Goal: Task Accomplishment & Management: Manage account settings

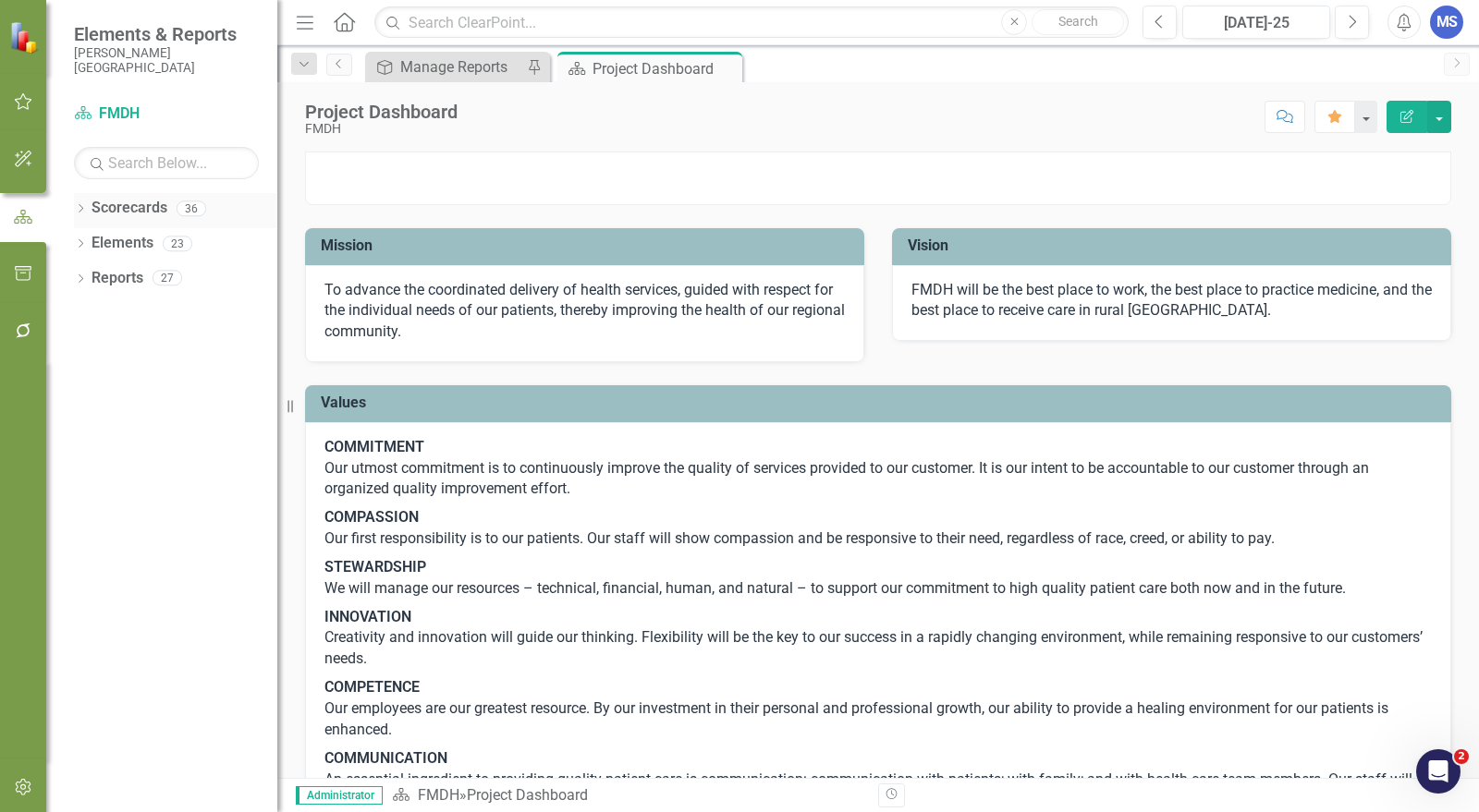
click at [80, 209] on icon "Dropdown" at bounding box center [79, 210] width 13 height 11
click at [88, 241] on icon "Dropdown" at bounding box center [90, 243] width 14 height 11
click at [113, 317] on icon "Dropdown" at bounding box center [108, 311] width 14 height 11
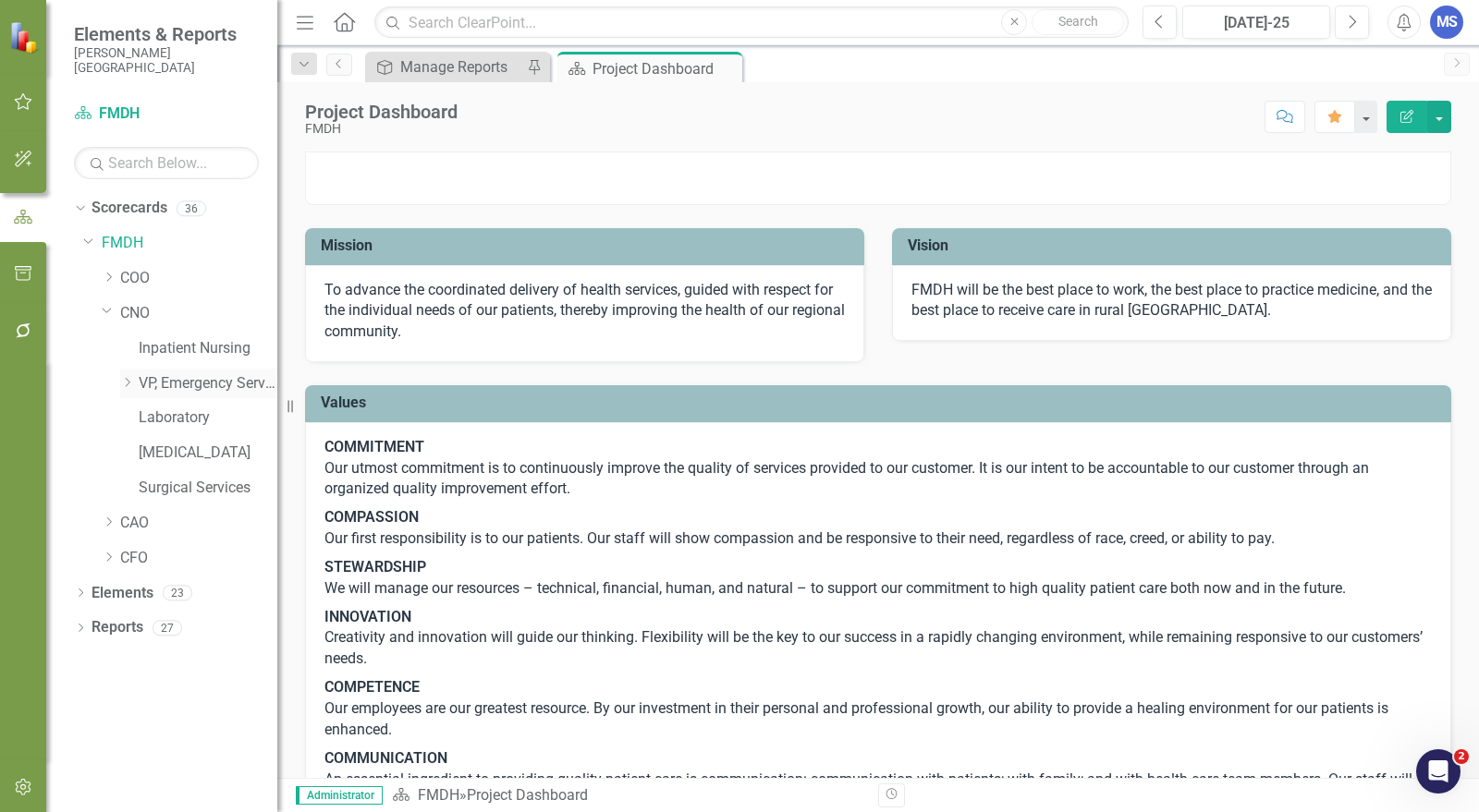
click at [127, 386] on icon "Dropdown" at bounding box center [127, 382] width 14 height 11
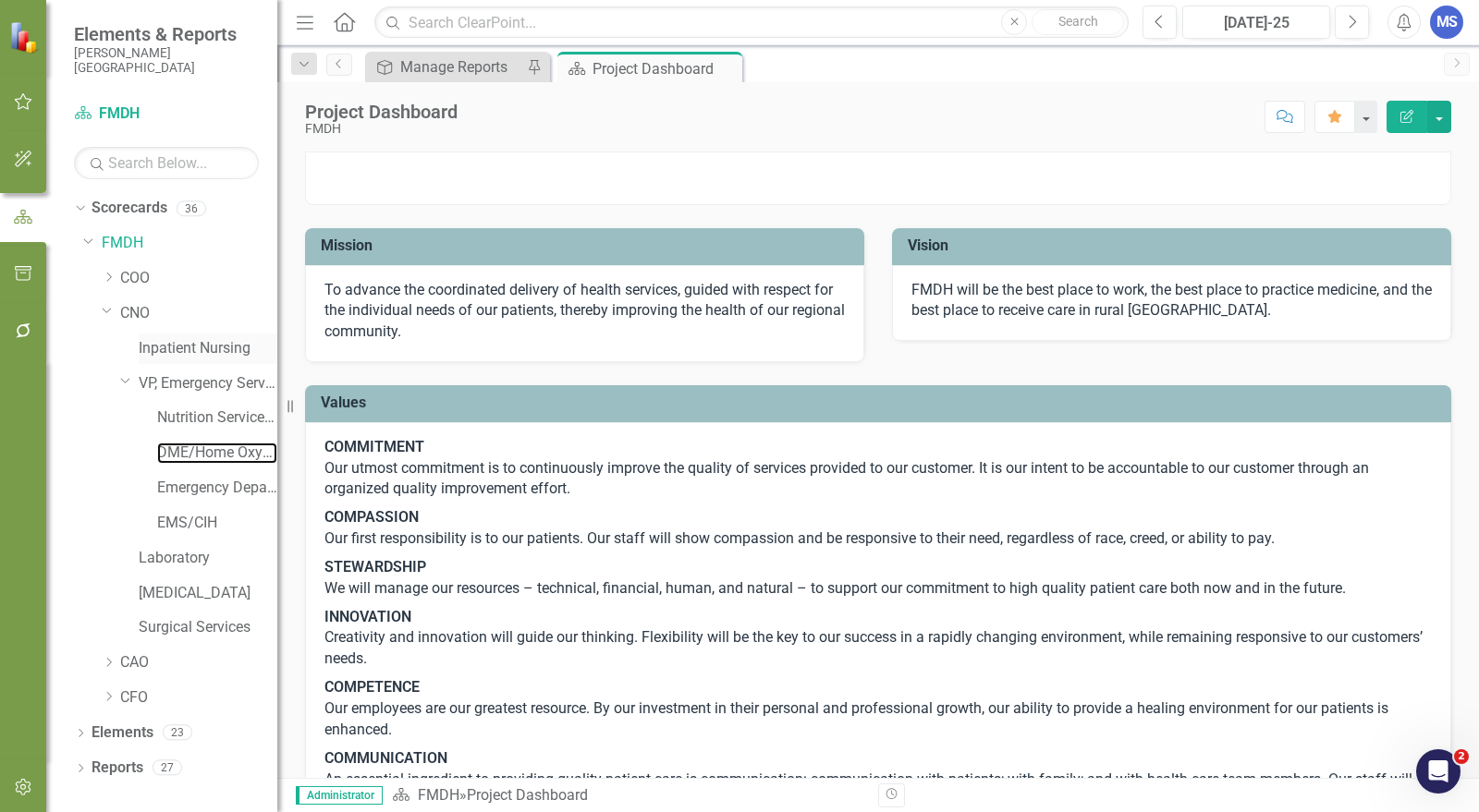
drag, startPoint x: 196, startPoint y: 452, endPoint x: 192, endPoint y: 356, distance: 96.1
click at [197, 452] on link "DME/Home Oxygen" at bounding box center [218, 453] width 120 height 21
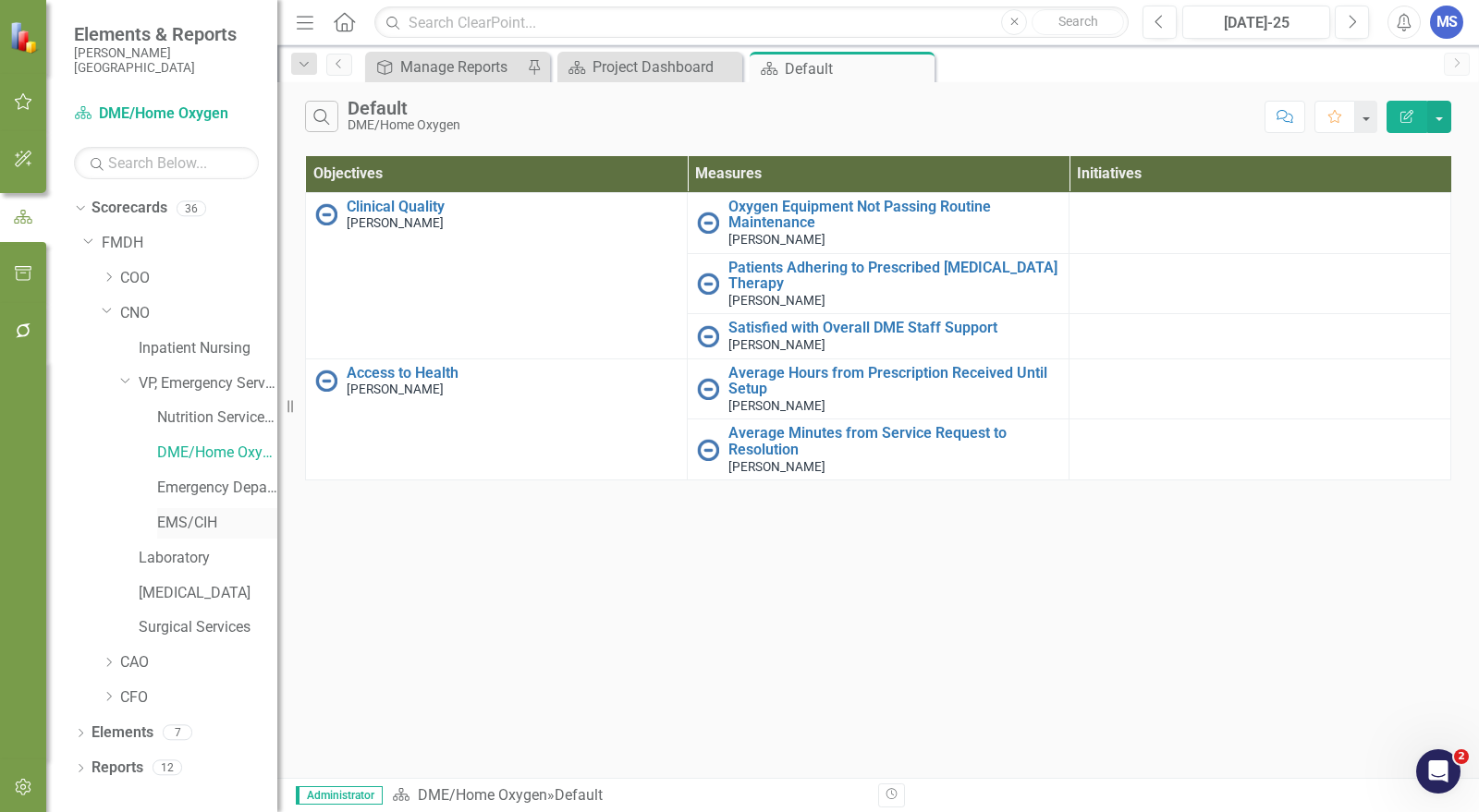
click at [183, 520] on link "EMS/CIH" at bounding box center [218, 524] width 120 height 21
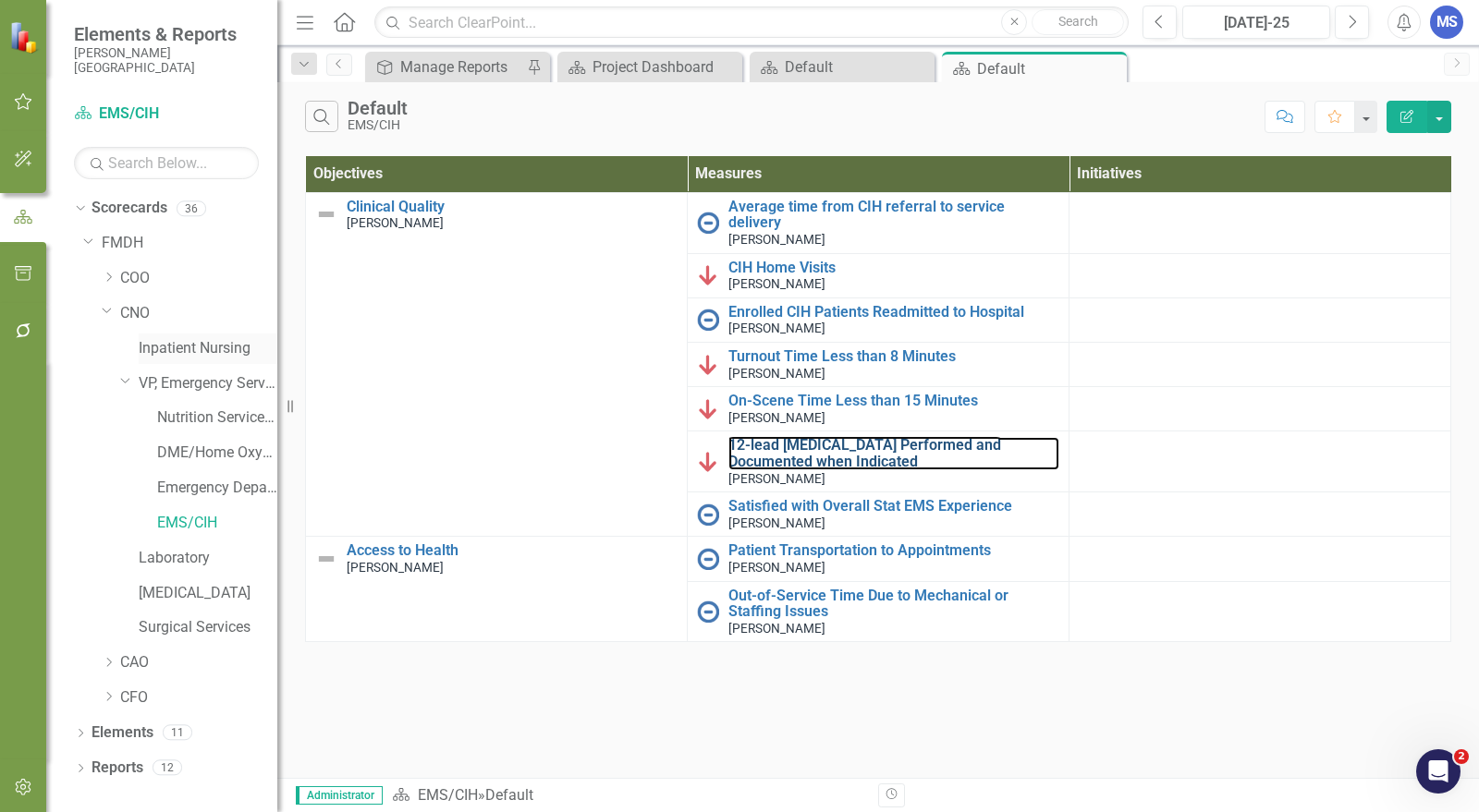
click at [836, 437] on link "12-lead [MEDICAL_DATA] Performed and Documented when Indicated" at bounding box center [893, 452] width 331 height 32
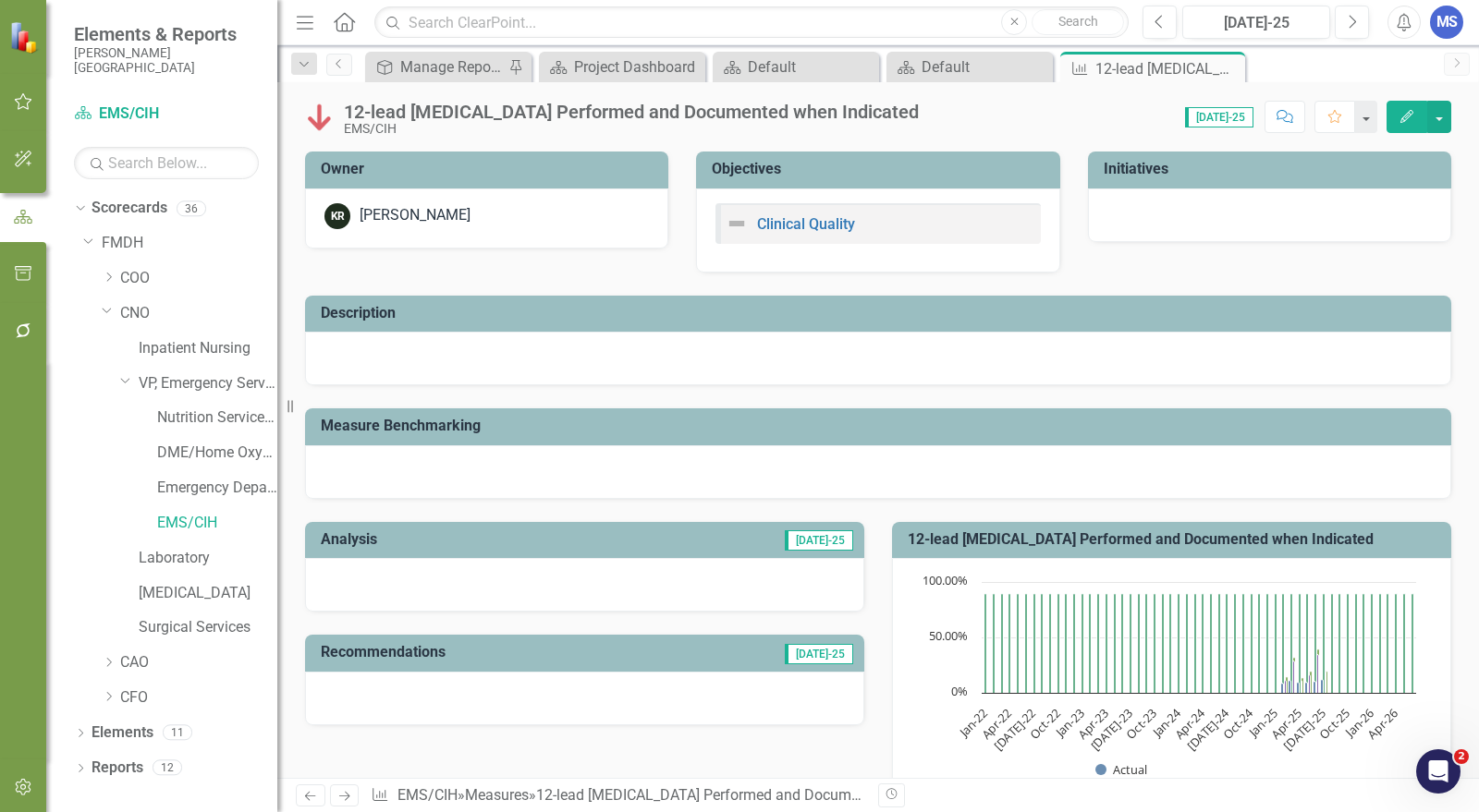
click at [1405, 119] on icon "Edit" at bounding box center [1406, 116] width 16 height 13
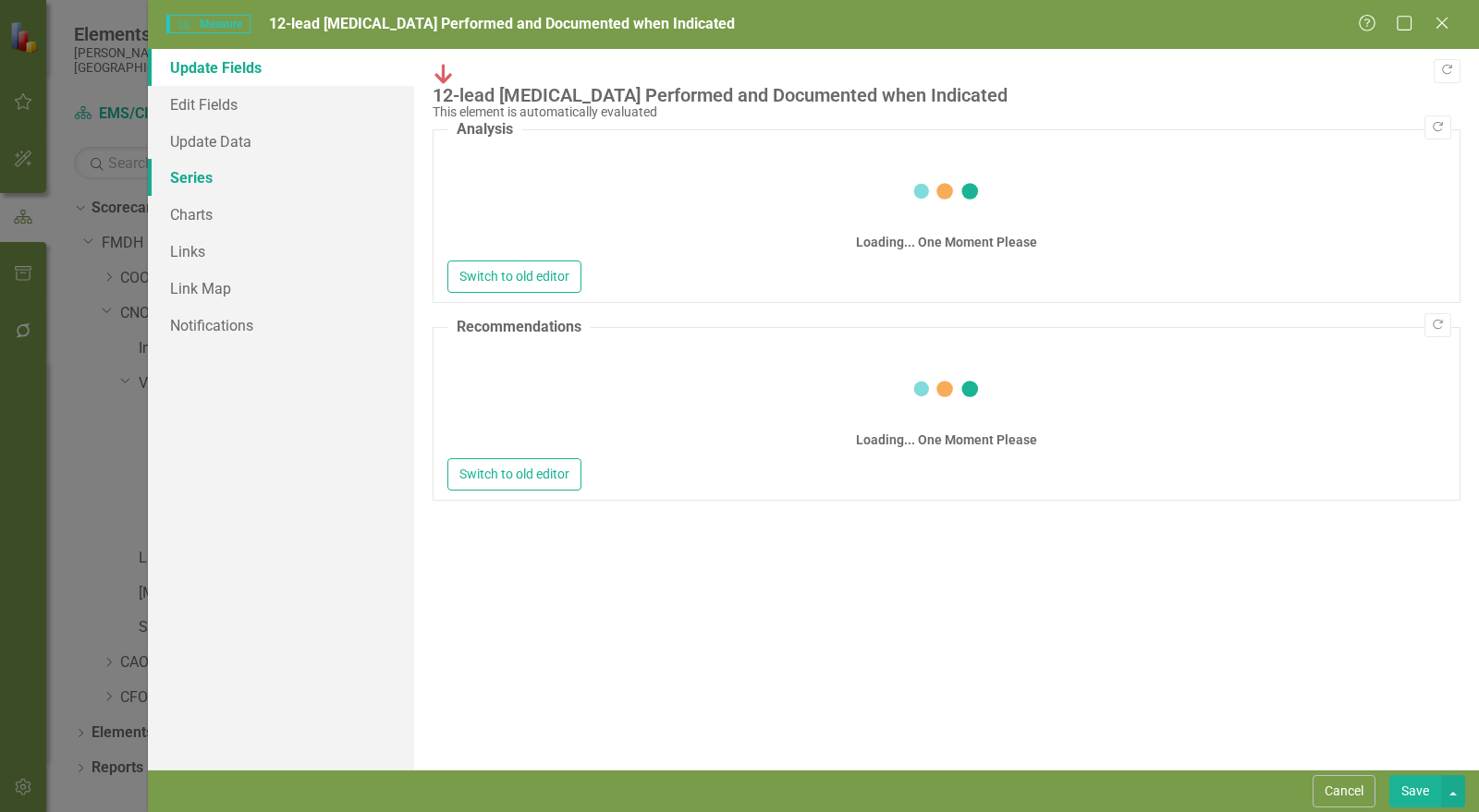
click at [209, 178] on link "Series" at bounding box center [280, 177] width 266 height 37
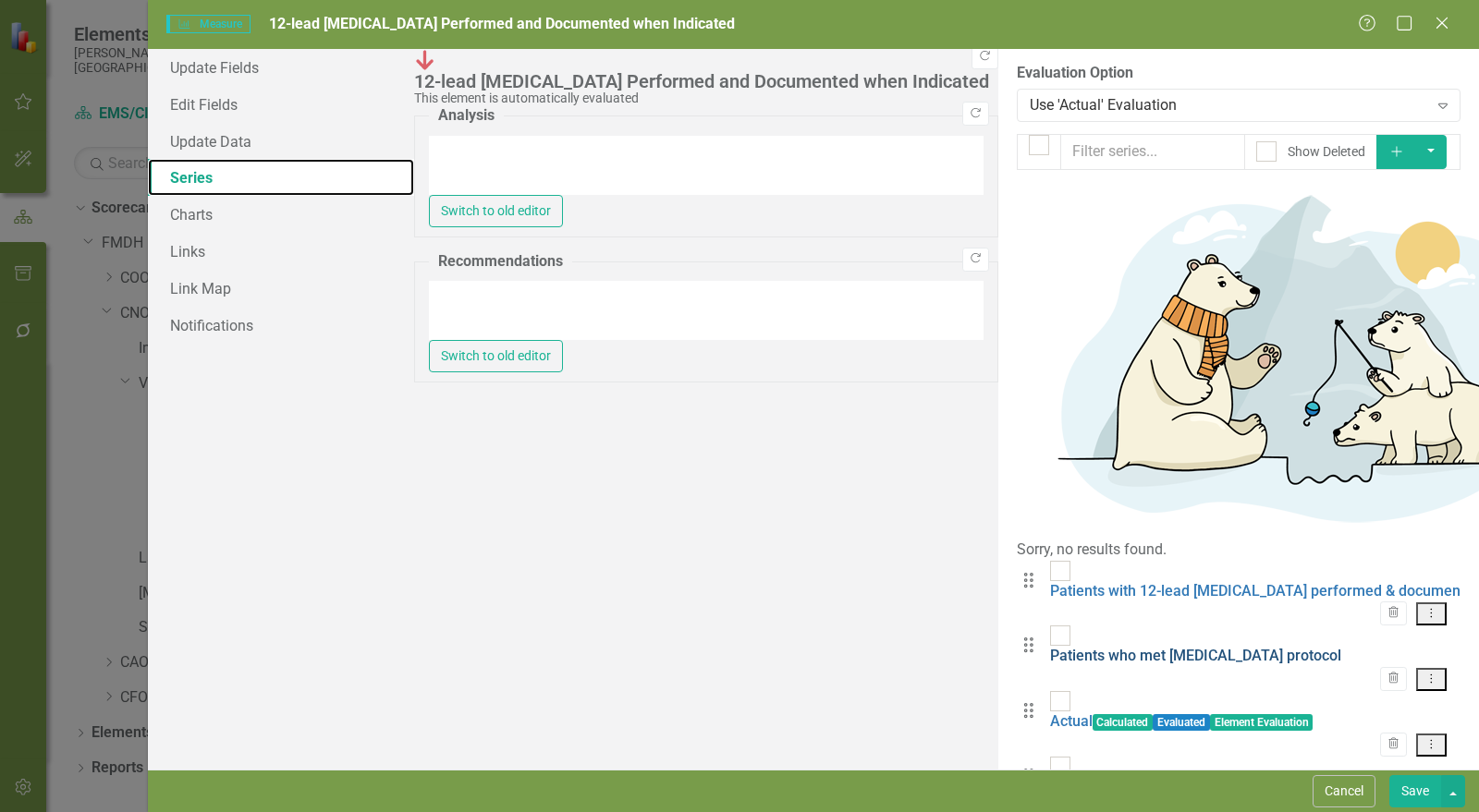
checkbox input "false"
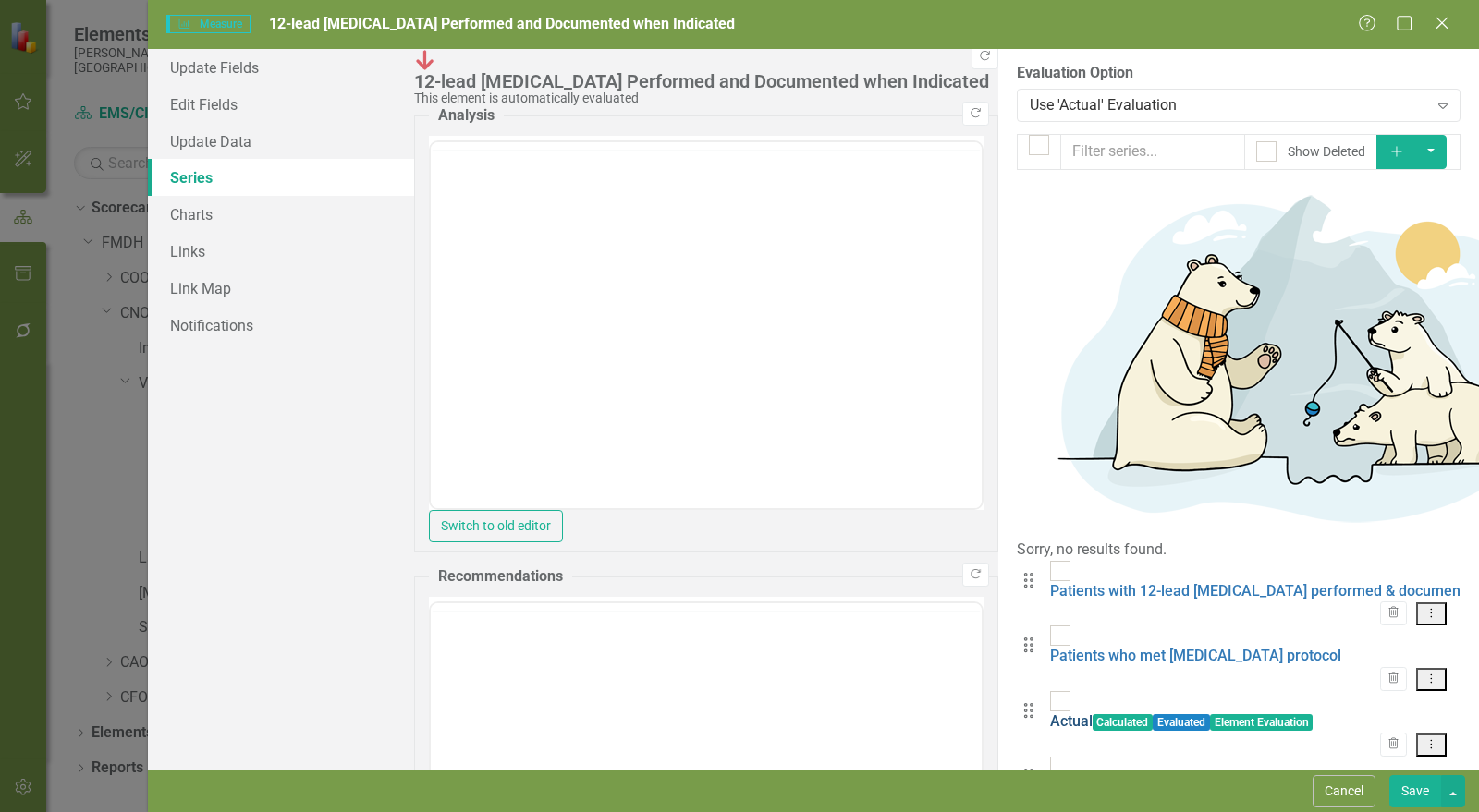
click at [1050, 712] on link "Actual" at bounding box center [1071, 721] width 43 height 17
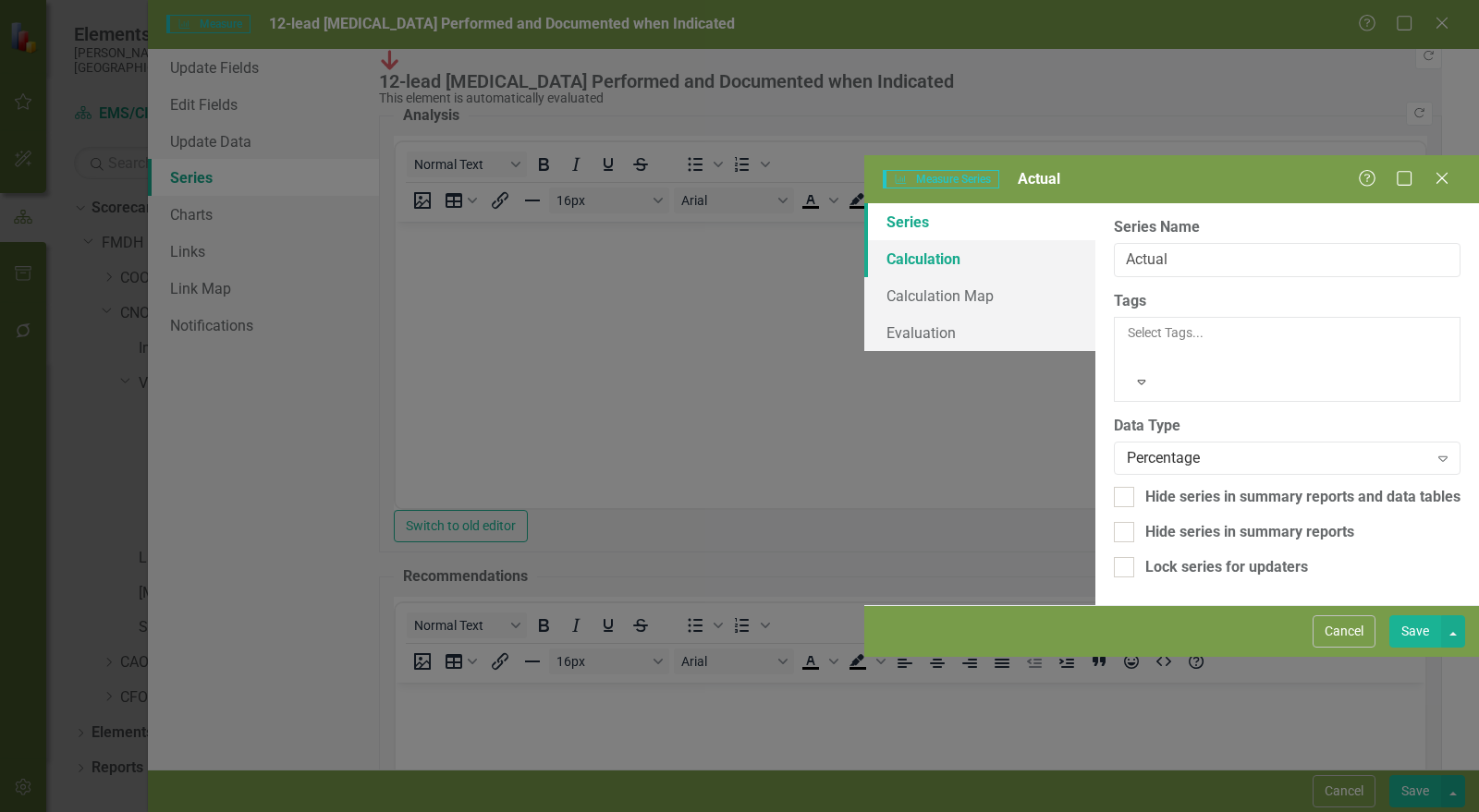
click at [864, 241] on link "Calculation" at bounding box center [979, 259] width 231 height 37
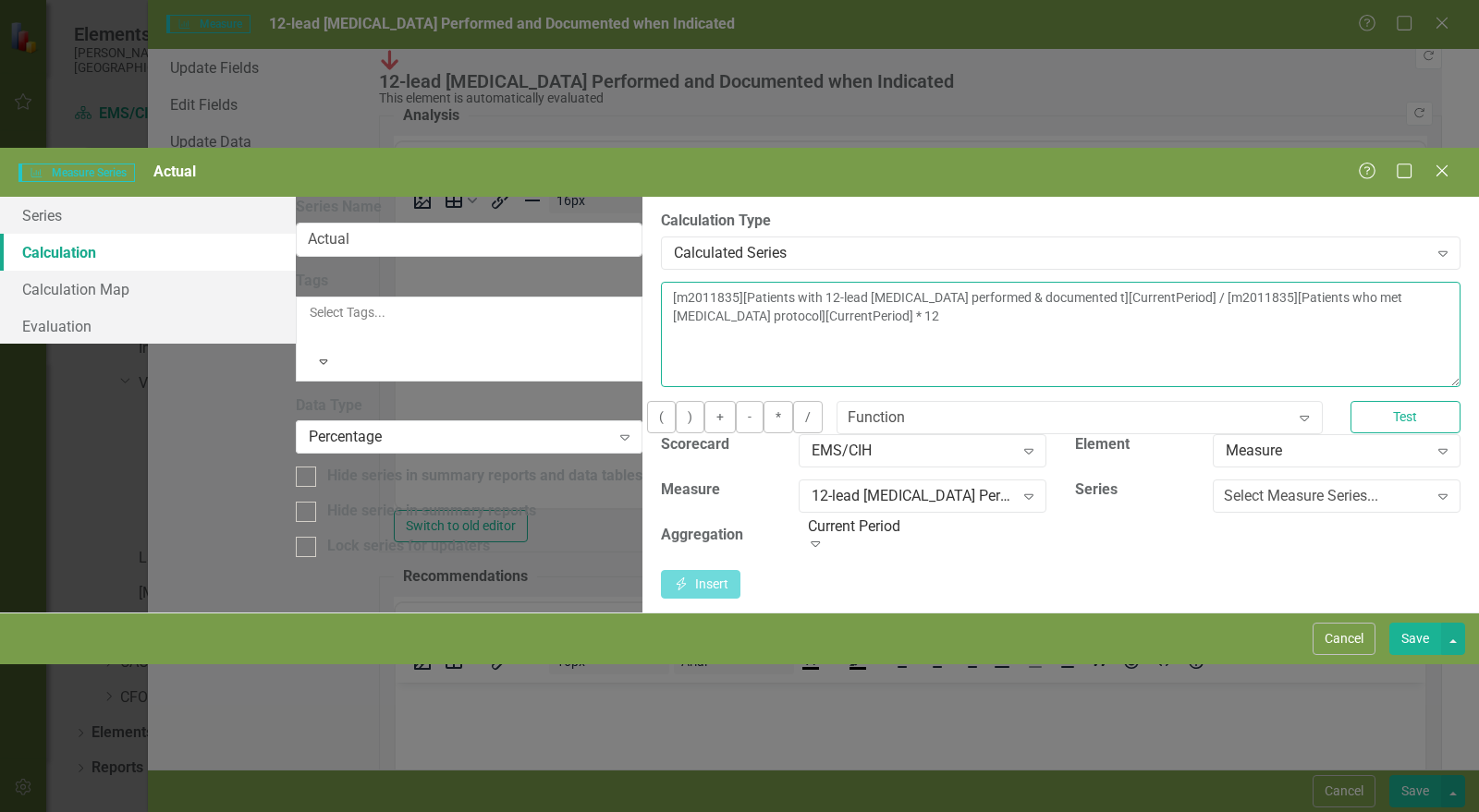
click at [849, 282] on textarea "[m2011835][Patients with 12-lead EKG performed & documented t][CurrentPeriod] /…" at bounding box center [1060, 334] width 799 height 105
type textarea "[m2011835][Patients with 12-lead EKG performed & documented t][CurrentPeriod] /…"
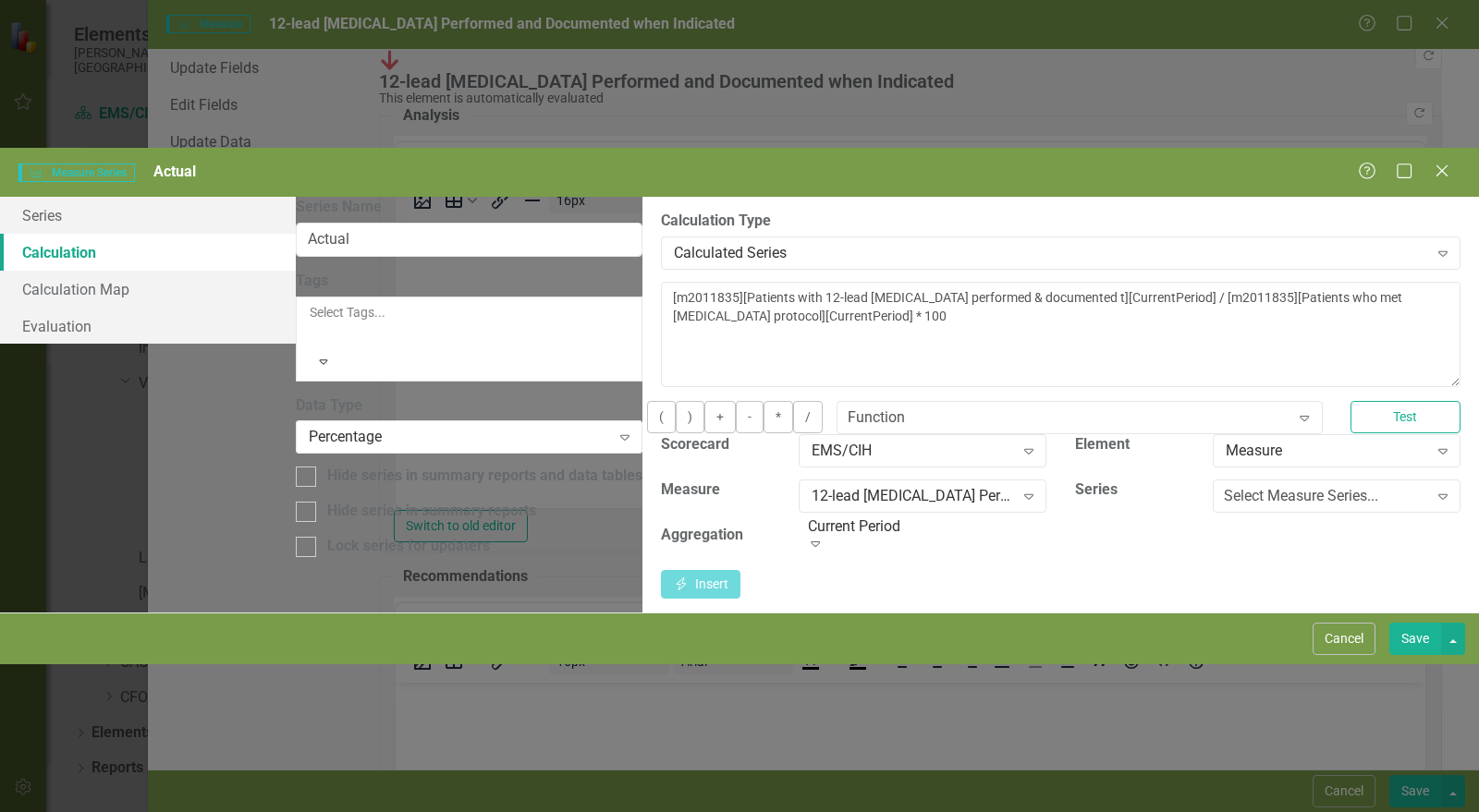
click at [1419, 655] on button "Save" at bounding box center [1415, 638] width 52 height 32
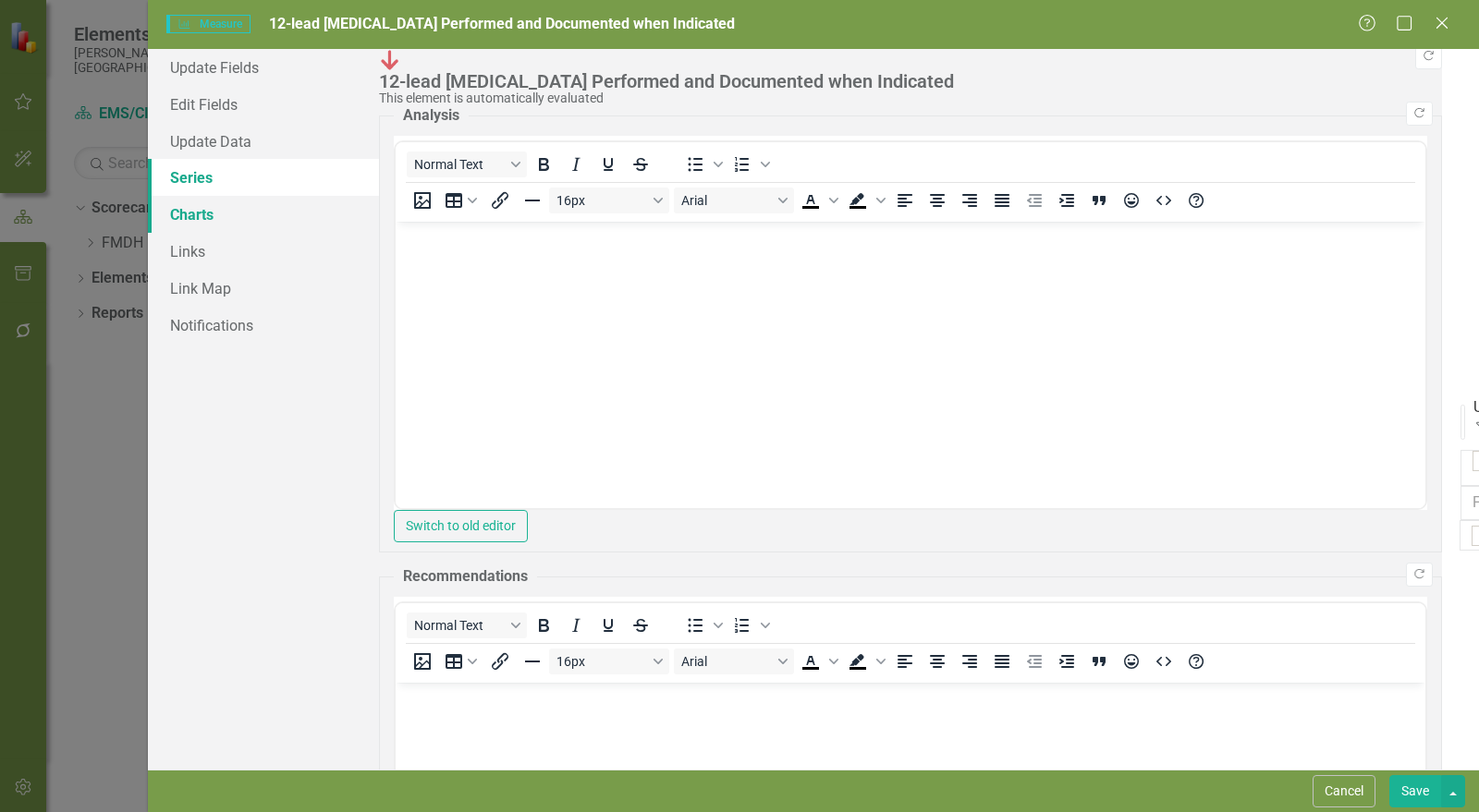
click at [192, 213] on link "Charts" at bounding box center [263, 215] width 231 height 37
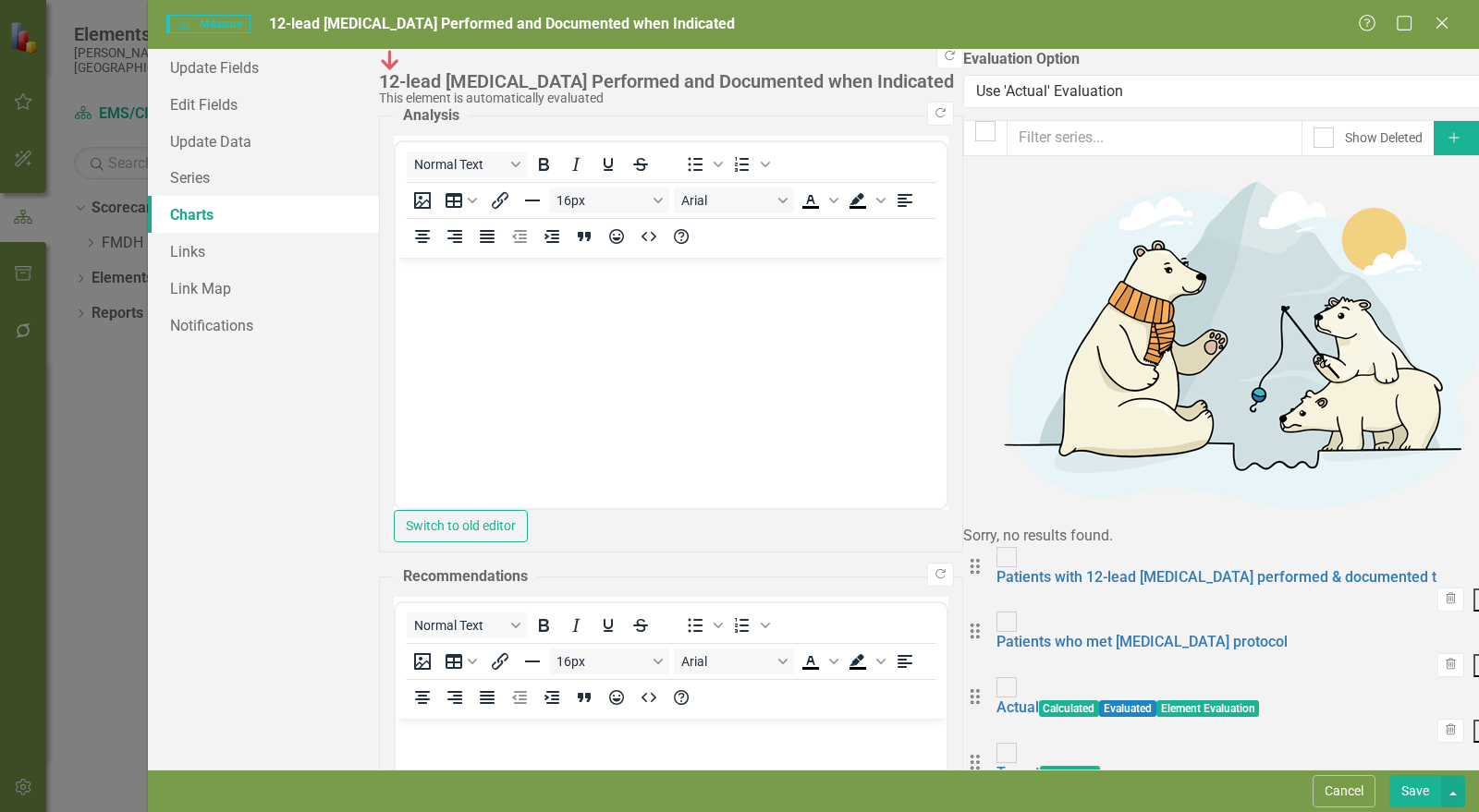
checkbox input "false"
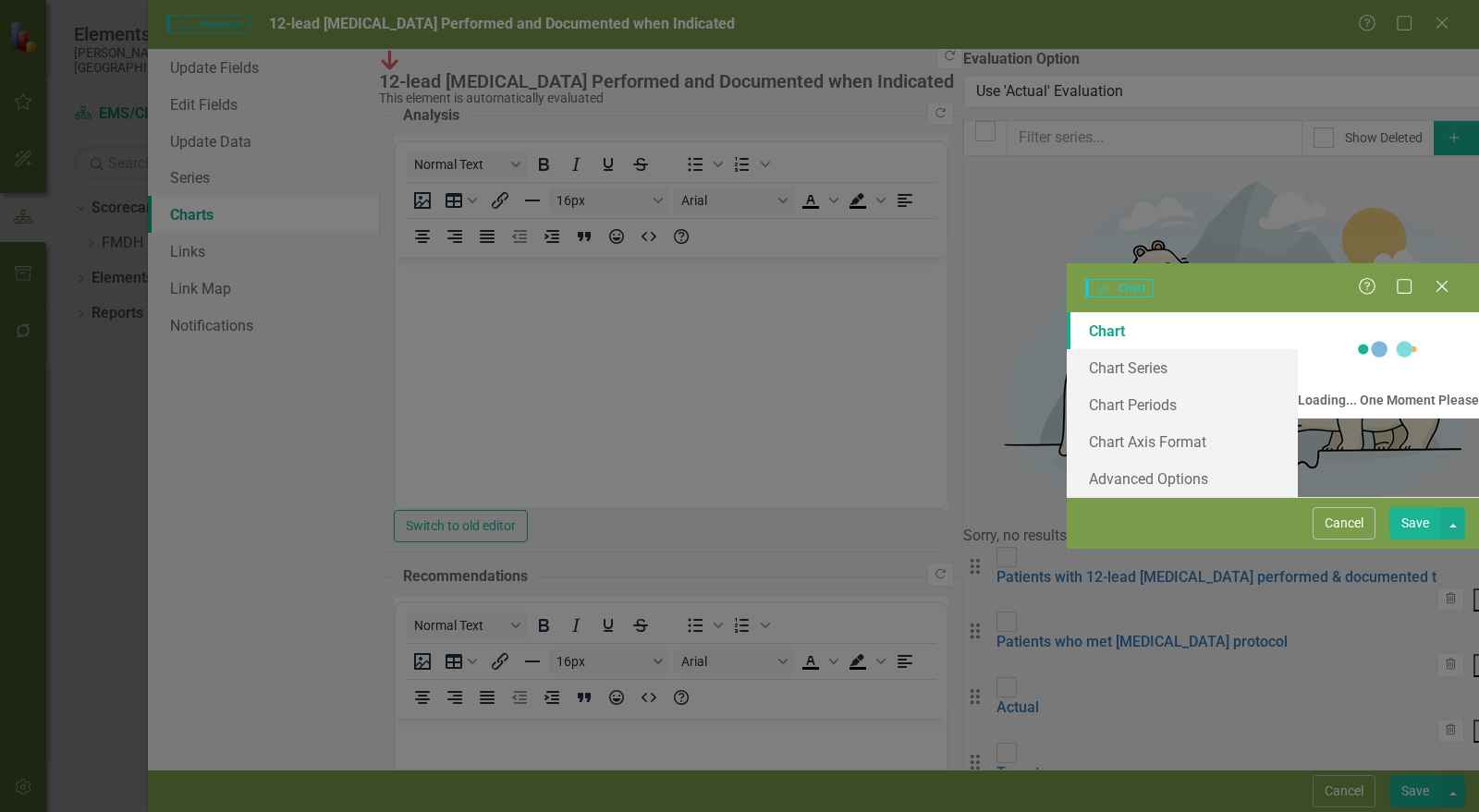
click at [395, 141] on div "Charts Chart Help Maximize Close Chart Chart Series Chart Periods Chart Axis Fo…" at bounding box center [740, 406] width 1479 height 812
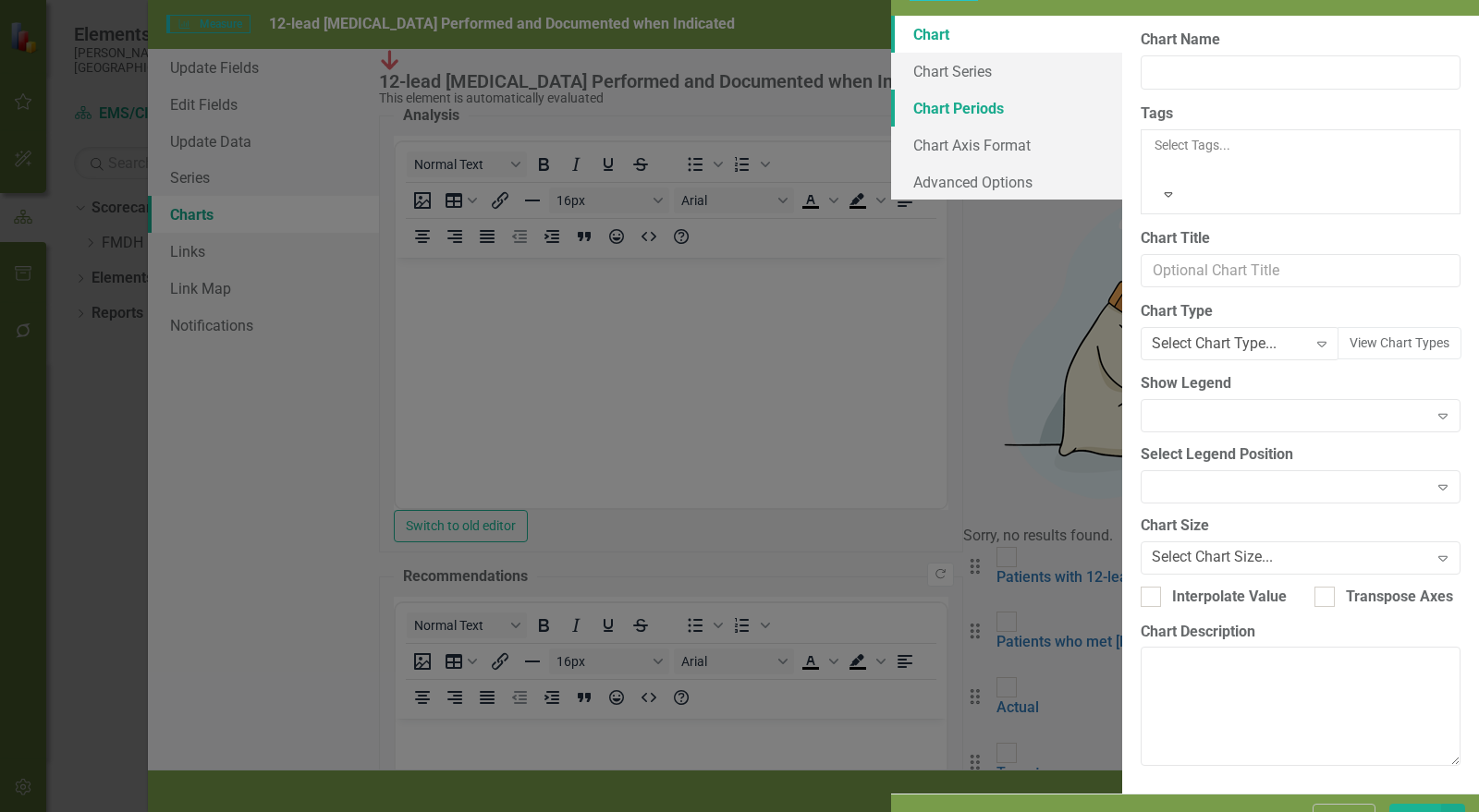
click at [891, 127] on link "Chart Periods" at bounding box center [1006, 108] width 231 height 37
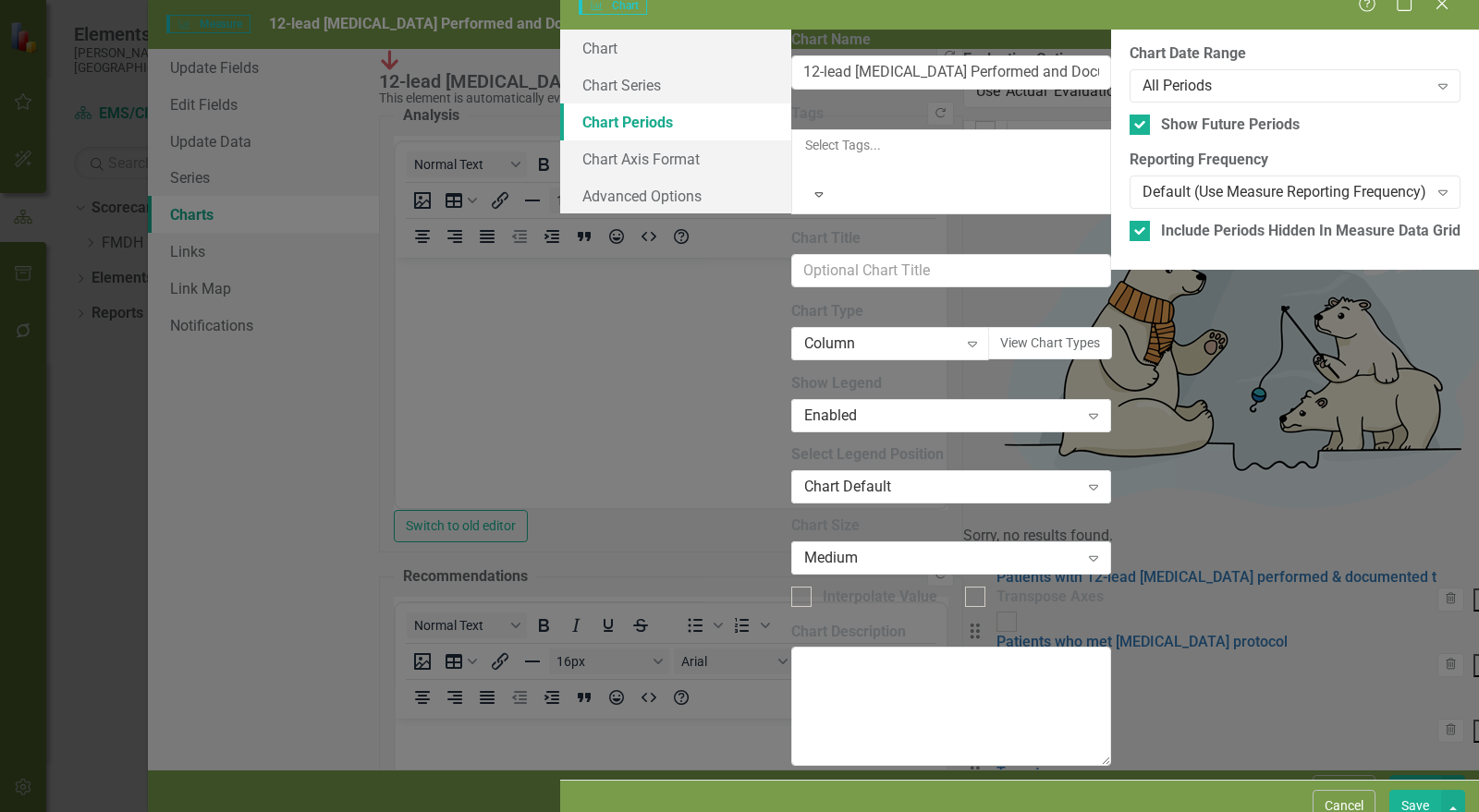
checkbox input "true"
click at [1129, 127] on input "Show Future Periods" at bounding box center [1135, 121] width 12 height 12
checkbox input "false"
click at [1129, 242] on div at bounding box center [1139, 230] width 20 height 20
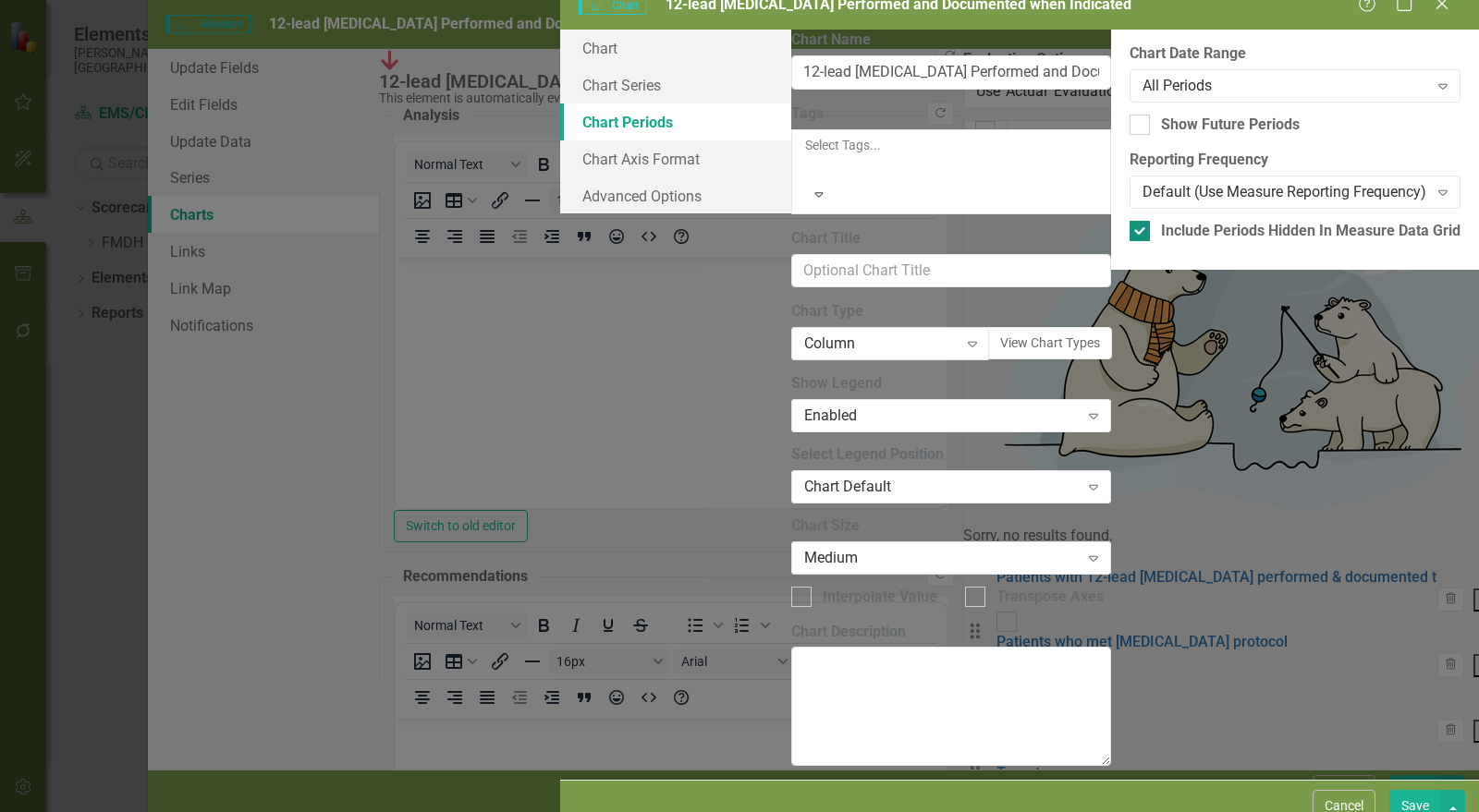
click at [1129, 233] on input "Include Periods Hidden In Measure Data Grid" at bounding box center [1135, 226] width 12 height 12
checkbox input "false"
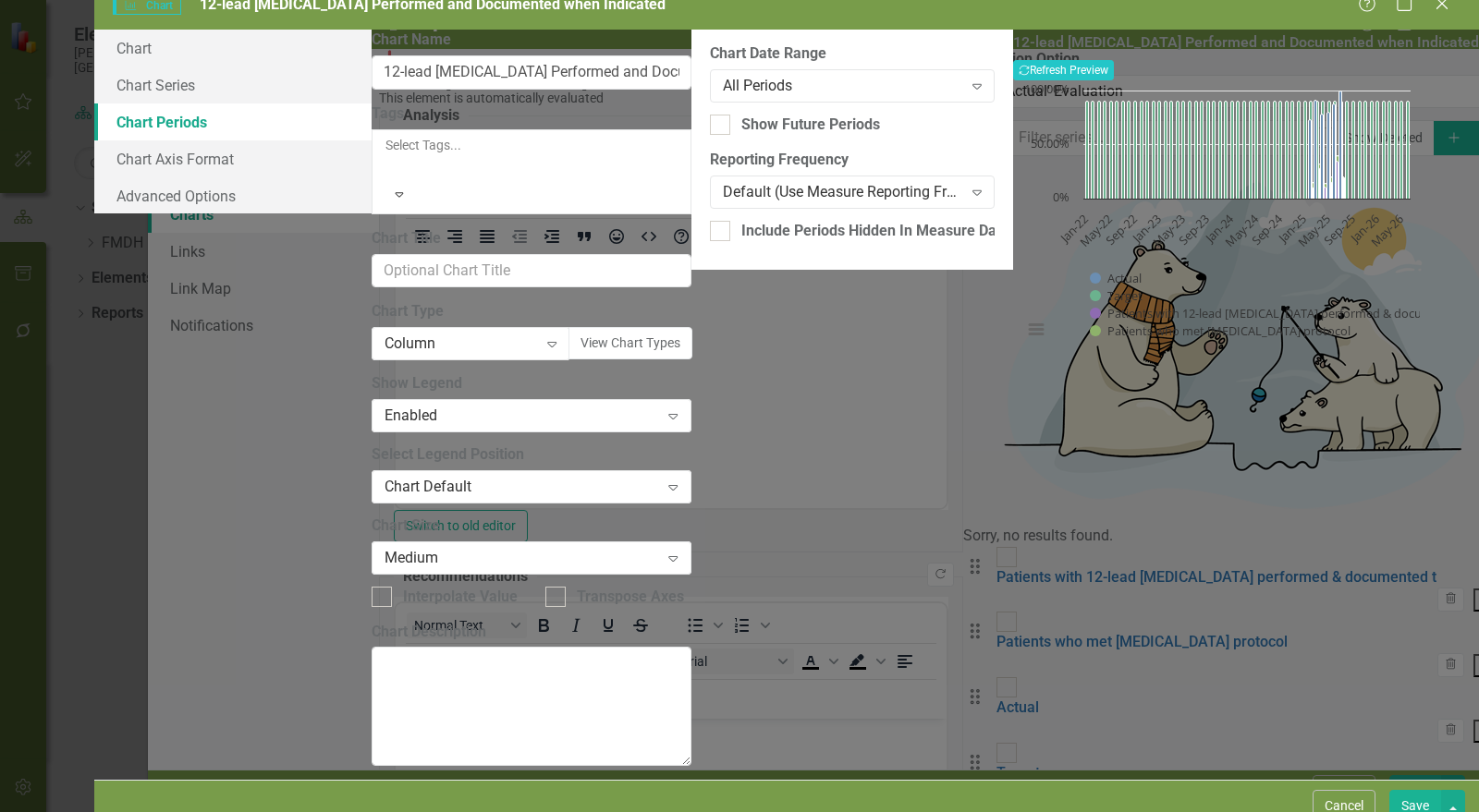
click at [1418, 790] on button "Save" at bounding box center [1415, 805] width 52 height 32
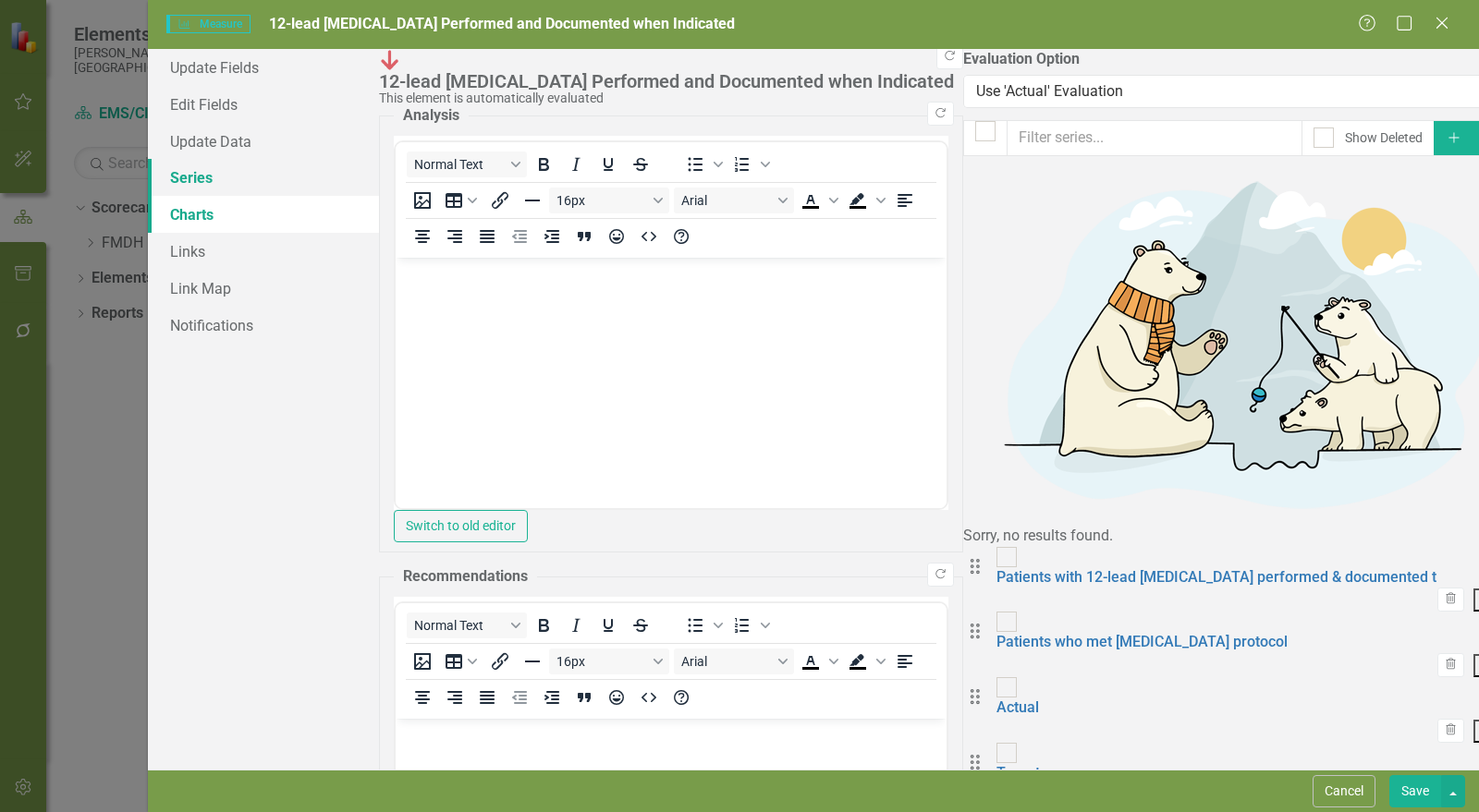
click at [205, 180] on link "Series" at bounding box center [263, 177] width 231 height 37
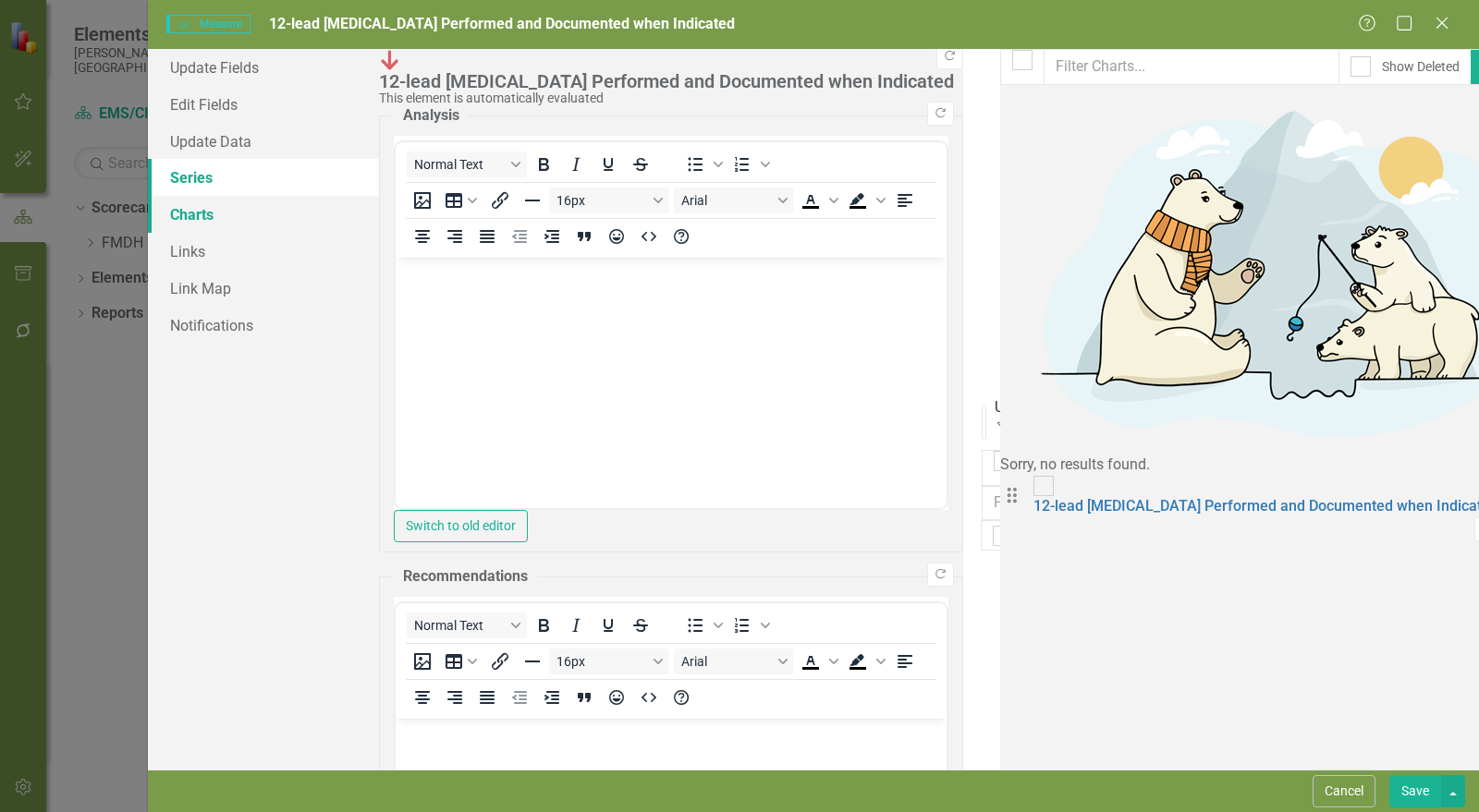
click at [233, 212] on link "Charts" at bounding box center [263, 215] width 231 height 37
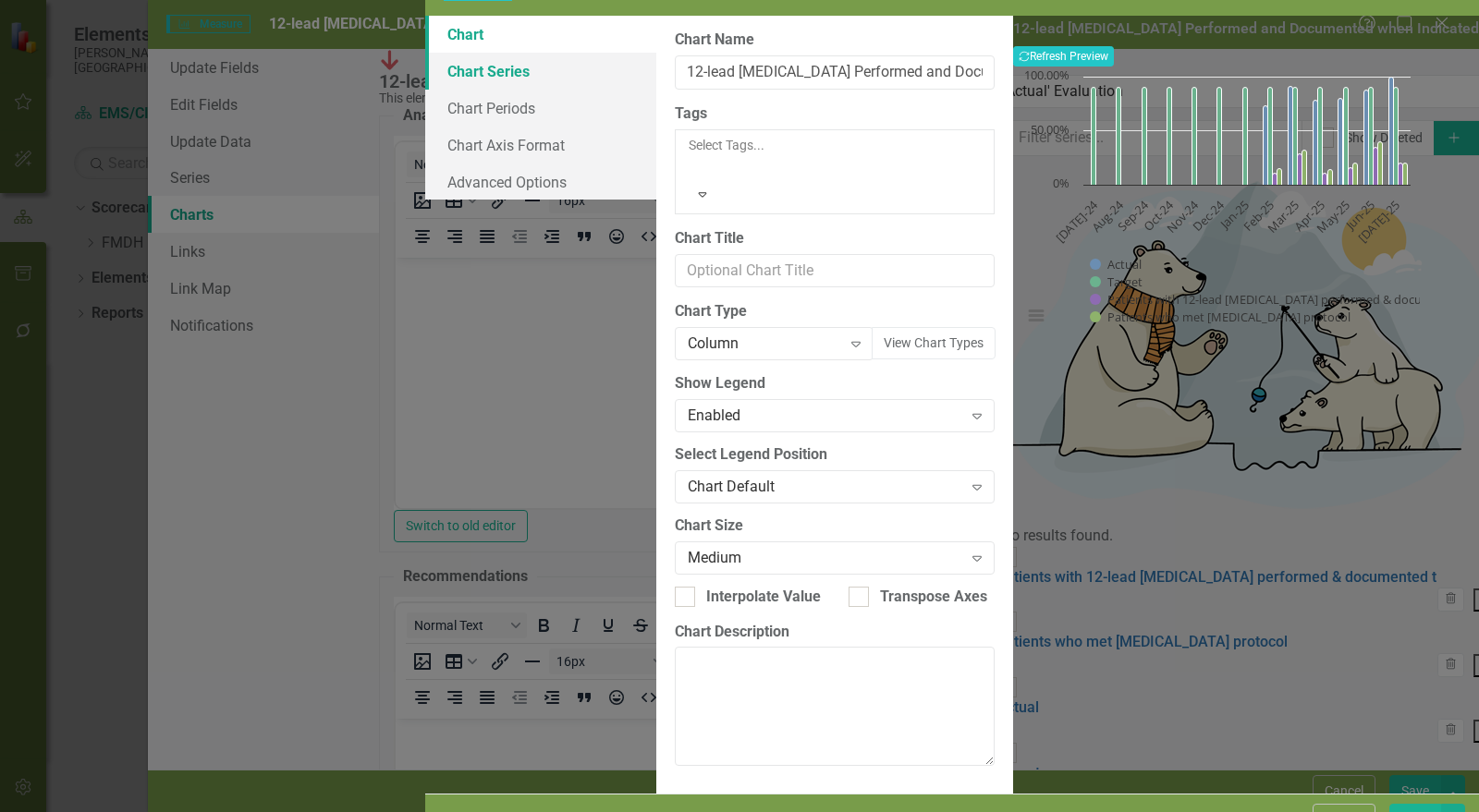
click at [425, 90] on link "Chart Series" at bounding box center [540, 71] width 231 height 37
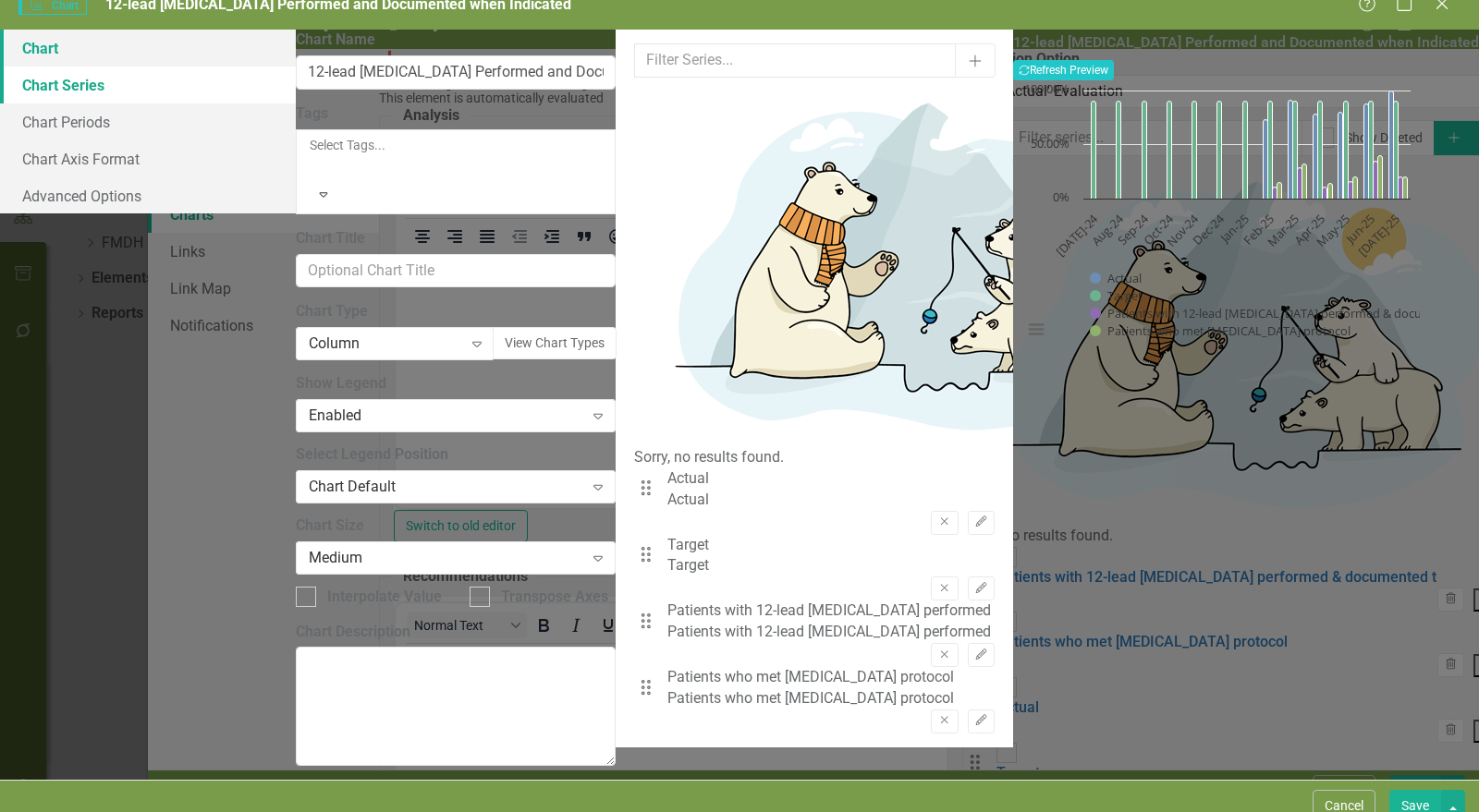
click at [296, 67] on link "Chart" at bounding box center [148, 48] width 296 height 37
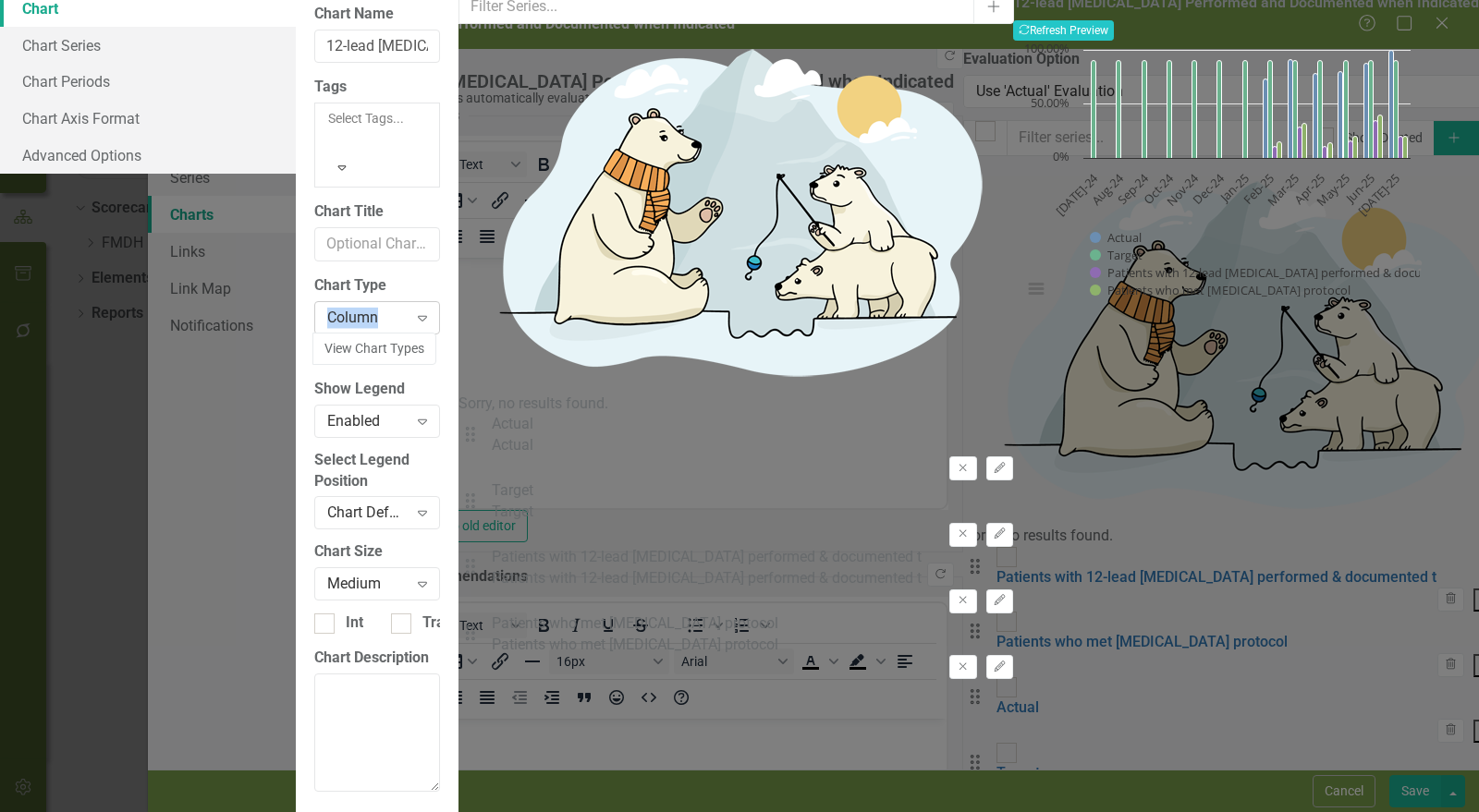
click at [440, 304] on div "Chart Type Column Expand View Chart Types" at bounding box center [377, 320] width 126 height 90
click at [408, 318] on div "Column" at bounding box center [366, 317] width 80 height 21
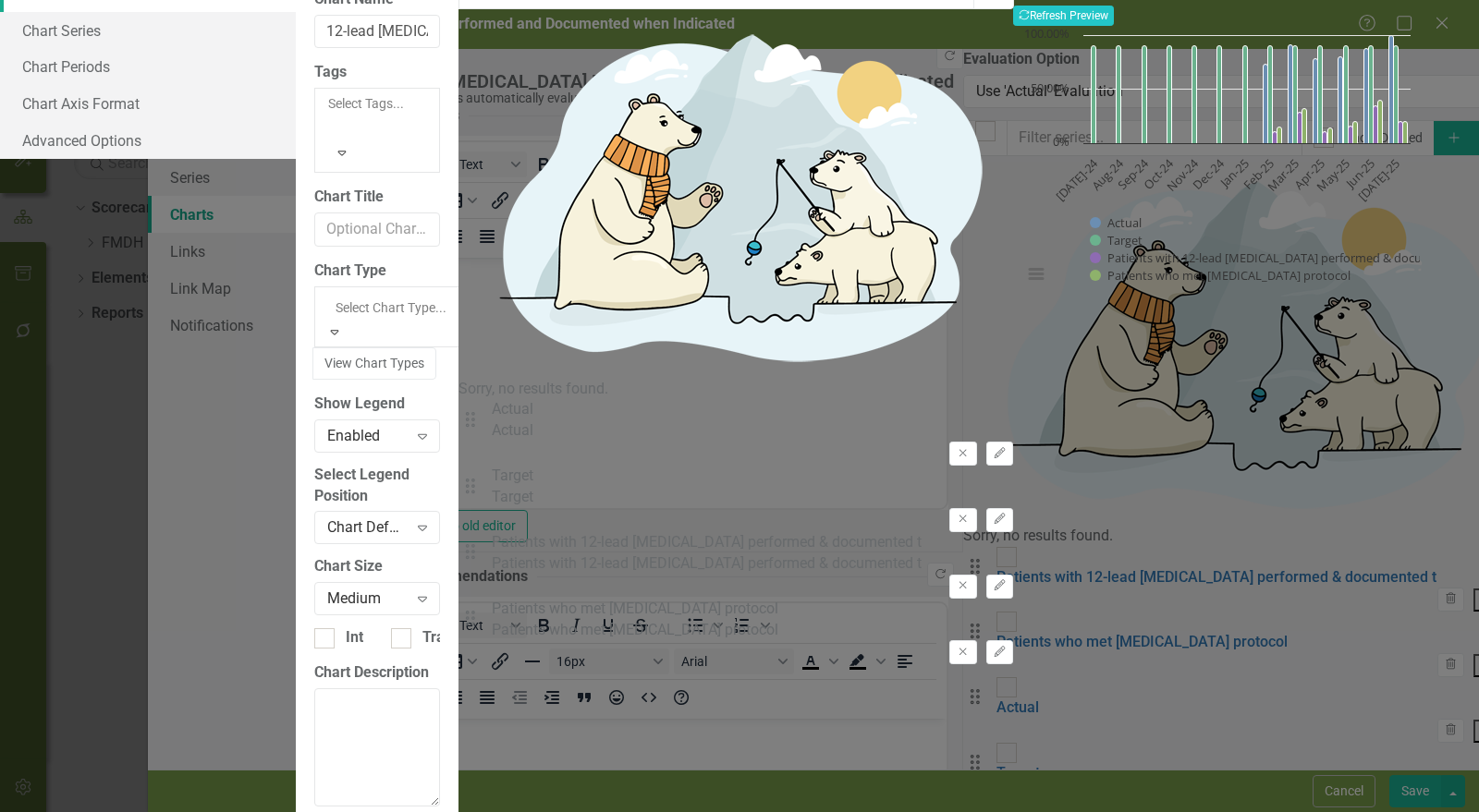
scroll to position [200, 0]
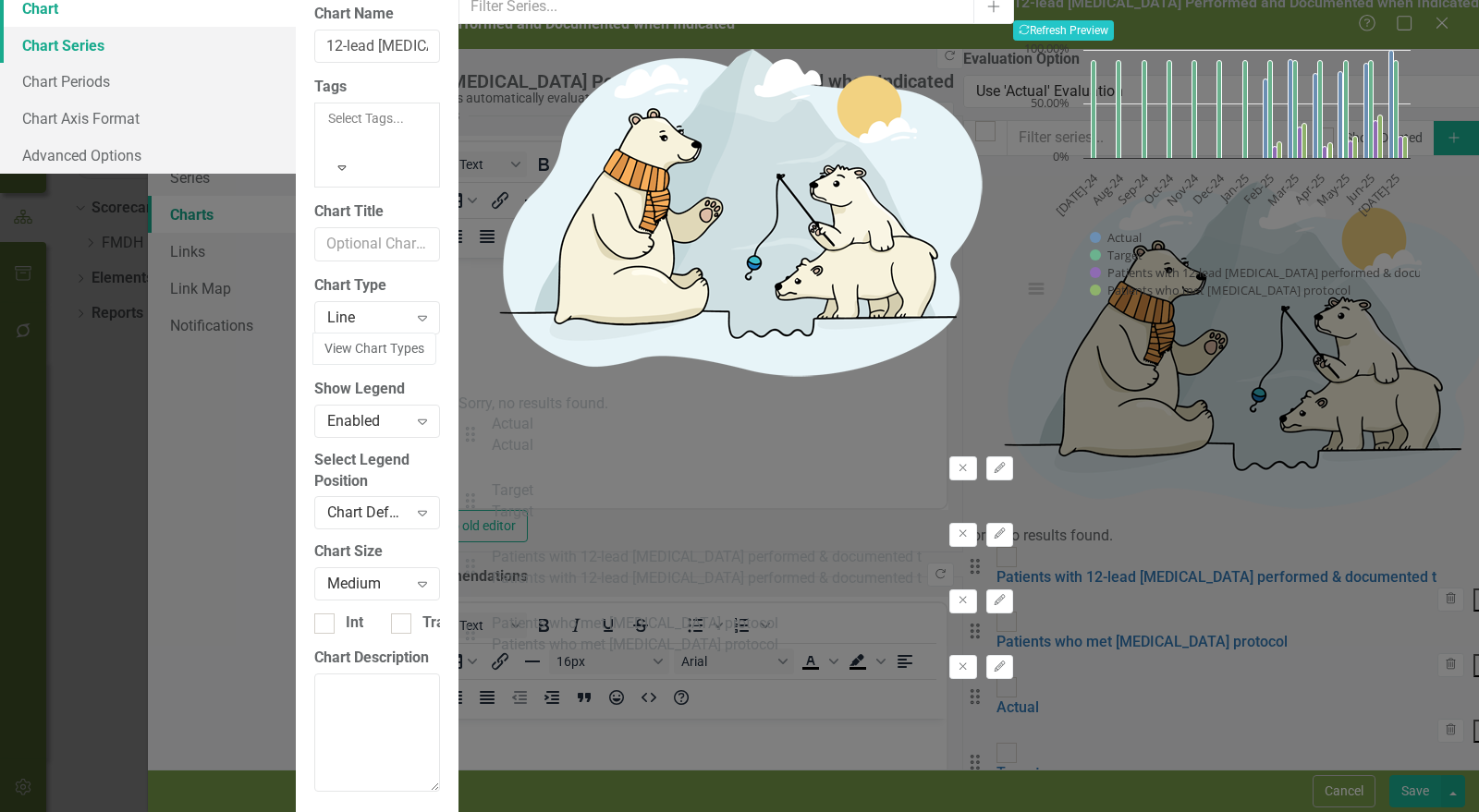
click at [296, 64] on link "Chart Series" at bounding box center [148, 45] width 296 height 37
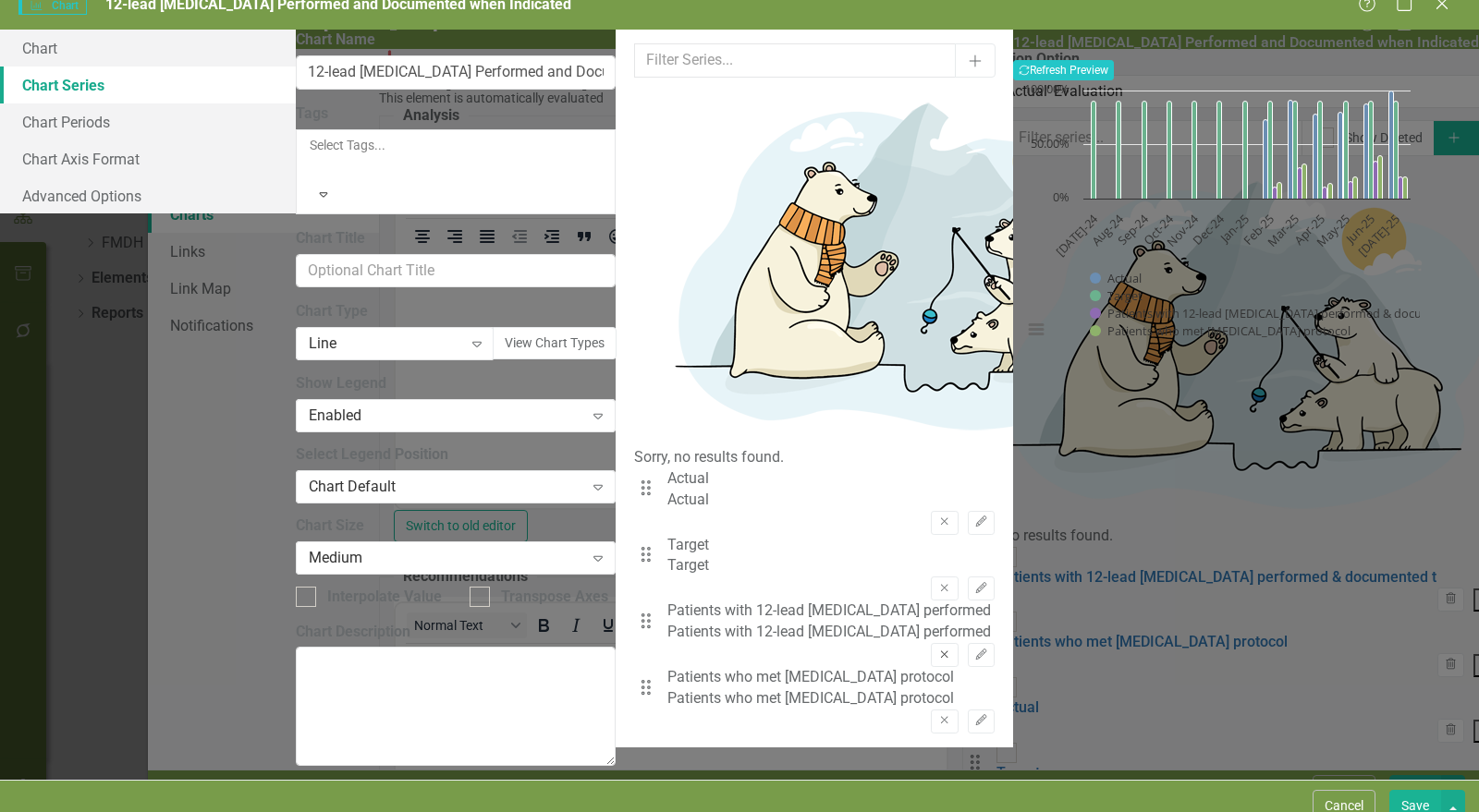
click at [931, 643] on button "Remove" at bounding box center [944, 654] width 27 height 24
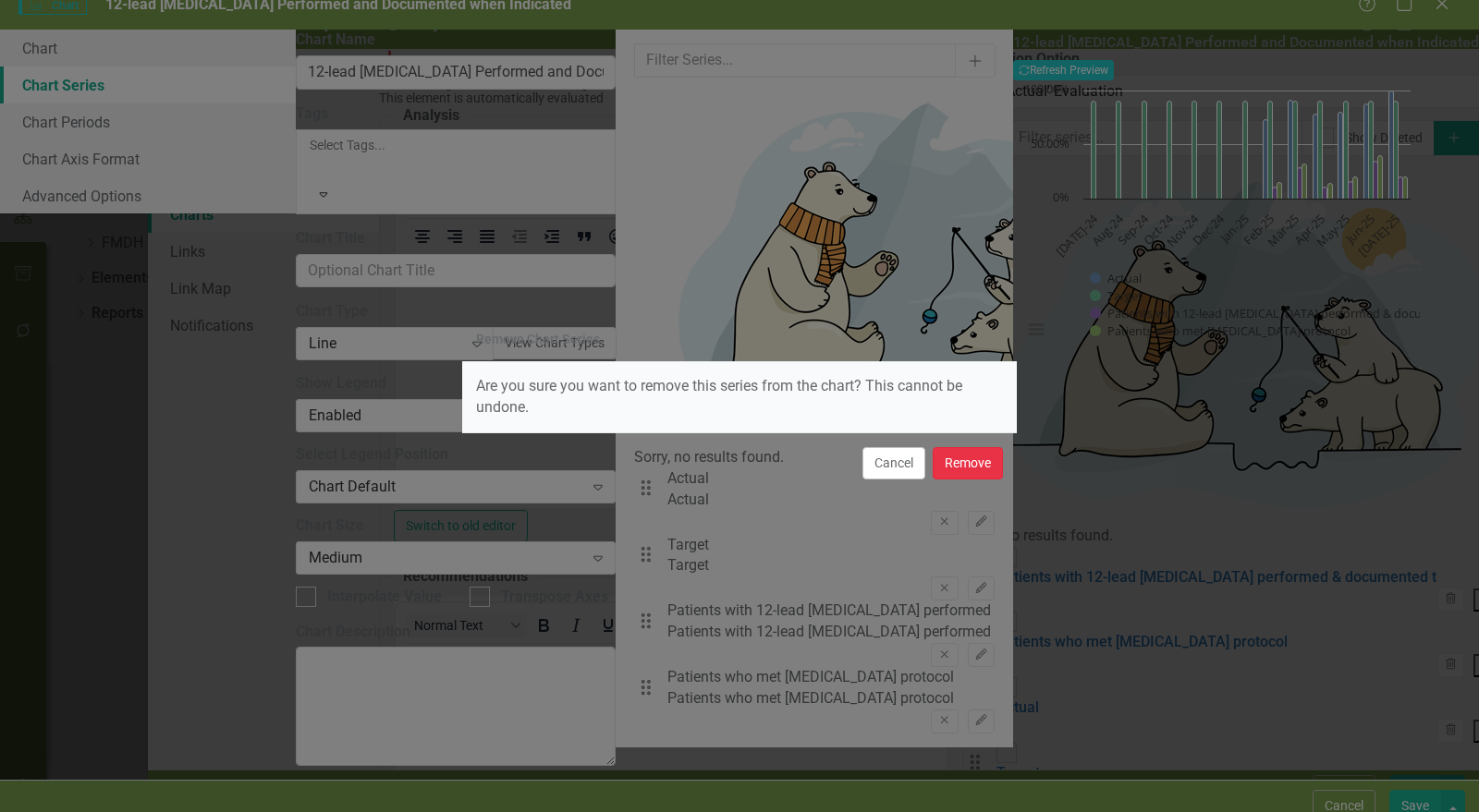
click at [976, 457] on button "Remove" at bounding box center [968, 463] width 71 height 32
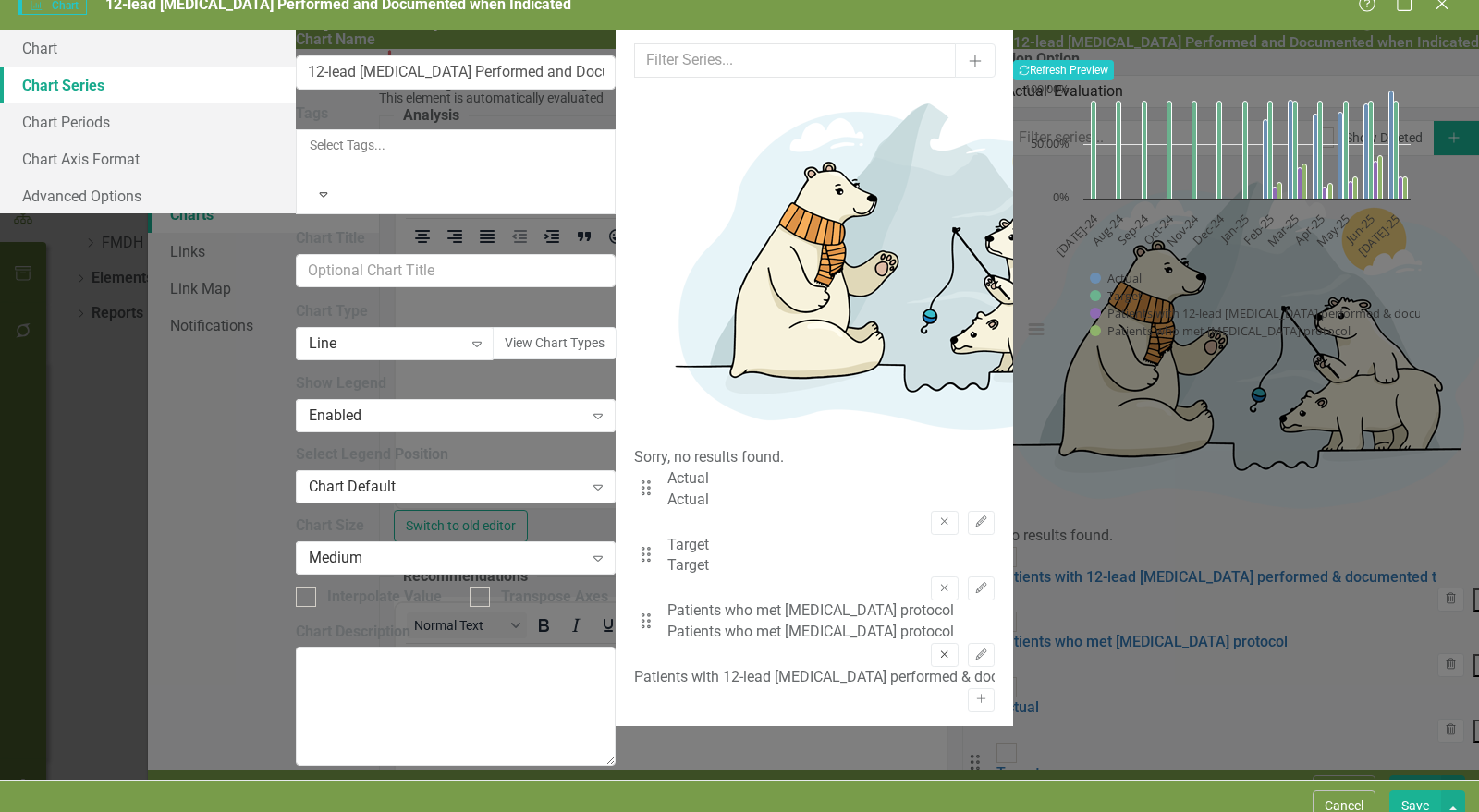
click at [937, 650] on icon "Remove" at bounding box center [943, 654] width 14 height 11
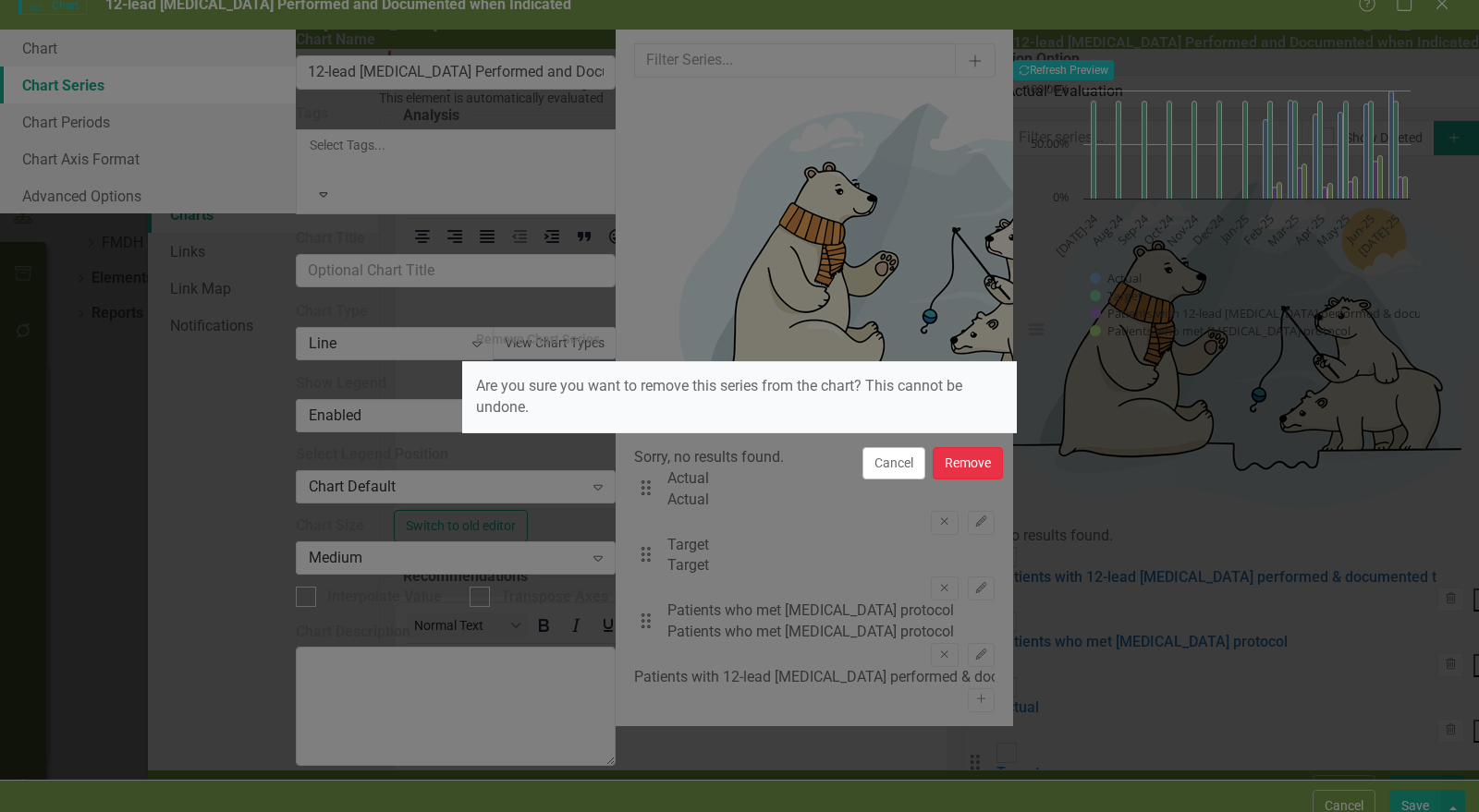
click at [976, 469] on button "Remove" at bounding box center [968, 463] width 71 height 32
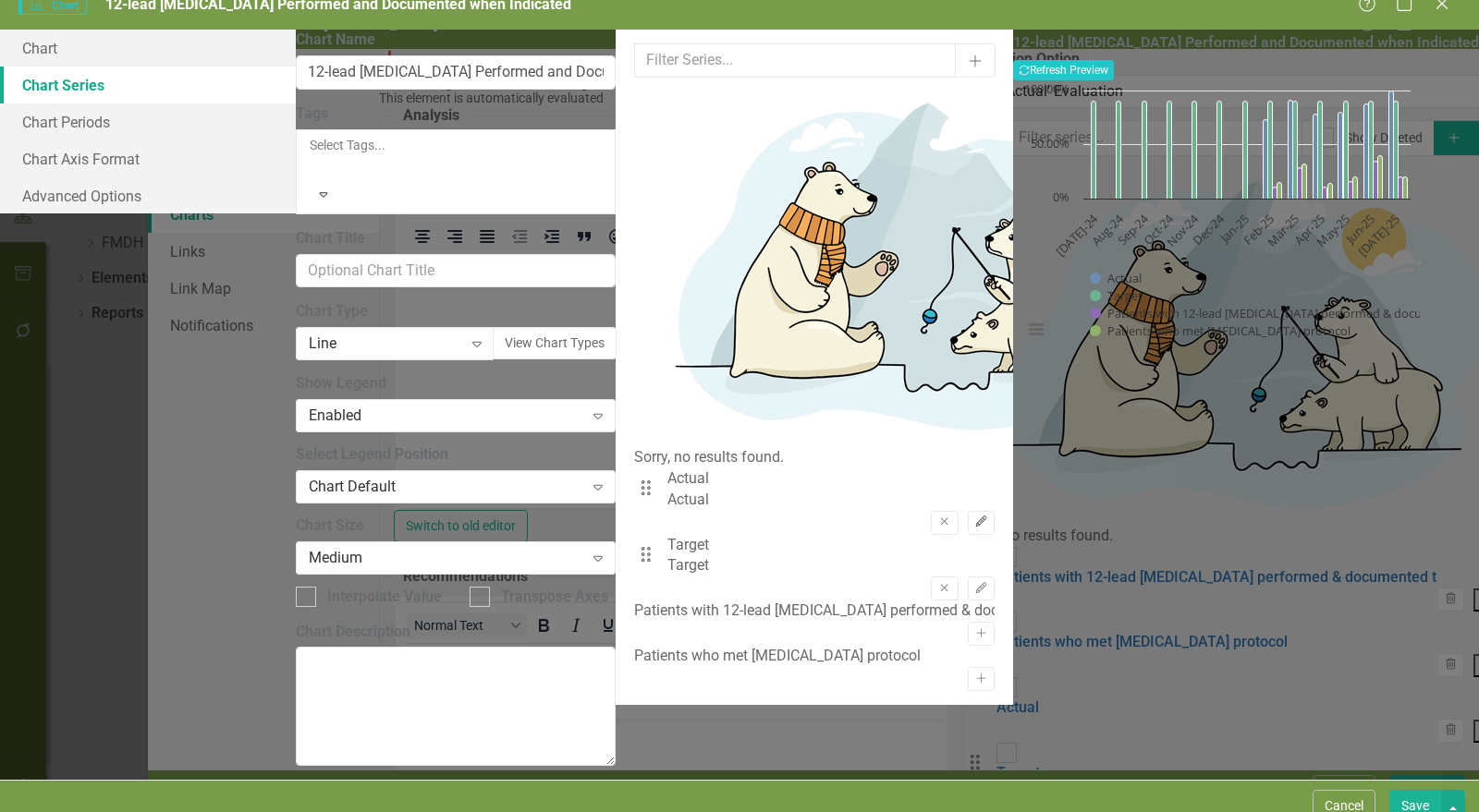
click at [971, 511] on button "Edit" at bounding box center [981, 523] width 27 height 24
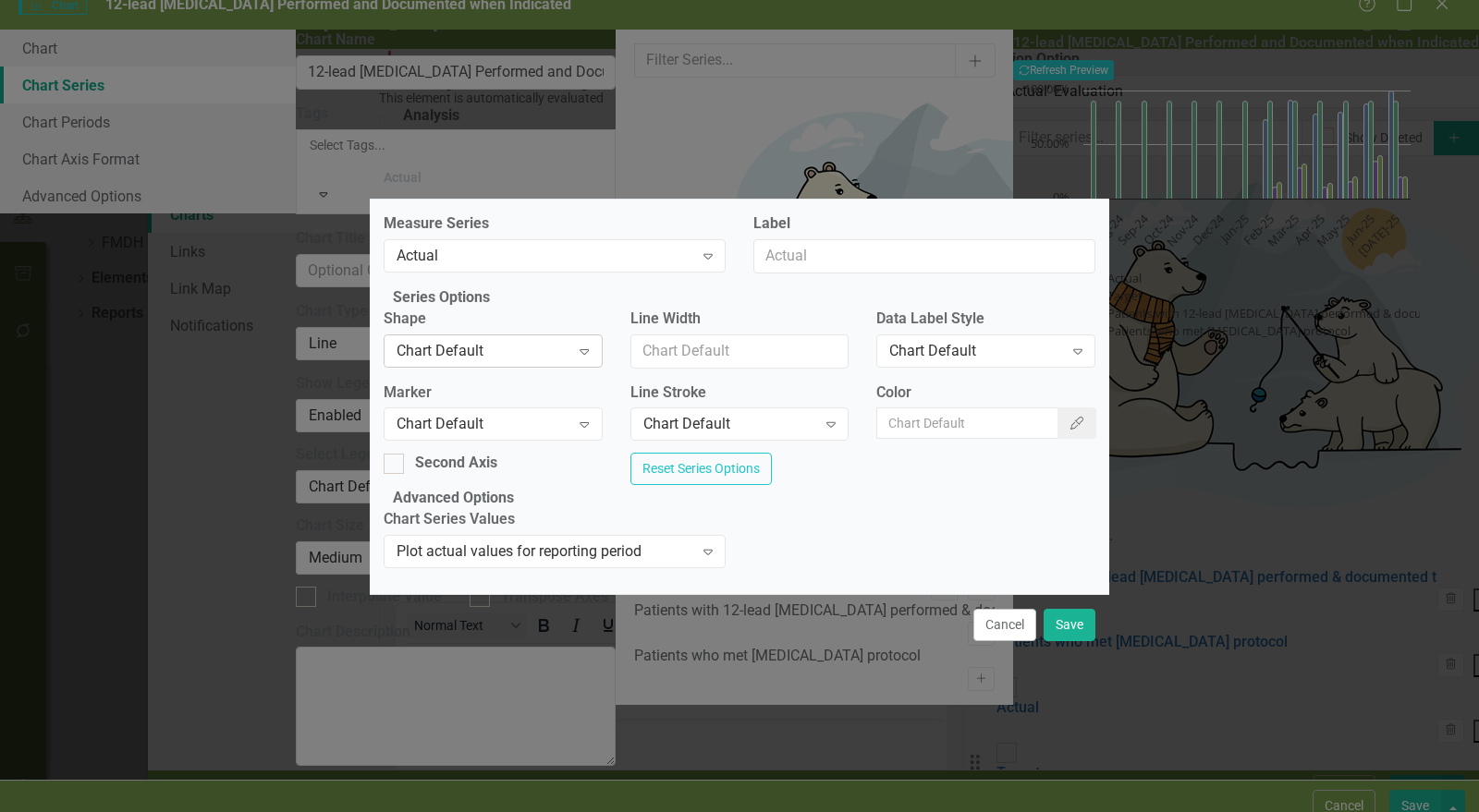
click at [518, 344] on div "Chart Default" at bounding box center [482, 351] width 173 height 21
click at [521, 415] on div "Chart Default" at bounding box center [482, 424] width 173 height 21
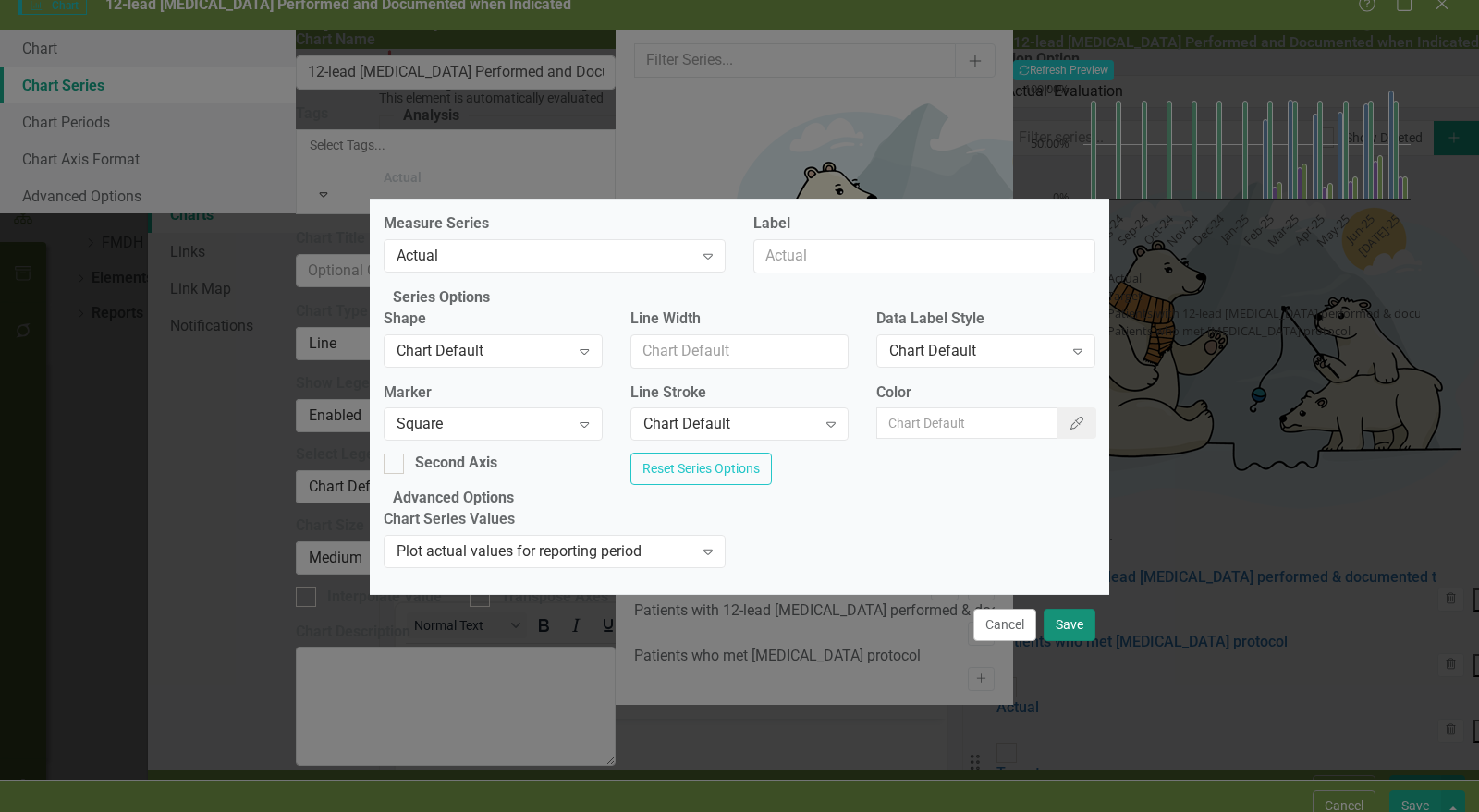
click at [1083, 641] on button "Save" at bounding box center [1069, 624] width 52 height 32
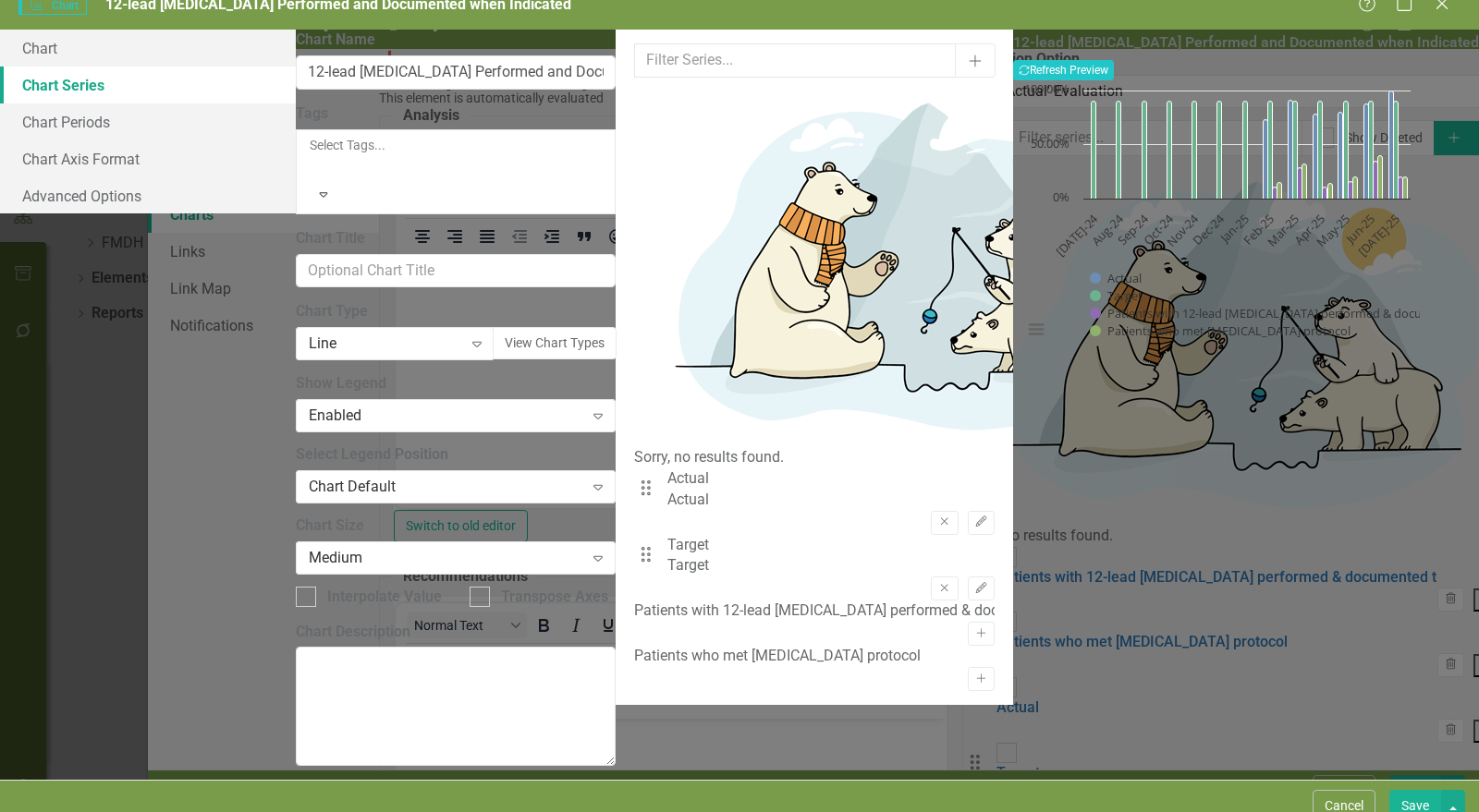
click at [1422, 790] on button "Save" at bounding box center [1415, 805] width 52 height 32
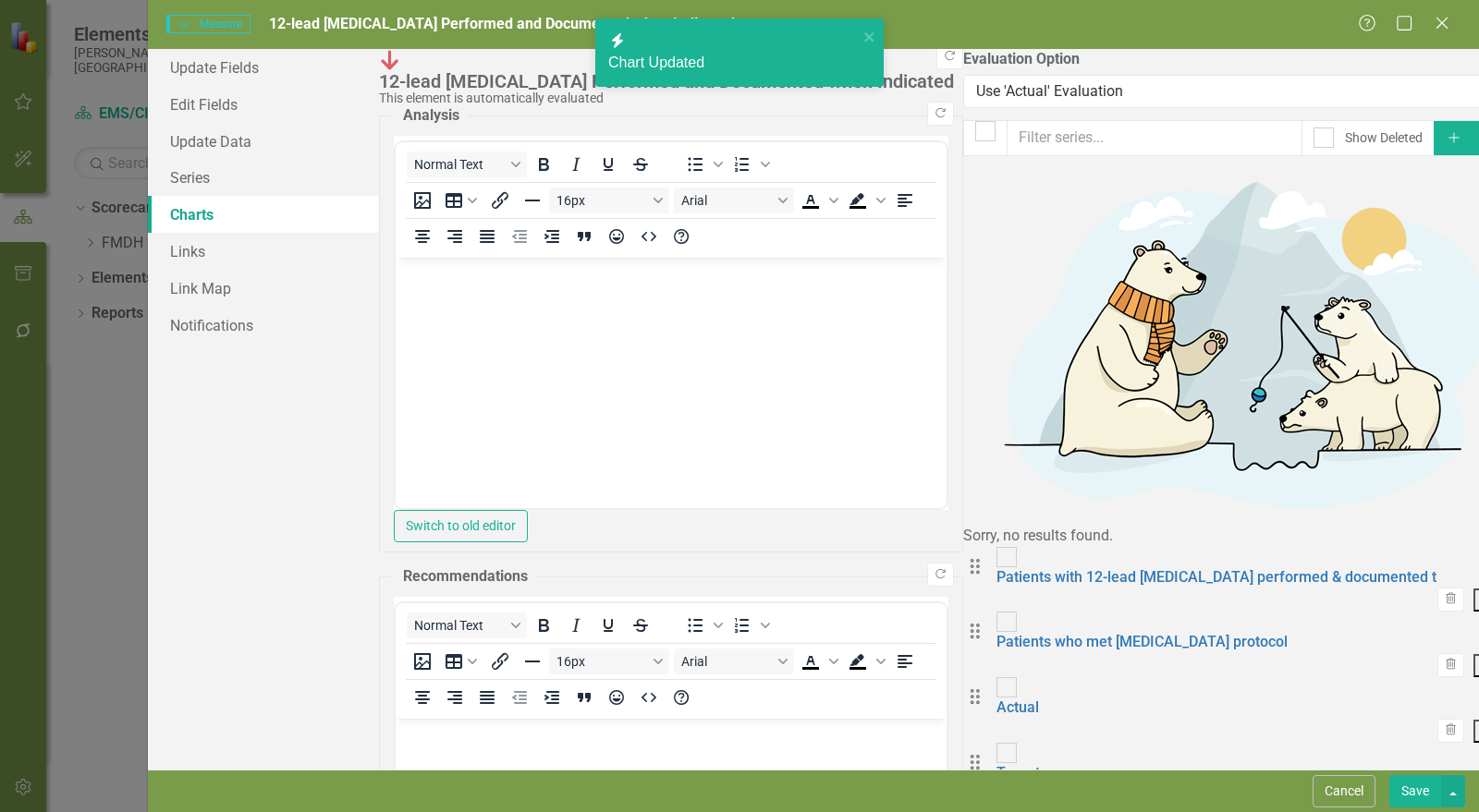
click at [1416, 791] on button "Save" at bounding box center [1415, 791] width 52 height 32
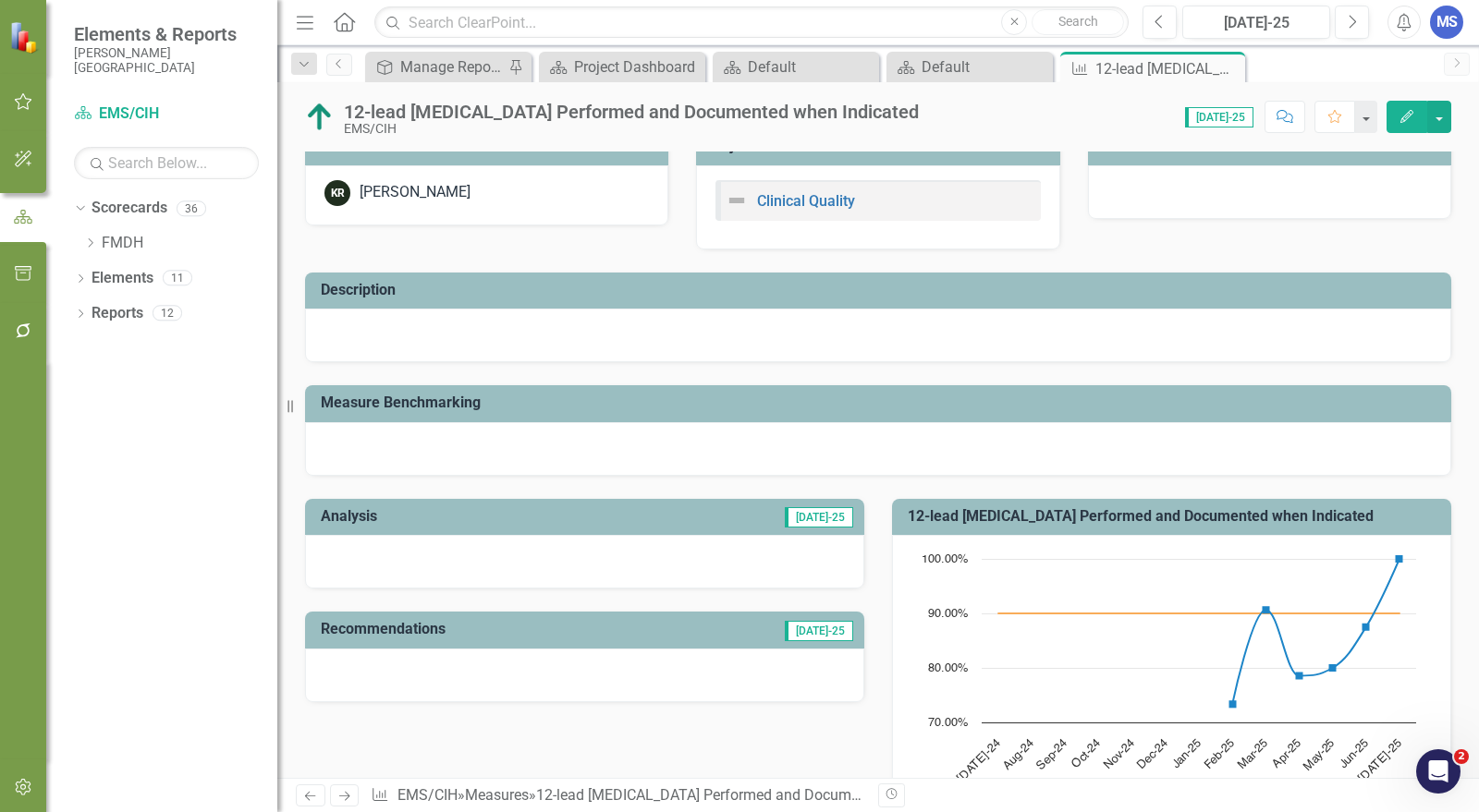
scroll to position [0, 0]
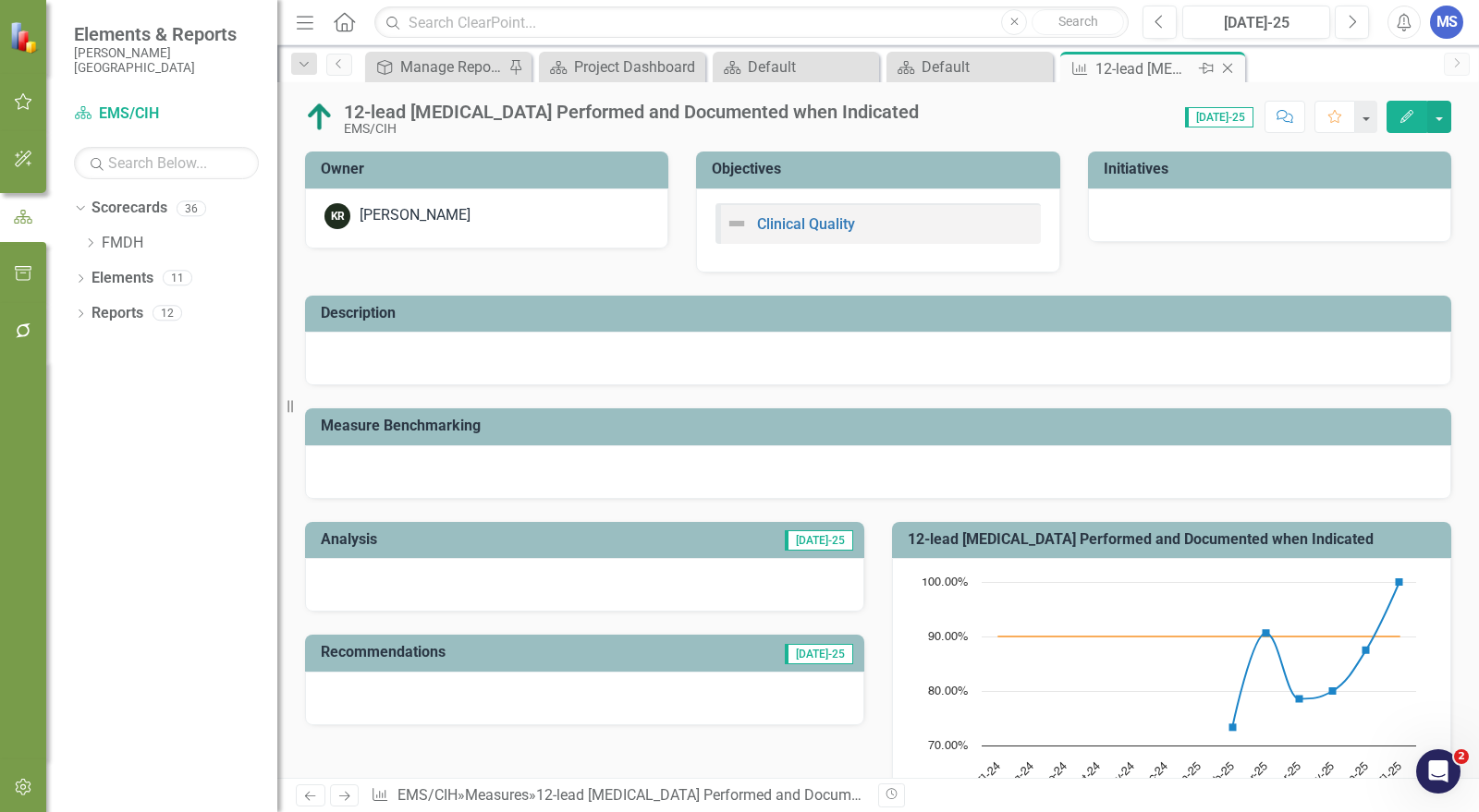
click at [1229, 71] on icon at bounding box center [1228, 69] width 11 height 11
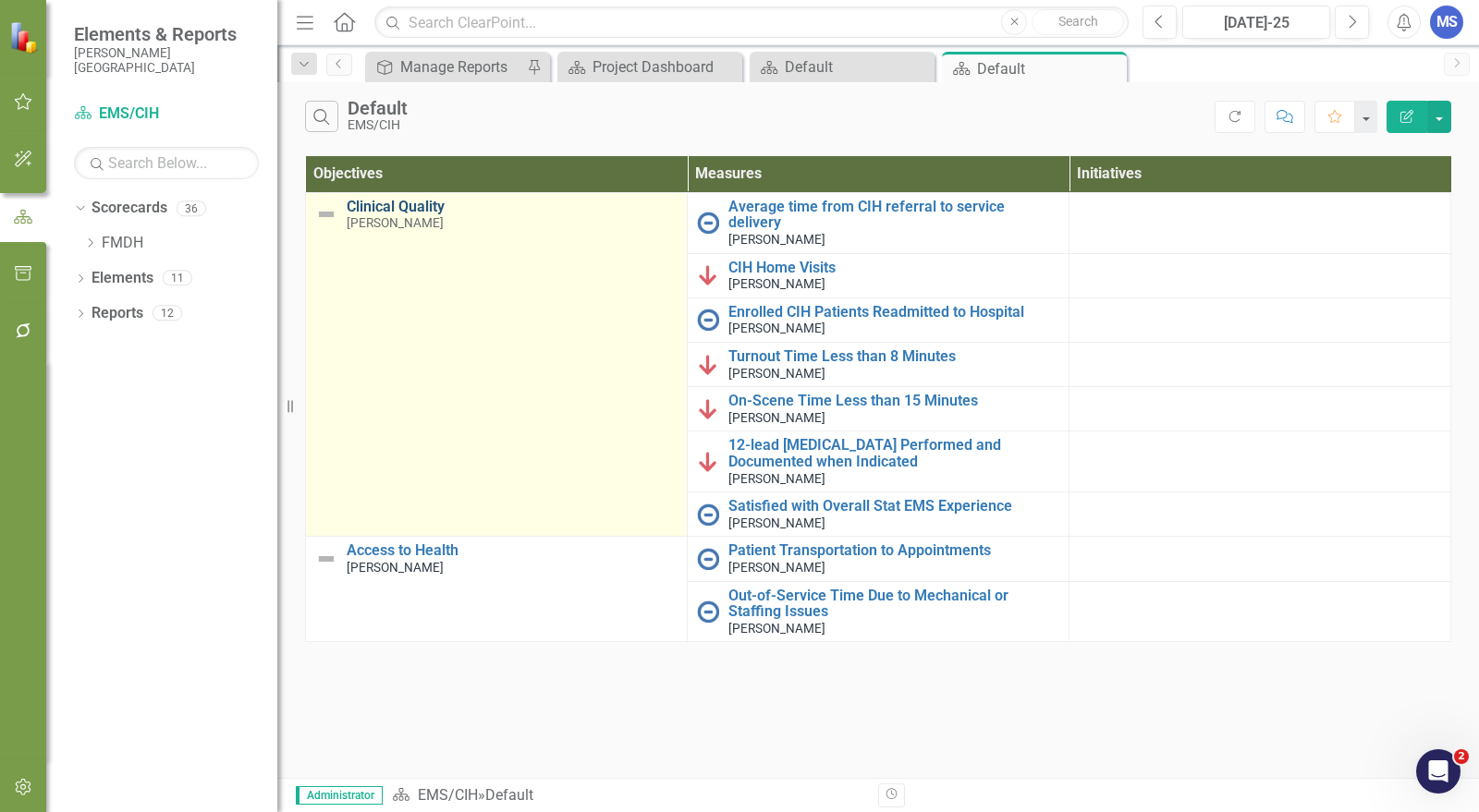
click at [385, 203] on link "Clinical Quality" at bounding box center [511, 207] width 331 height 16
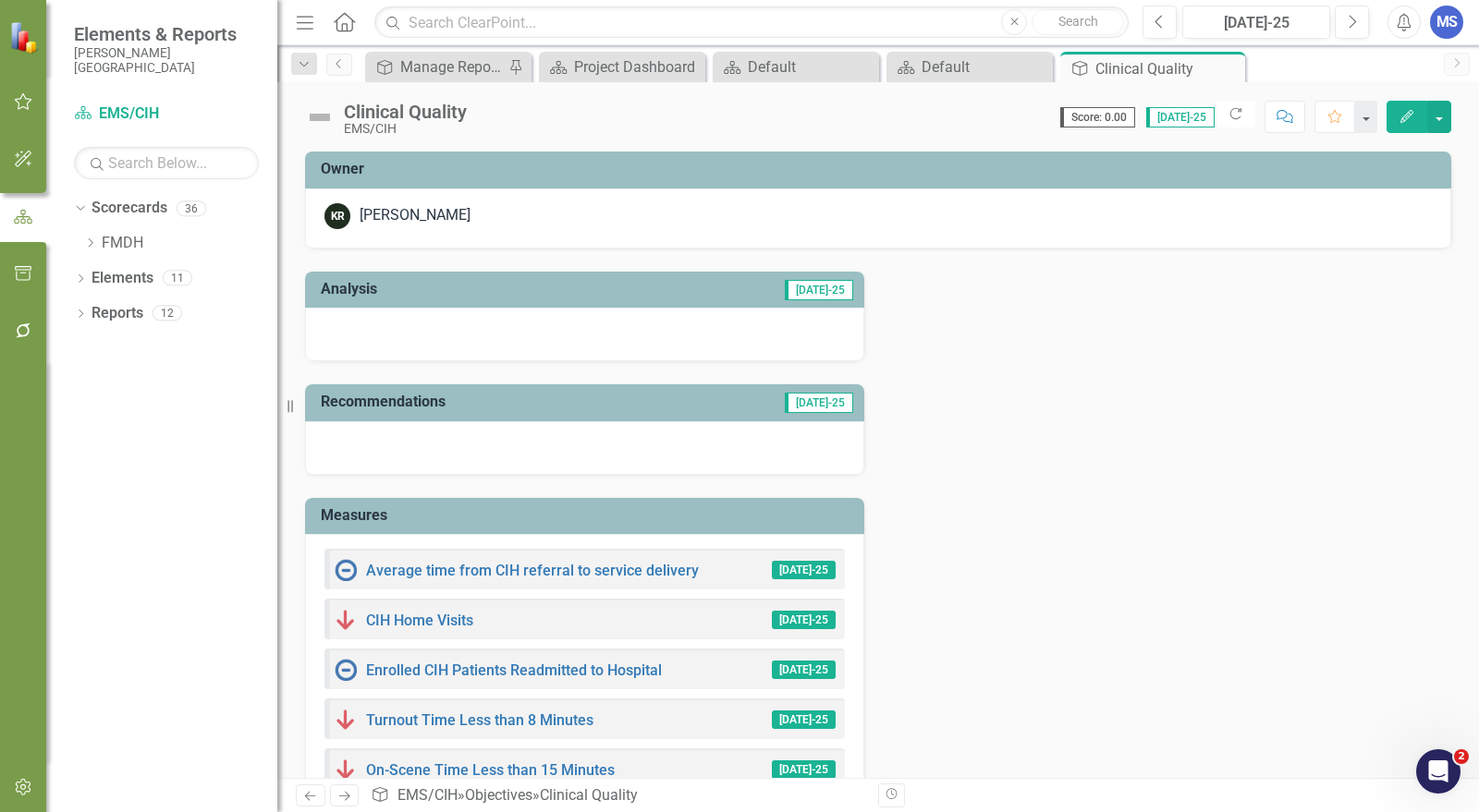
click at [1401, 120] on icon "button" at bounding box center [1406, 116] width 13 height 13
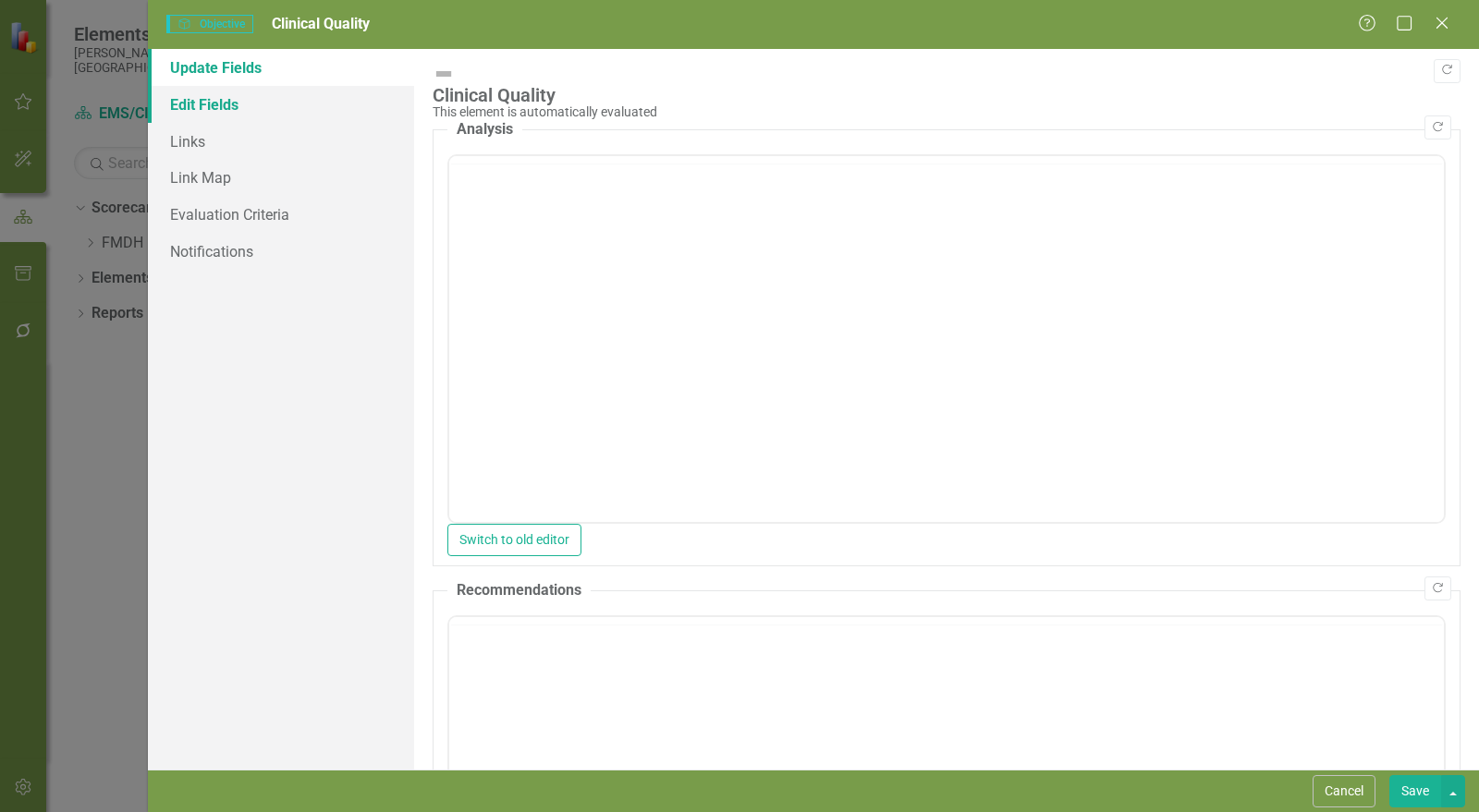
click at [211, 104] on link "Edit Fields" at bounding box center [280, 104] width 266 height 37
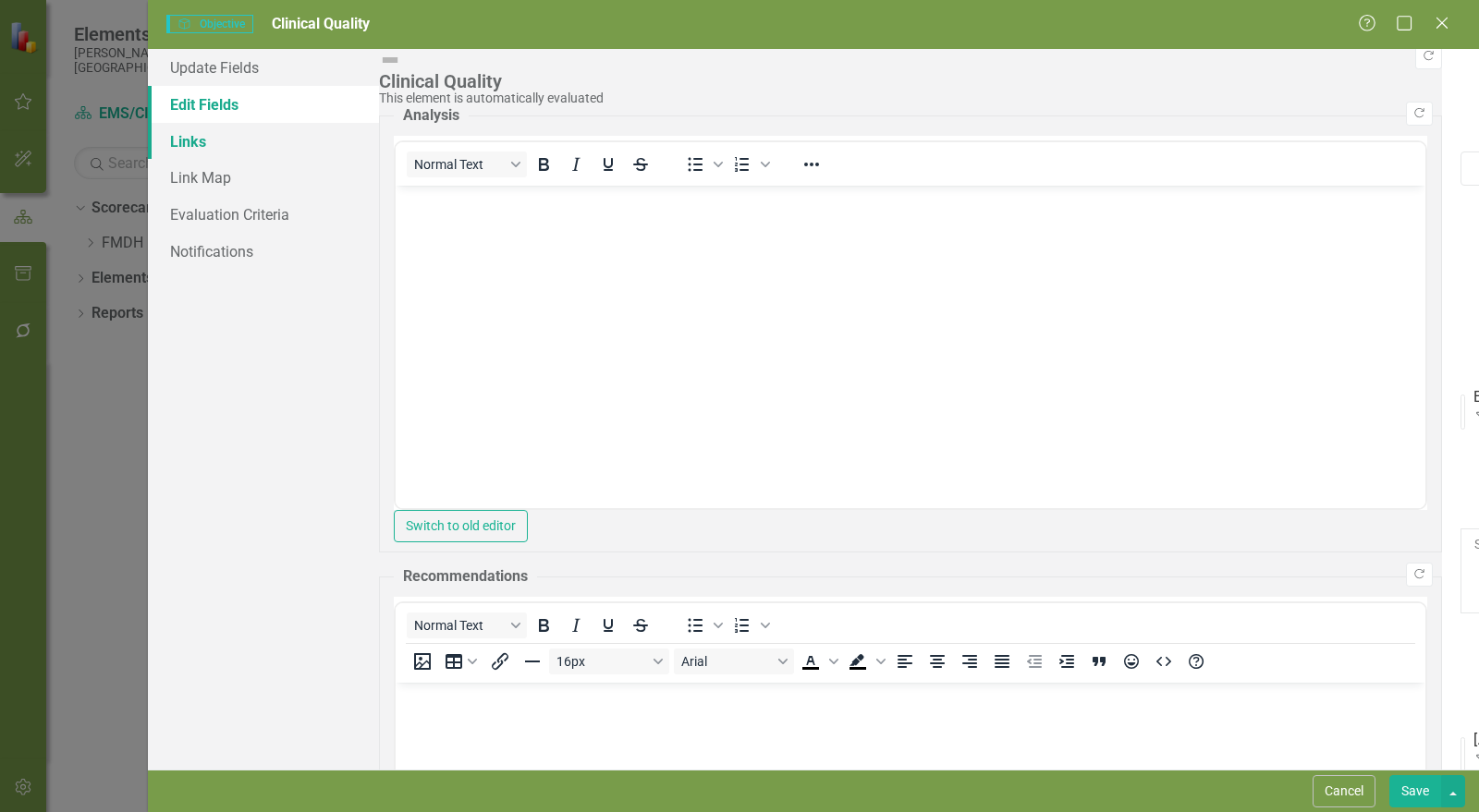
click at [235, 147] on link "Links" at bounding box center [263, 141] width 231 height 37
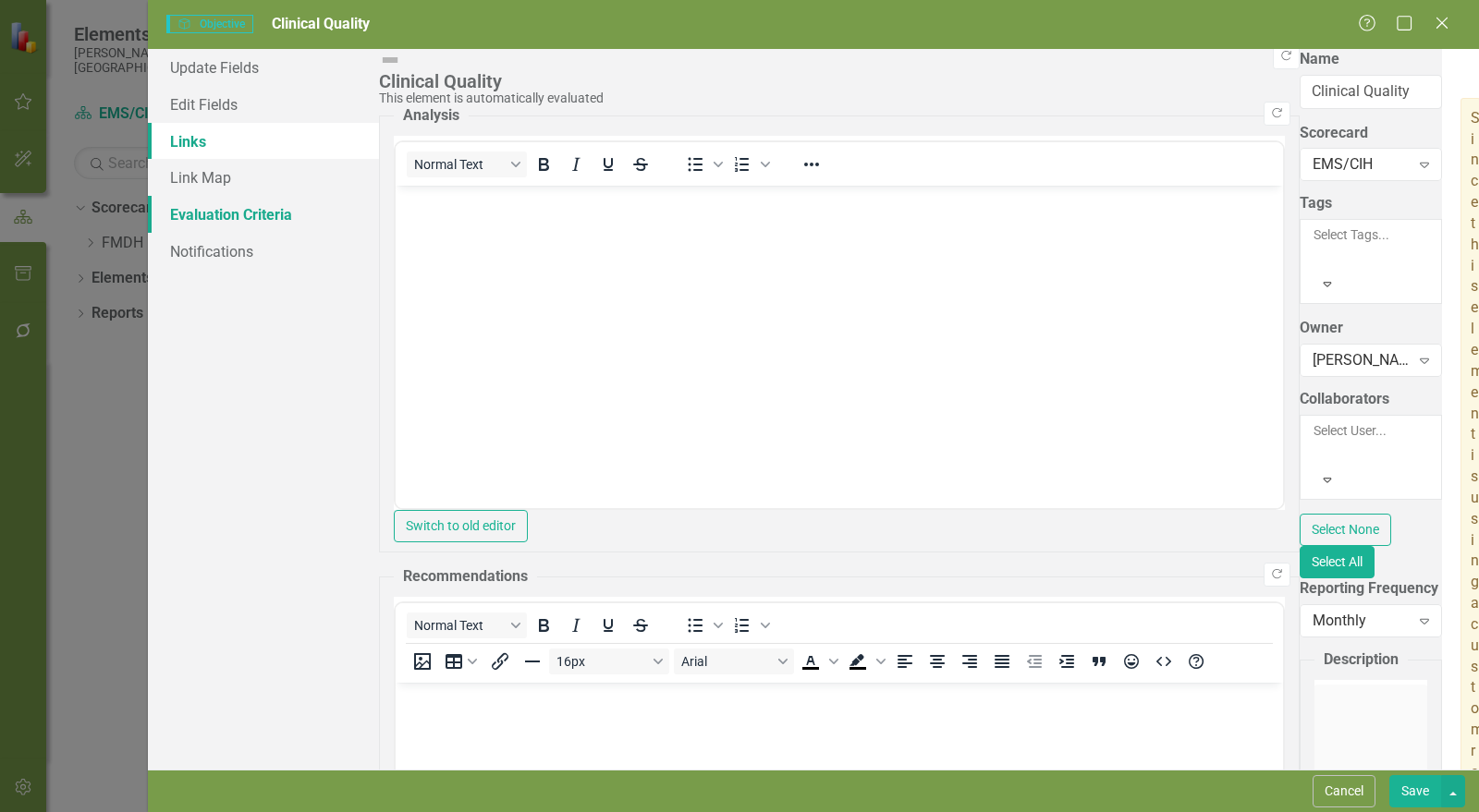
click at [209, 215] on link "Evaluation Criteria" at bounding box center [263, 215] width 231 height 37
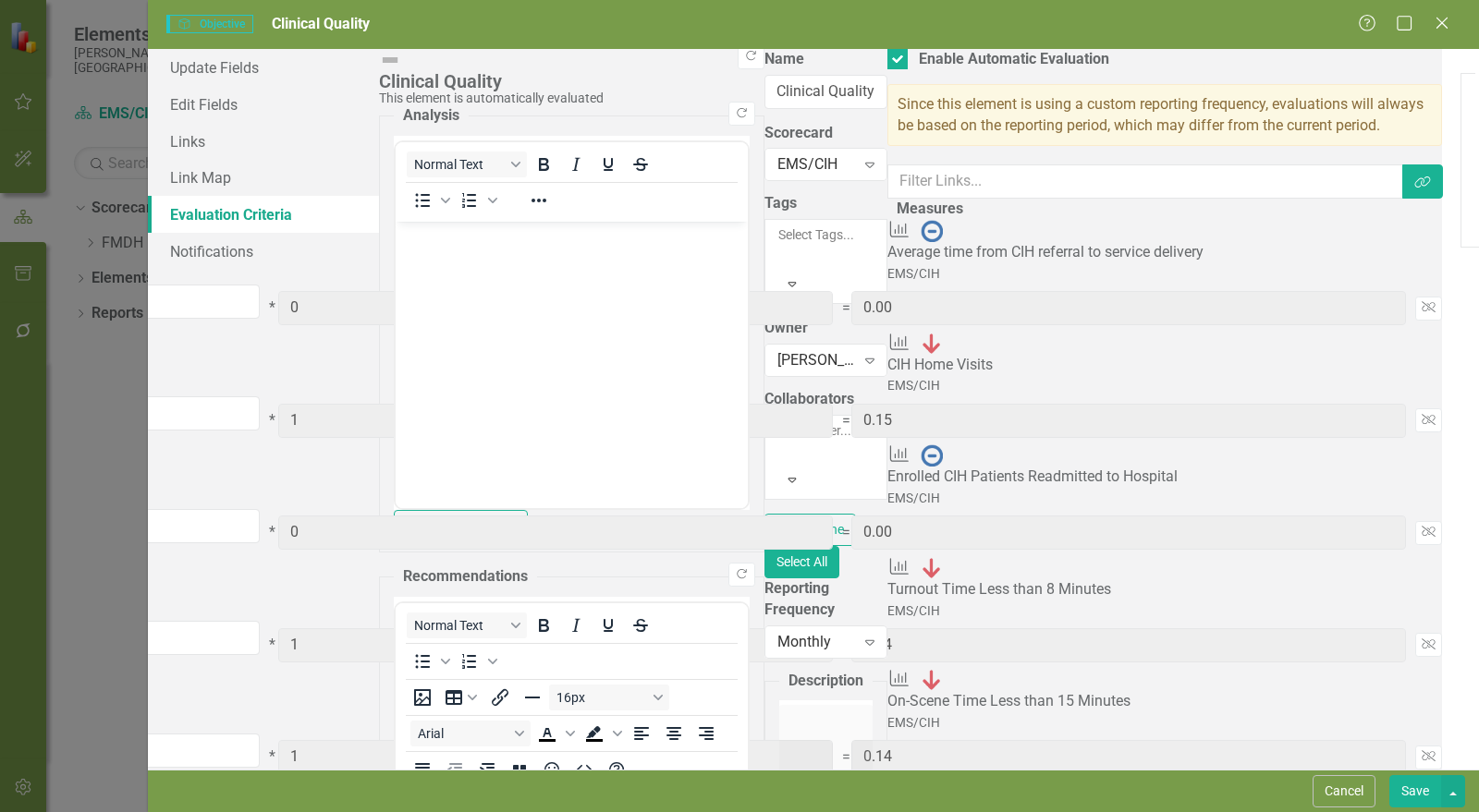
click at [1475, 107] on div at bounding box center [1485, 104] width 20 height 20
click at [1475, 106] on input "Above Target" at bounding box center [1481, 101] width 12 height 12
checkbox input "true"
drag, startPoint x: 459, startPoint y: 141, endPoint x: 463, endPoint y: 207, distance: 66.1
click at [1475, 270] on div at bounding box center [1485, 279] width 20 height 20
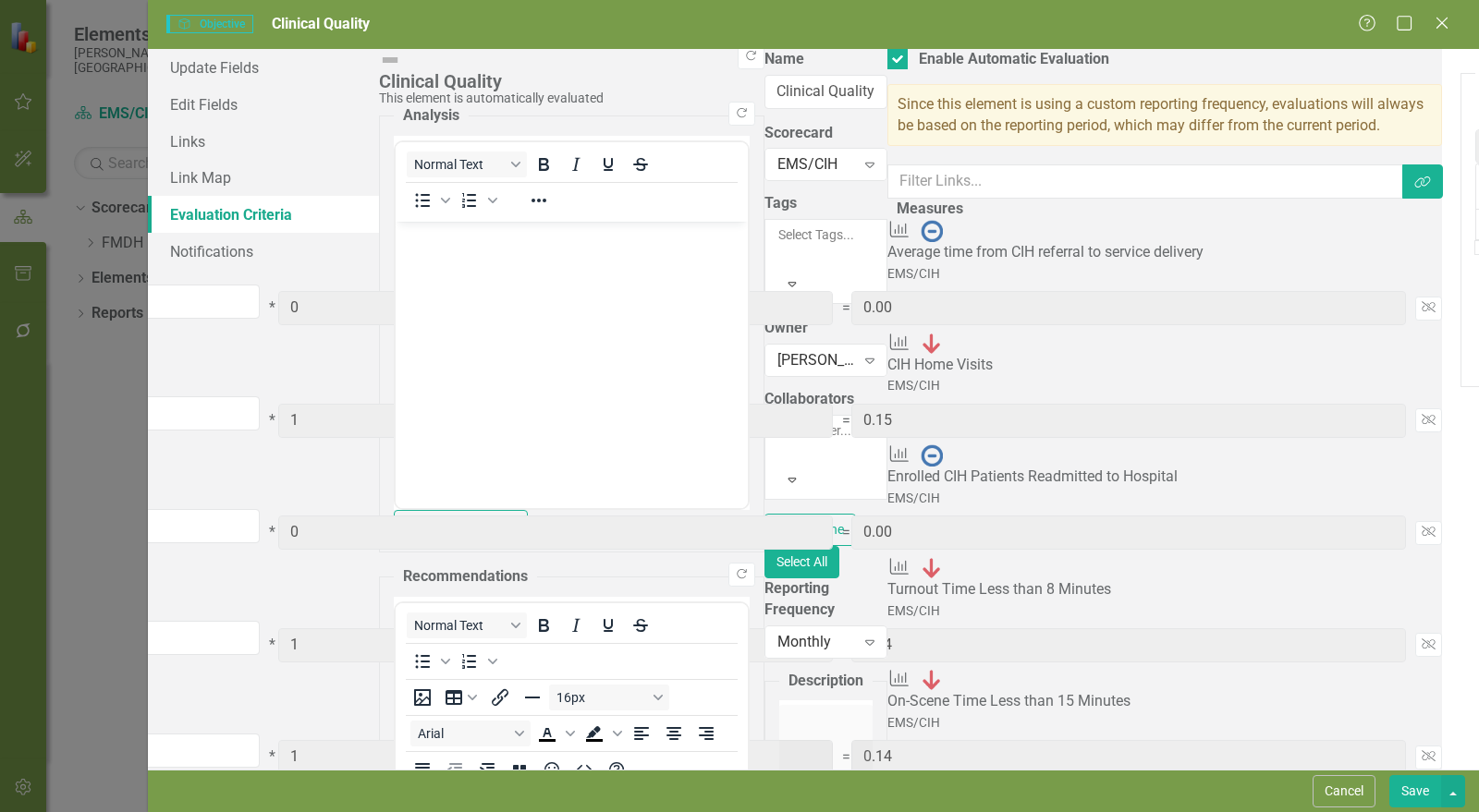
click at [1475, 270] on input "Caution" at bounding box center [1481, 276] width 12 height 12
checkbox input "true"
click at [1475, 445] on div at bounding box center [1485, 454] width 20 height 20
click at [1475, 445] on input "Below Plan" at bounding box center [1481, 450] width 12 height 12
checkbox input "true"
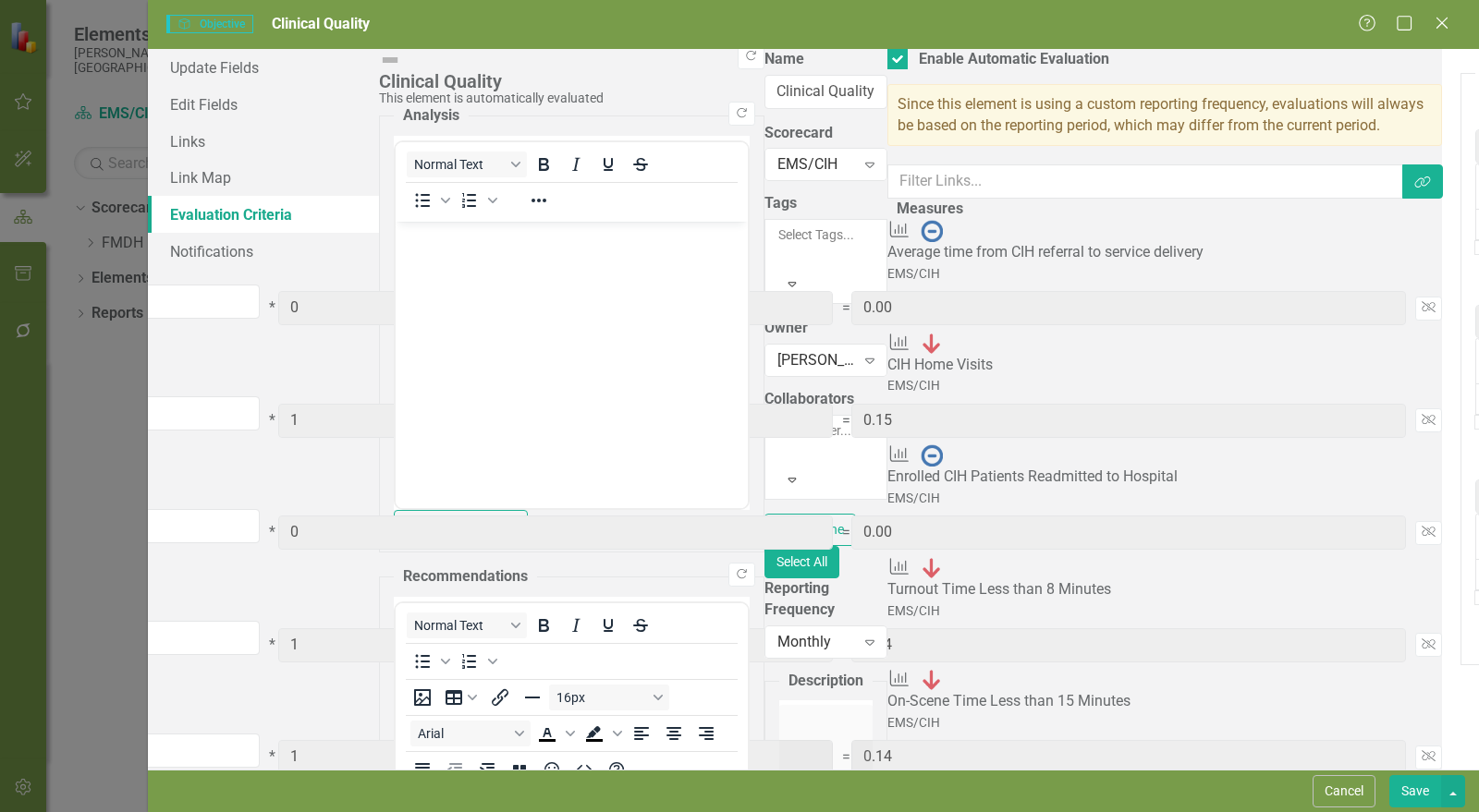
click at [1475, 620] on div at bounding box center [1485, 629] width 20 height 20
click at [1475, 620] on input "No Information" at bounding box center [1481, 625] width 12 height 12
checkbox input "true"
click at [1475, 209] on input "text" at bounding box center [1487, 224] width 24 height 32
type input "2.5"
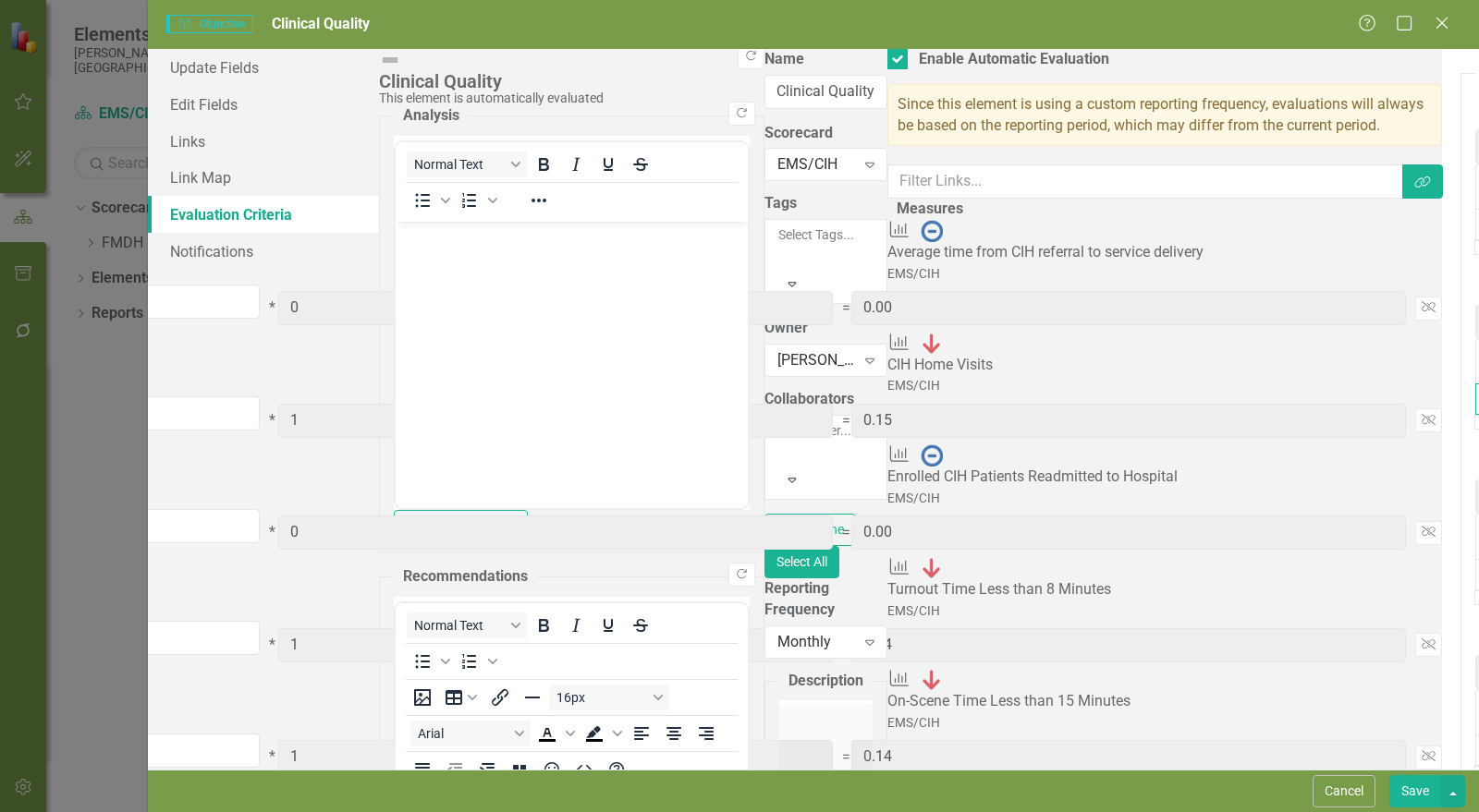
click at [1475, 384] on input "text" at bounding box center [1487, 399] width 24 height 32
type input "2"
drag, startPoint x: 1228, startPoint y: 202, endPoint x: 1242, endPoint y: 206, distance: 14.6
click at [1475, 559] on input "text" at bounding box center [1487, 574] width 24 height 32
type input "1"
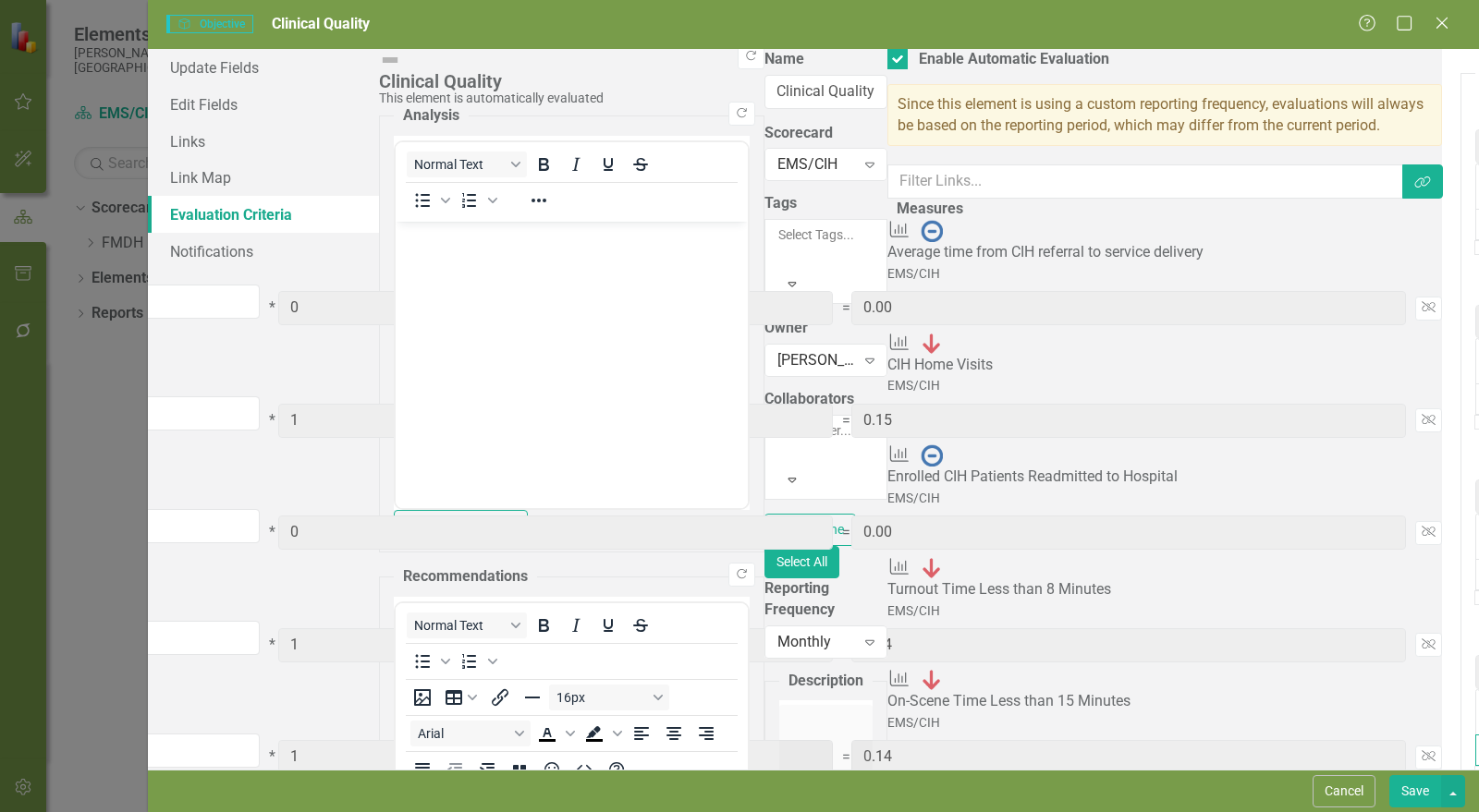
click at [1475, 735] on input "text" at bounding box center [1487, 750] width 24 height 32
click at [1412, 786] on button "Save" at bounding box center [1415, 791] width 52 height 32
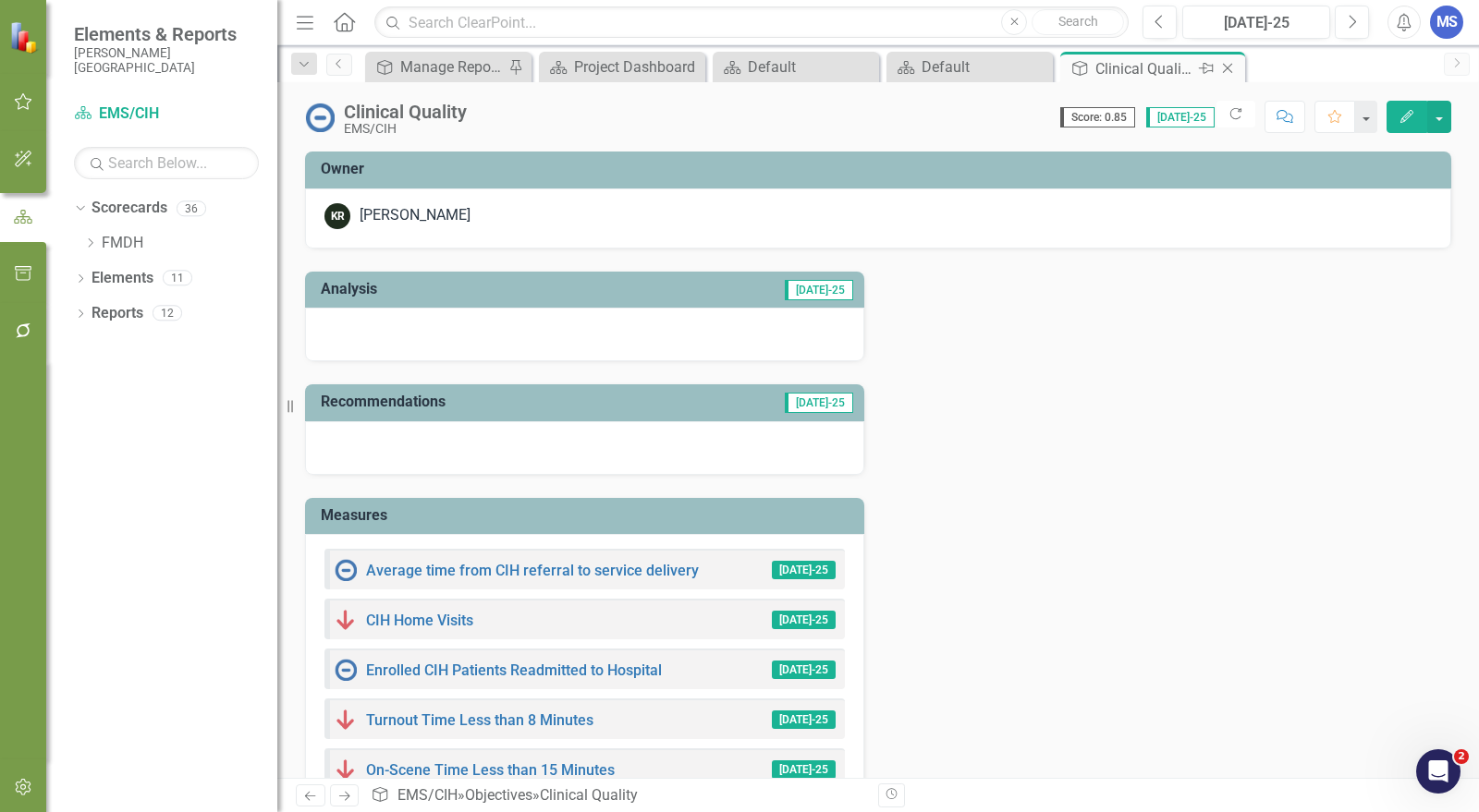
click at [1232, 70] on icon "Close" at bounding box center [1227, 68] width 18 height 14
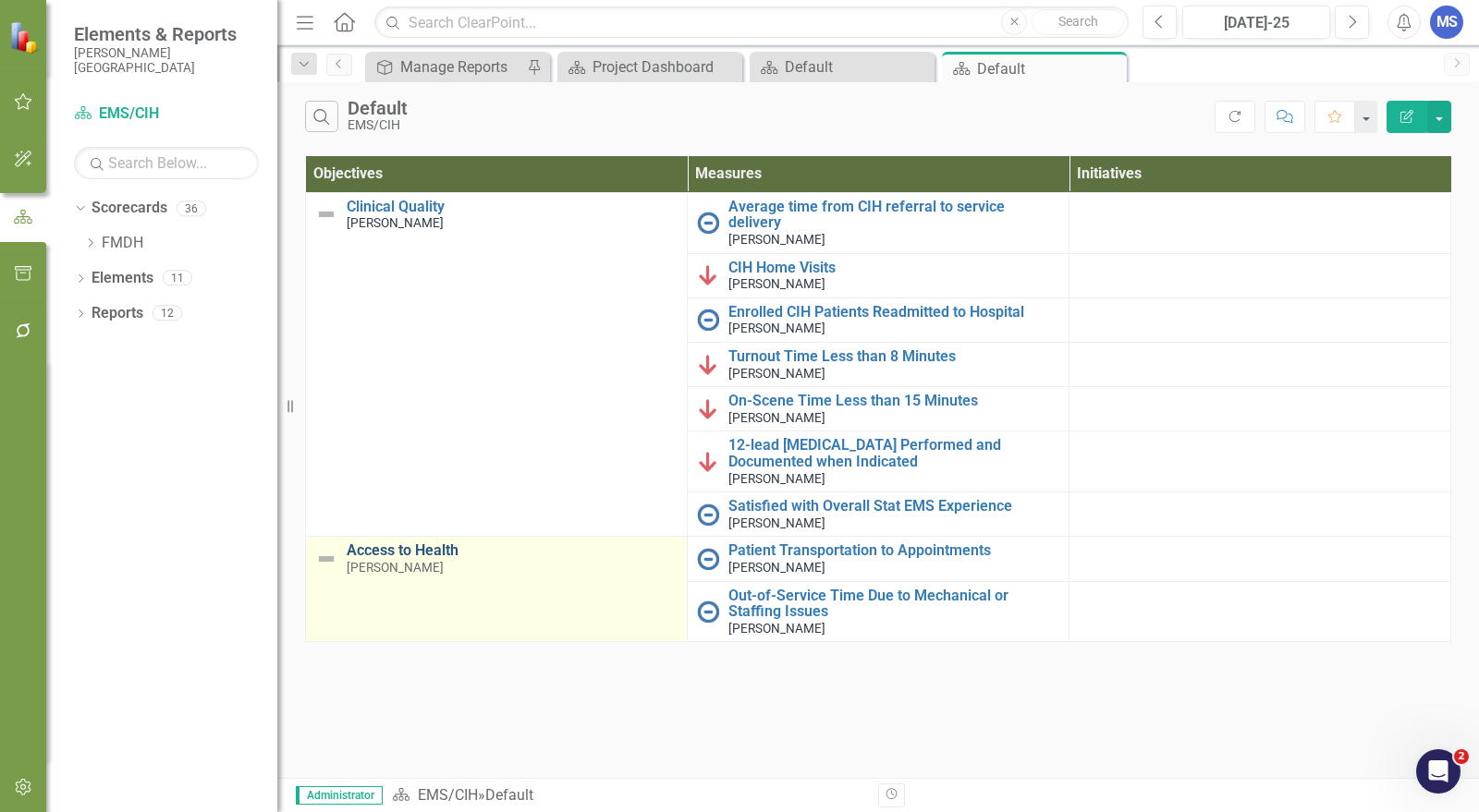
click at [422, 542] on link "Access to Health" at bounding box center [511, 550] width 331 height 16
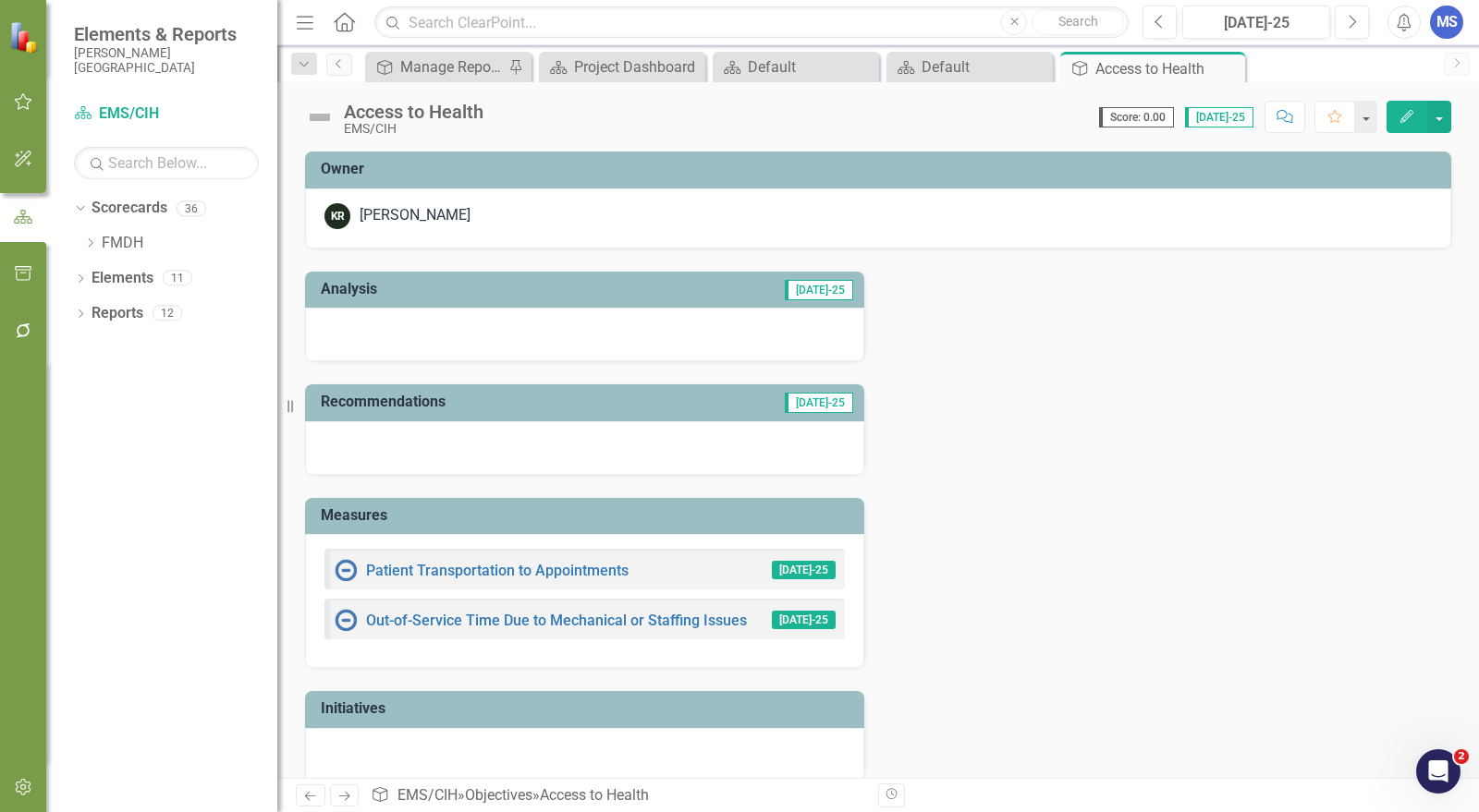
click at [1403, 118] on icon "Edit" at bounding box center [1406, 116] width 16 height 13
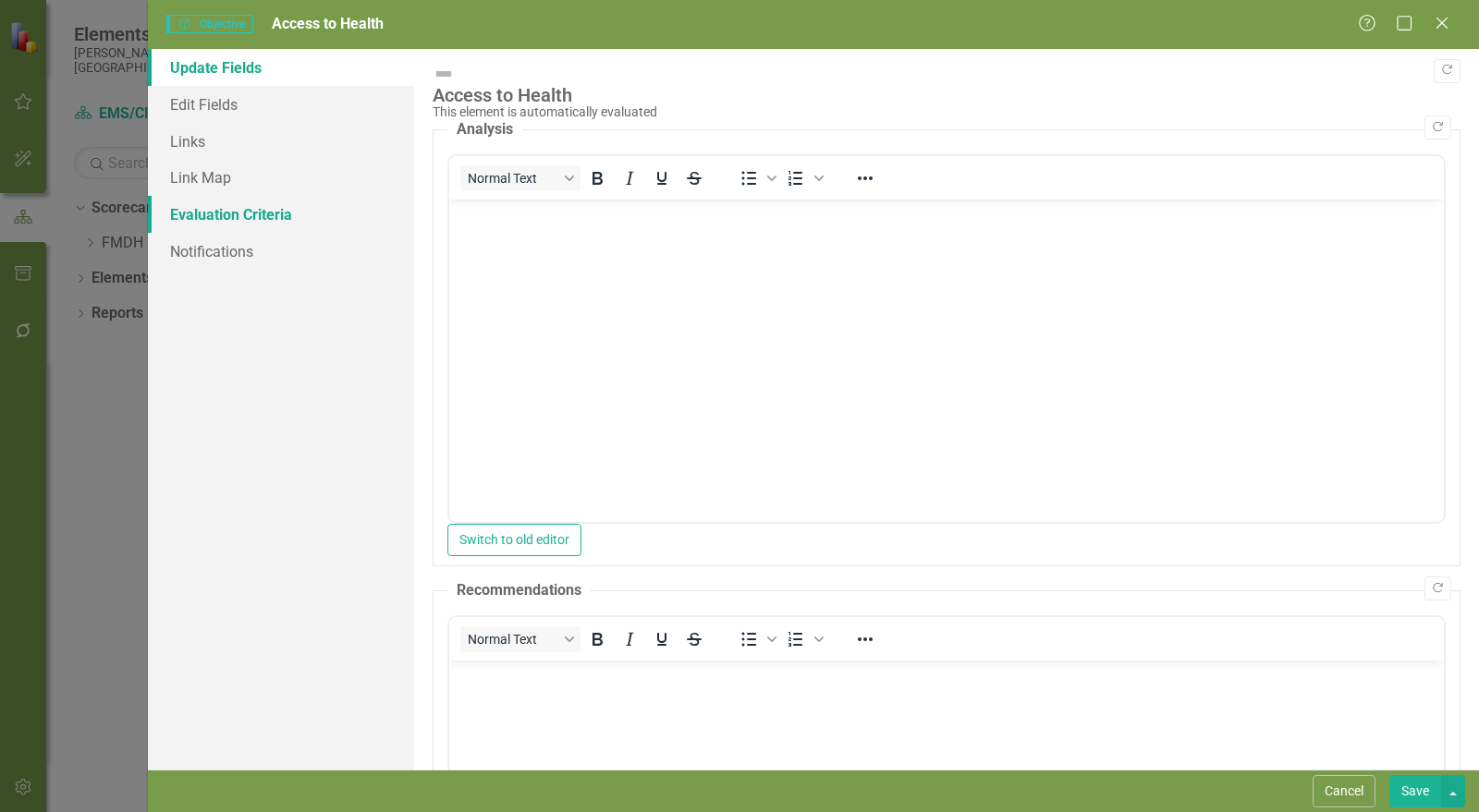
drag, startPoint x: 221, startPoint y: 218, endPoint x: 267, endPoint y: 232, distance: 48.1
click at [221, 218] on link "Evaluation Criteria" at bounding box center [280, 215] width 266 height 37
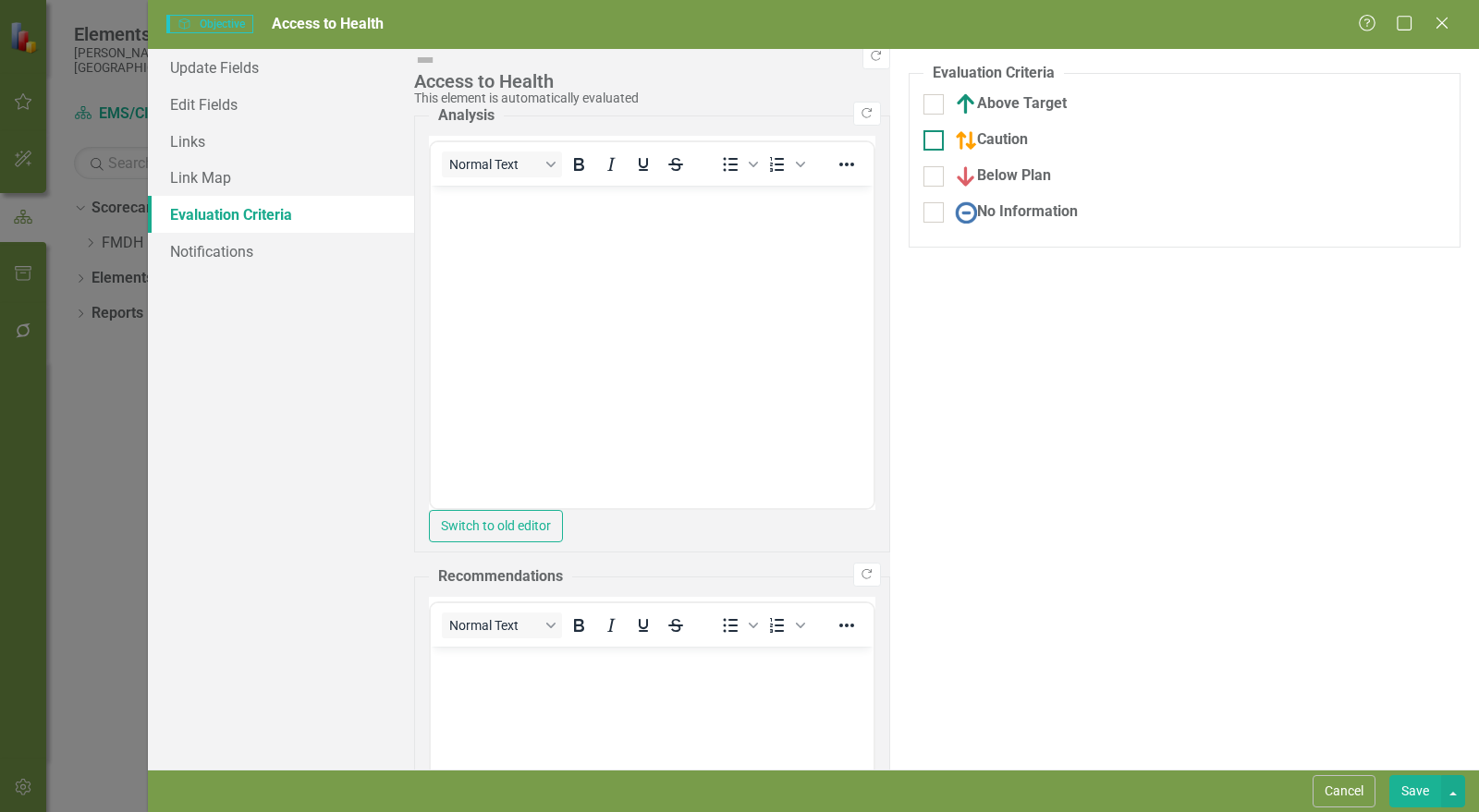
drag, startPoint x: 460, startPoint y: 103, endPoint x: 460, endPoint y: 140, distance: 37.0
click at [923, 104] on div at bounding box center [933, 104] width 20 height 20
click at [923, 104] on input "Above Target" at bounding box center [929, 101] width 12 height 12
checkbox input "true"
click at [923, 150] on div at bounding box center [933, 149] width 20 height 20
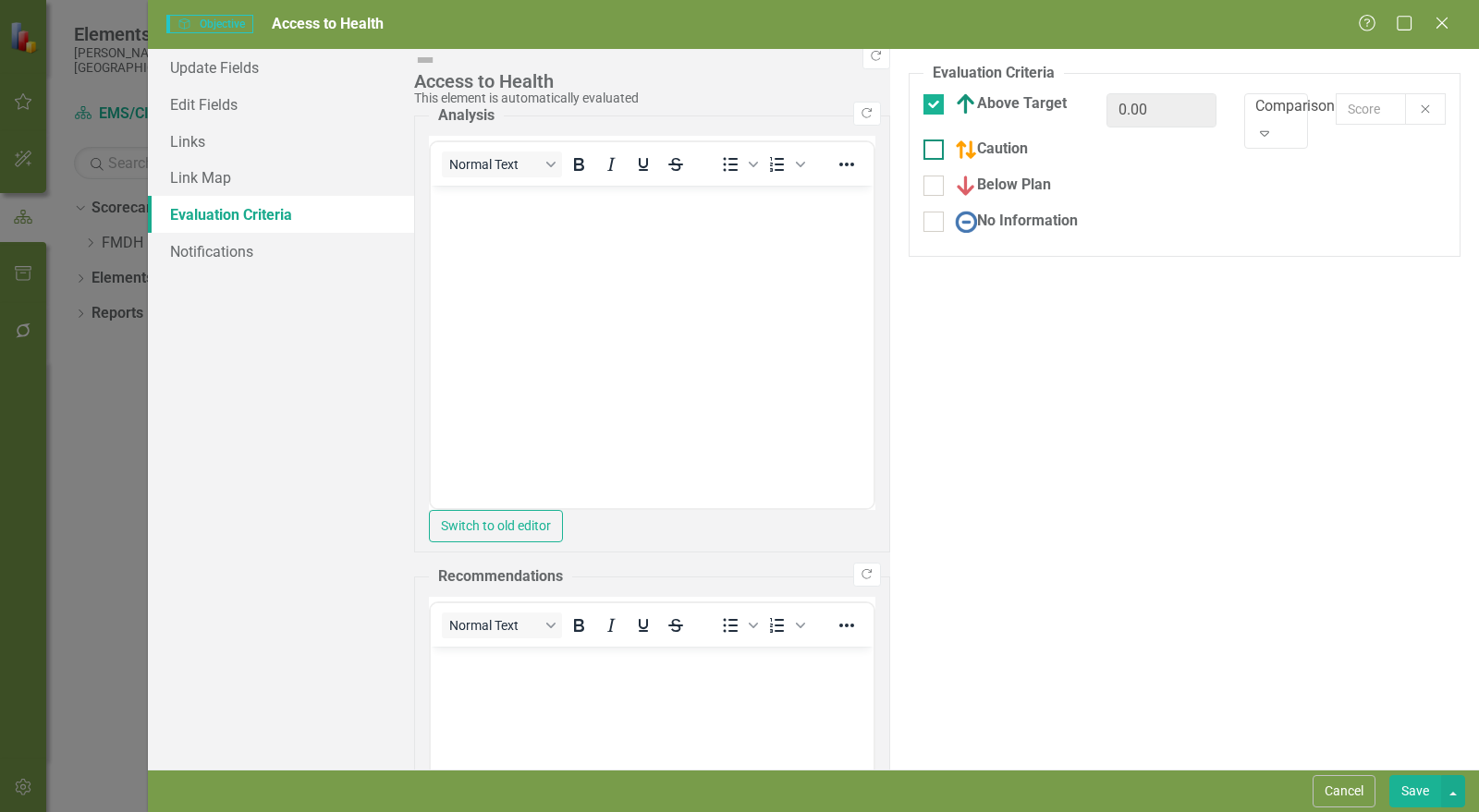
click at [923, 150] on input "Caution" at bounding box center [929, 145] width 12 height 12
checkbox input "true"
click at [923, 189] on div "Below Plan" at bounding box center [1000, 194] width 156 height 22
click at [923, 189] on input "Below Plan" at bounding box center [929, 190] width 12 height 12
checkbox input "true"
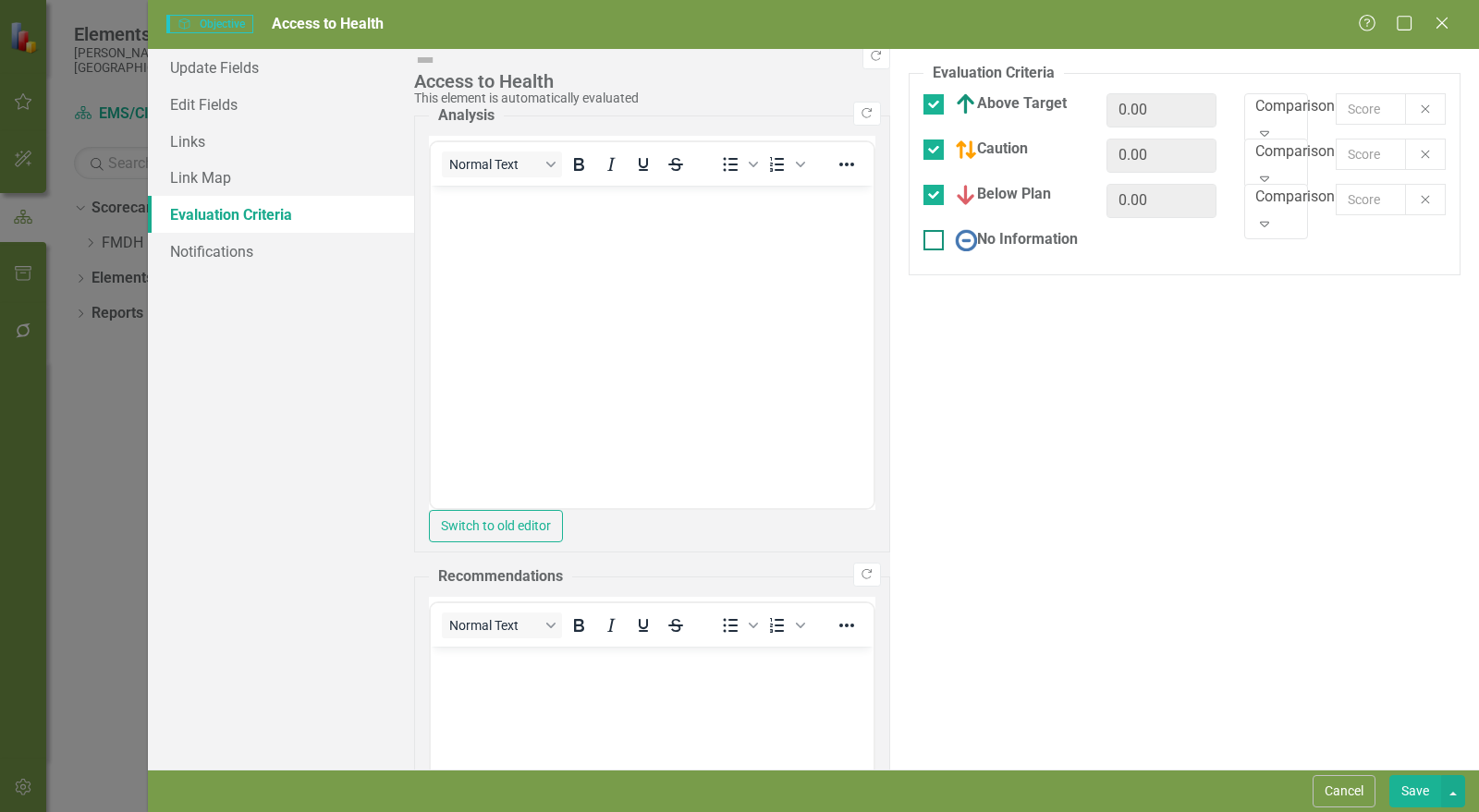
click at [923, 246] on div at bounding box center [933, 240] width 20 height 20
click at [923, 242] on input "No Information" at bounding box center [929, 236] width 12 height 12
checkbox input "true"
click at [1255, 126] on icon "Expand" at bounding box center [1263, 132] width 18 height 14
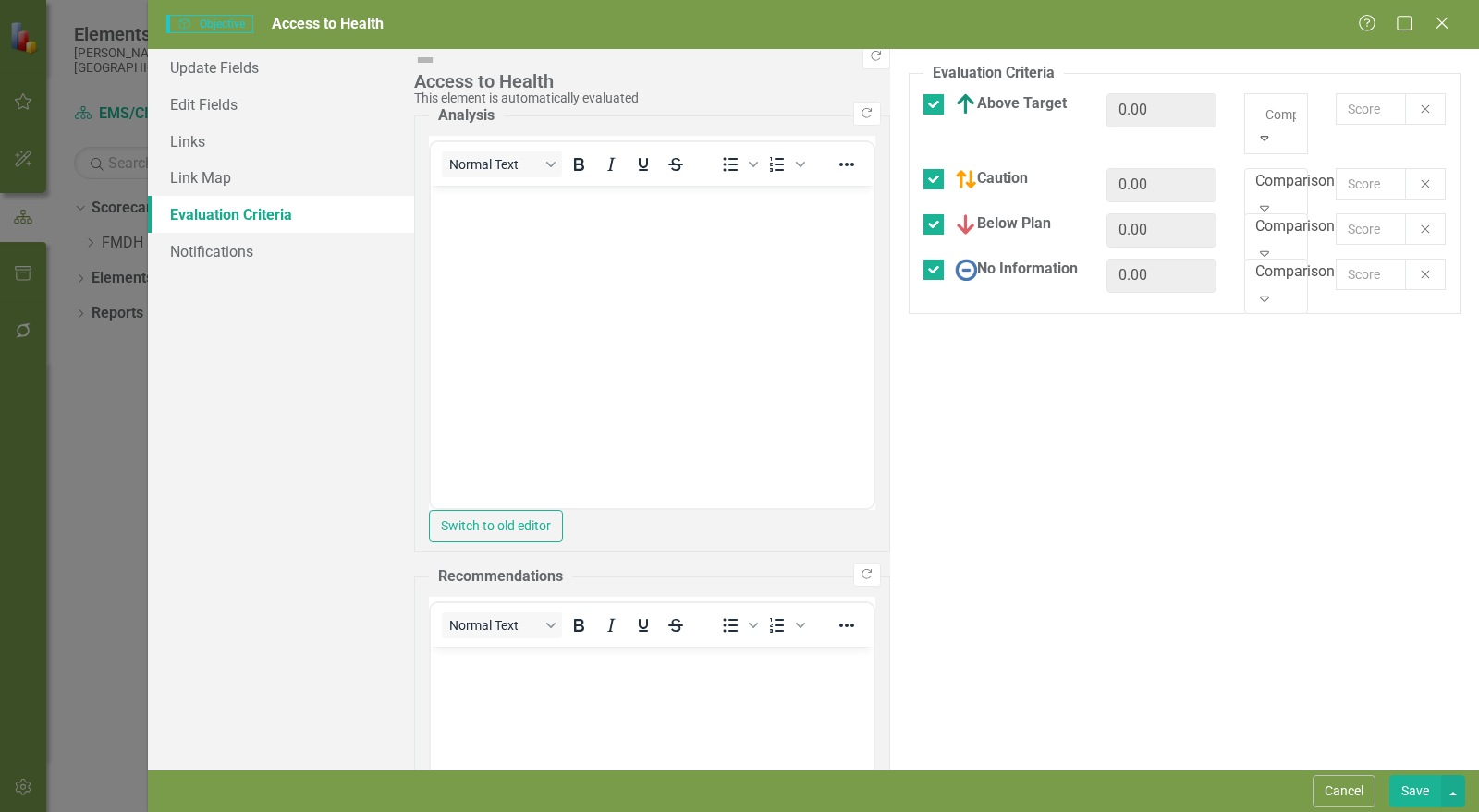
drag, startPoint x: 1144, startPoint y: 162, endPoint x: 1210, endPoint y: 141, distance: 69.3
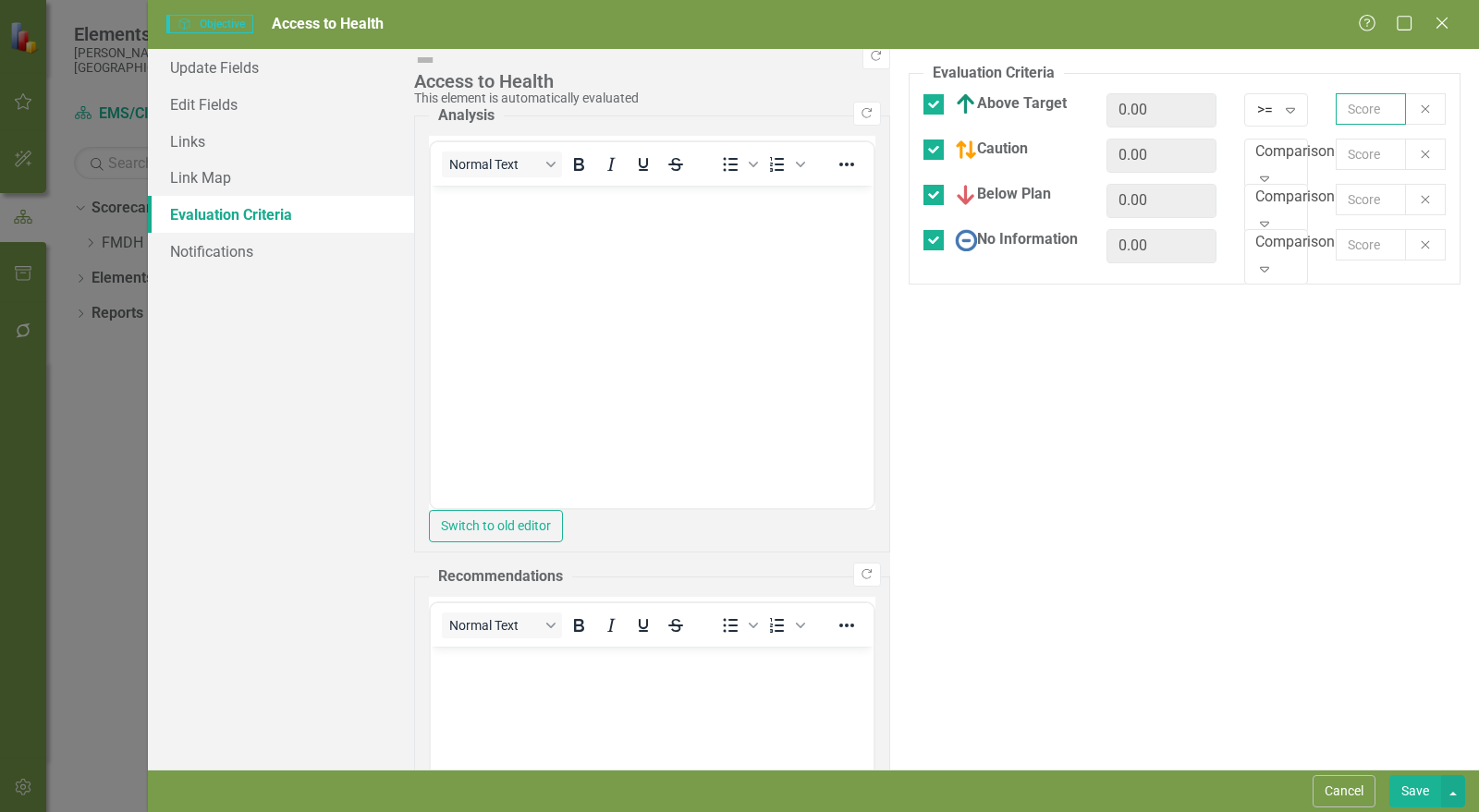
drag, startPoint x: 1303, startPoint y: 114, endPoint x: 1305, endPoint y: 125, distance: 11.2
click at [1335, 115] on input "text" at bounding box center [1370, 109] width 71 height 32
type input "2.5"
click at [1255, 159] on div "Comparison..." at bounding box center [1300, 152] width 91 height 21
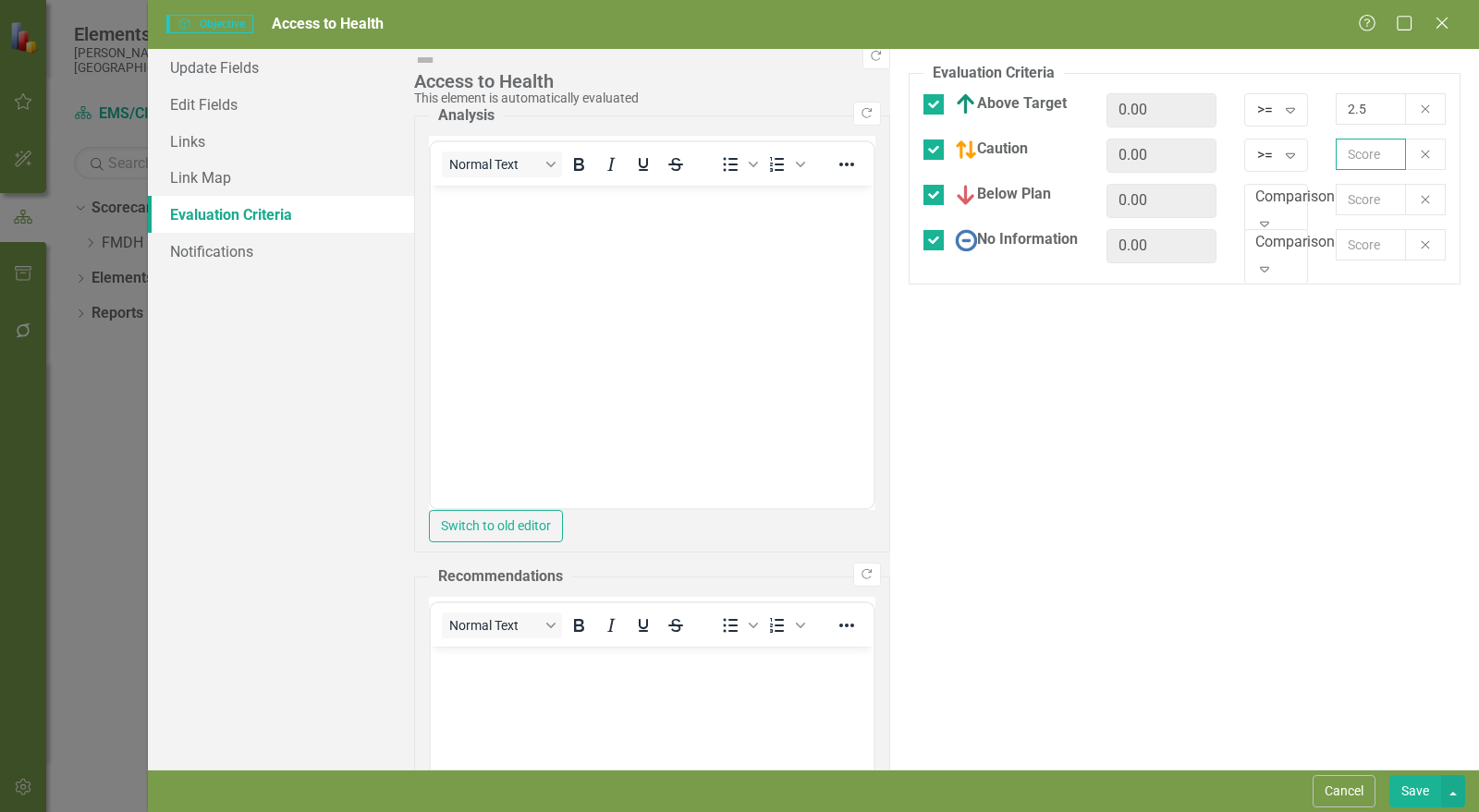
click at [1335, 159] on input "text" at bounding box center [1370, 154] width 71 height 32
type input "2"
click at [1255, 208] on div "Comparison..." at bounding box center [1300, 197] width 91 height 21
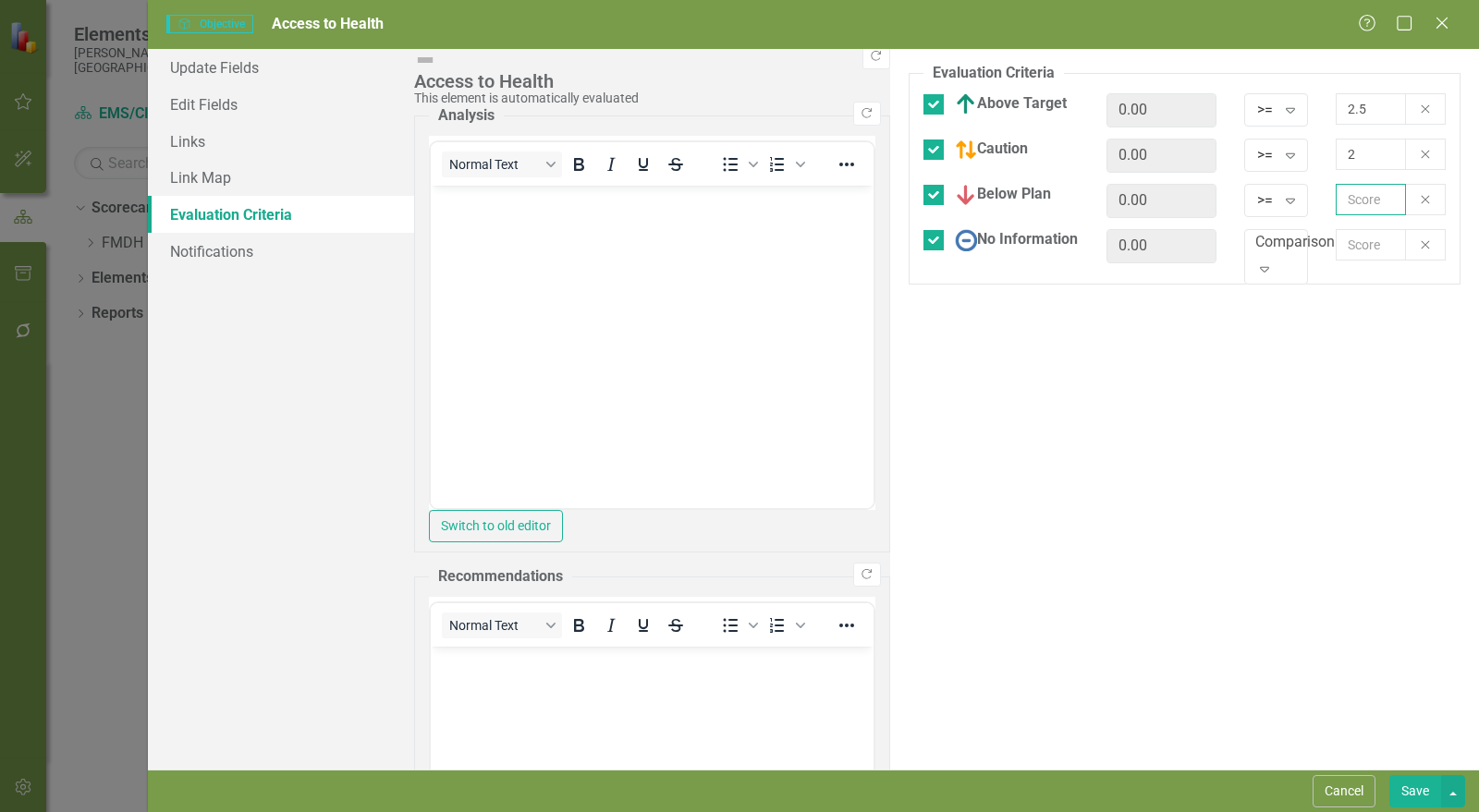
click at [1335, 208] on input "text" at bounding box center [1370, 199] width 71 height 32
type input "1"
click at [1255, 249] on div "Comparison..." at bounding box center [1300, 243] width 91 height 21
drag, startPoint x: 1410, startPoint y: 784, endPoint x: 855, endPoint y: 238, distance: 778.6
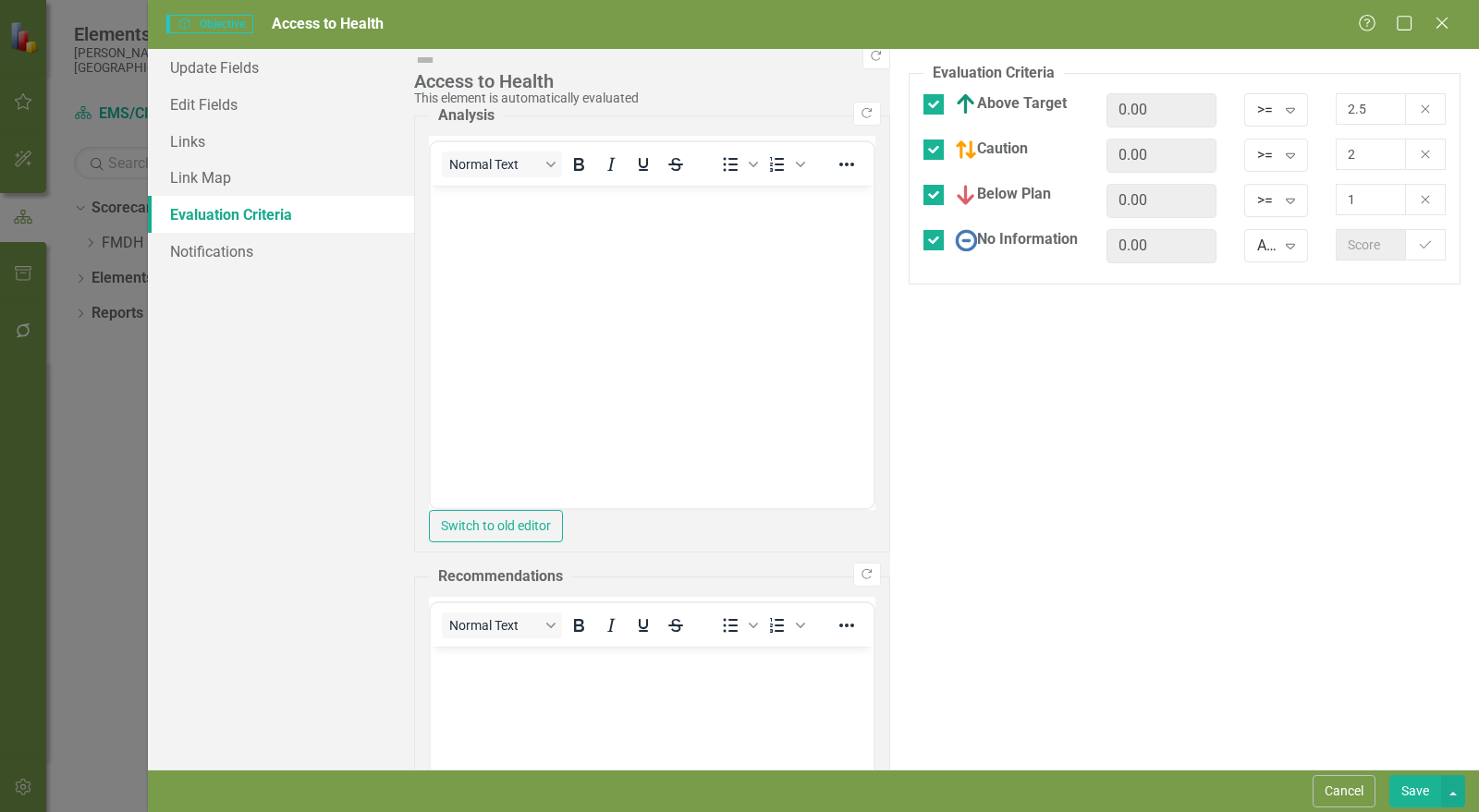
click at [1410, 785] on button "Save" at bounding box center [1415, 791] width 52 height 32
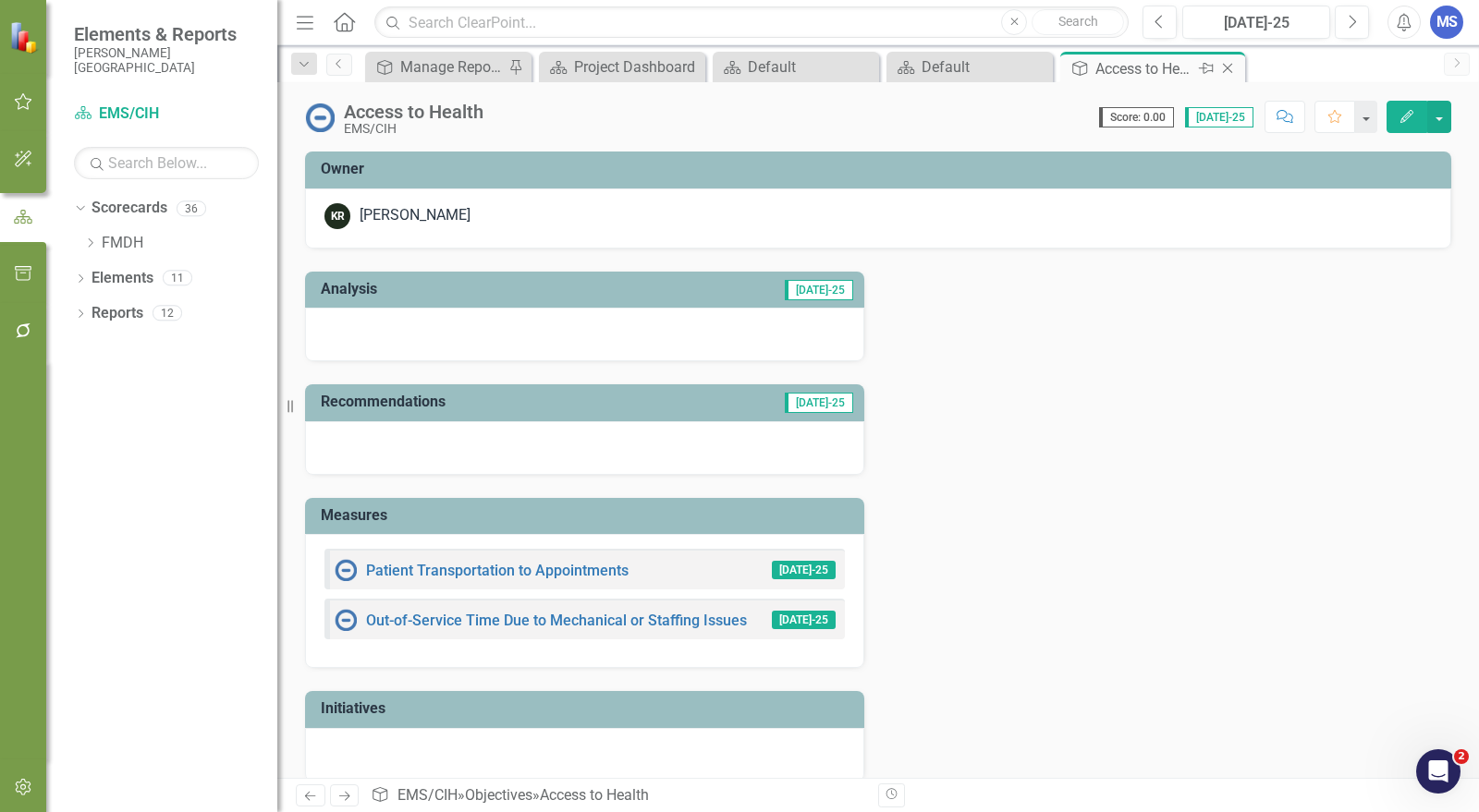
click at [1232, 68] on icon "Close" at bounding box center [1227, 68] width 18 height 14
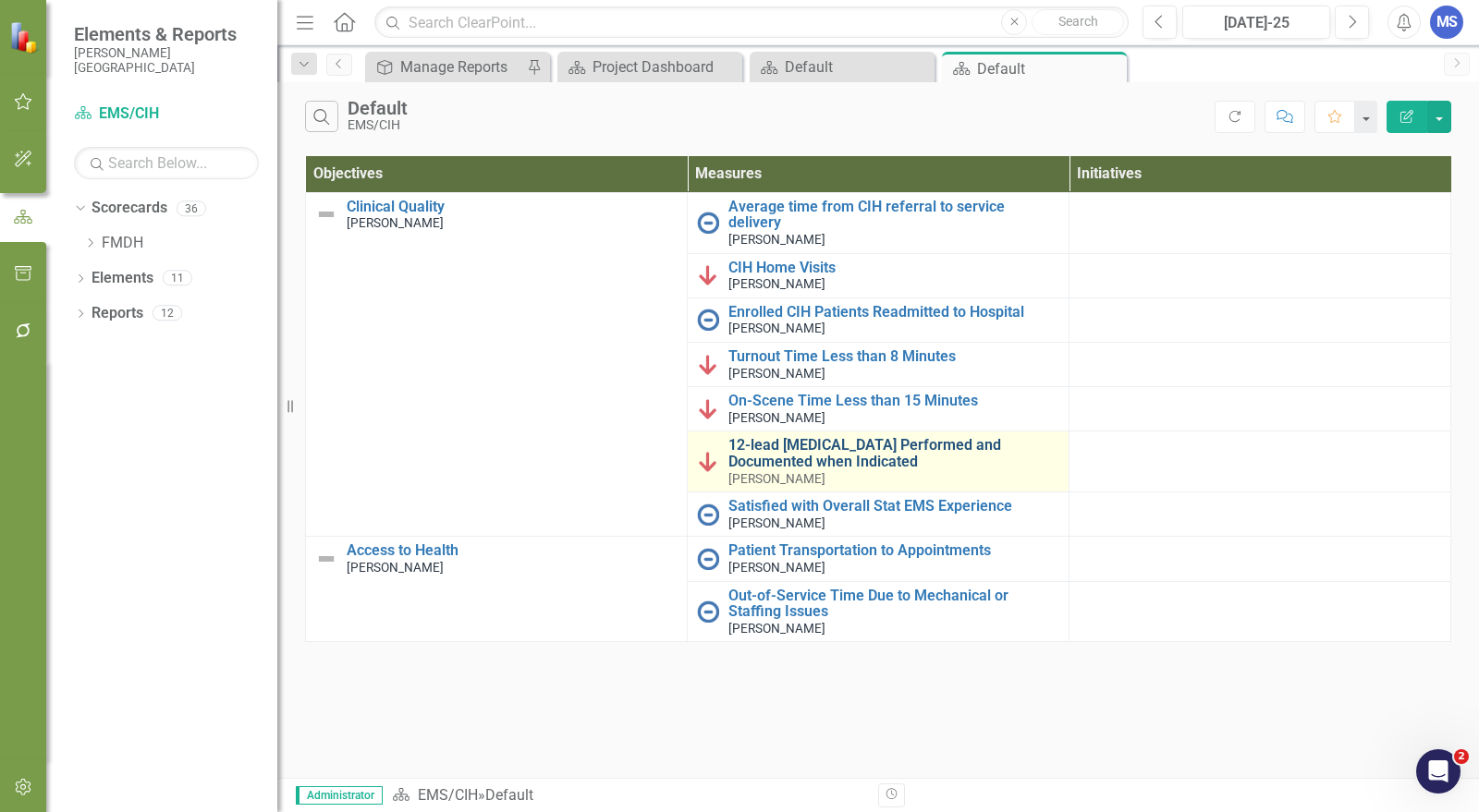
click at [814, 437] on link "12-lead [MEDICAL_DATA] Performed and Documented when Indicated" at bounding box center [893, 452] width 331 height 32
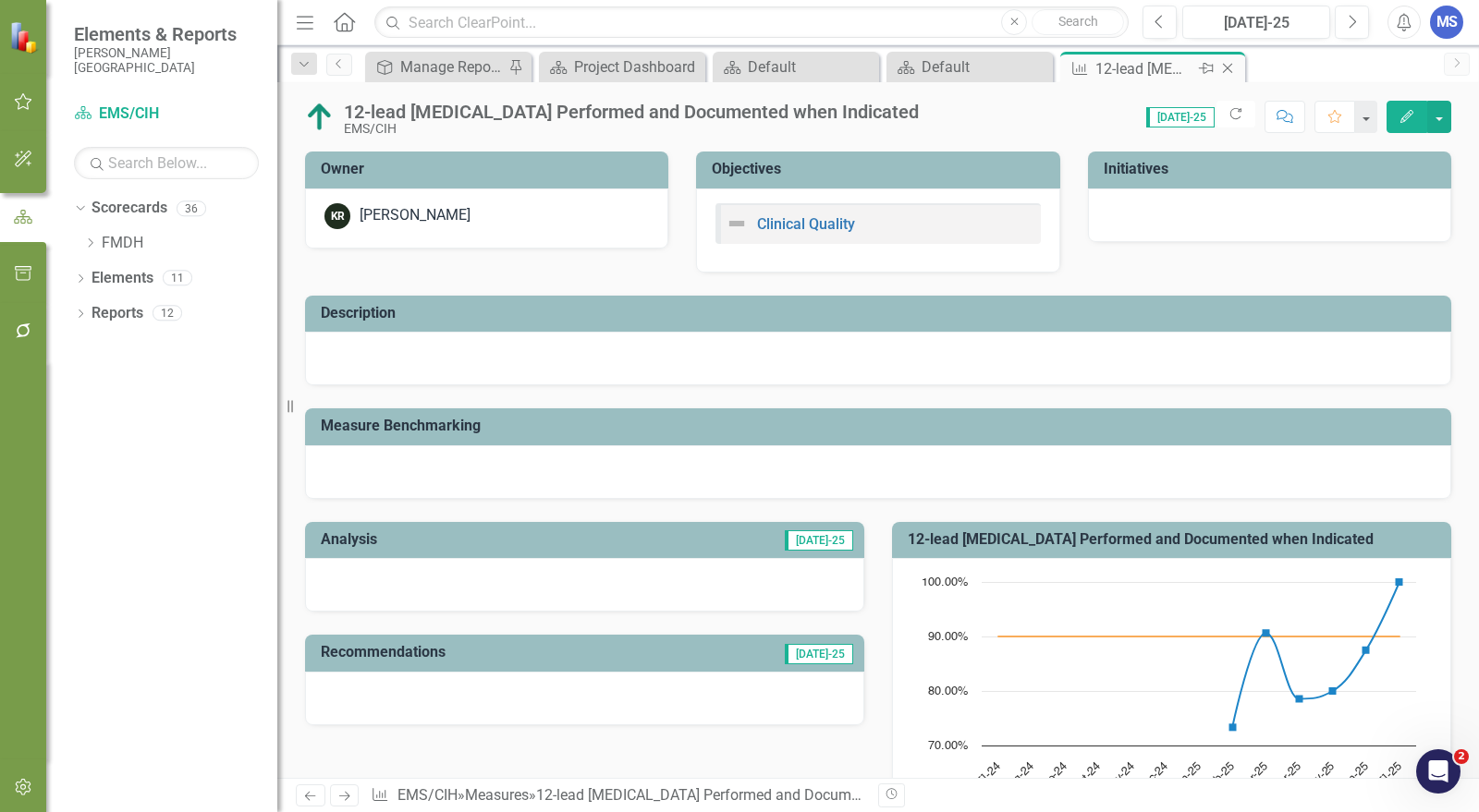
click at [1229, 70] on icon at bounding box center [1228, 69] width 11 height 11
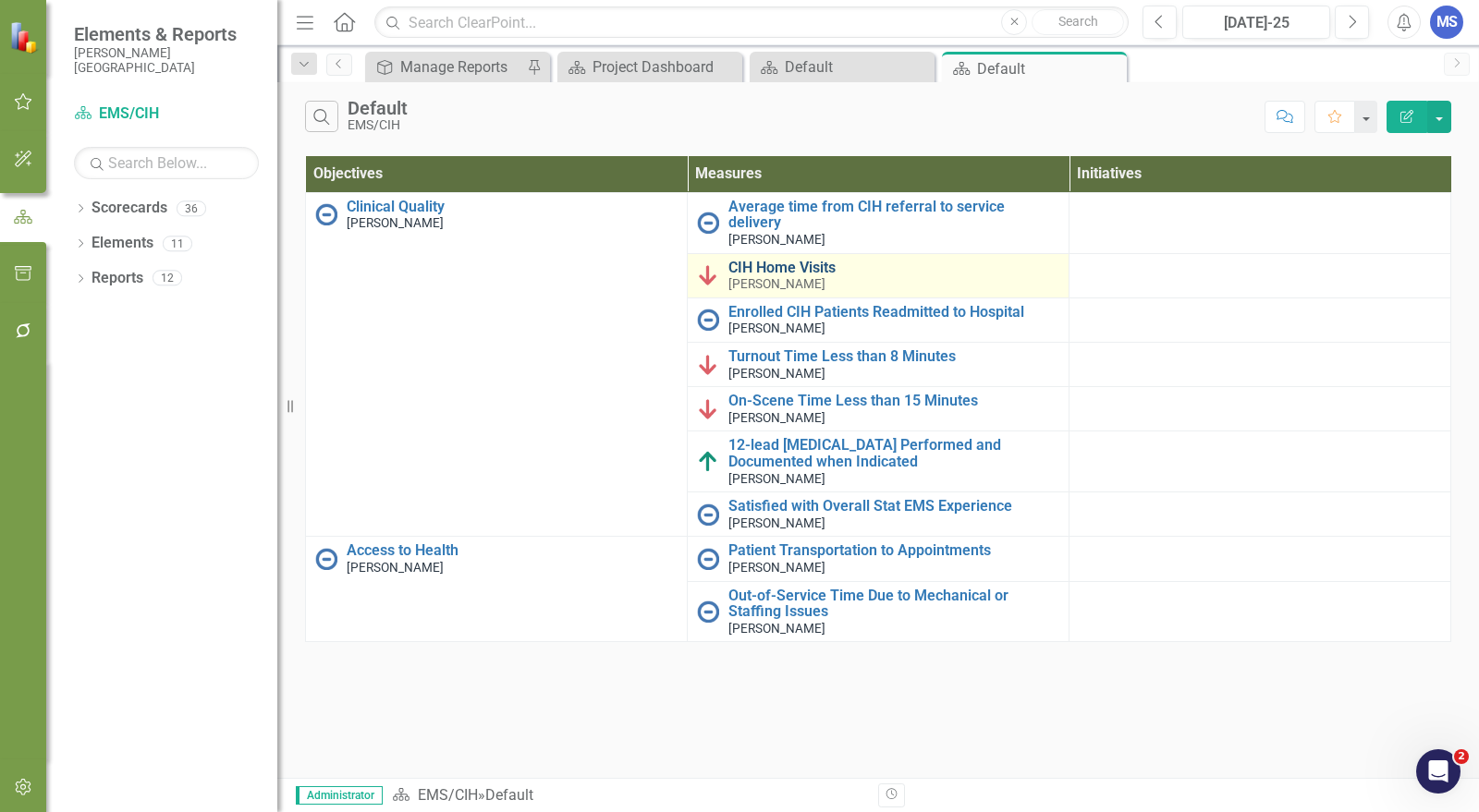
click at [770, 260] on link "CIH Home Visits" at bounding box center [893, 268] width 331 height 16
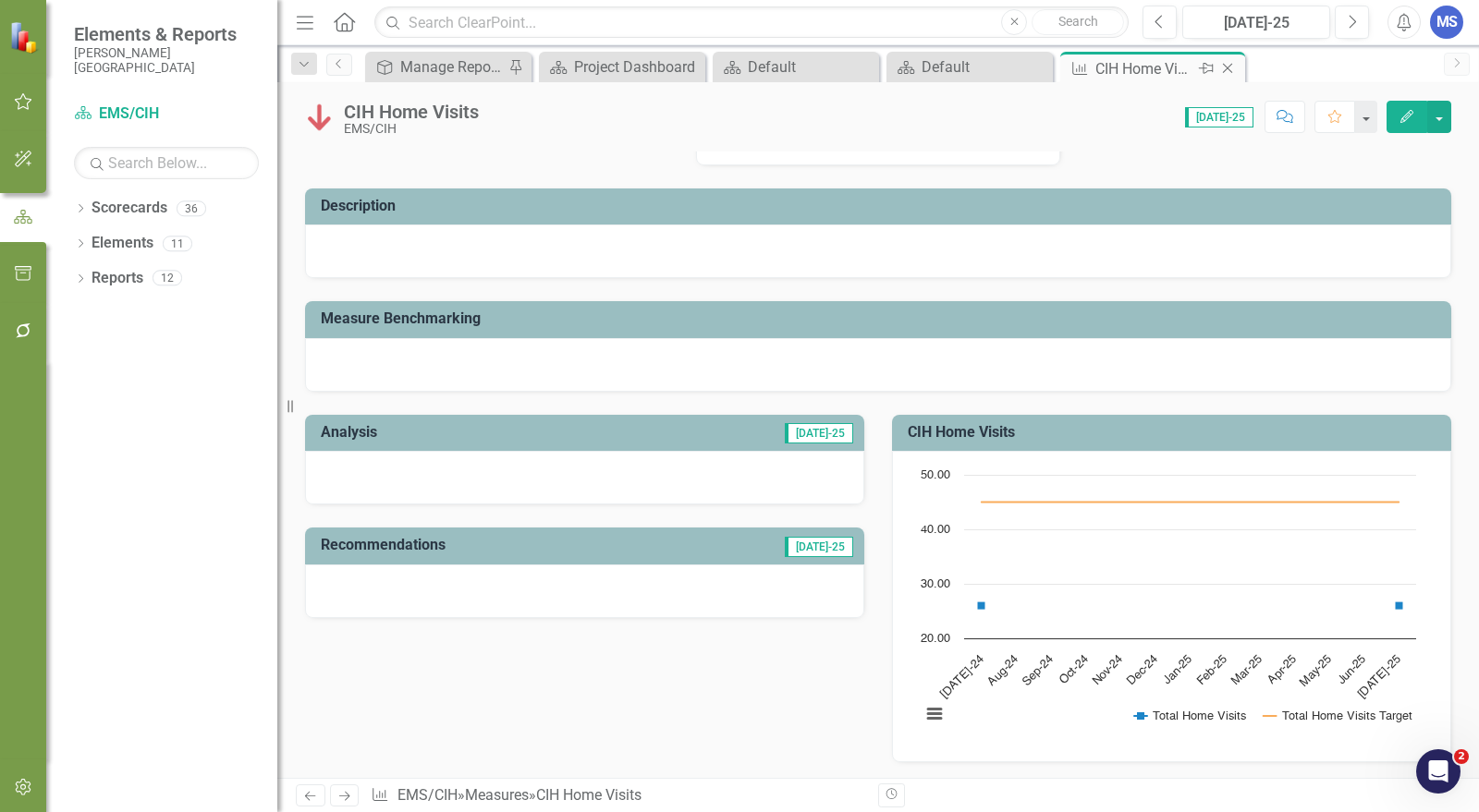
scroll to position [102, 0]
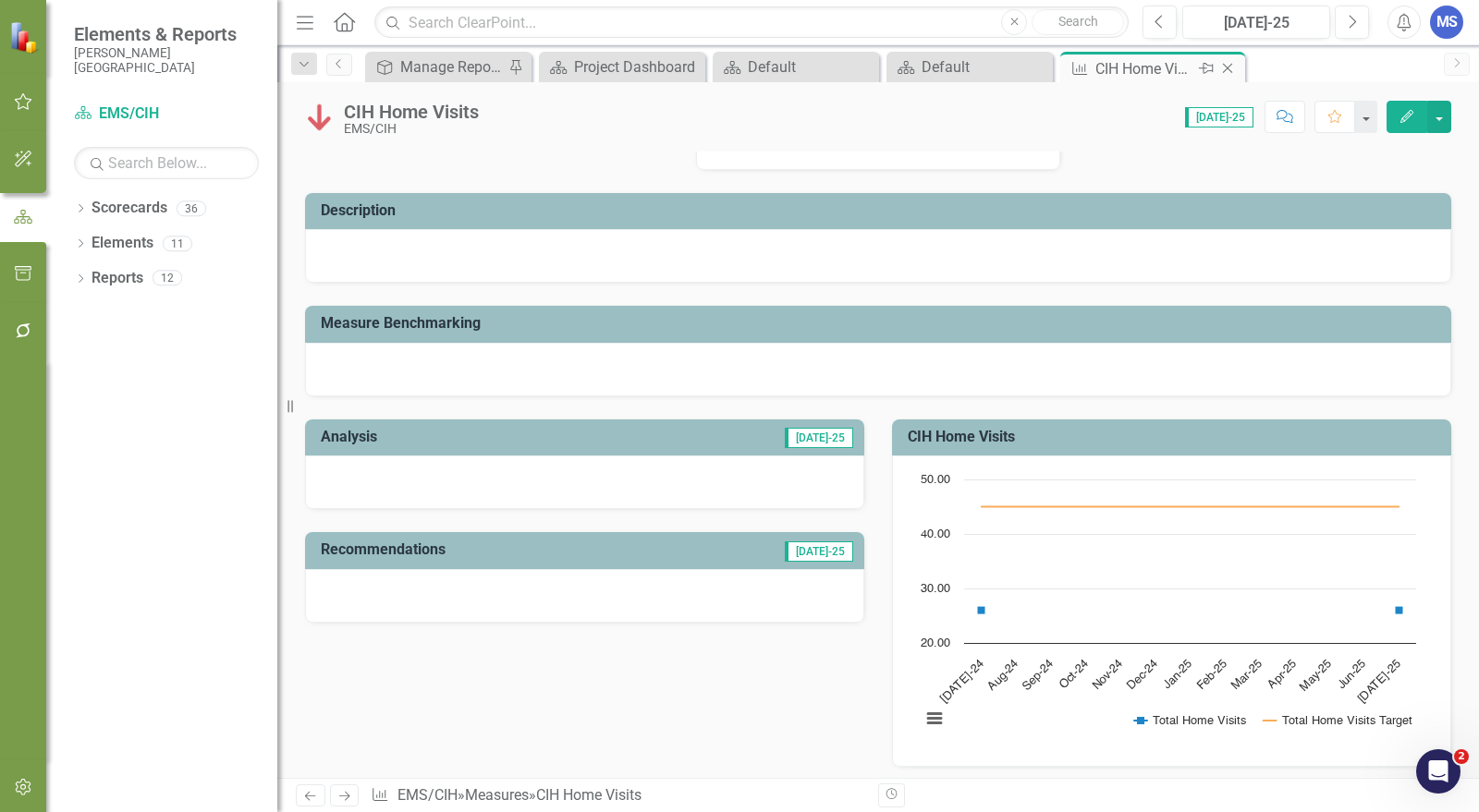
click at [1229, 71] on icon "Close" at bounding box center [1227, 68] width 18 height 14
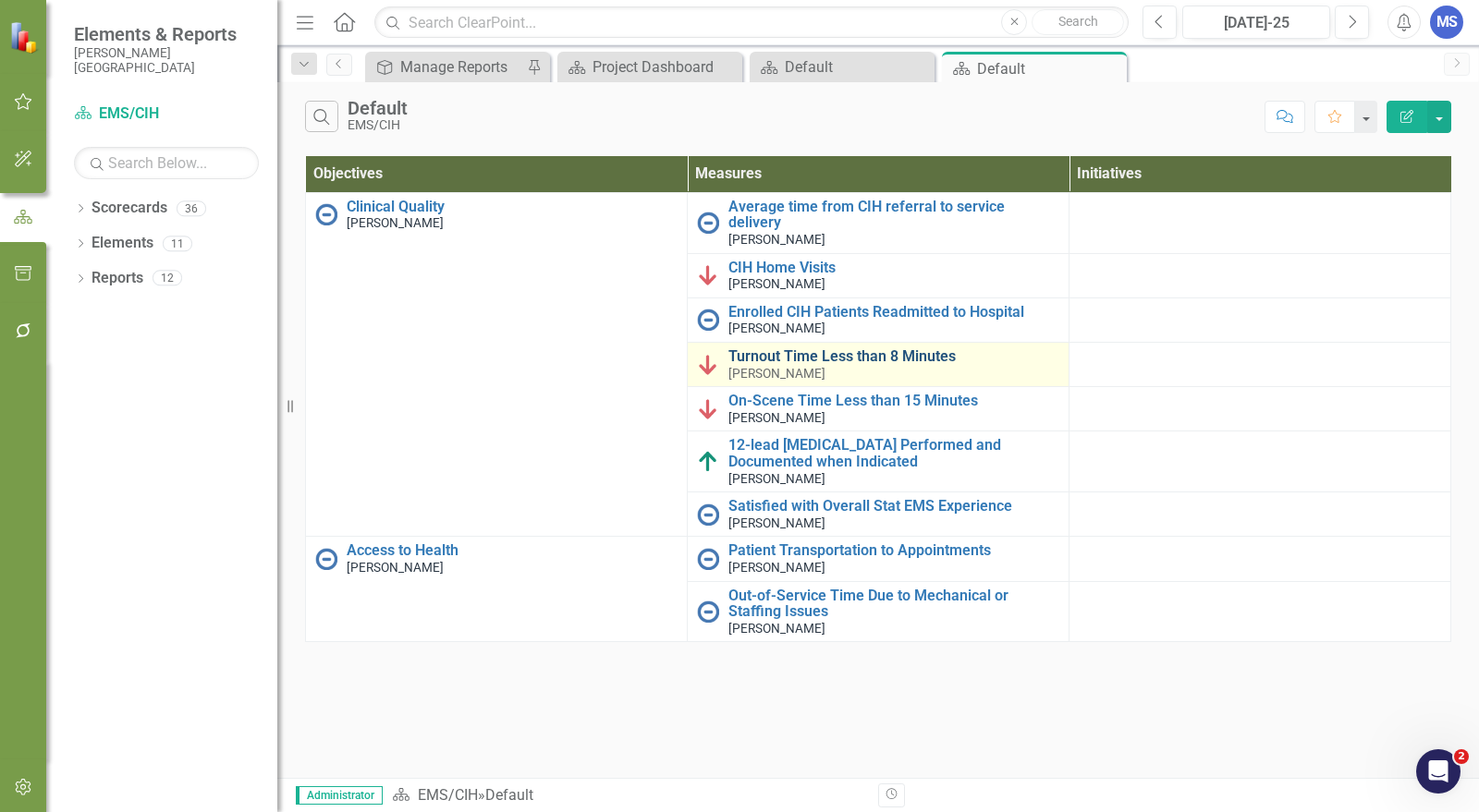
click at [800, 348] on link "Turnout Time Less than 8 Minutes" at bounding box center [893, 356] width 331 height 16
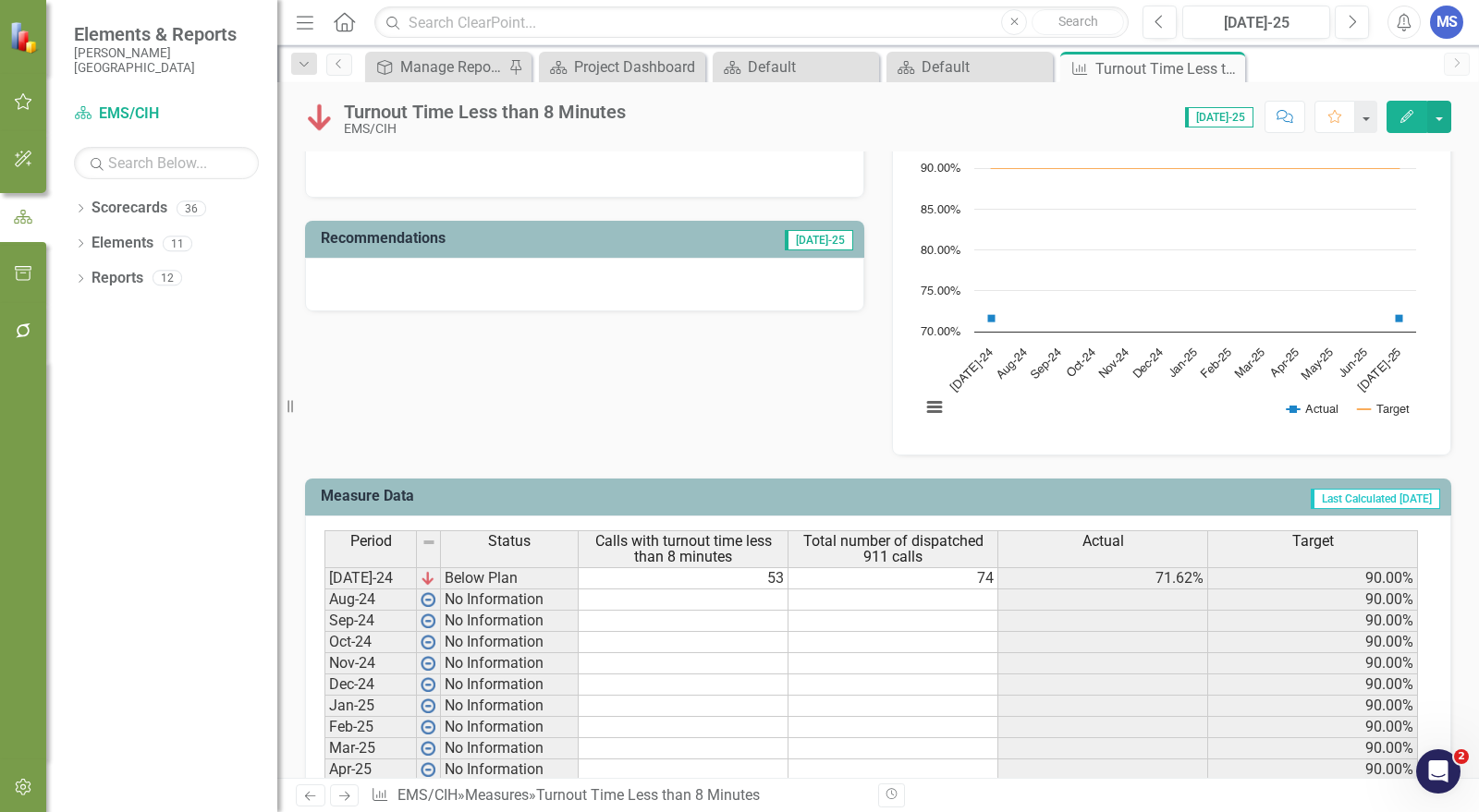
scroll to position [307, 0]
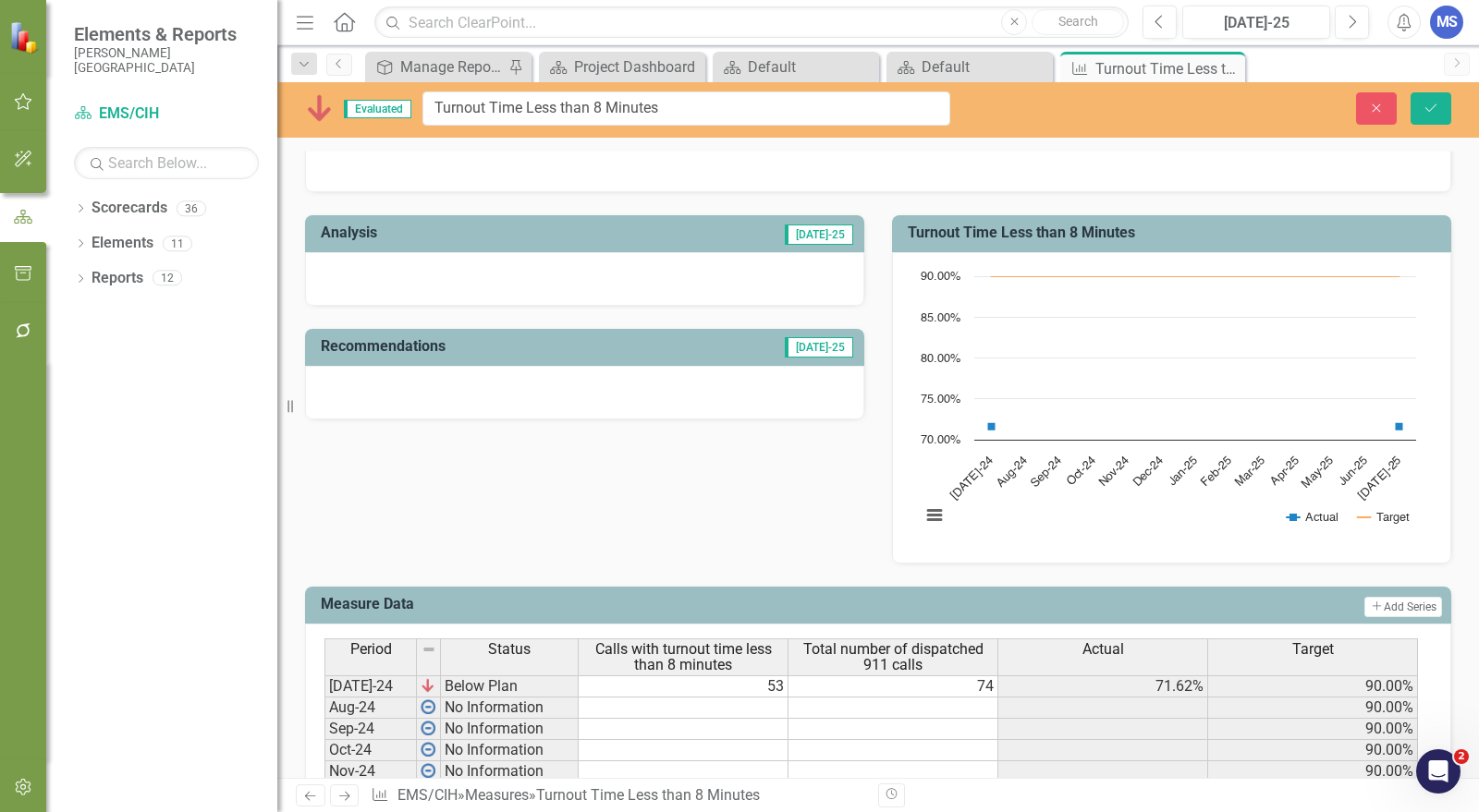
drag, startPoint x: 628, startPoint y: 110, endPoint x: 380, endPoint y: 114, distance: 248.0
click at [445, 101] on input "Turnout Time Less than 8 Minutes" at bounding box center [686, 108] width 528 height 34
drag, startPoint x: 665, startPoint y: 108, endPoint x: 431, endPoint y: 120, distance: 234.3
click at [421, 119] on div "Evaluated Turnout Time Less than 8 Minutes" at bounding box center [626, 108] width 645 height 34
click at [1368, 98] on button "Close" at bounding box center [1376, 108] width 41 height 32
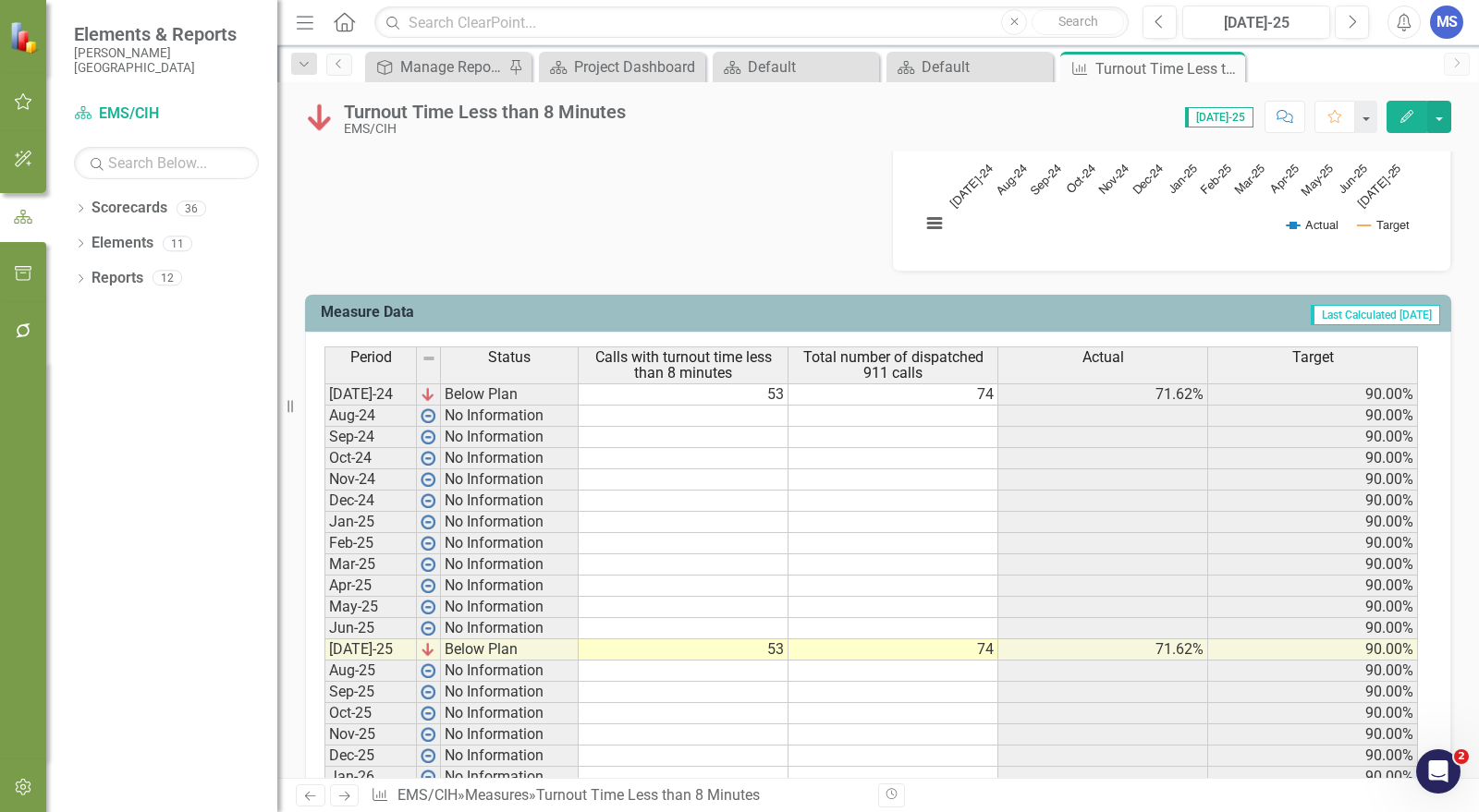
scroll to position [616, 0]
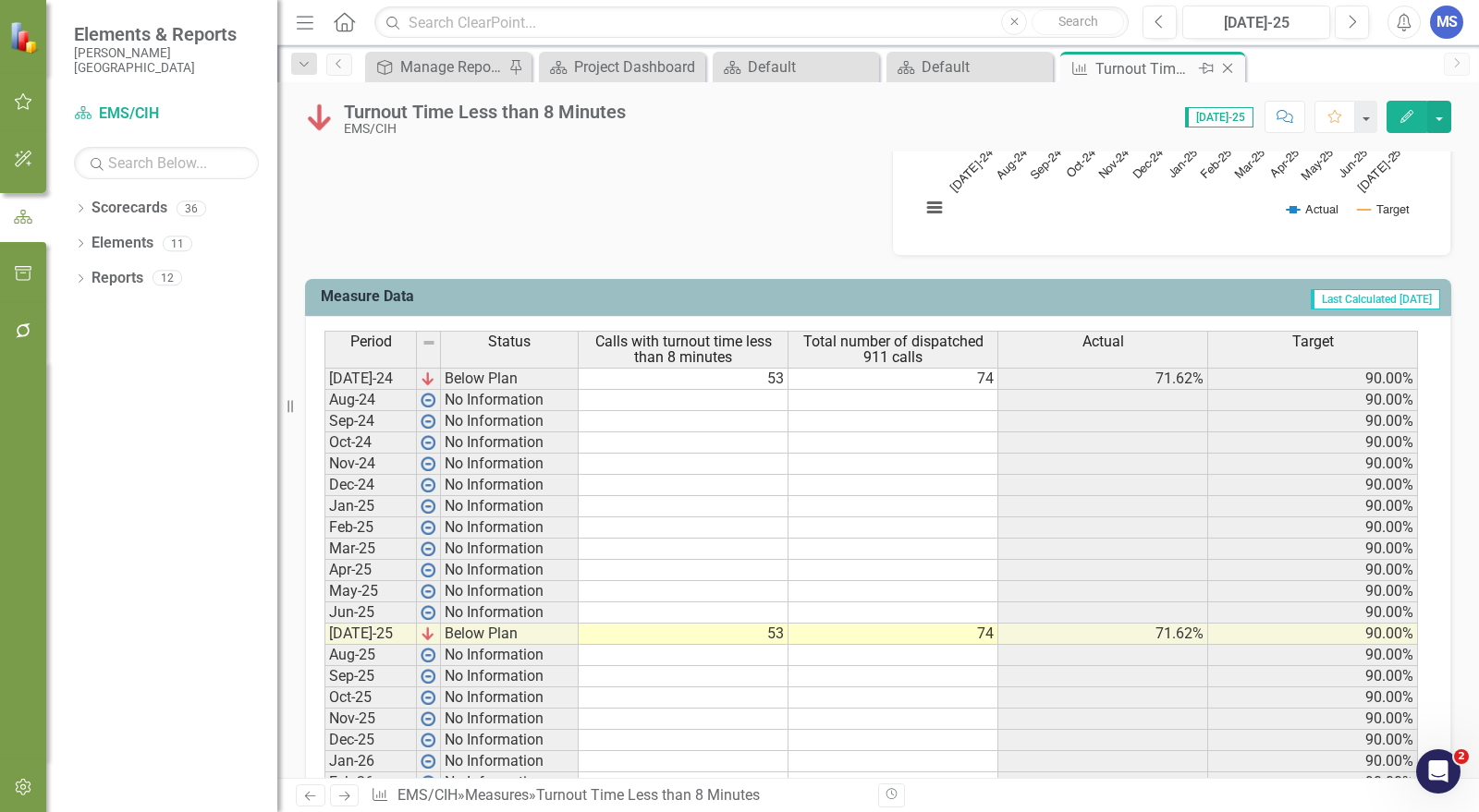
click at [1230, 66] on icon "Close" at bounding box center [1227, 68] width 18 height 14
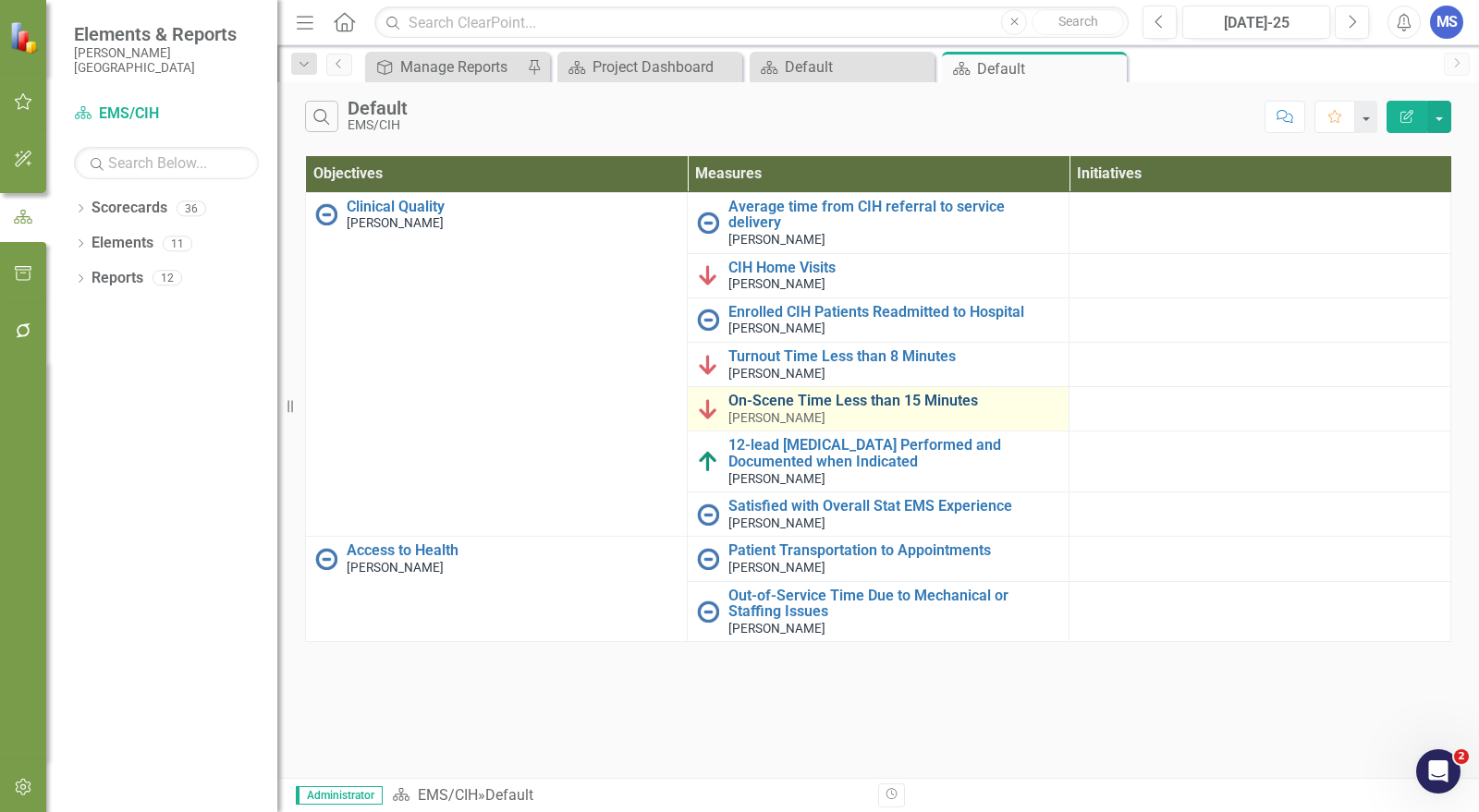
click at [871, 392] on link "On-Scene Time Less than 15 Minutes" at bounding box center [893, 400] width 331 height 16
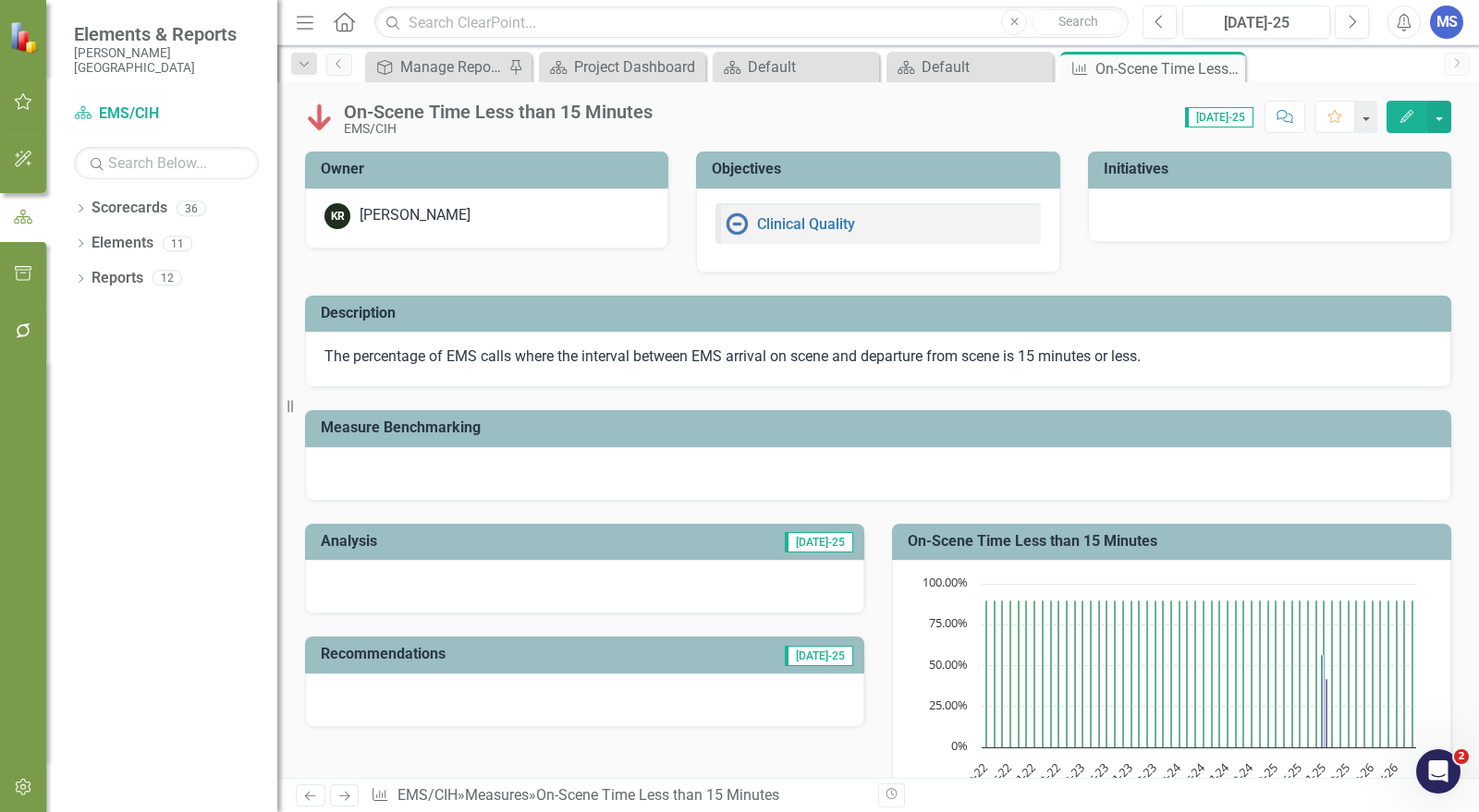
scroll to position [718, 0]
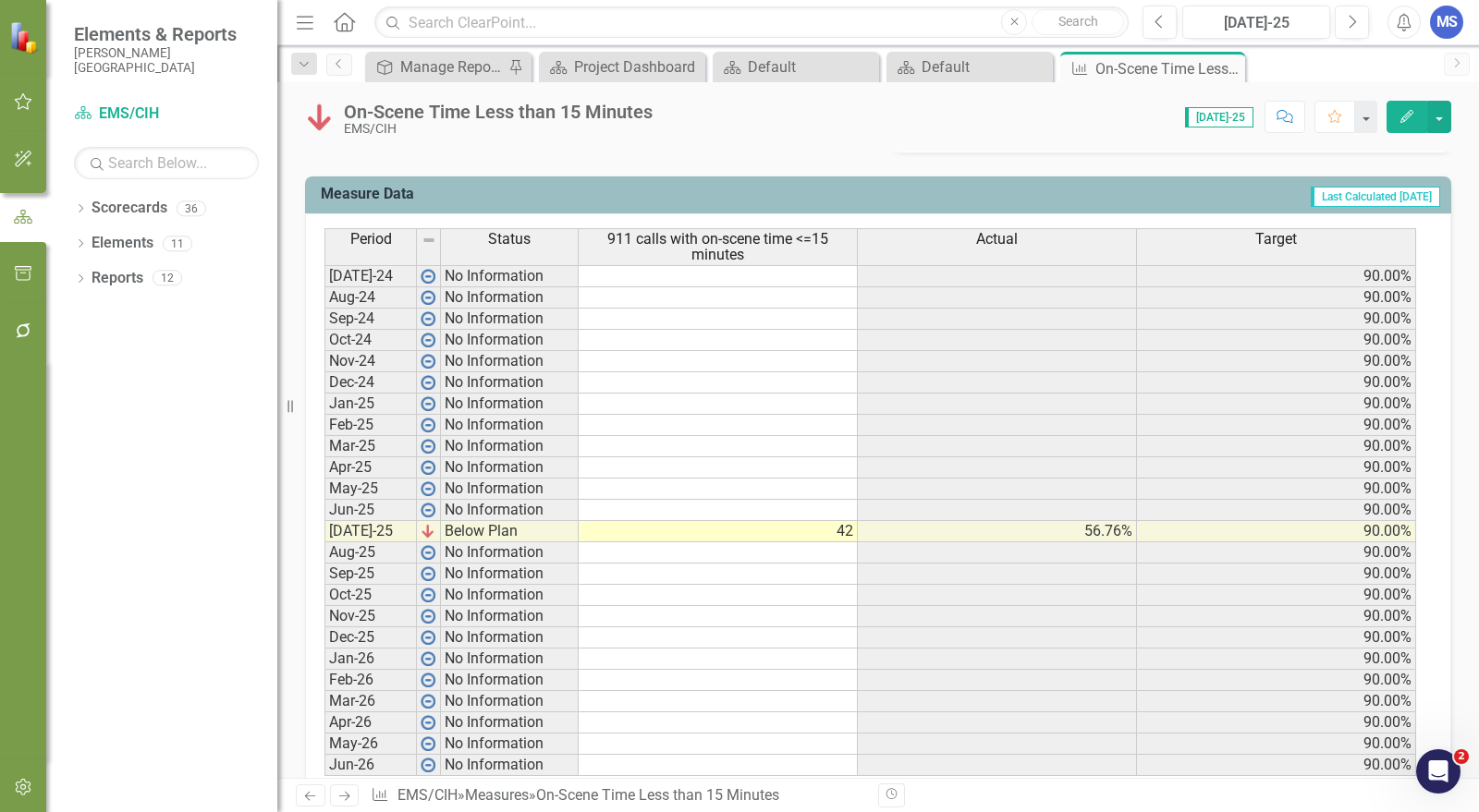
click at [1406, 118] on icon "button" at bounding box center [1406, 116] width 13 height 13
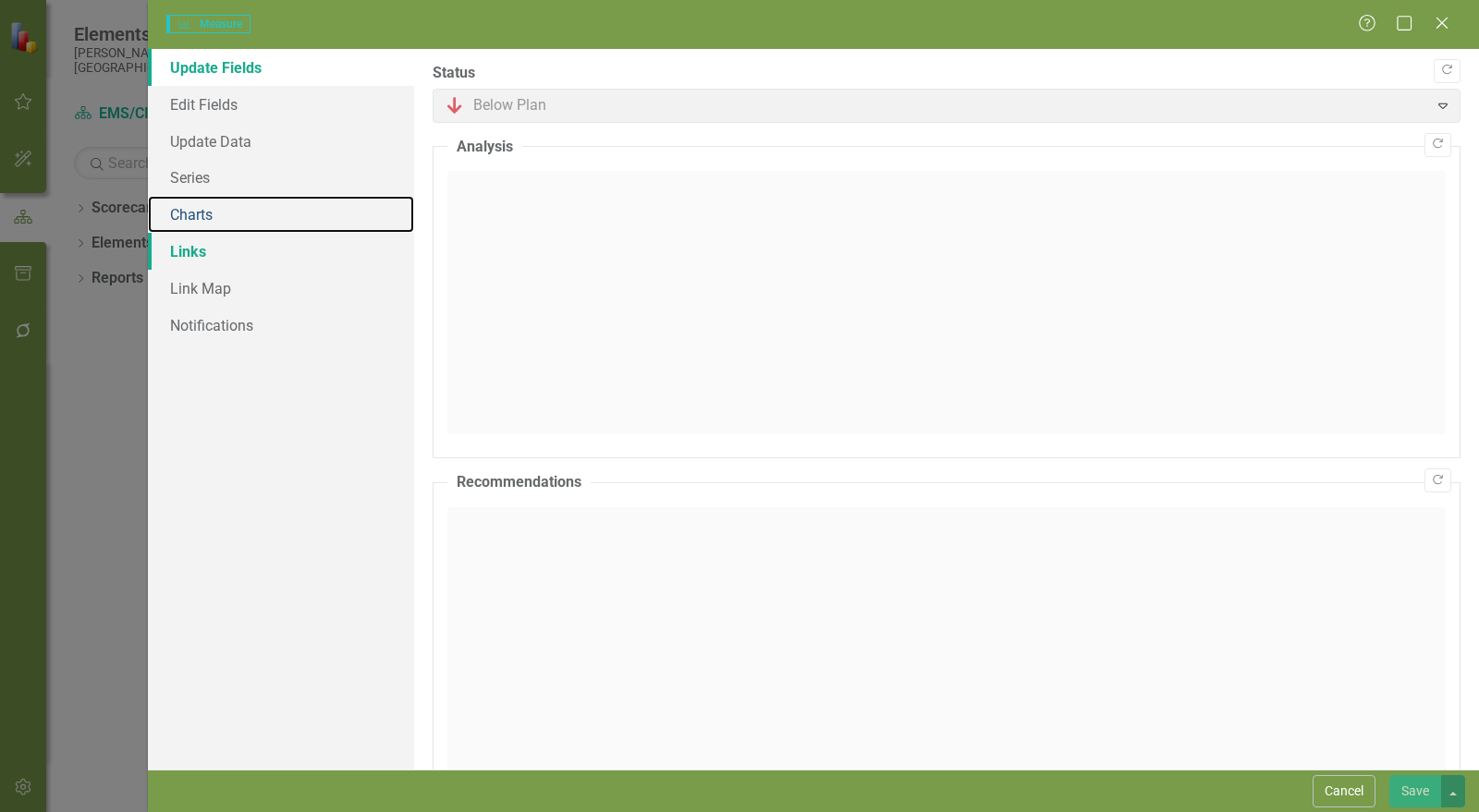
drag, startPoint x: 194, startPoint y: 216, endPoint x: 182, endPoint y: 243, distance: 29.5
click at [195, 217] on link "Charts" at bounding box center [280, 215] width 266 height 37
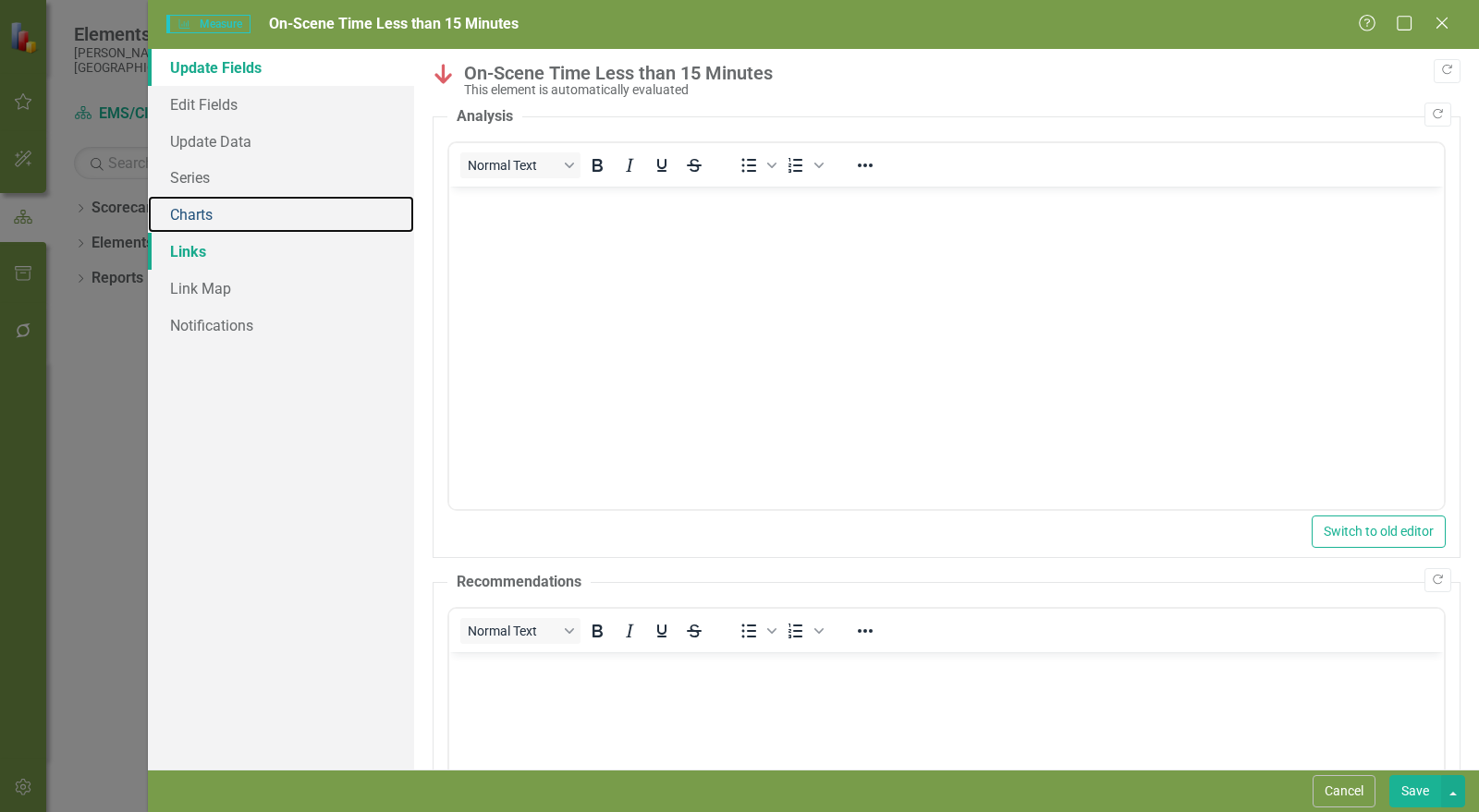
scroll to position [0, 0]
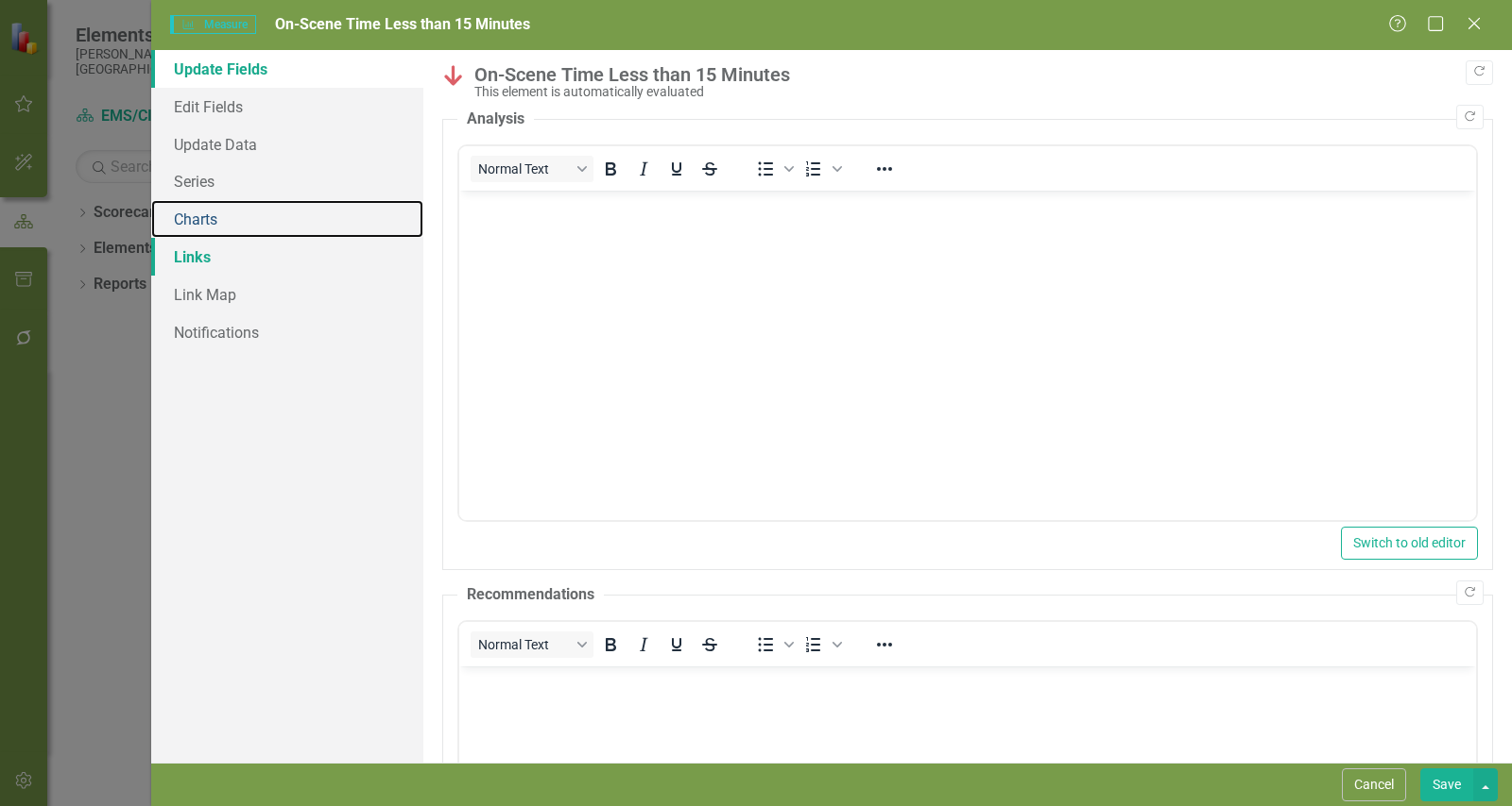
click at [213, 223] on link "Charts" at bounding box center [287, 219] width 272 height 38
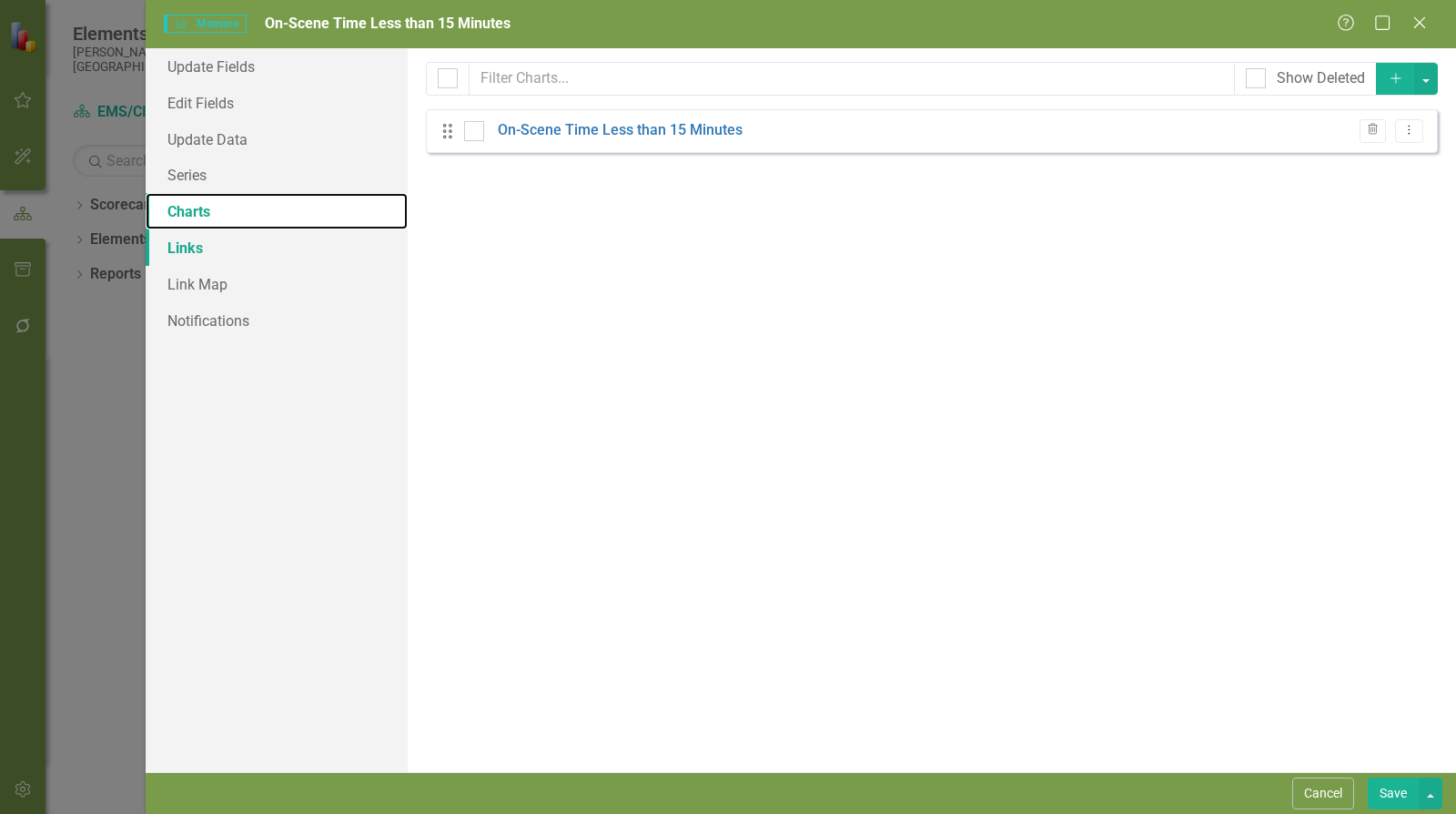
checkbox input "false"
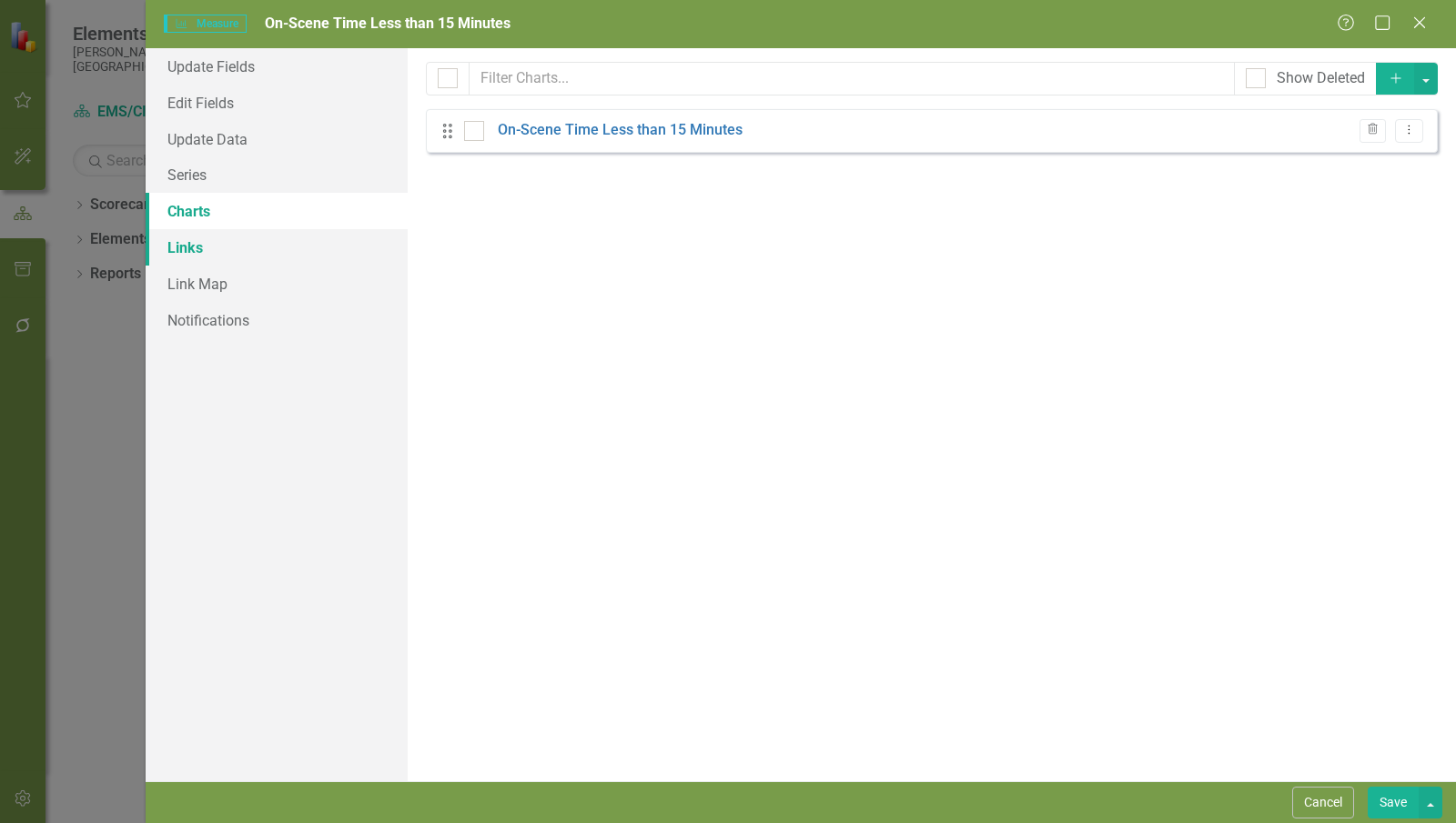
click at [591, 127] on link "On-Scene Time Less than 15 Minutes" at bounding box center [620, 130] width 245 height 21
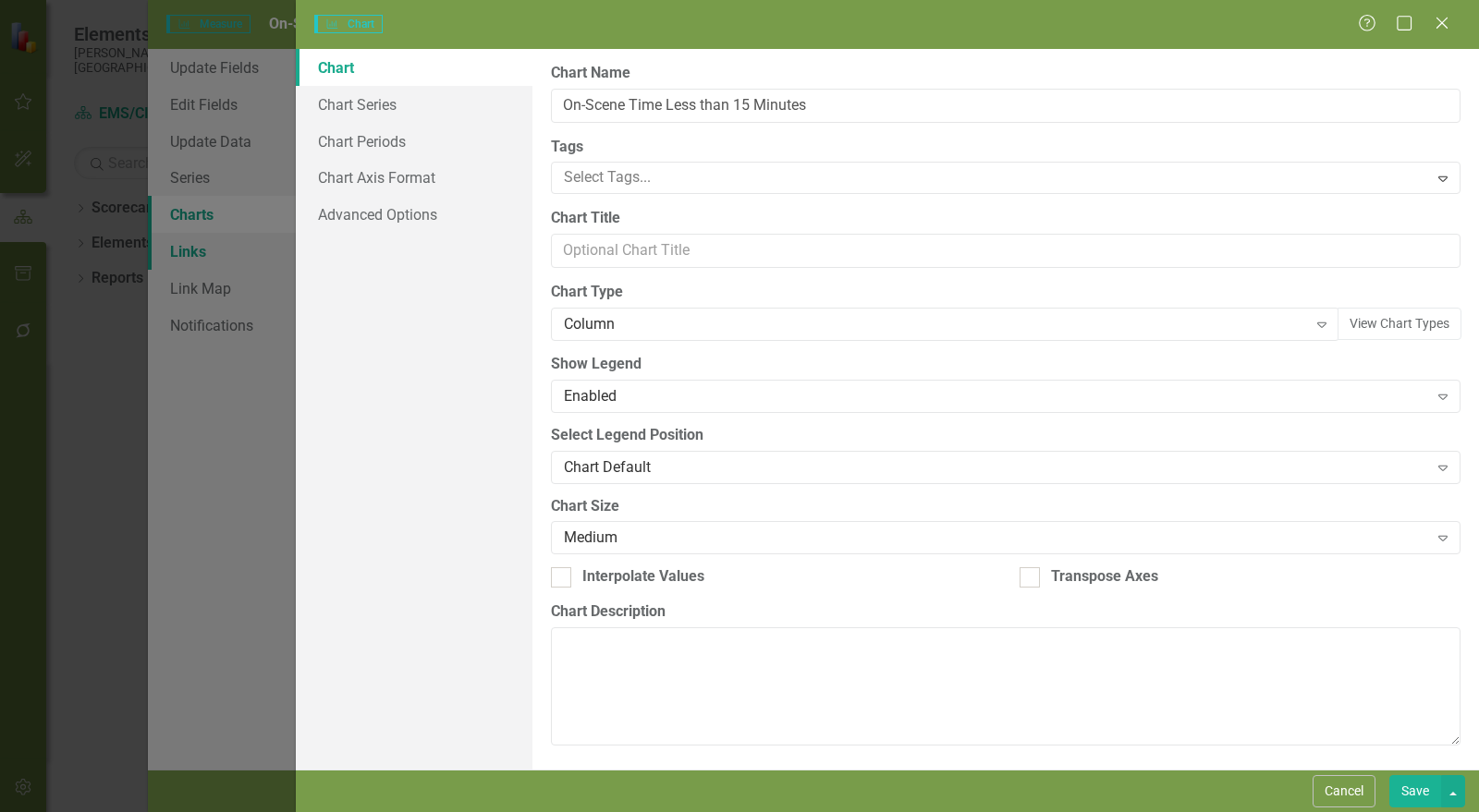
click at [605, 324] on div "Column" at bounding box center [935, 325] width 743 height 21
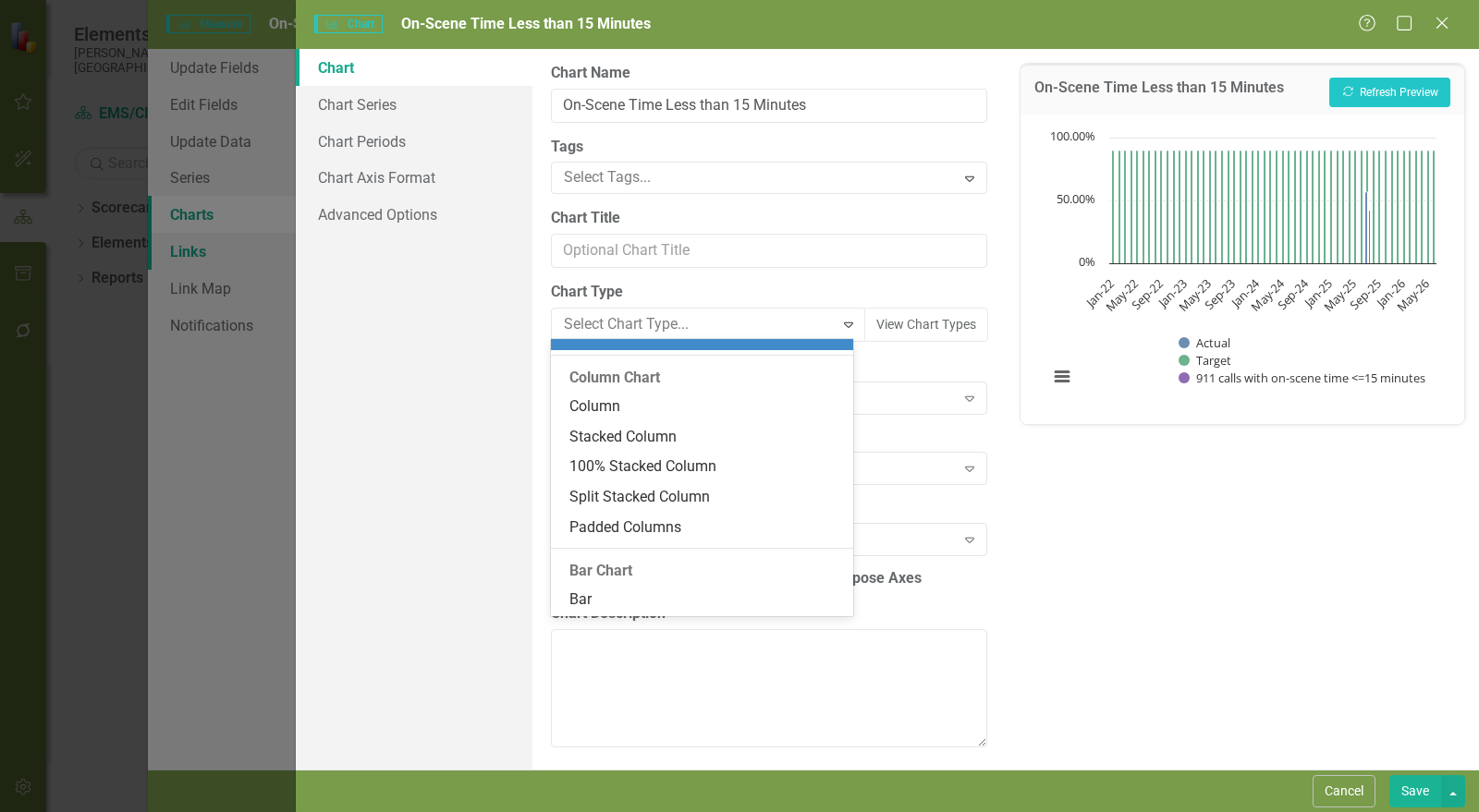
scroll to position [200, 0]
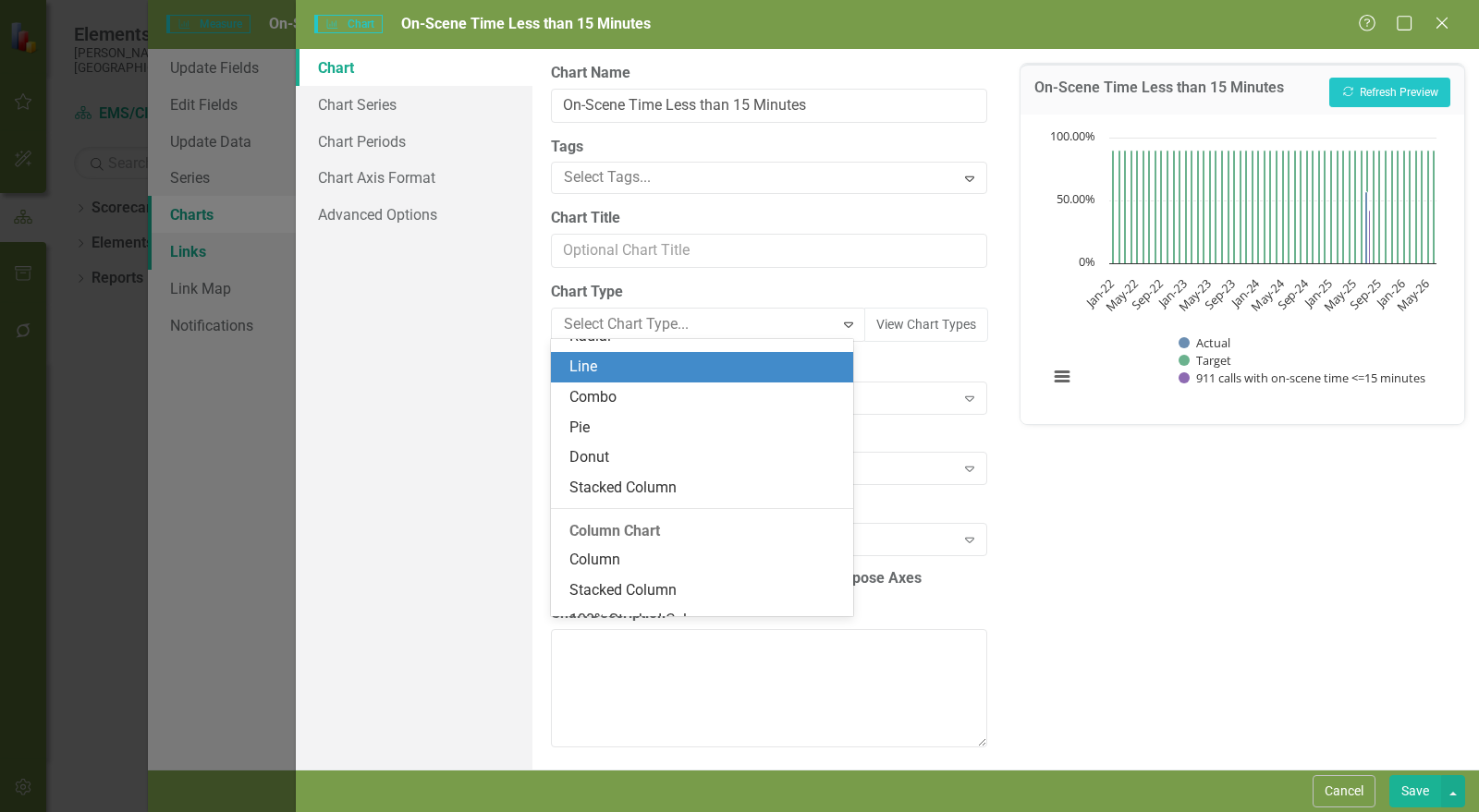
click at [613, 372] on div "Line" at bounding box center [706, 367] width 273 height 21
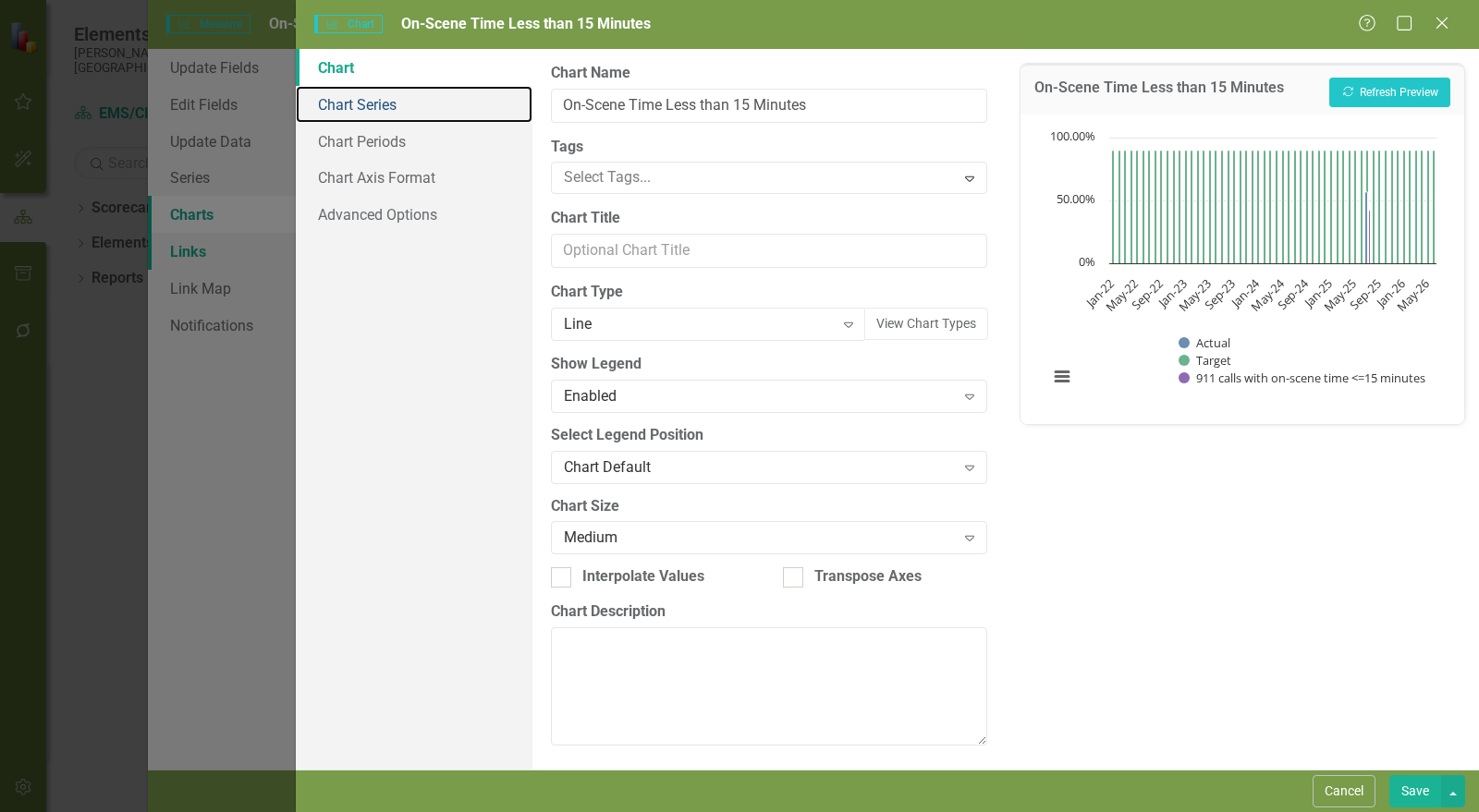
click at [388, 114] on link "Chart Series" at bounding box center [414, 104] width 237 height 37
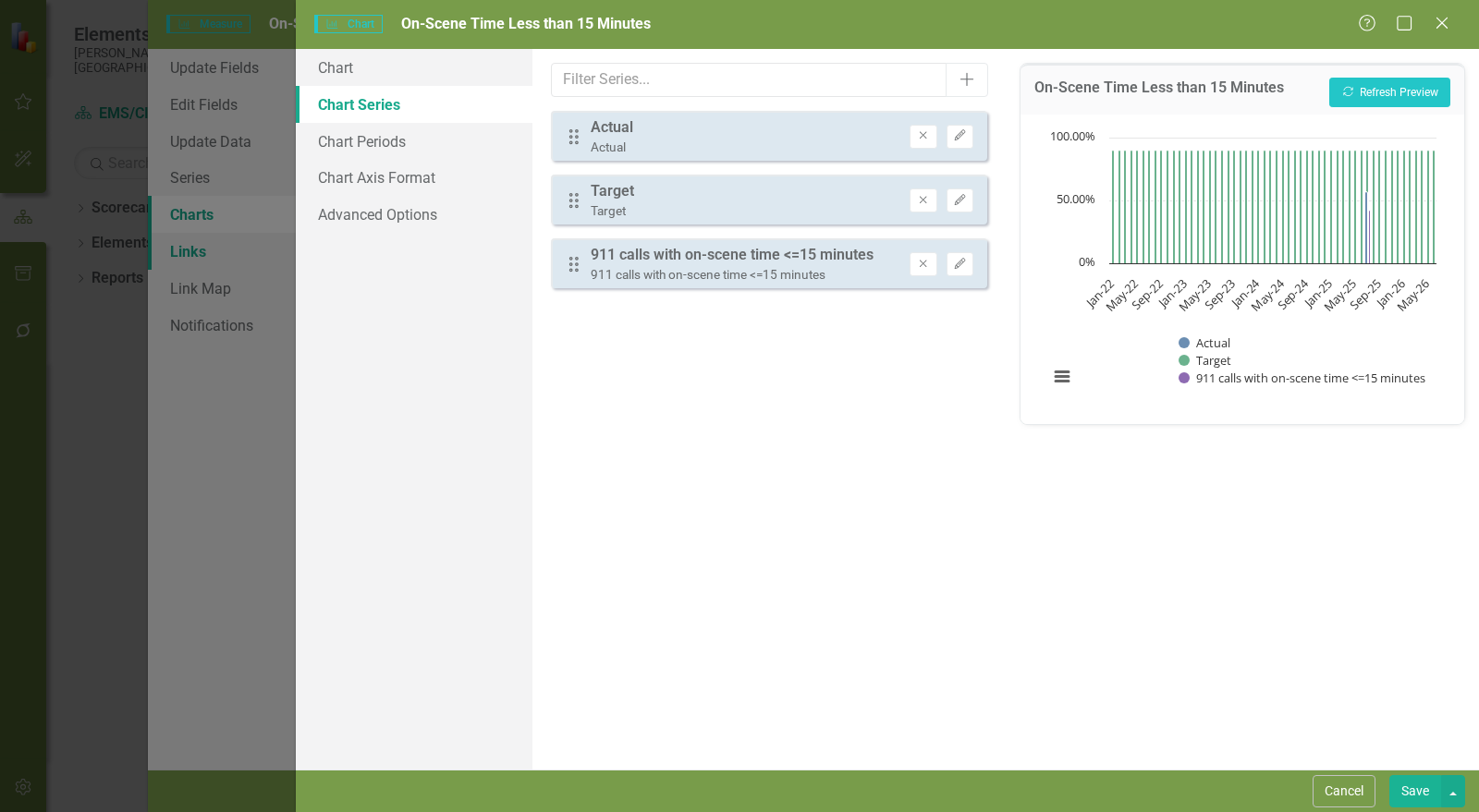
click at [924, 265] on icon "Remove" at bounding box center [922, 264] width 14 height 11
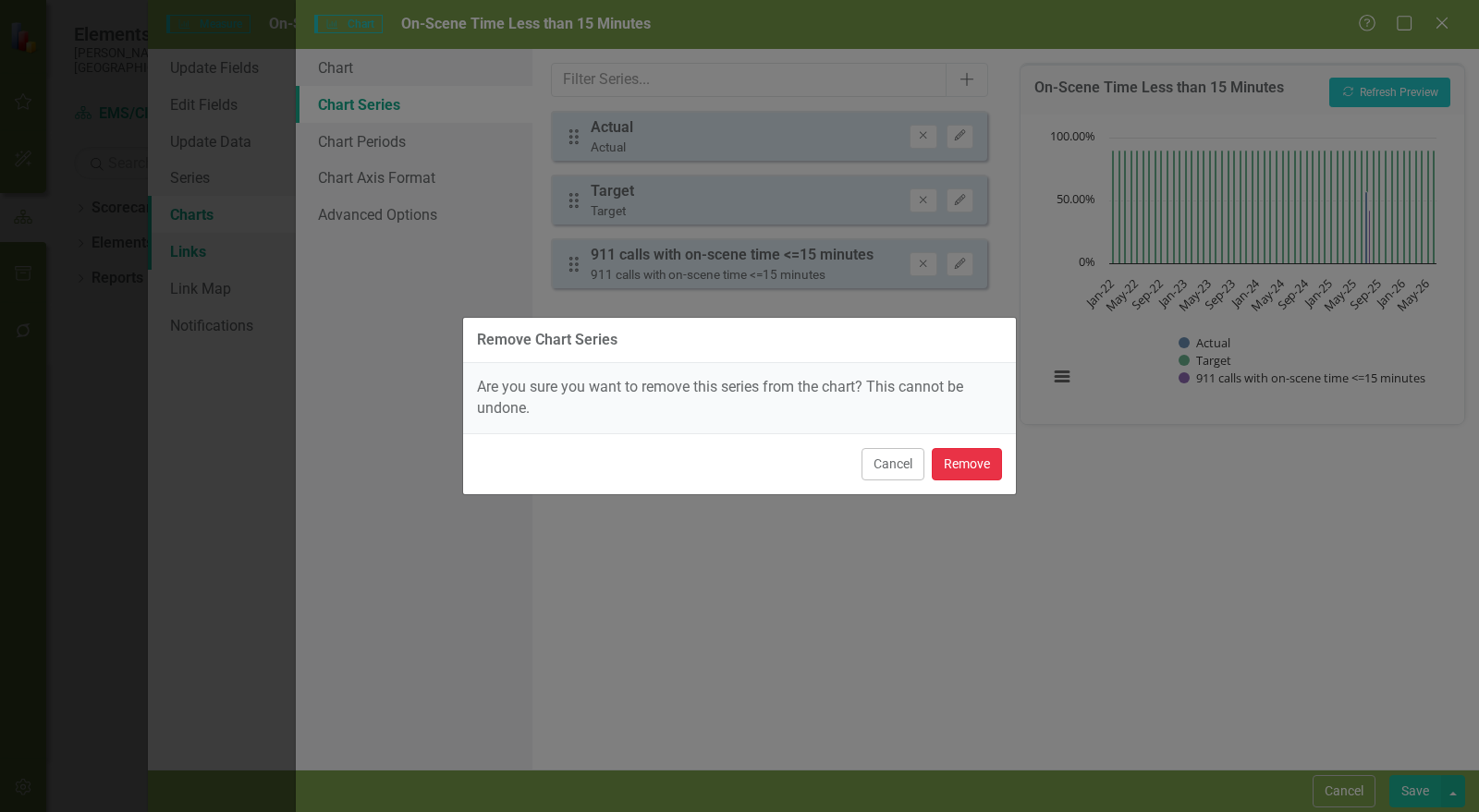
click at [973, 464] on button "Remove" at bounding box center [967, 464] width 71 height 32
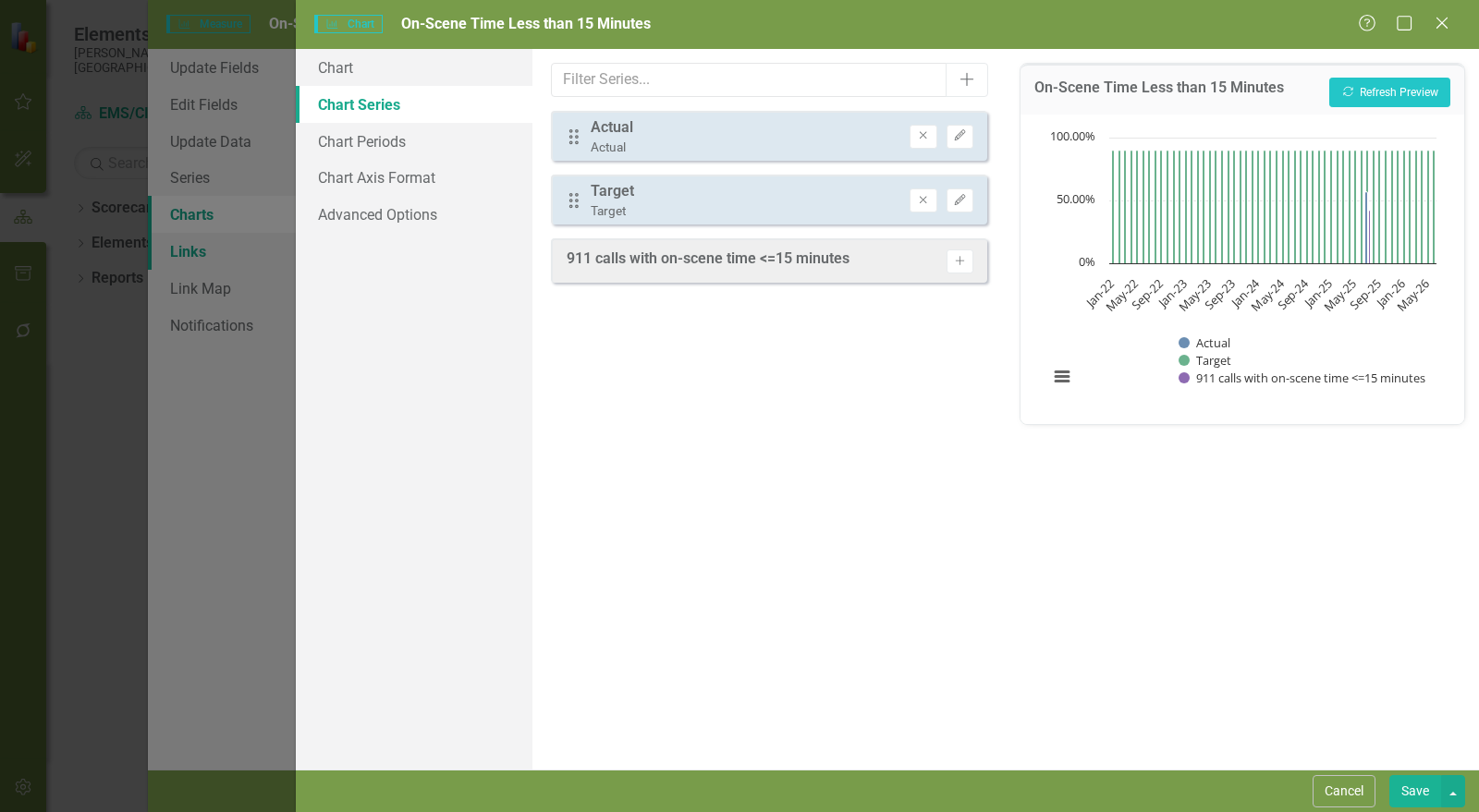
click at [960, 136] on icon "Edit" at bounding box center [960, 135] width 14 height 11
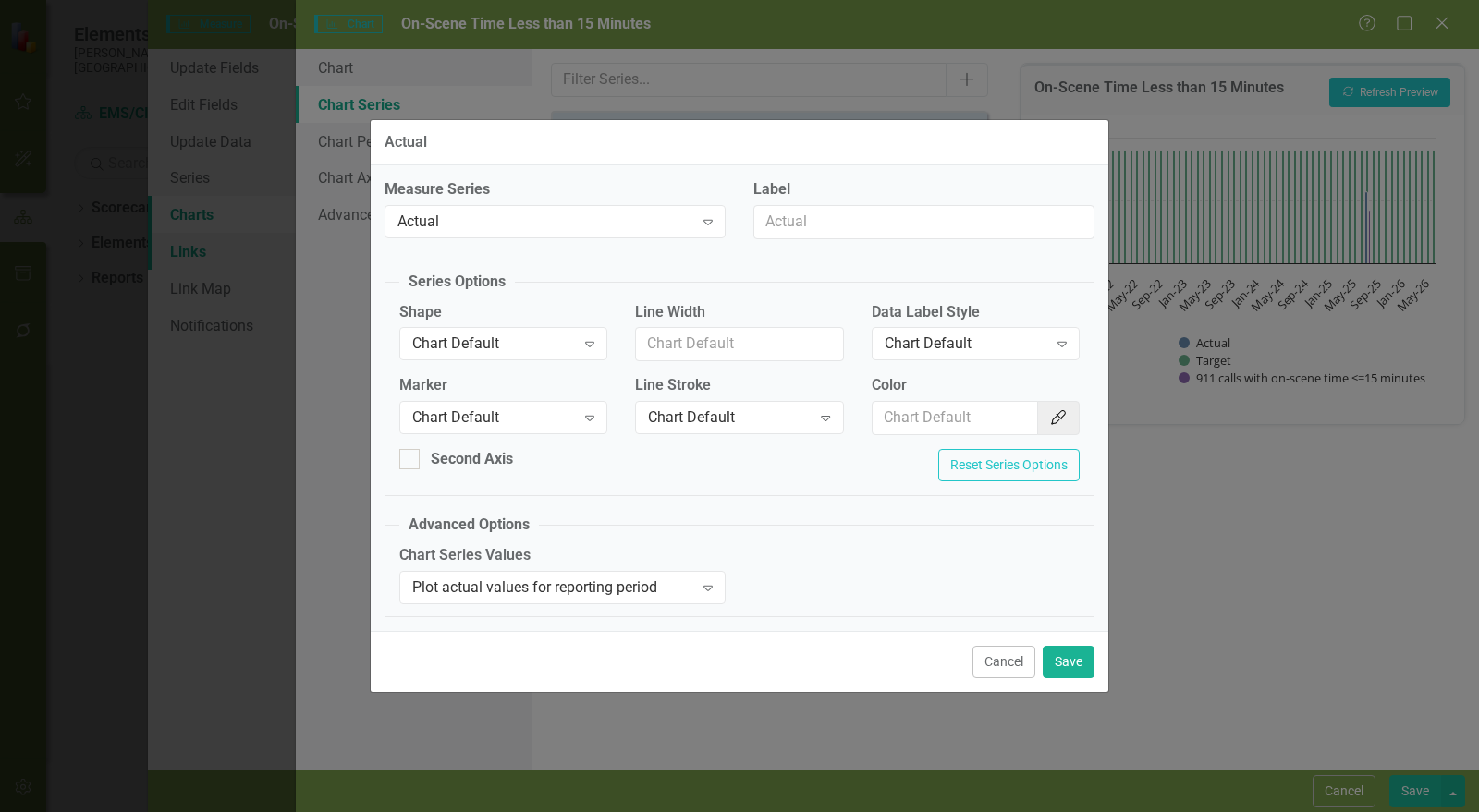
click at [476, 416] on div "Chart Default" at bounding box center [493, 419] width 162 height 21
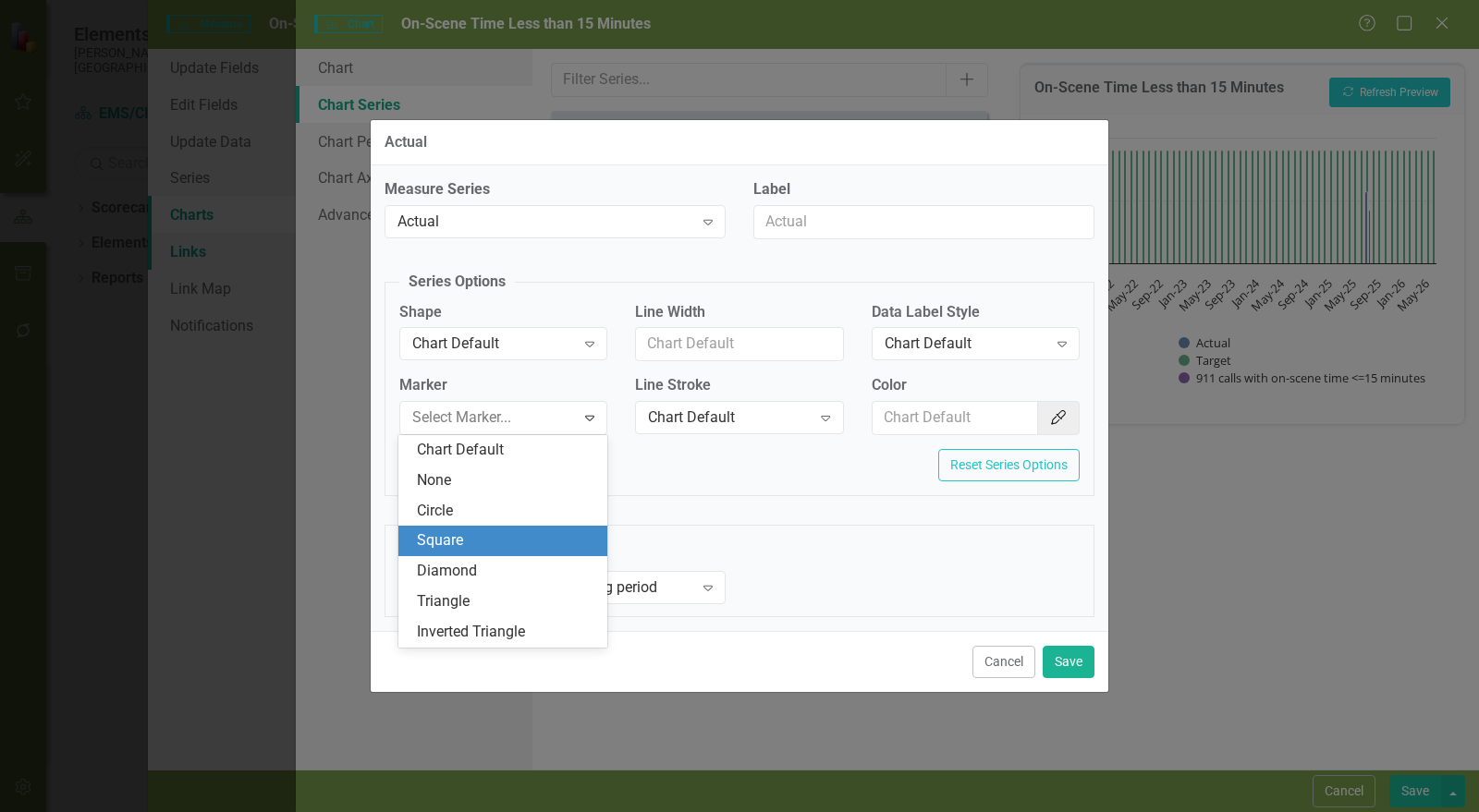
click at [475, 537] on div "Square" at bounding box center [506, 541] width 179 height 21
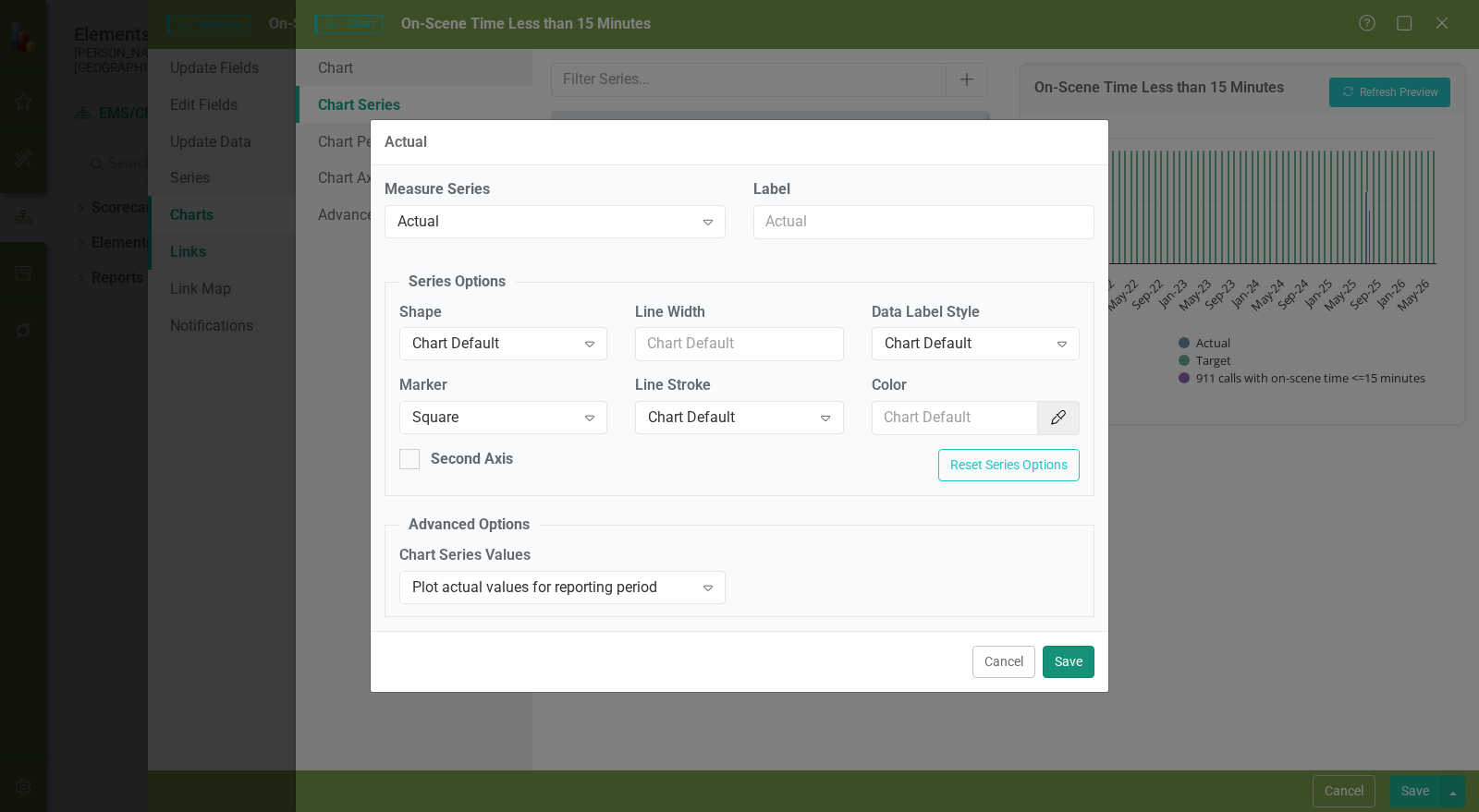
click at [1083, 654] on button "Save" at bounding box center [1068, 661] width 52 height 32
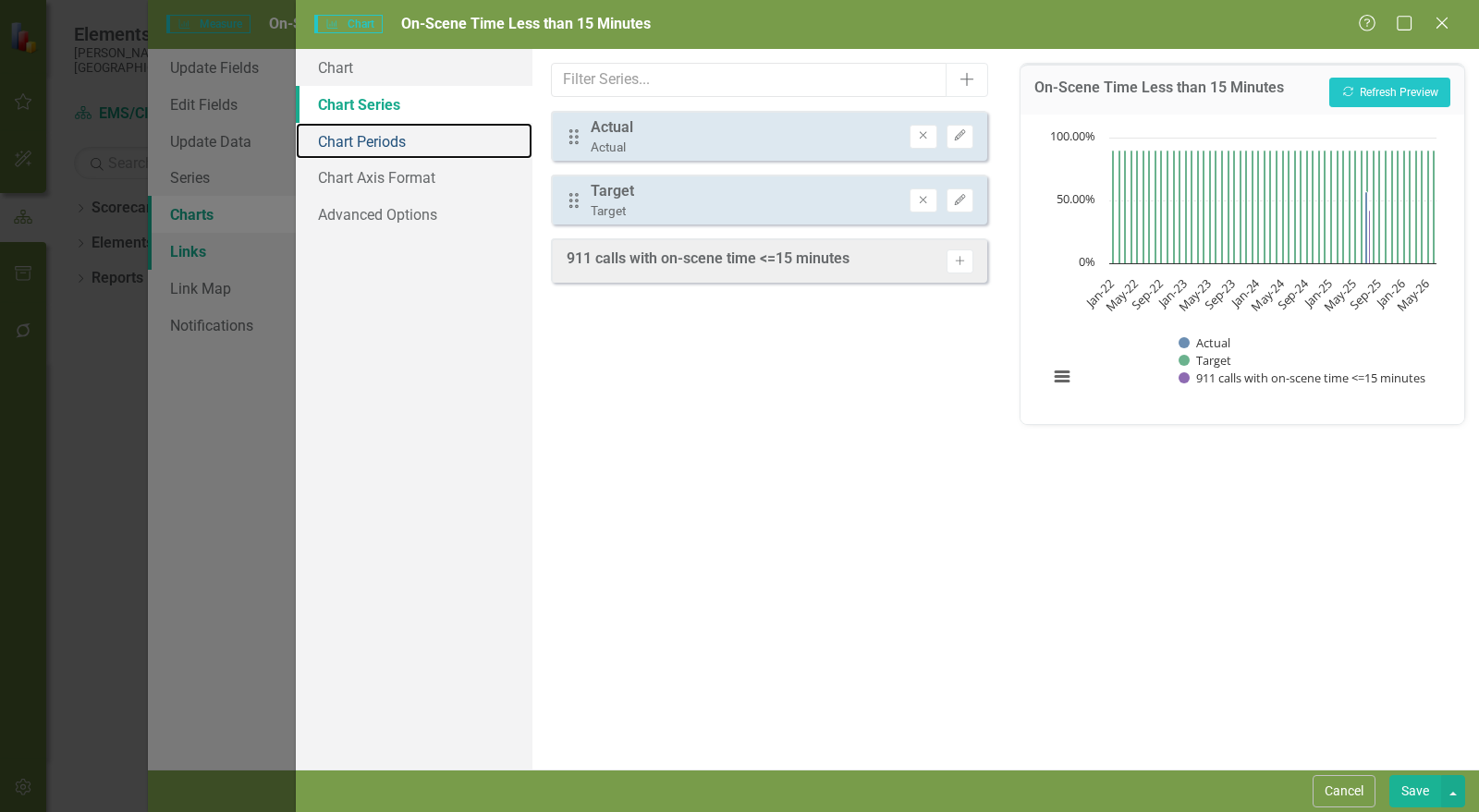
click at [392, 136] on link "Chart Periods" at bounding box center [414, 141] width 237 height 37
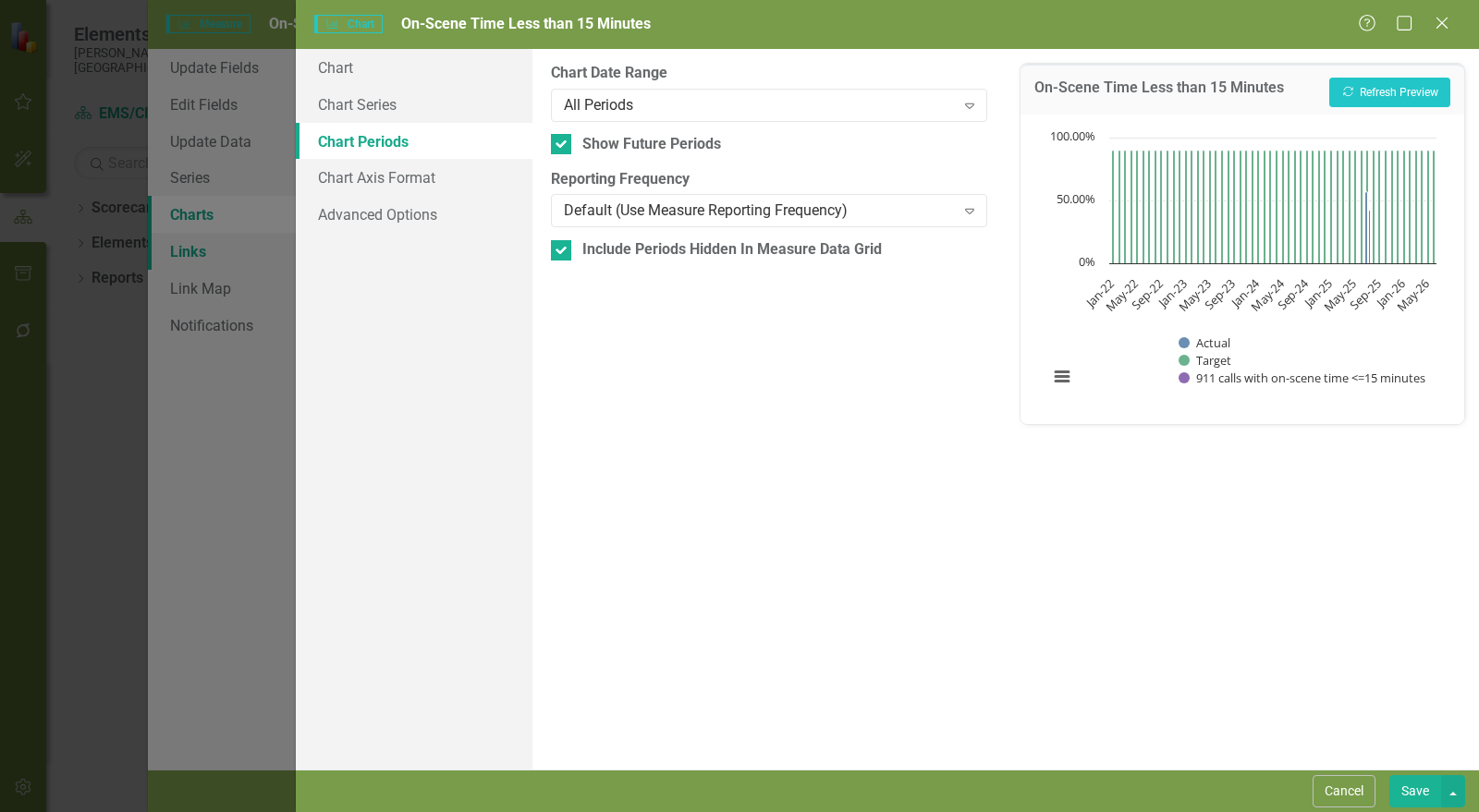
click at [559, 145] on input "Show Future Periods" at bounding box center [557, 140] width 12 height 12
checkbox input "false"
click at [564, 254] on div at bounding box center [561, 250] width 20 height 20
click at [563, 252] on input "Include Periods Hidden In Measure Data Grid" at bounding box center [557, 246] width 12 height 12
checkbox input "false"
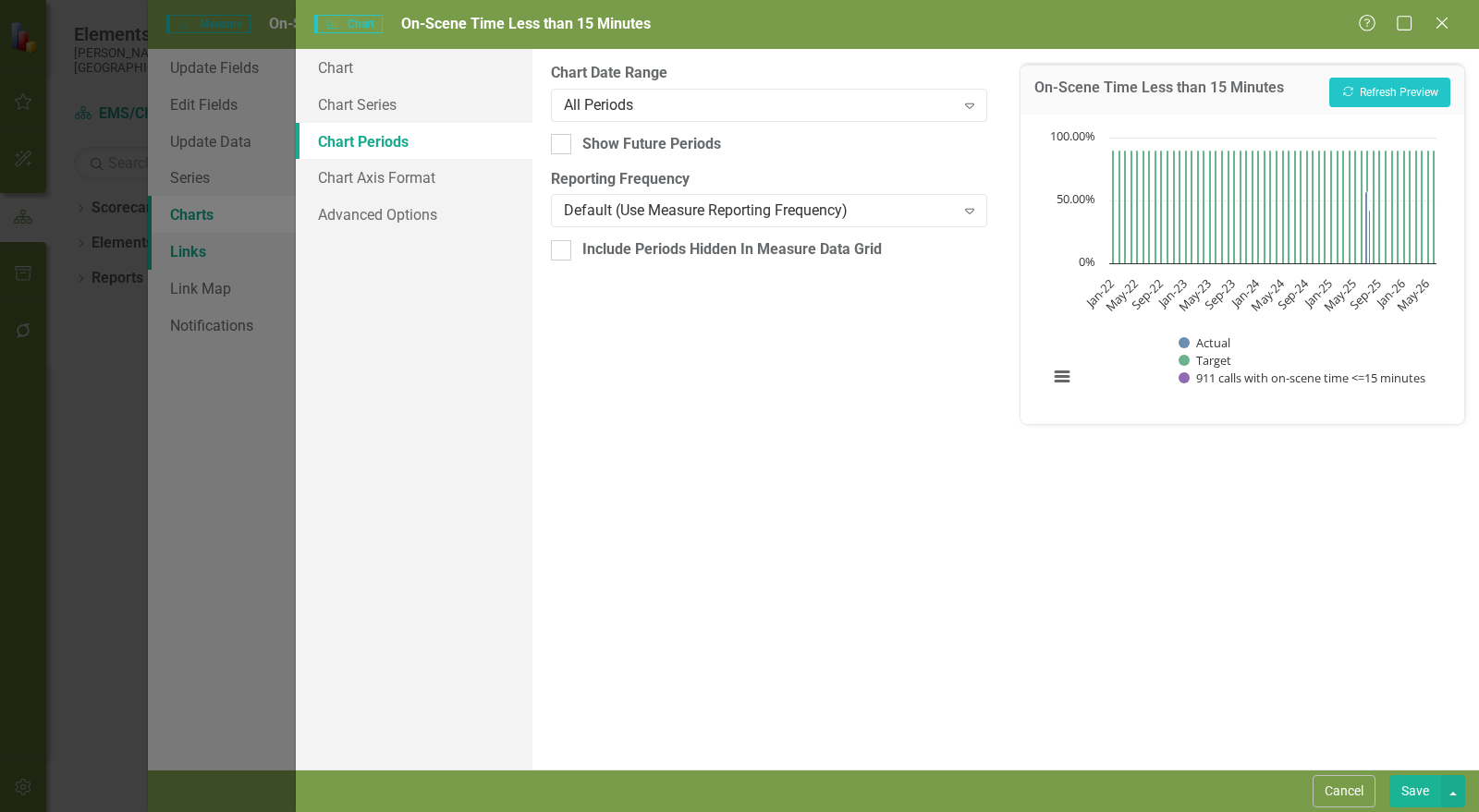
click at [1413, 790] on button "Save" at bounding box center [1415, 791] width 52 height 32
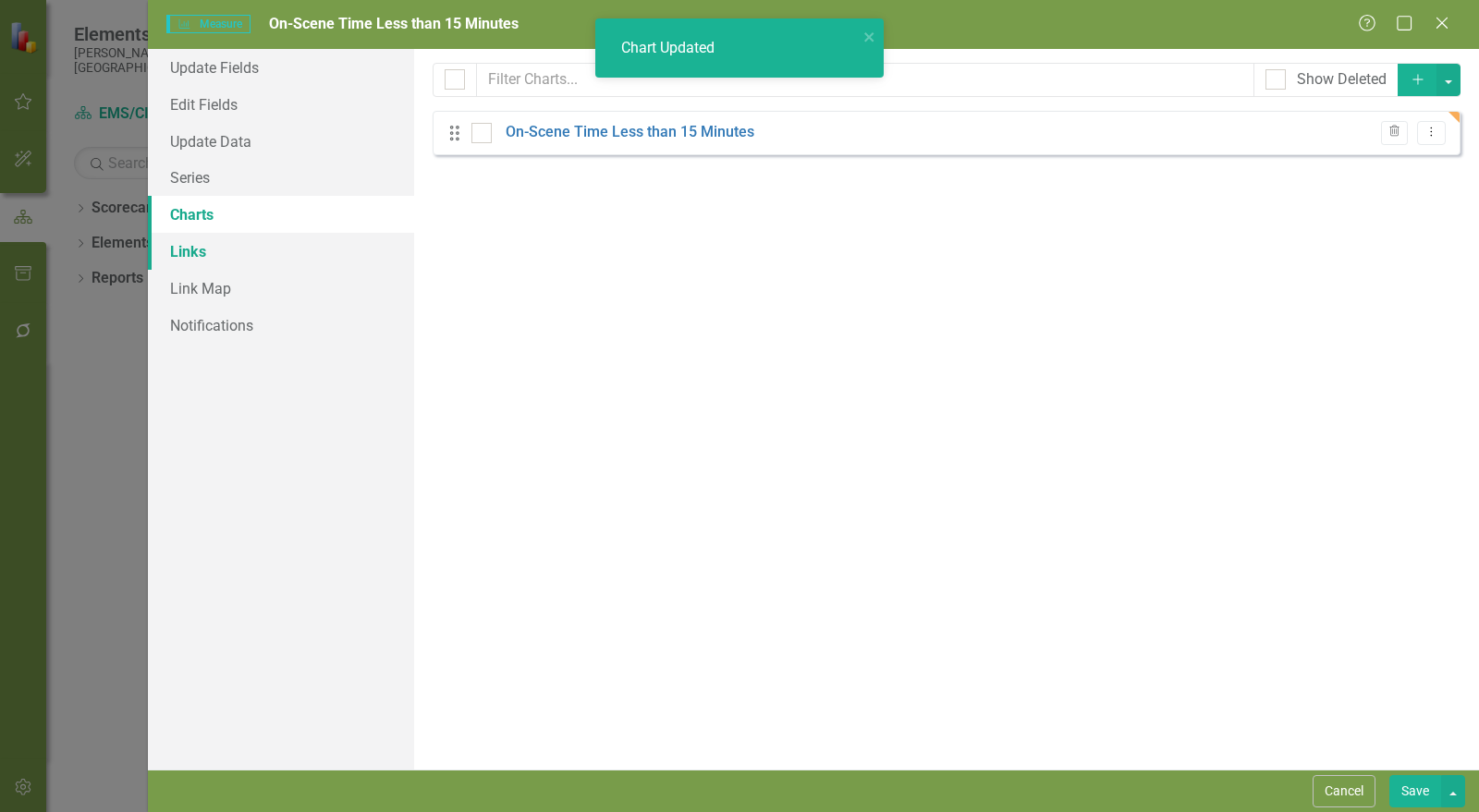
click at [1417, 790] on button "Save" at bounding box center [1415, 791] width 52 height 32
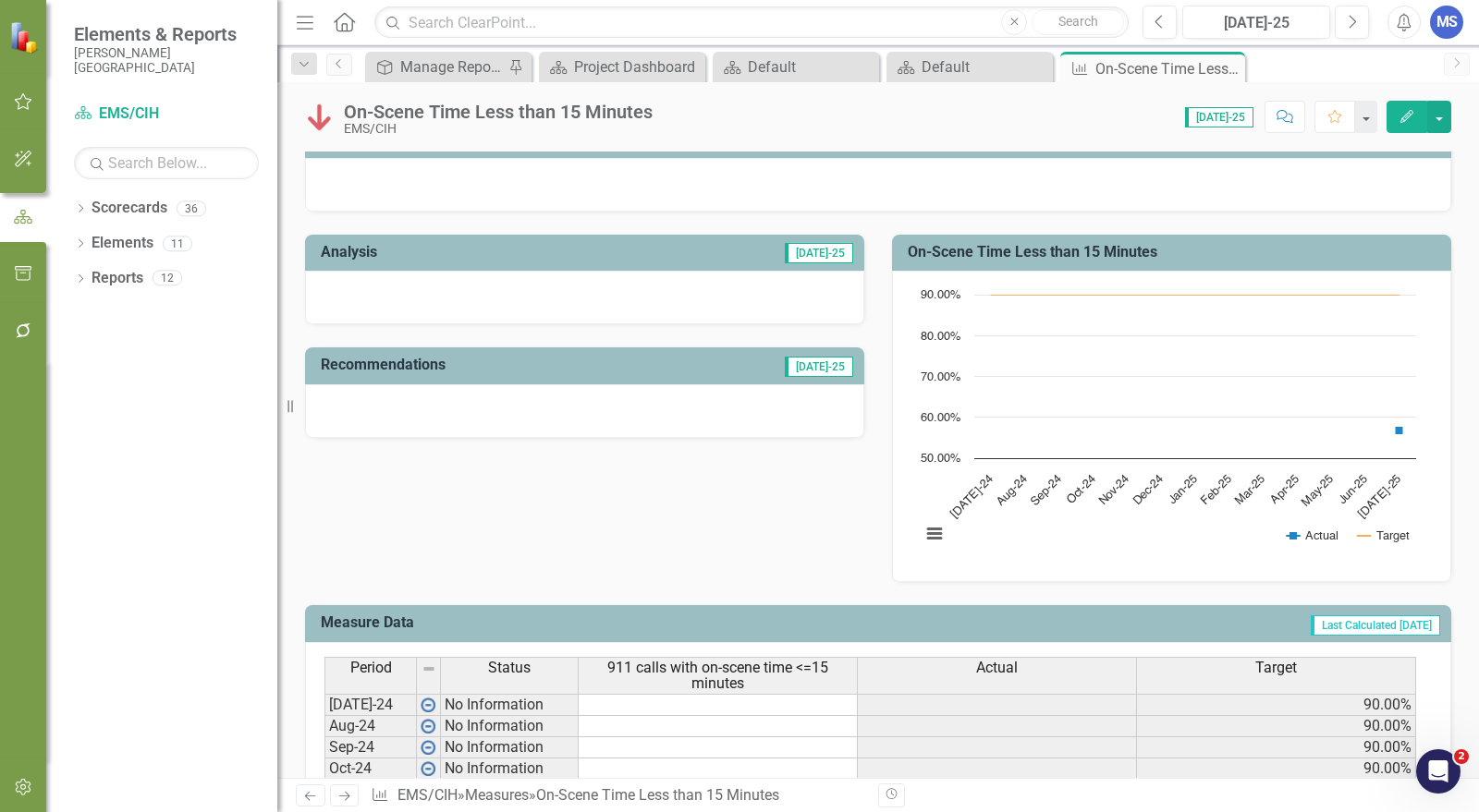
scroll to position [102, 0]
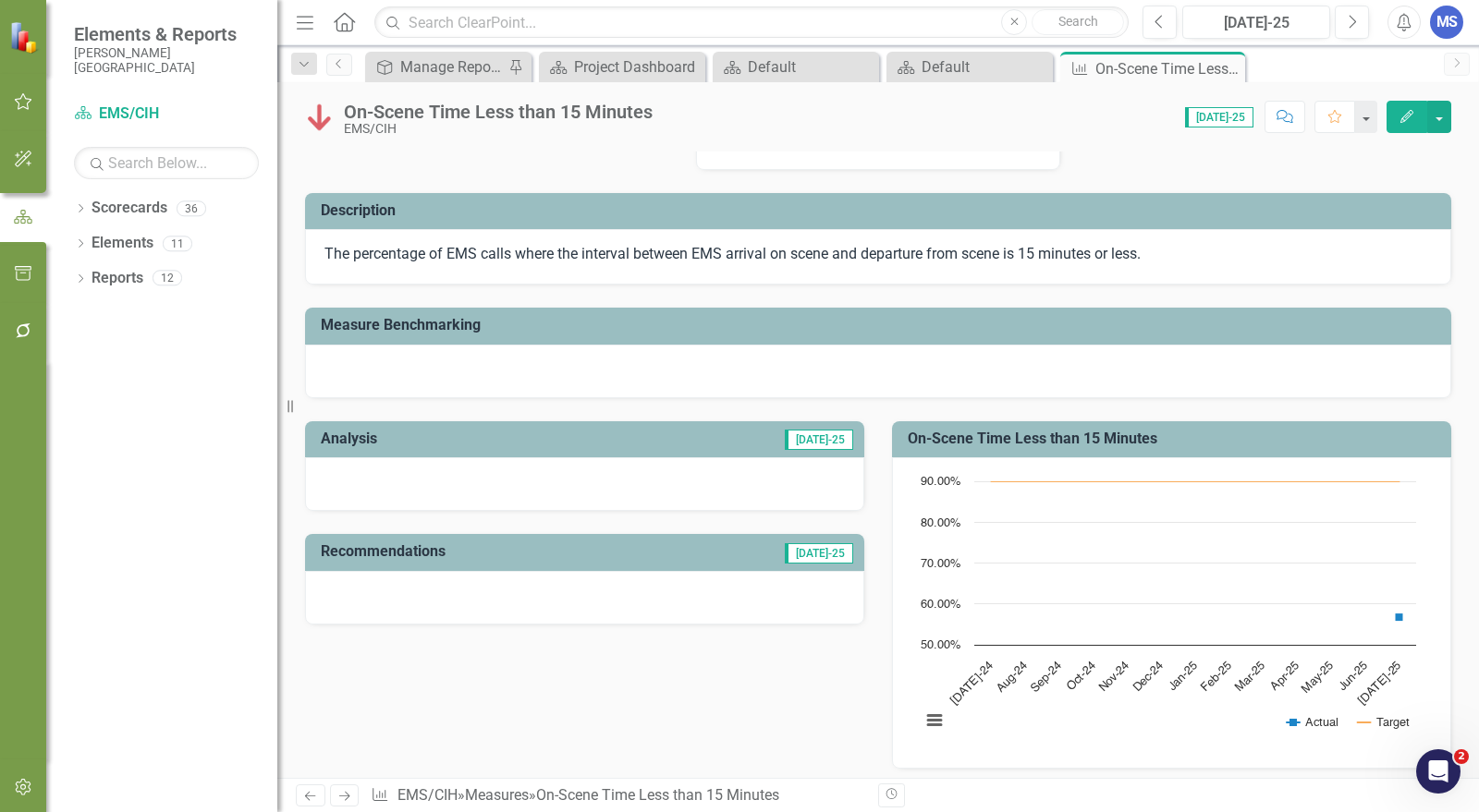
click at [1405, 118] on icon "Edit" at bounding box center [1406, 116] width 16 height 13
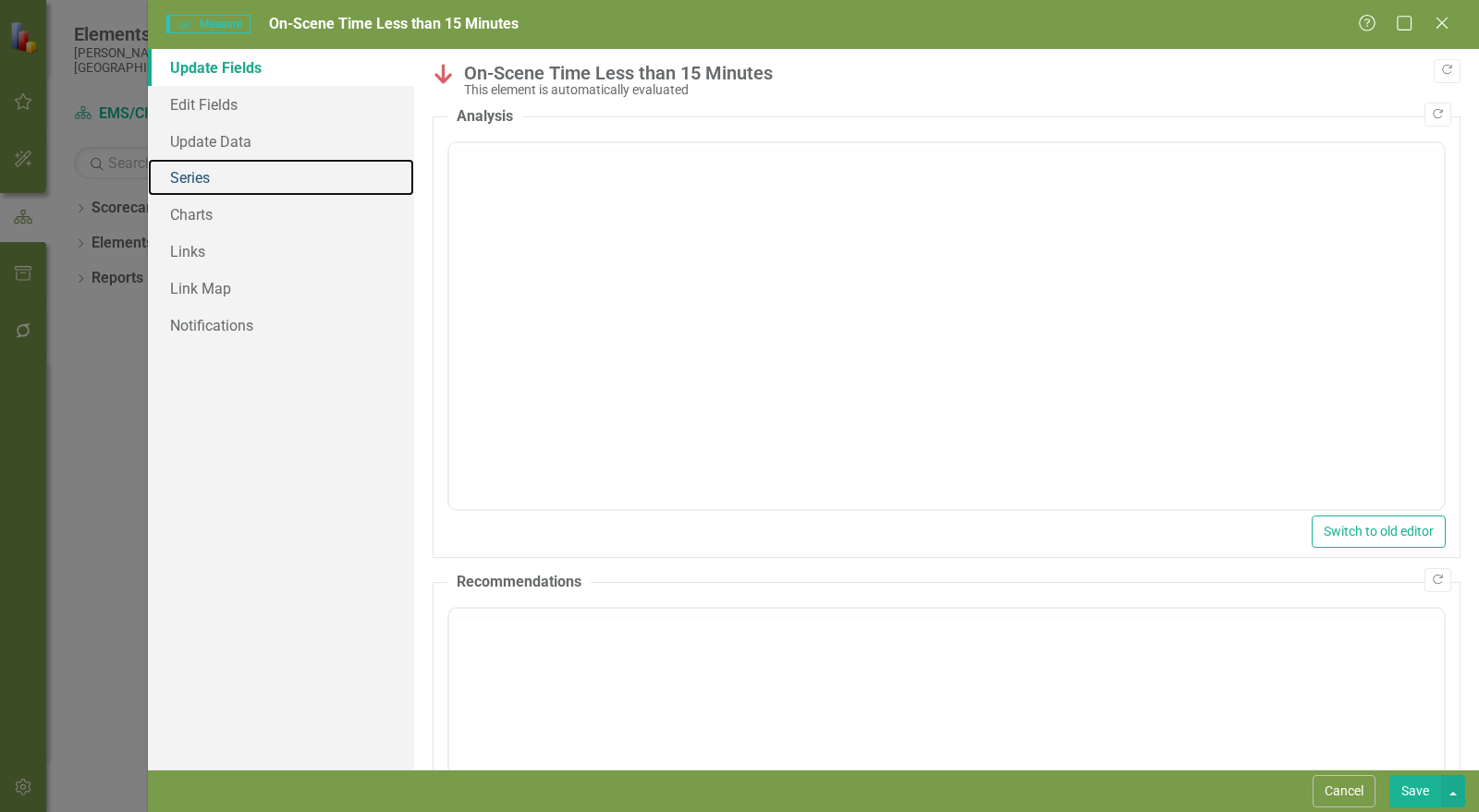
click at [214, 177] on link "Series" at bounding box center [280, 177] width 266 height 37
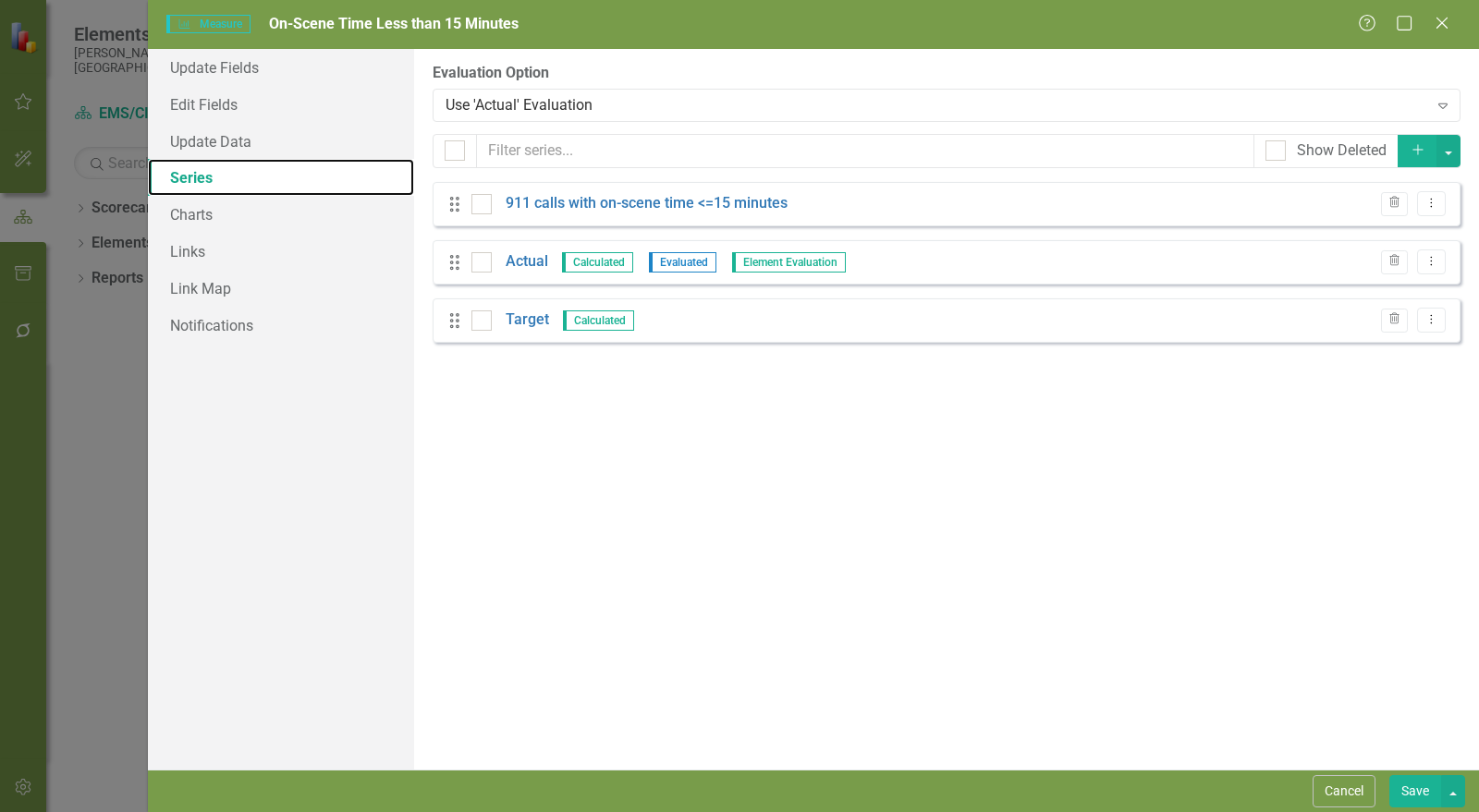
checkbox input "false"
click at [538, 268] on link "Actual" at bounding box center [527, 262] width 43 height 21
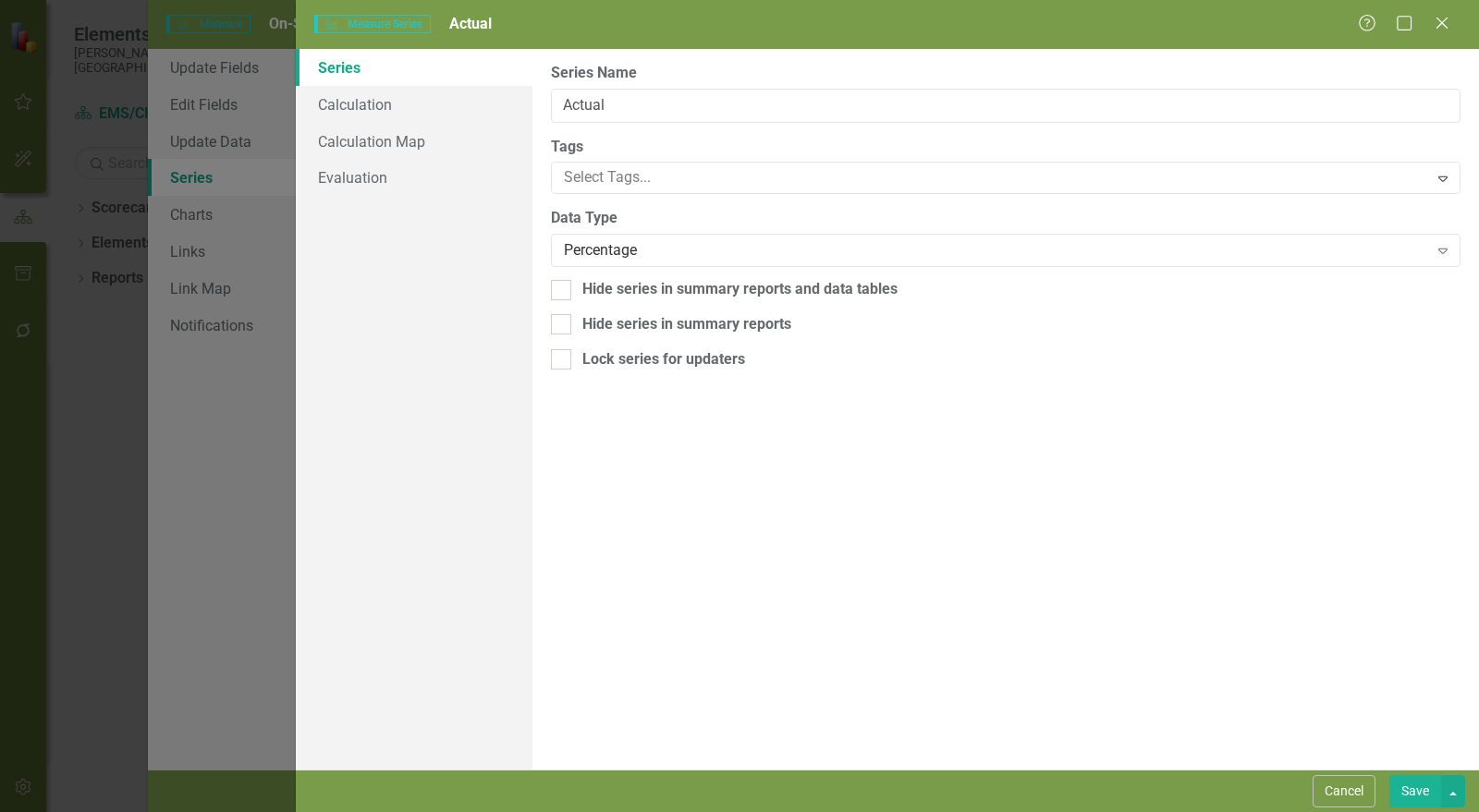
scroll to position [0, 0]
click at [399, 109] on link "Calculation" at bounding box center [414, 104] width 237 height 37
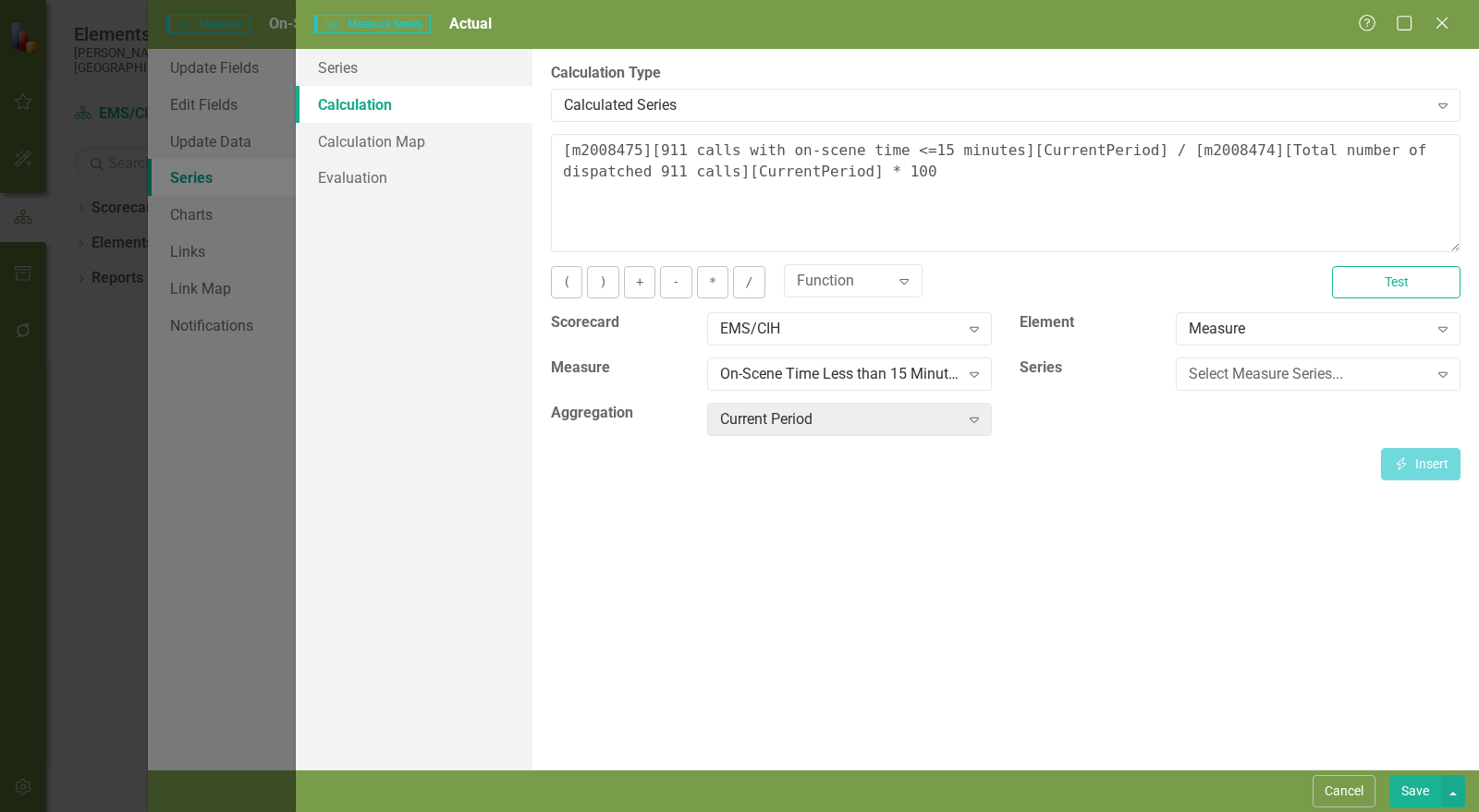
click at [1418, 787] on button "Save" at bounding box center [1415, 791] width 52 height 32
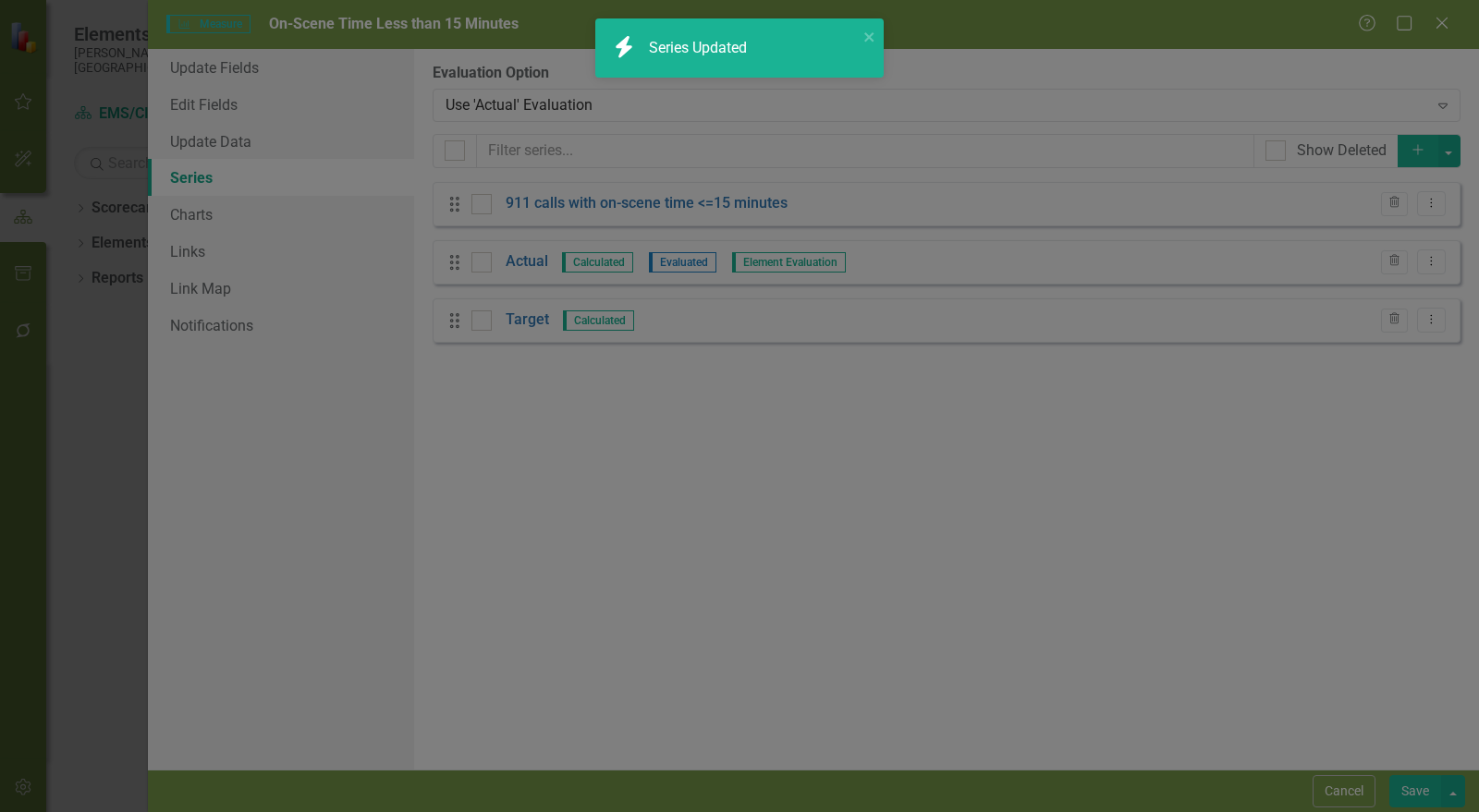
click at [1418, 156] on icon "Add" at bounding box center [1417, 149] width 16 height 13
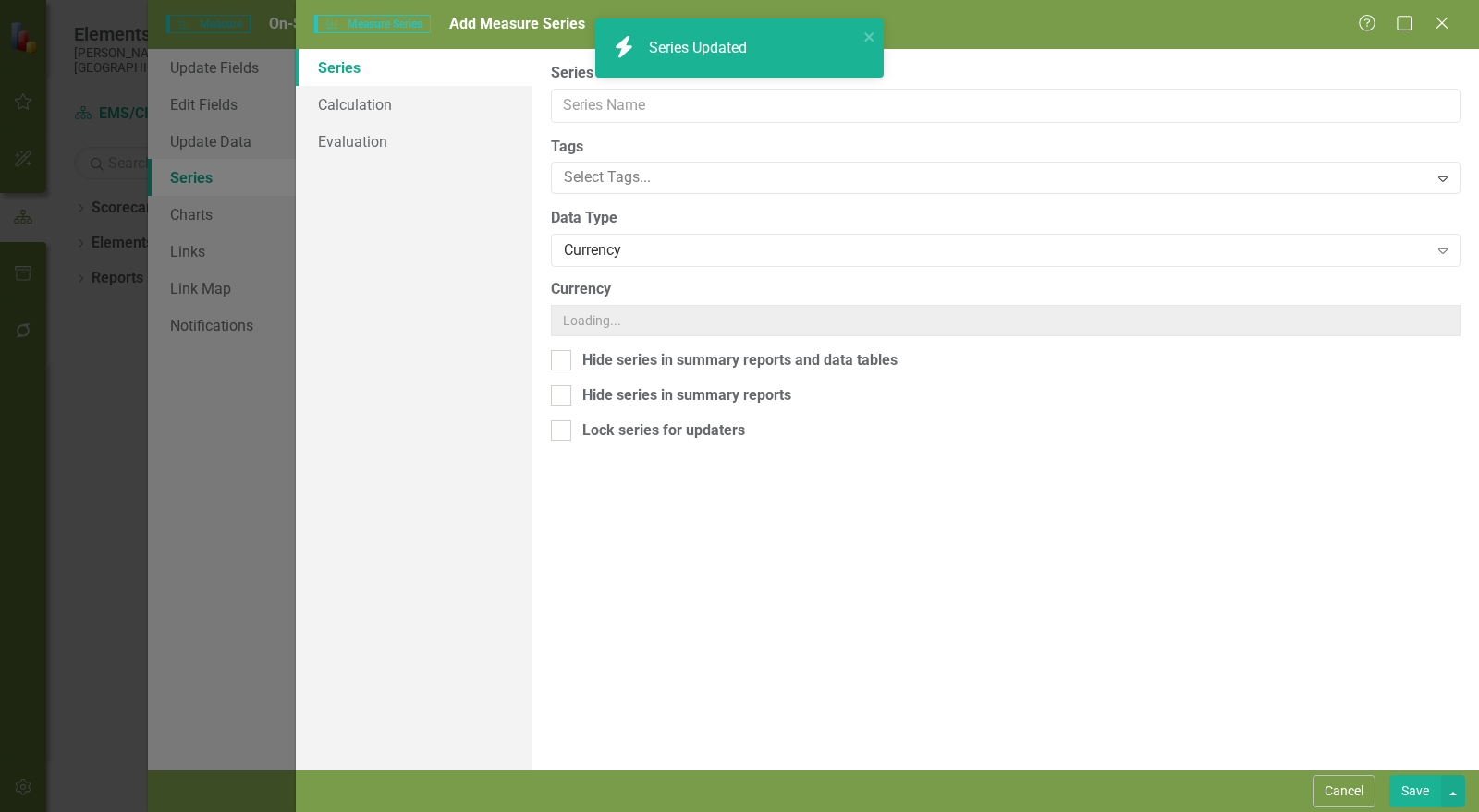
click at [797, 106] on div "Measure Series Measure Series Add Measure Series Help Maximize Close Series Cal…" at bounding box center [740, 406] width 1479 height 812
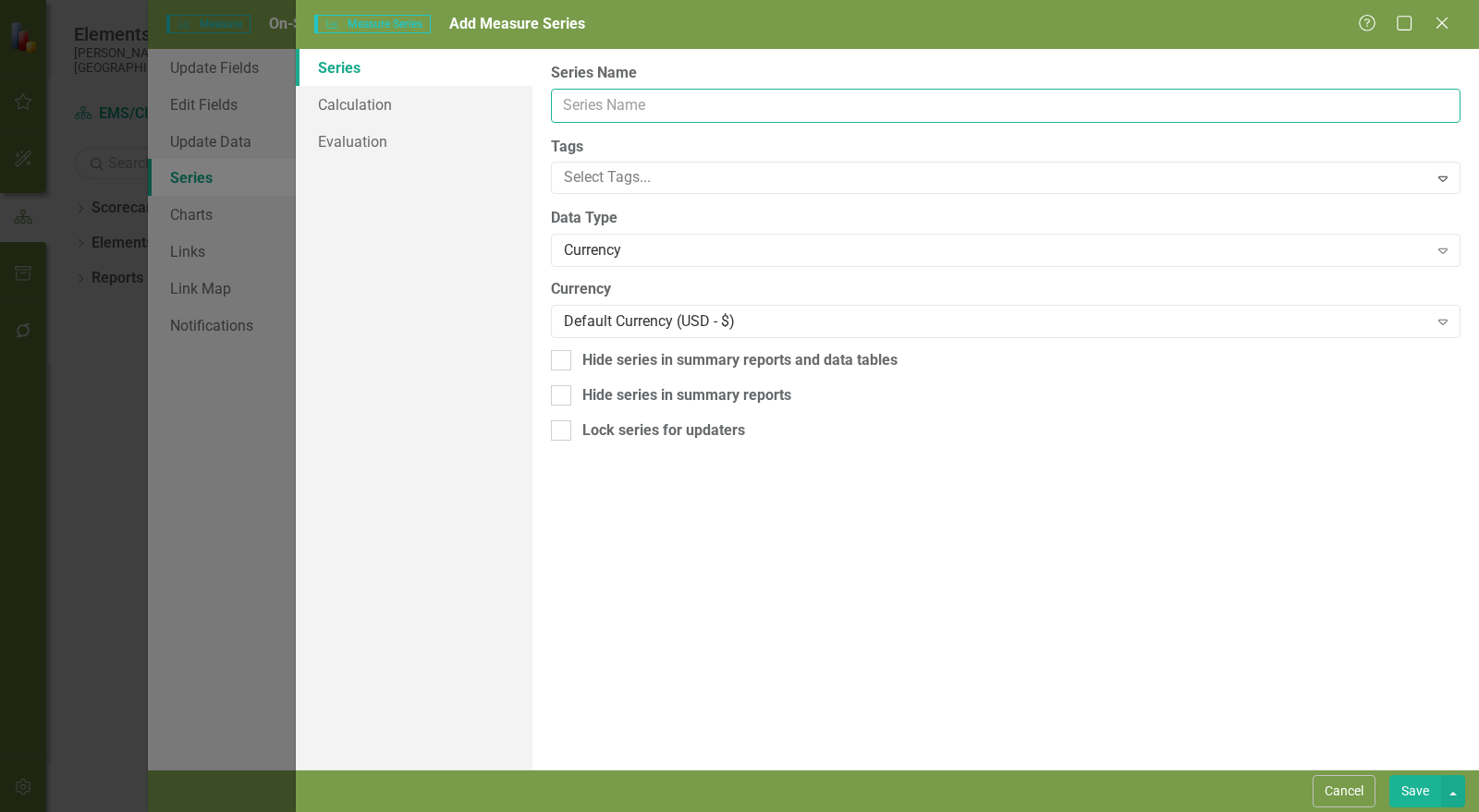
click at [774, 103] on input "Series Name" at bounding box center [1005, 105] width 910 height 34
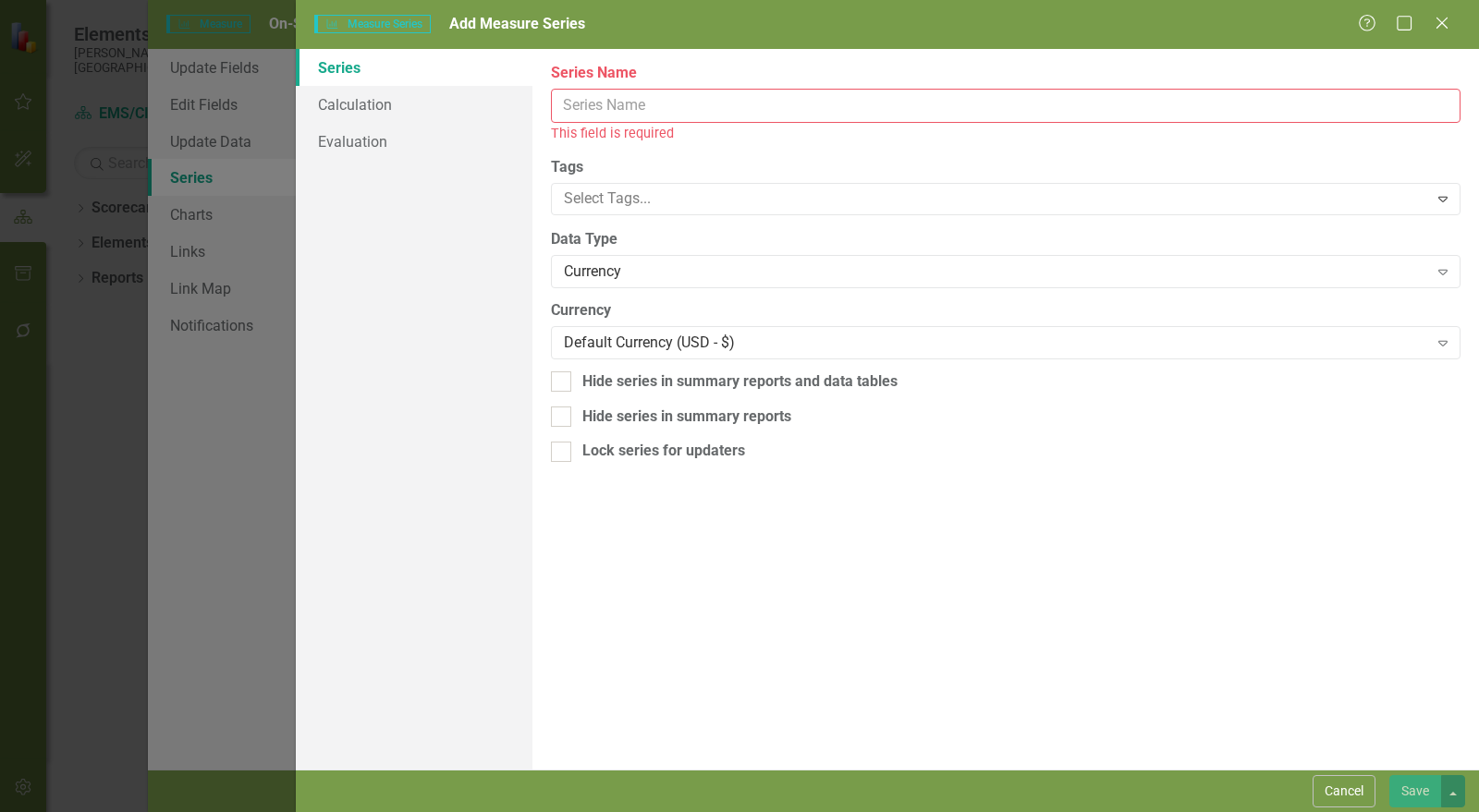
drag, startPoint x: 1351, startPoint y: 796, endPoint x: 1352, endPoint y: 775, distance: 21.0
click at [1351, 796] on button "Cancel" at bounding box center [1343, 791] width 63 height 32
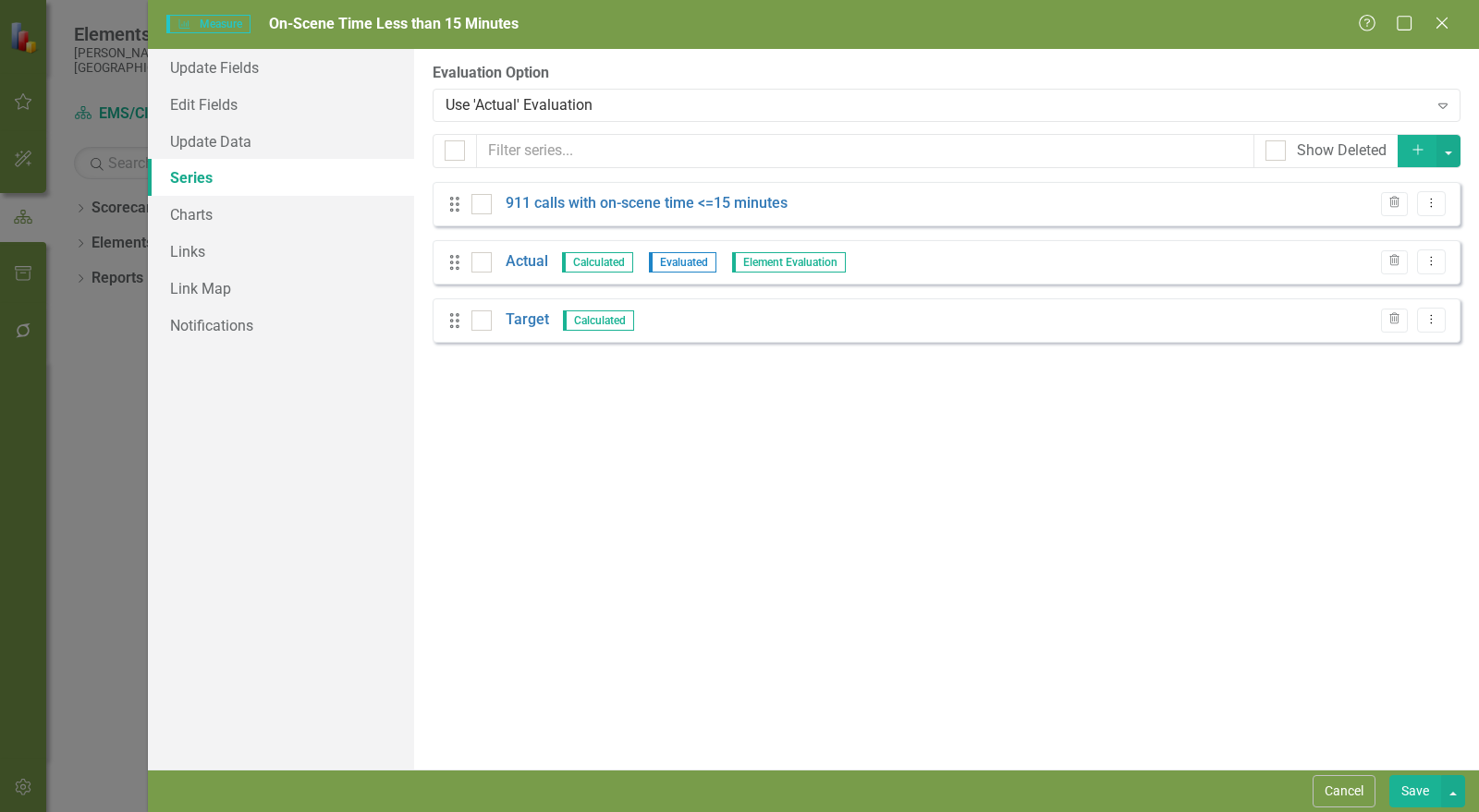
click at [536, 262] on link "Actual" at bounding box center [527, 262] width 43 height 21
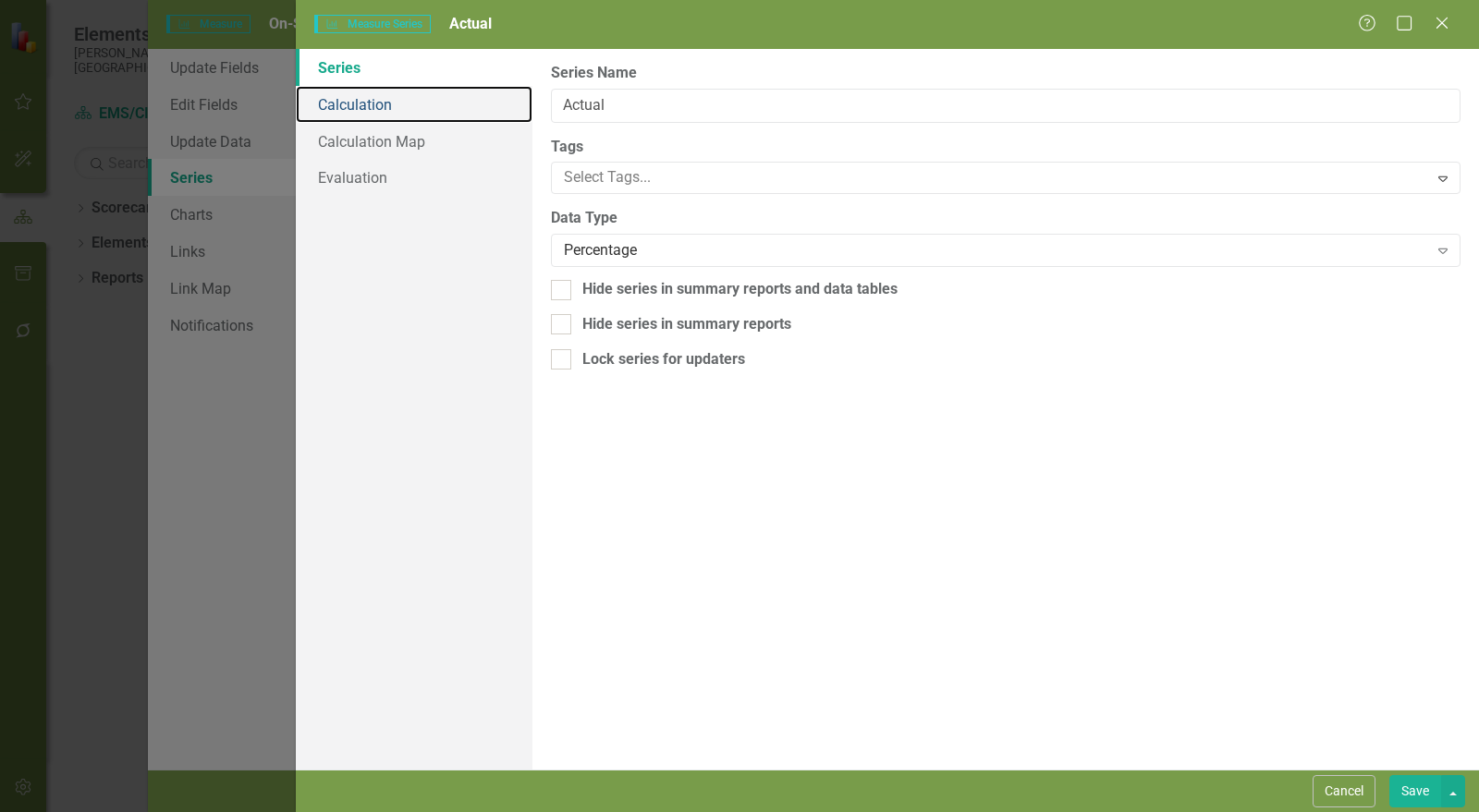
click at [380, 104] on link "Calculation" at bounding box center [414, 104] width 237 height 37
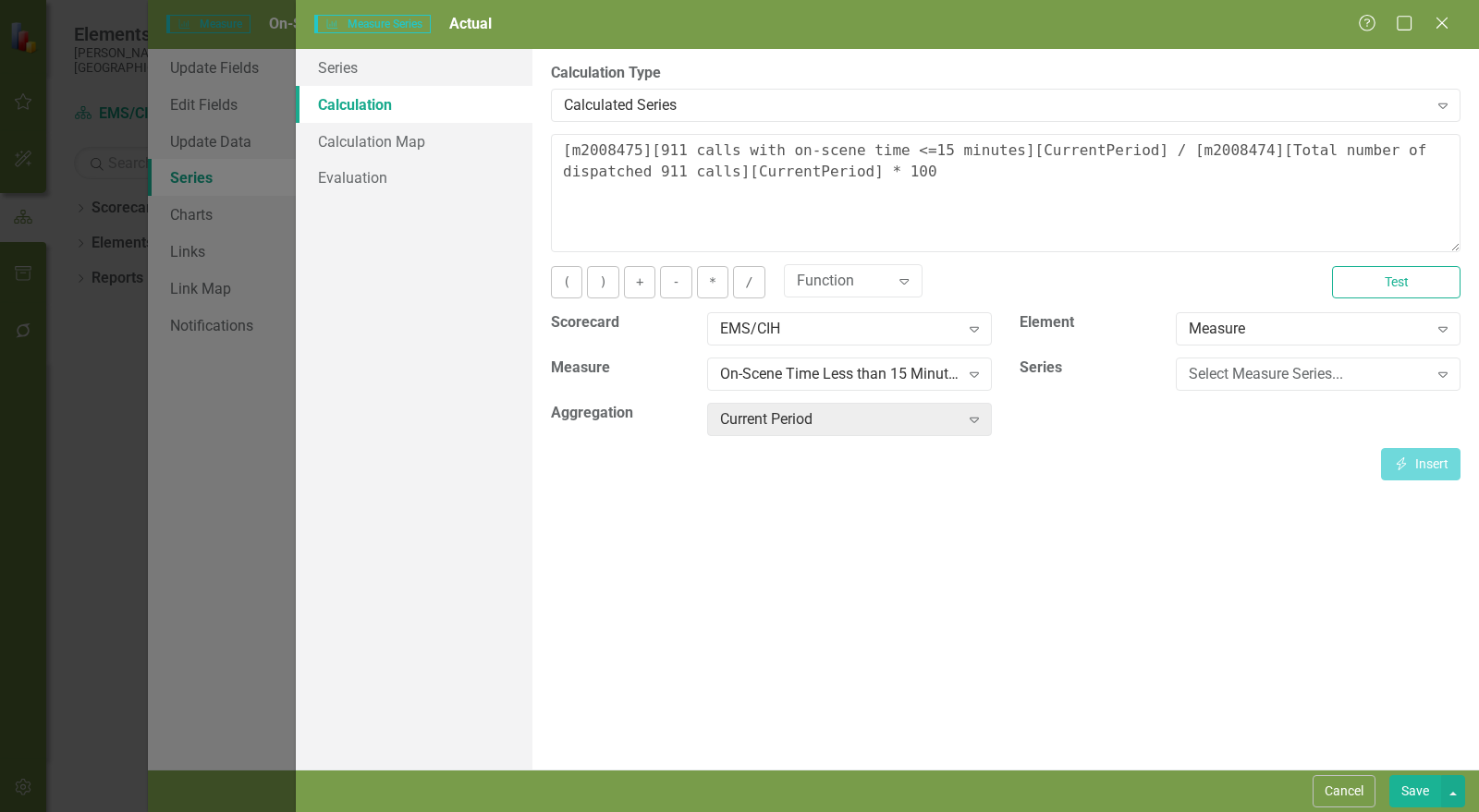
click at [826, 369] on div "On-Scene Time Less than 15 Minutes" at bounding box center [840, 375] width 240 height 21
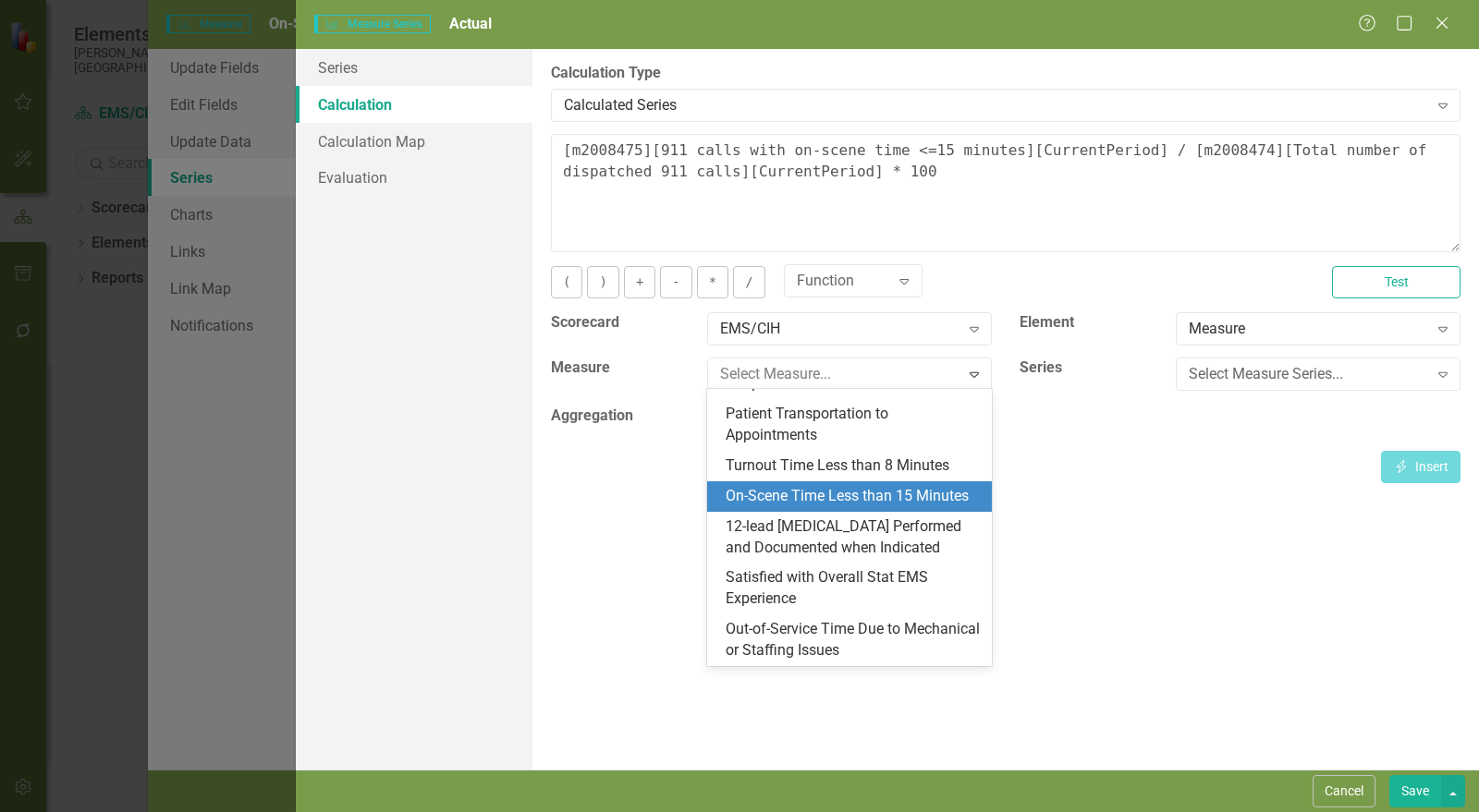
scroll to position [143, 0]
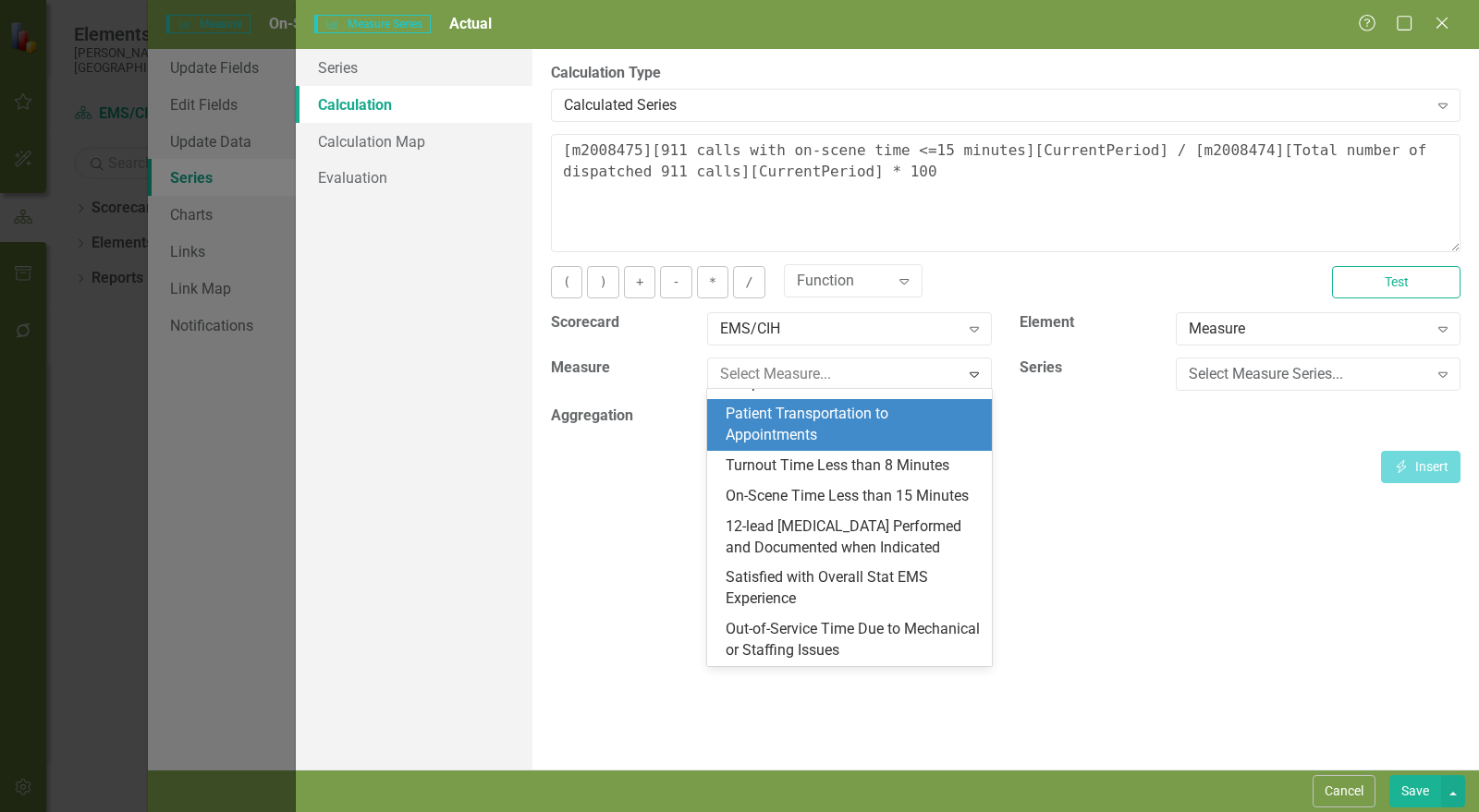
click at [1219, 511] on div "By default, series in ClearPoint are not calculated. So, if you leave the form …" at bounding box center [1005, 410] width 946 height 721
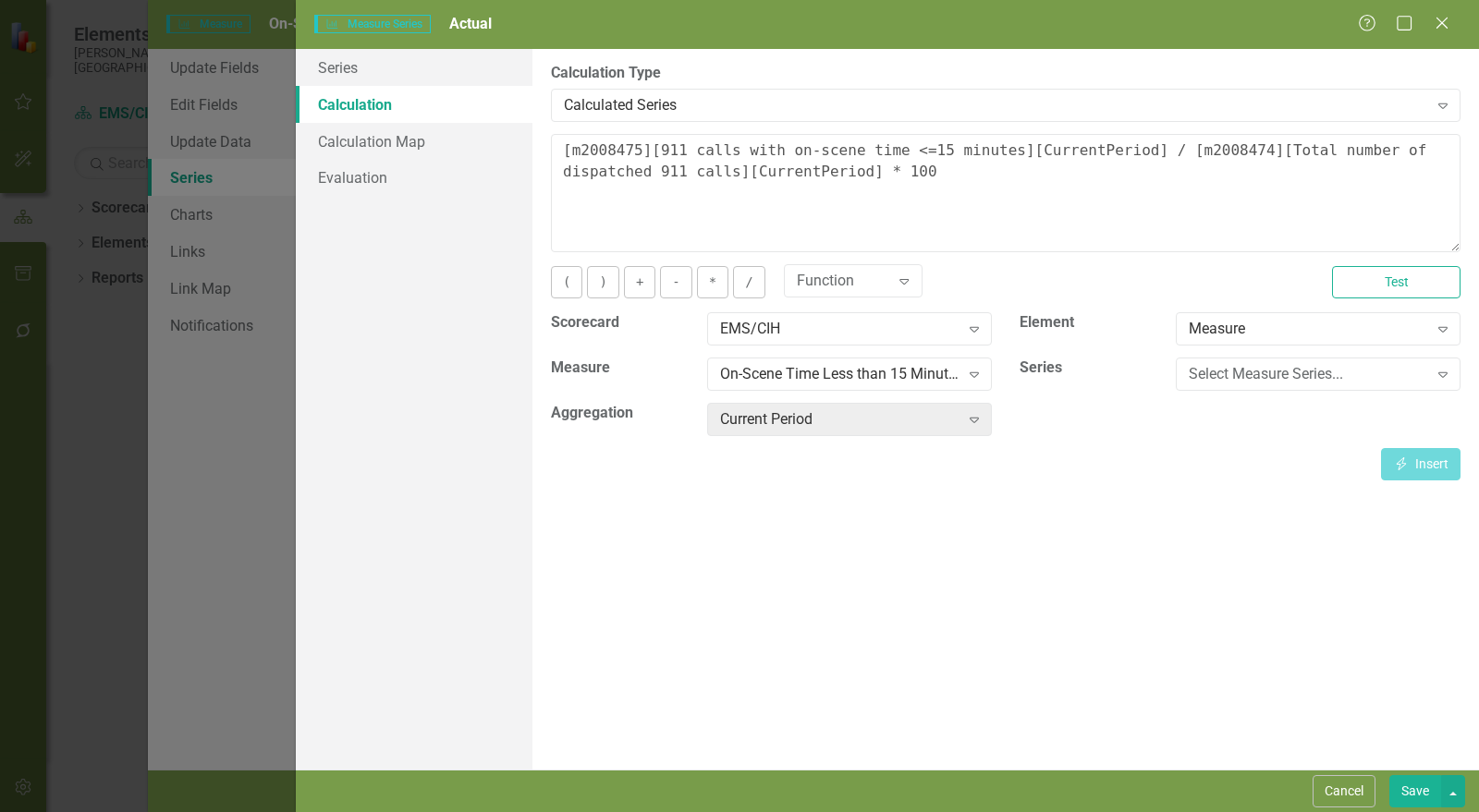
click at [1348, 790] on button "Cancel" at bounding box center [1343, 791] width 63 height 32
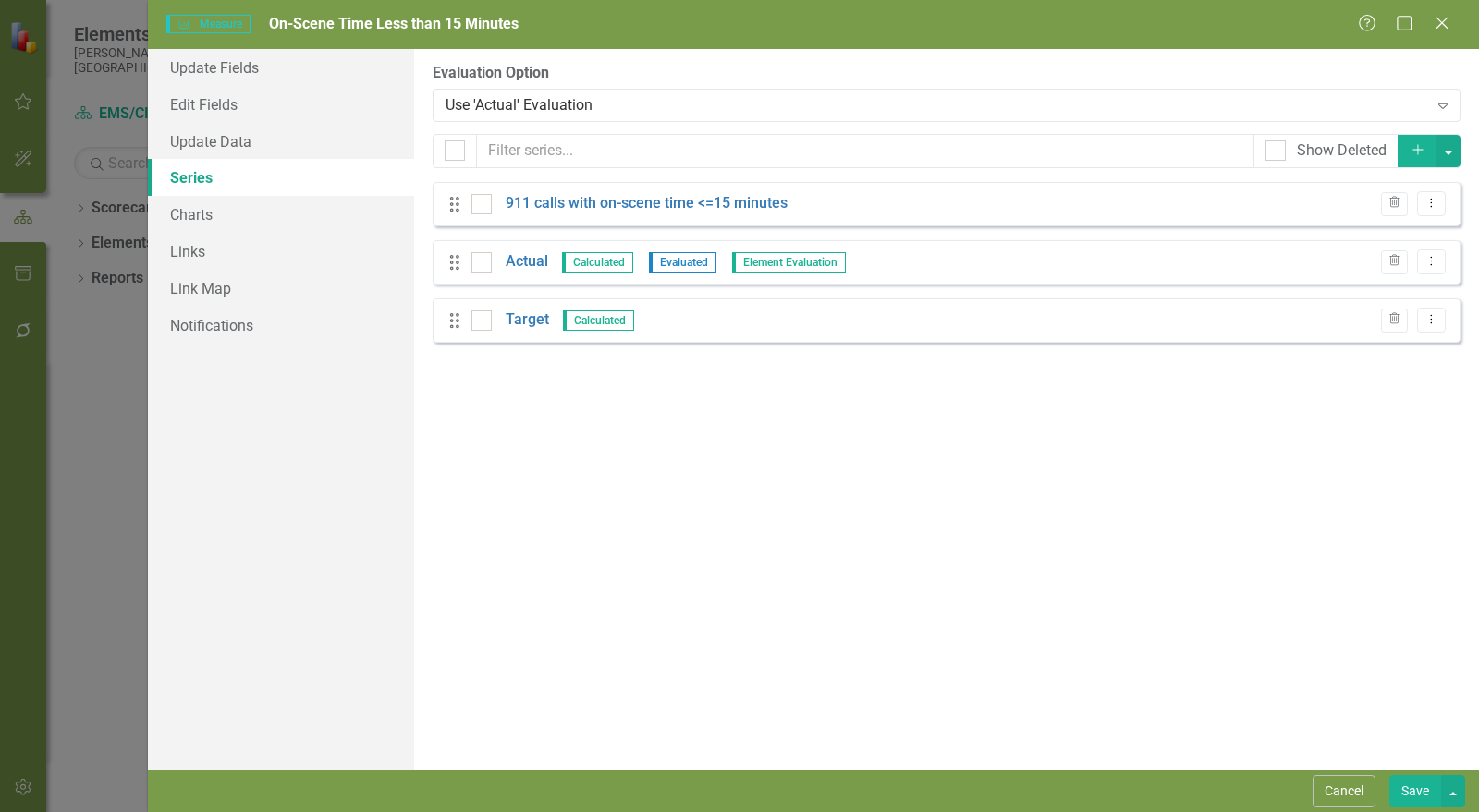
click at [1439, 793] on button "Save" at bounding box center [1415, 791] width 52 height 32
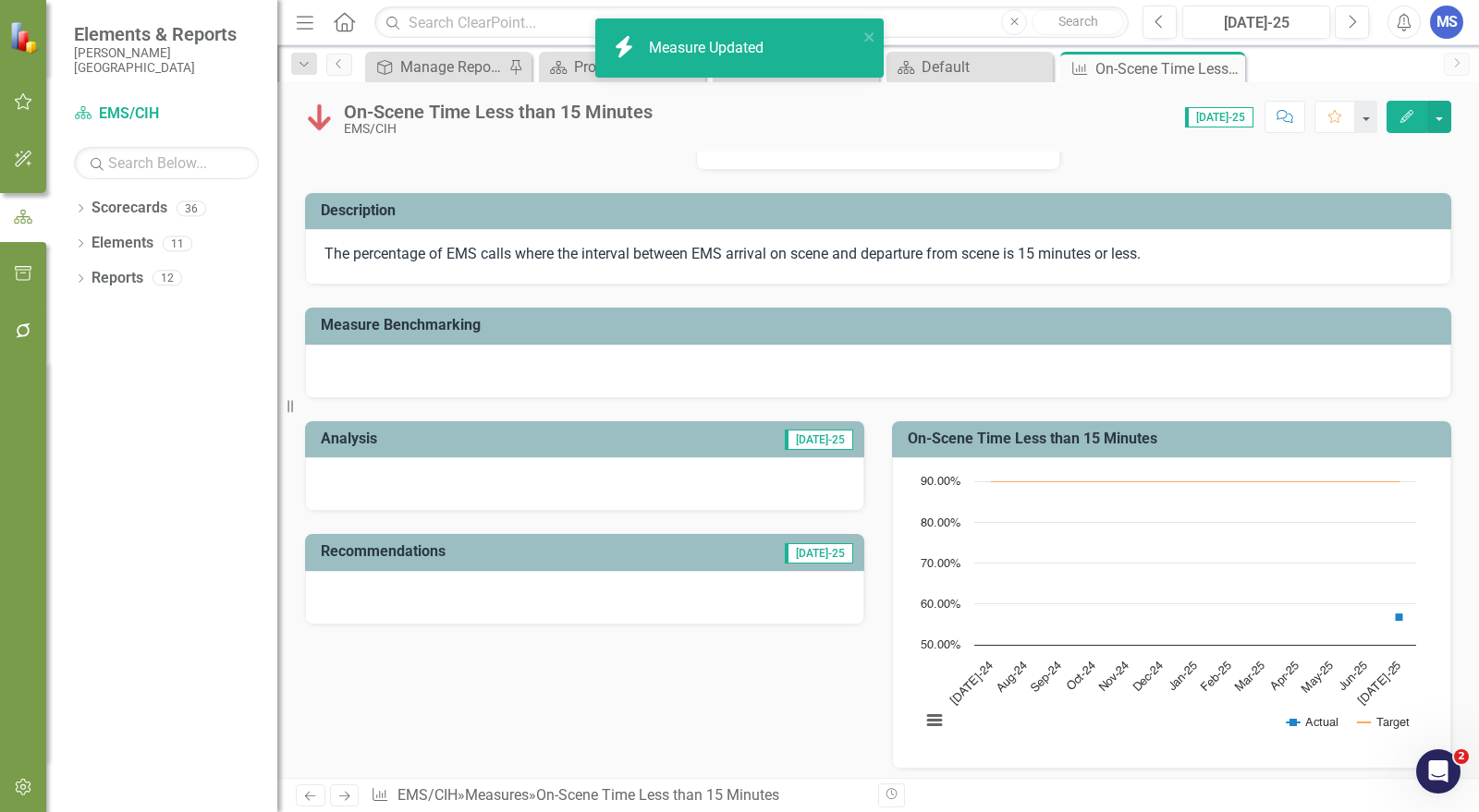
click at [0, 0] on icon "Close" at bounding box center [0, 0] width 0 height 0
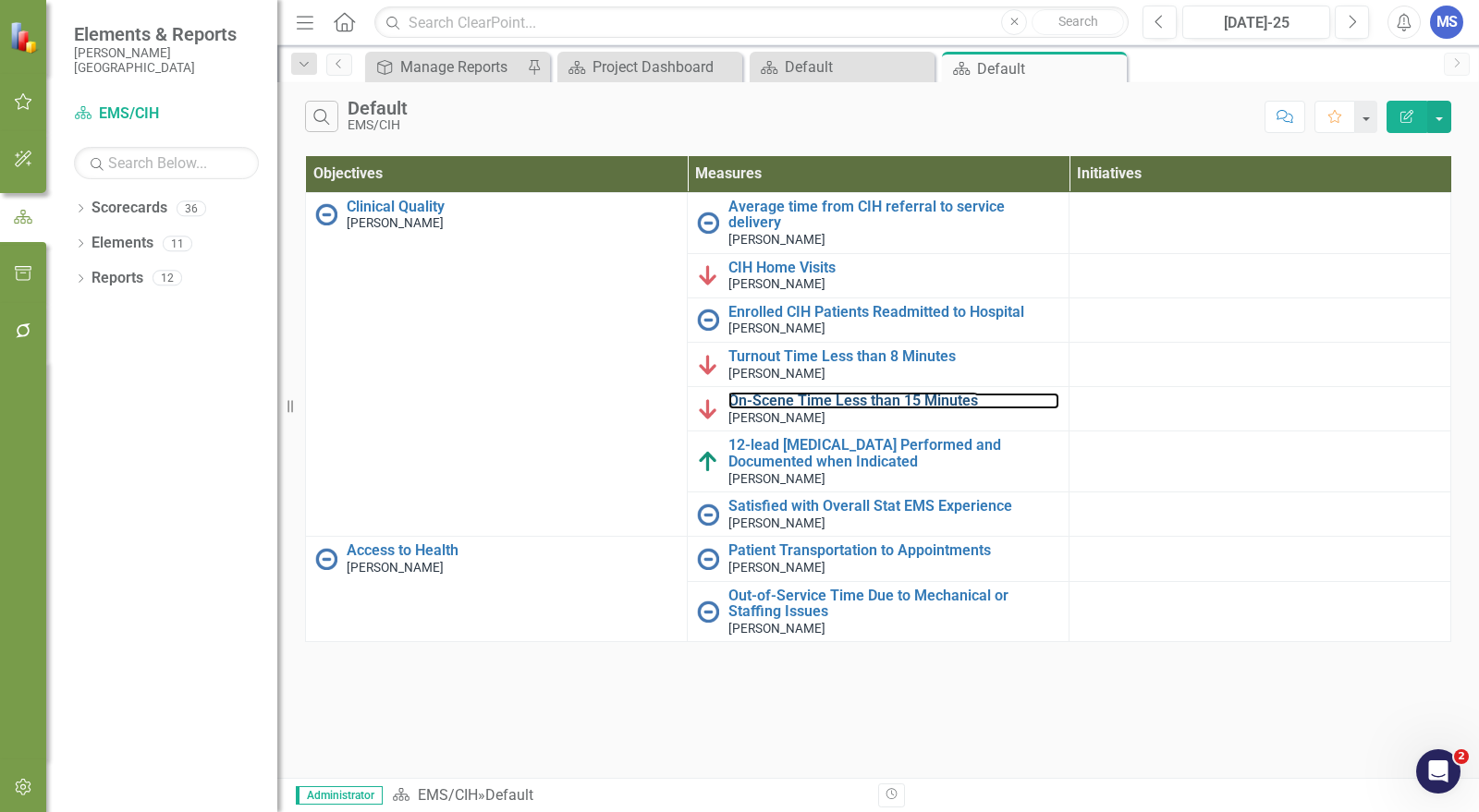
click at [899, 392] on link "On-Scene Time Less than 15 Minutes" at bounding box center [893, 400] width 331 height 16
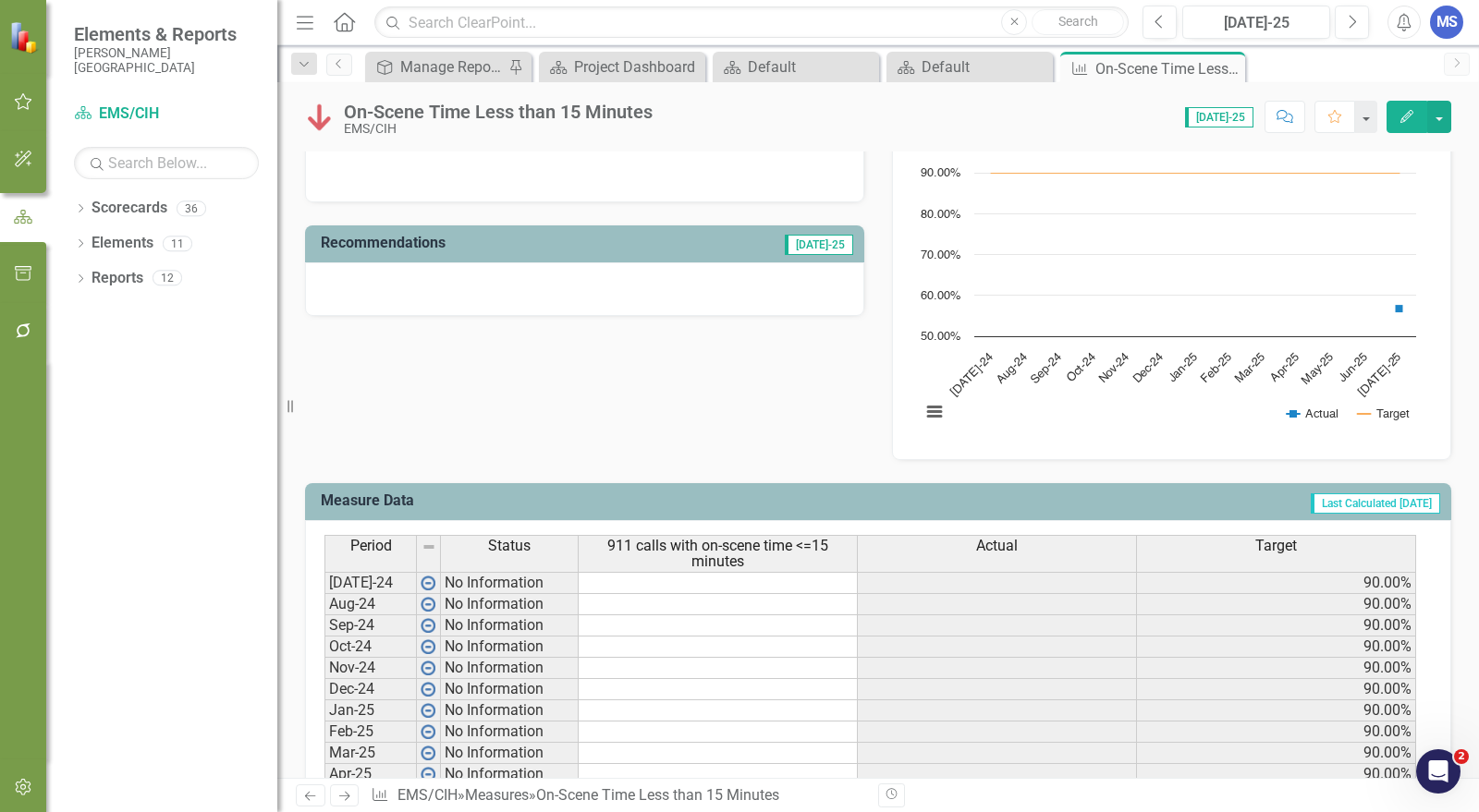
scroll to position [513, 0]
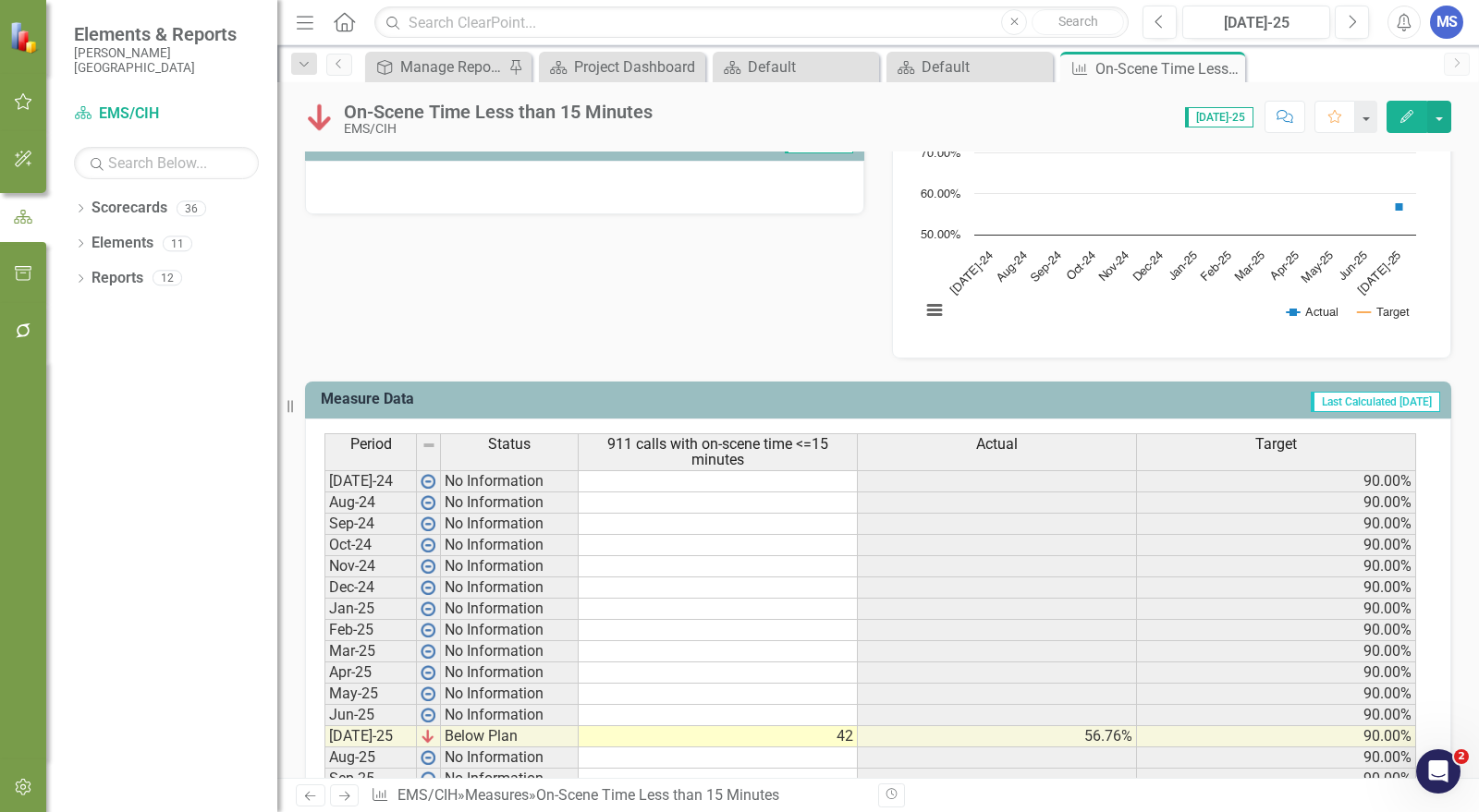
click at [0, 0] on icon at bounding box center [0, 0] width 0 height 0
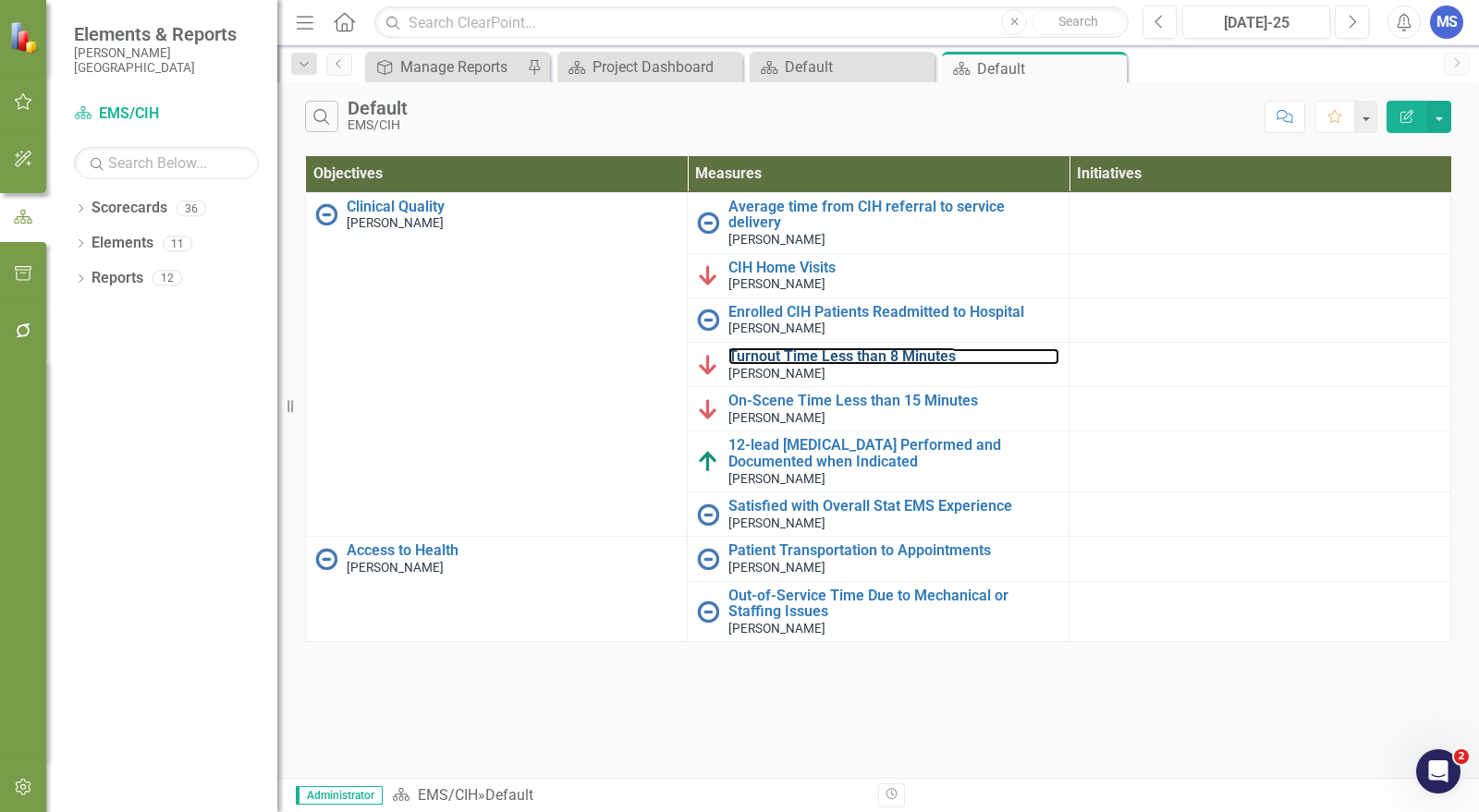
click at [829, 348] on link "Turnout Time Less than 8 Minutes" at bounding box center [893, 356] width 331 height 16
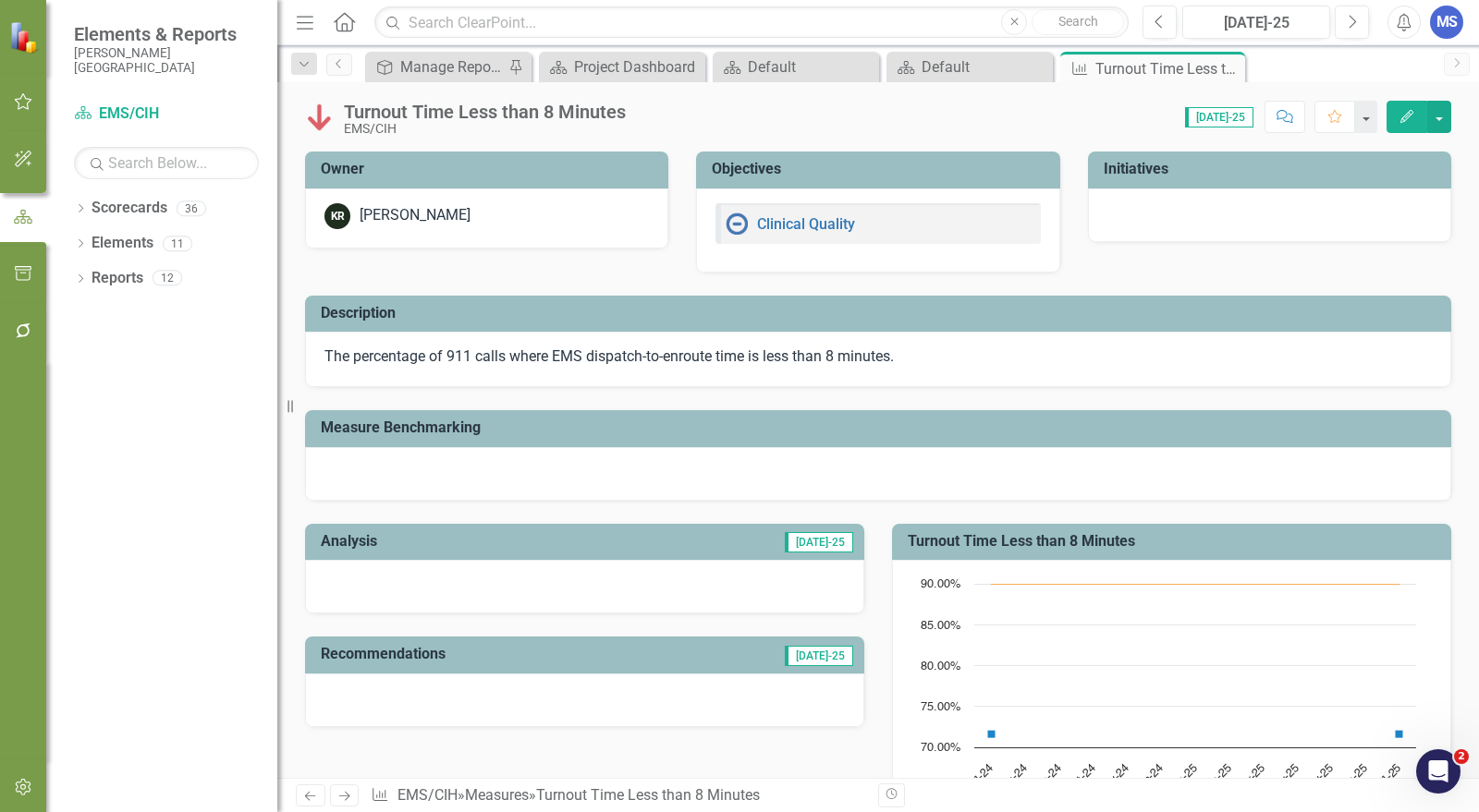
click at [0, 0] on icon "Close" at bounding box center [0, 0] width 0 height 0
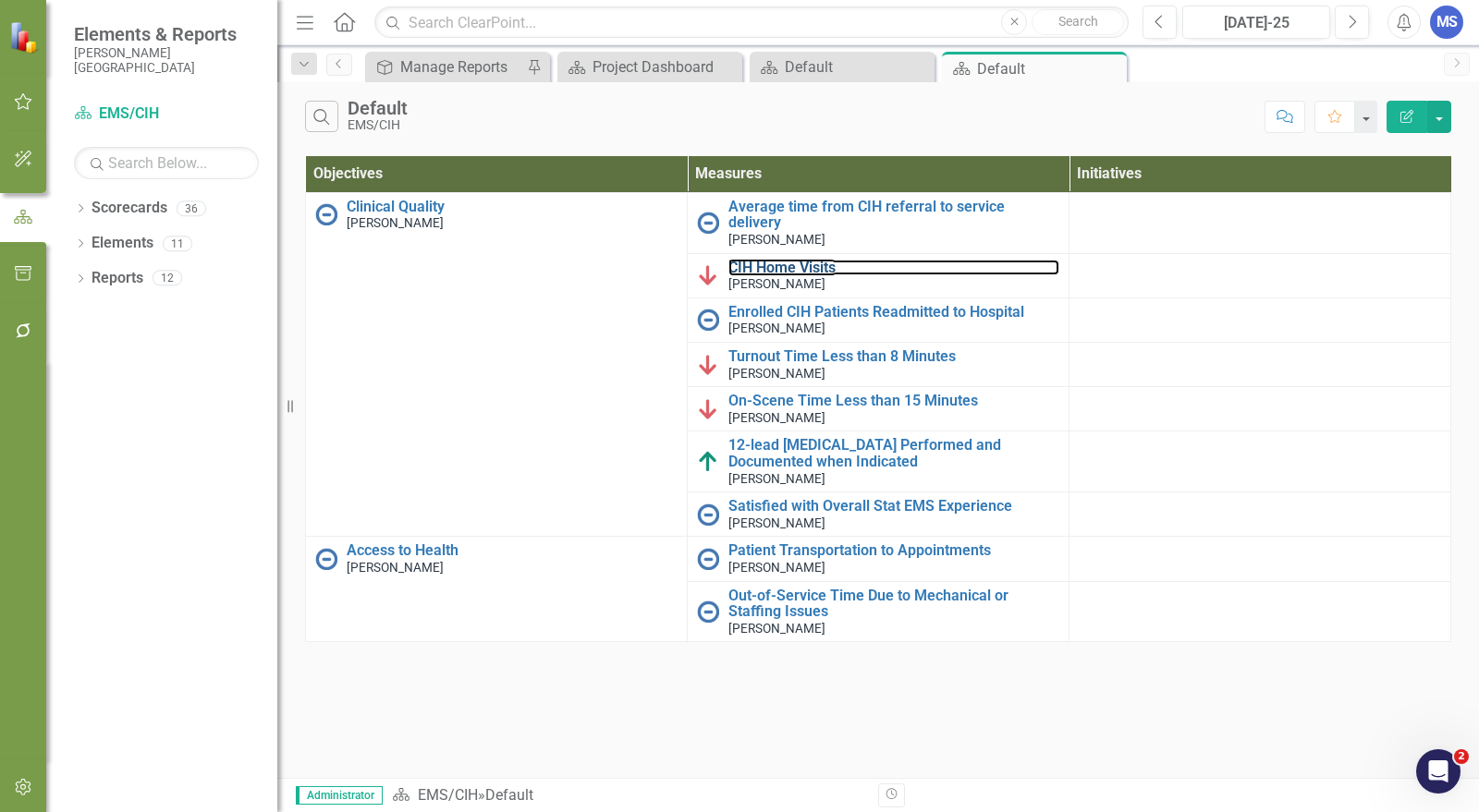
click at [765, 260] on link "CIH Home Visits" at bounding box center [893, 268] width 331 height 16
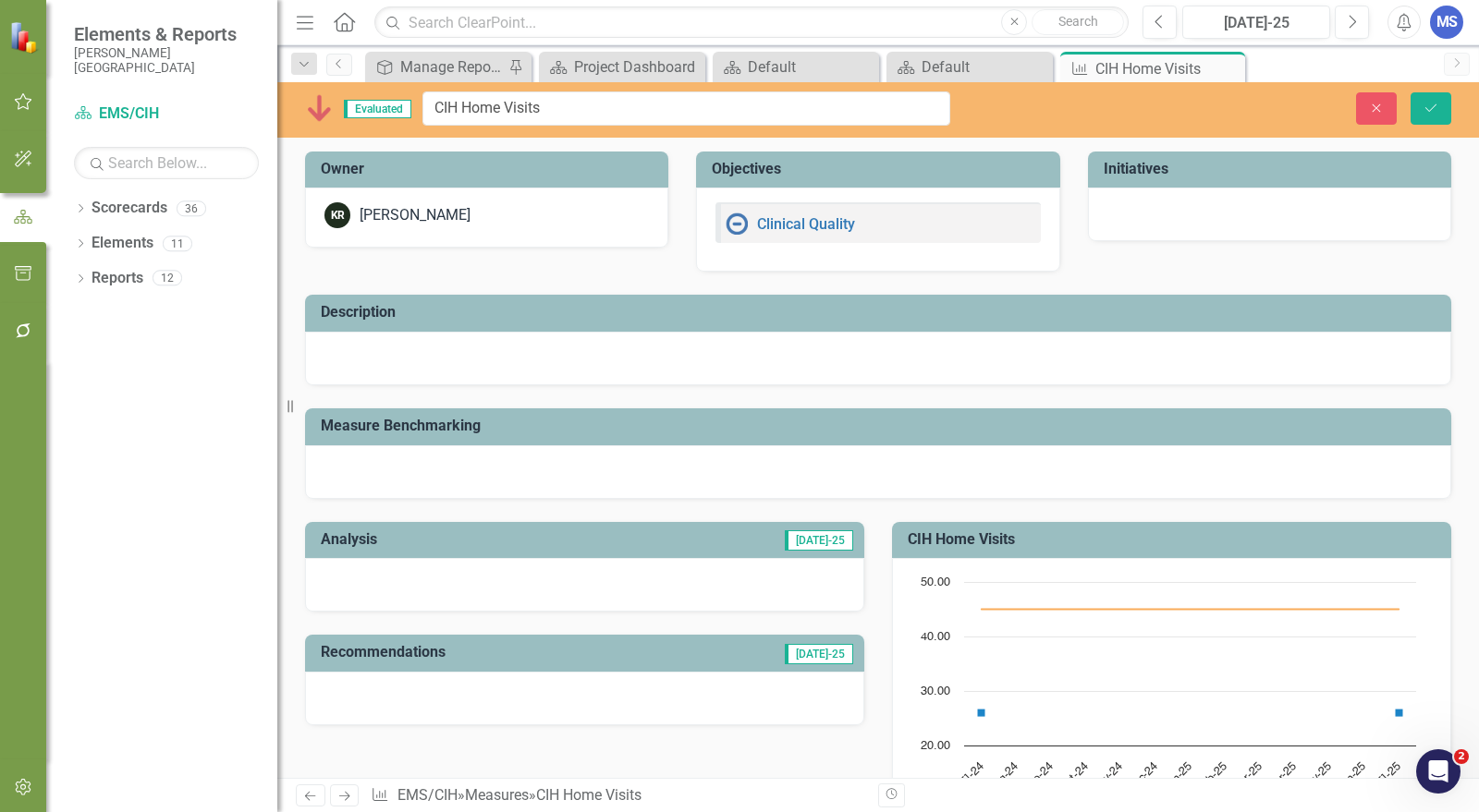
drag, startPoint x: 345, startPoint y: 102, endPoint x: 394, endPoint y: 112, distance: 50.0
drag, startPoint x: 394, startPoint y: 112, endPoint x: 510, endPoint y: 103, distance: 116.3
click at [510, 103] on input "CIH Home Visits" at bounding box center [686, 108] width 528 height 34
click at [510, 104] on input "CIH Home Visits" at bounding box center [686, 108] width 528 height 34
click at [512, 104] on input "CIH Home Visits" at bounding box center [686, 108] width 528 height 34
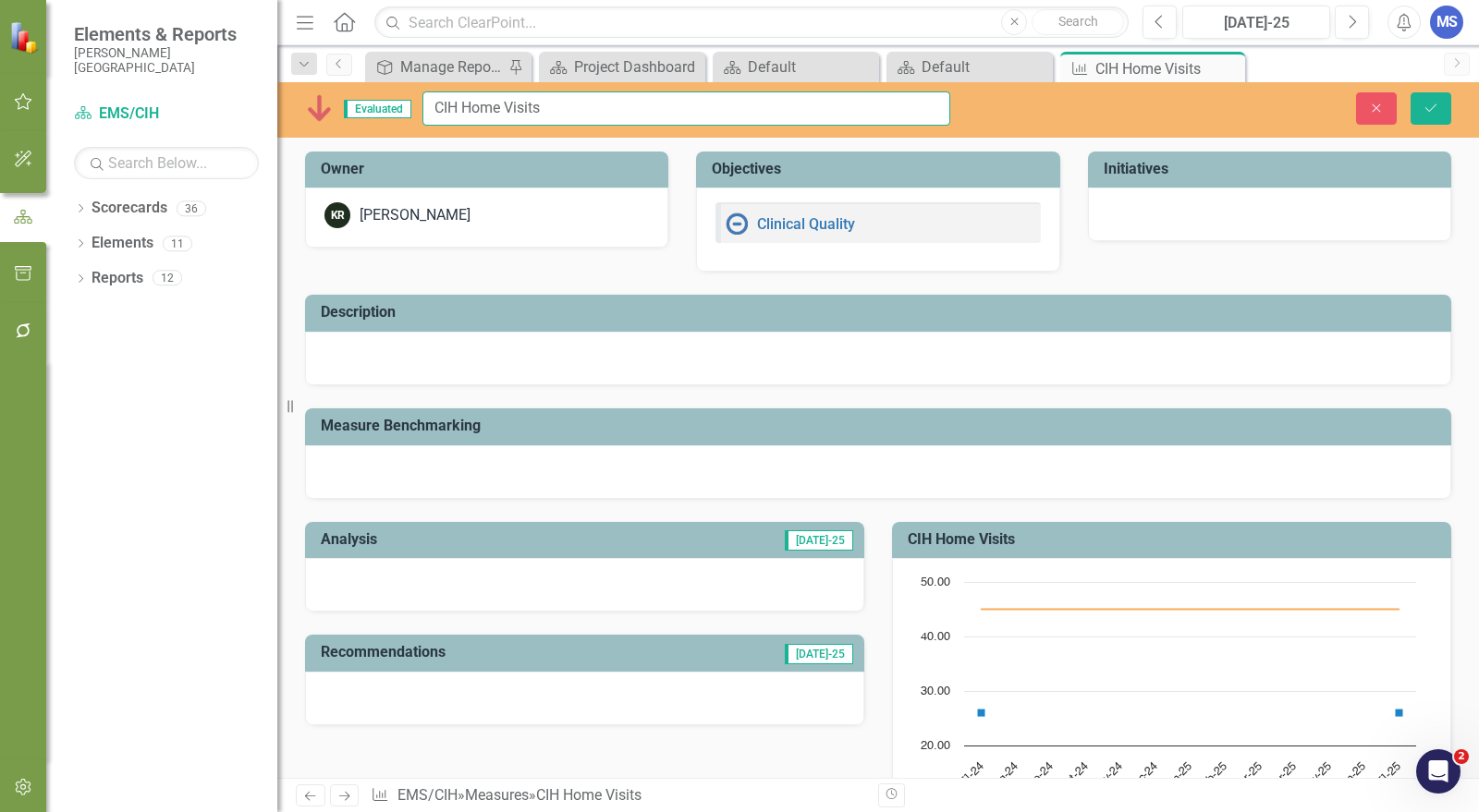
drag, startPoint x: 568, startPoint y: 111, endPoint x: 420, endPoint y: 111, distance: 148.0
click at [420, 111] on div "Evaluated CIH Home Visits" at bounding box center [626, 108] width 645 height 34
click at [1378, 107] on icon "button" at bounding box center [1377, 107] width 9 height 9
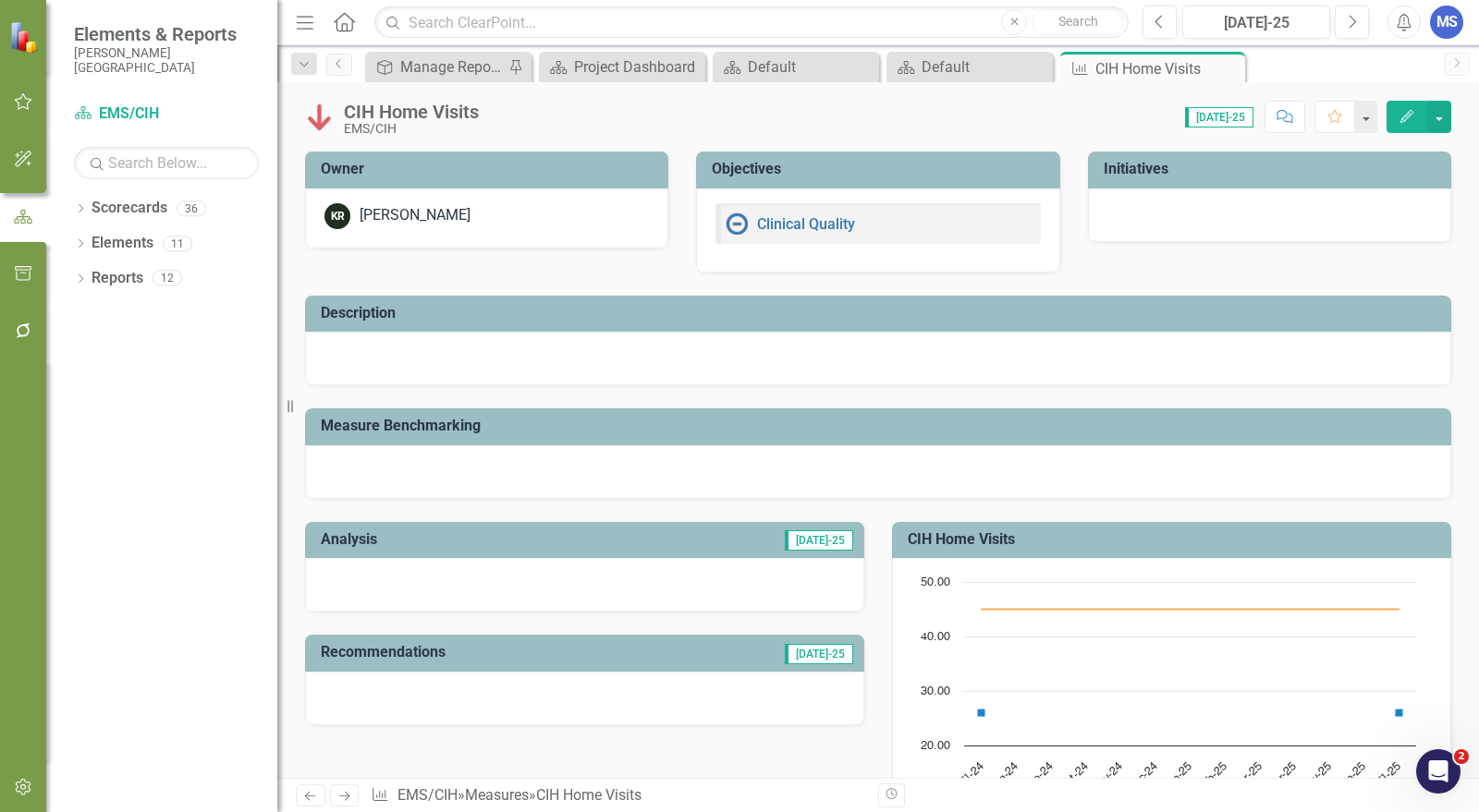
click at [0, 0] on icon "Close" at bounding box center [0, 0] width 0 height 0
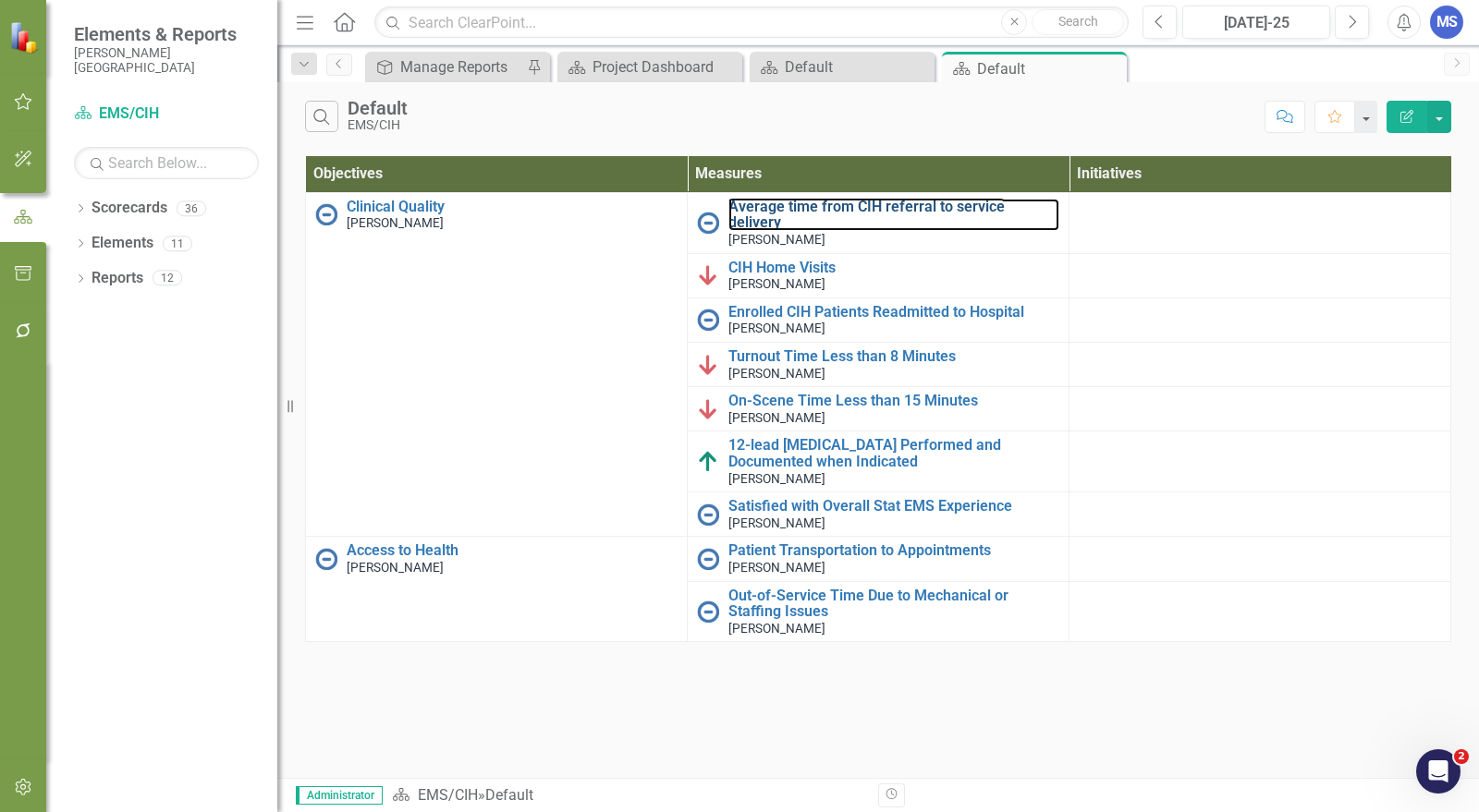
click at [849, 204] on link "Average time from CIH referral to service delivery" at bounding box center [893, 215] width 331 height 32
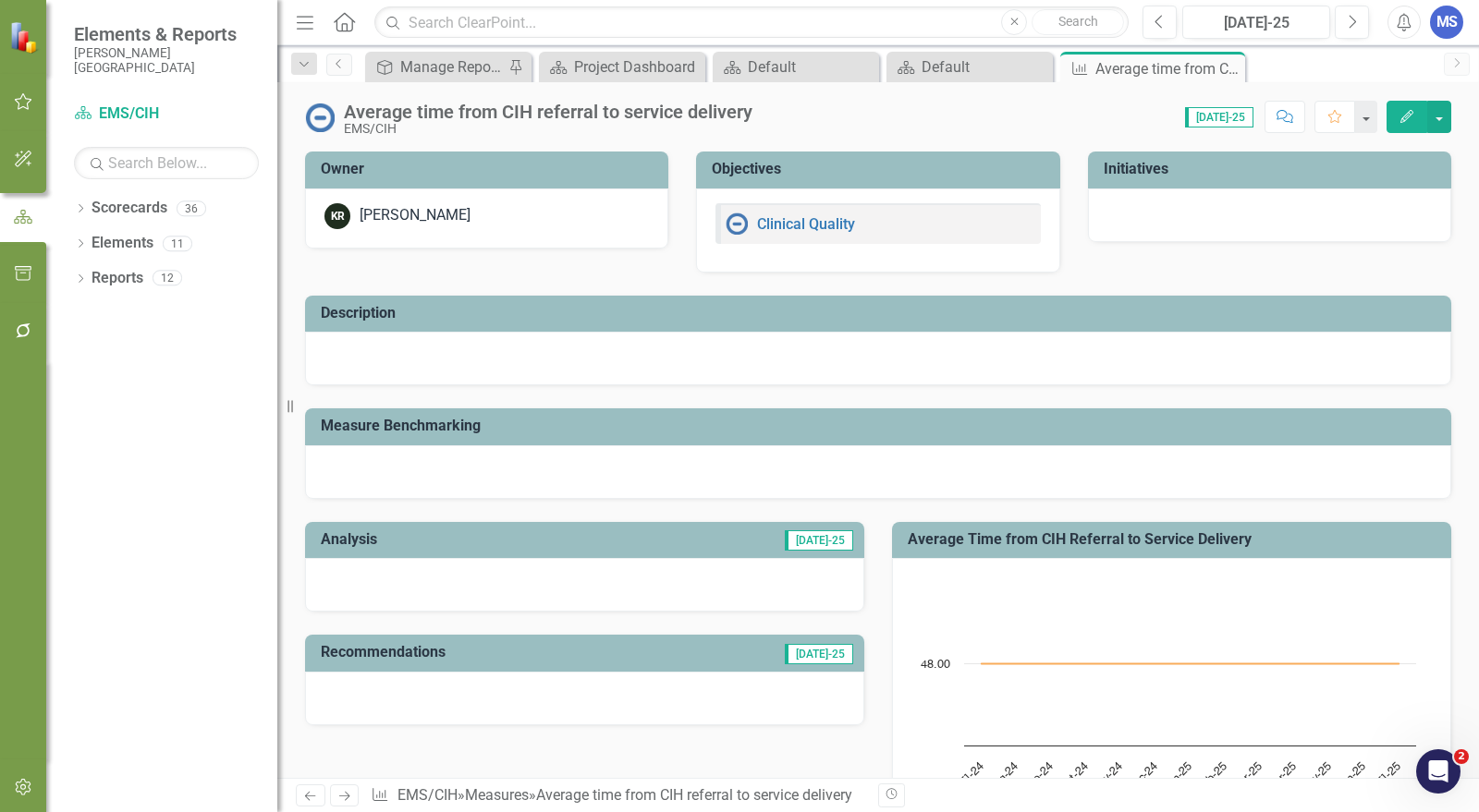
scroll to position [513, 0]
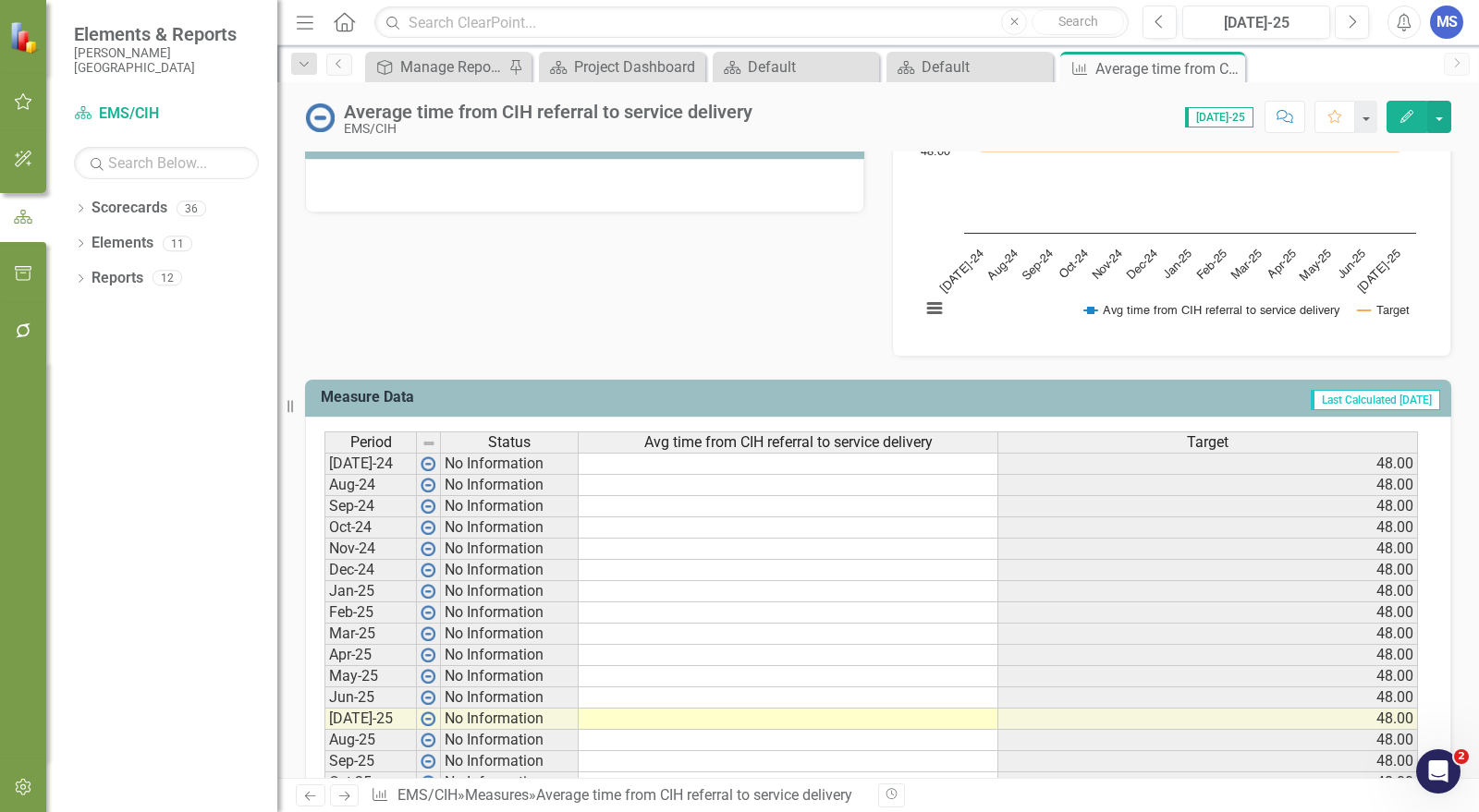
click at [0, 0] on icon "Close" at bounding box center [0, 0] width 0 height 0
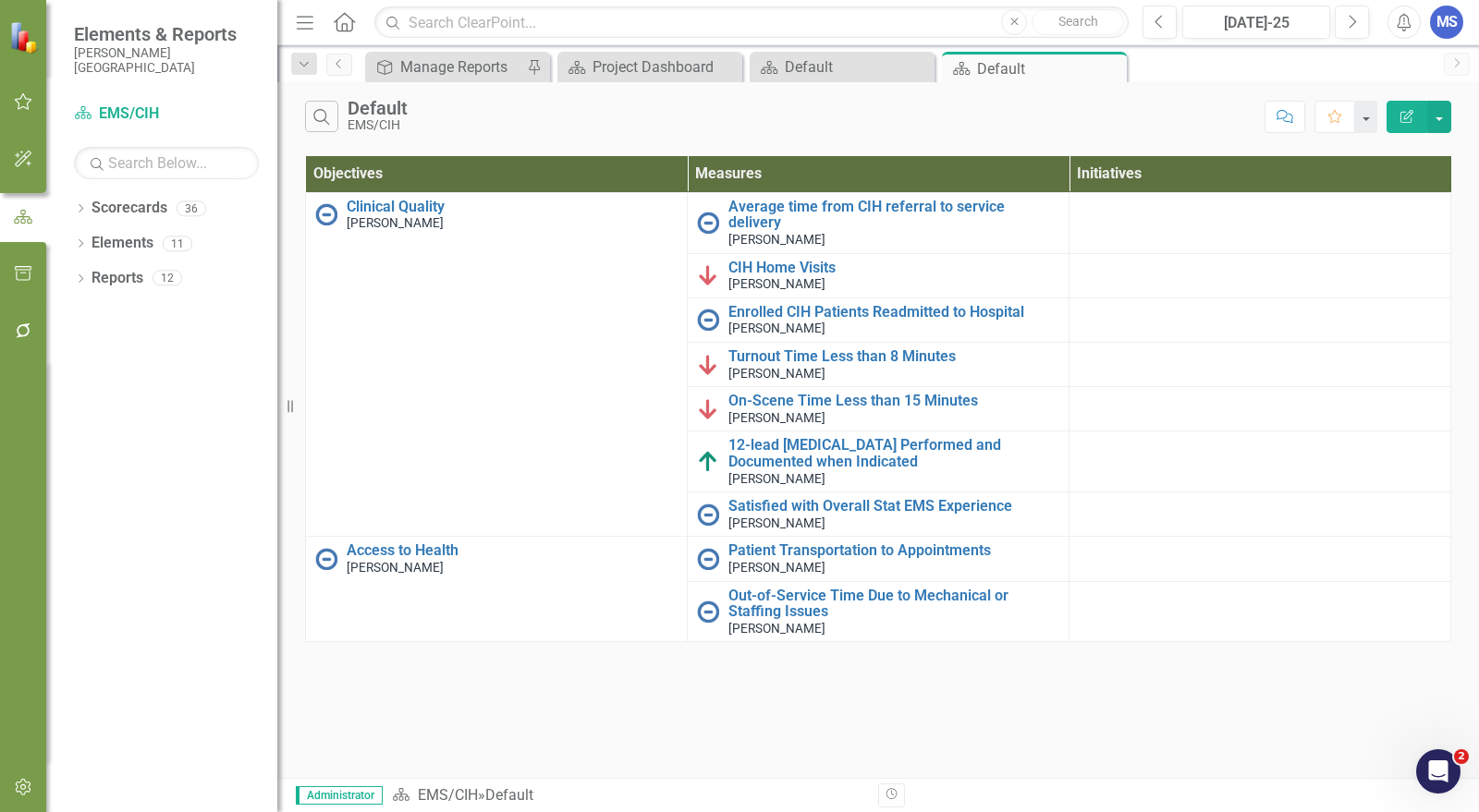
click at [0, 0] on icon "Close" at bounding box center [0, 0] width 0 height 0
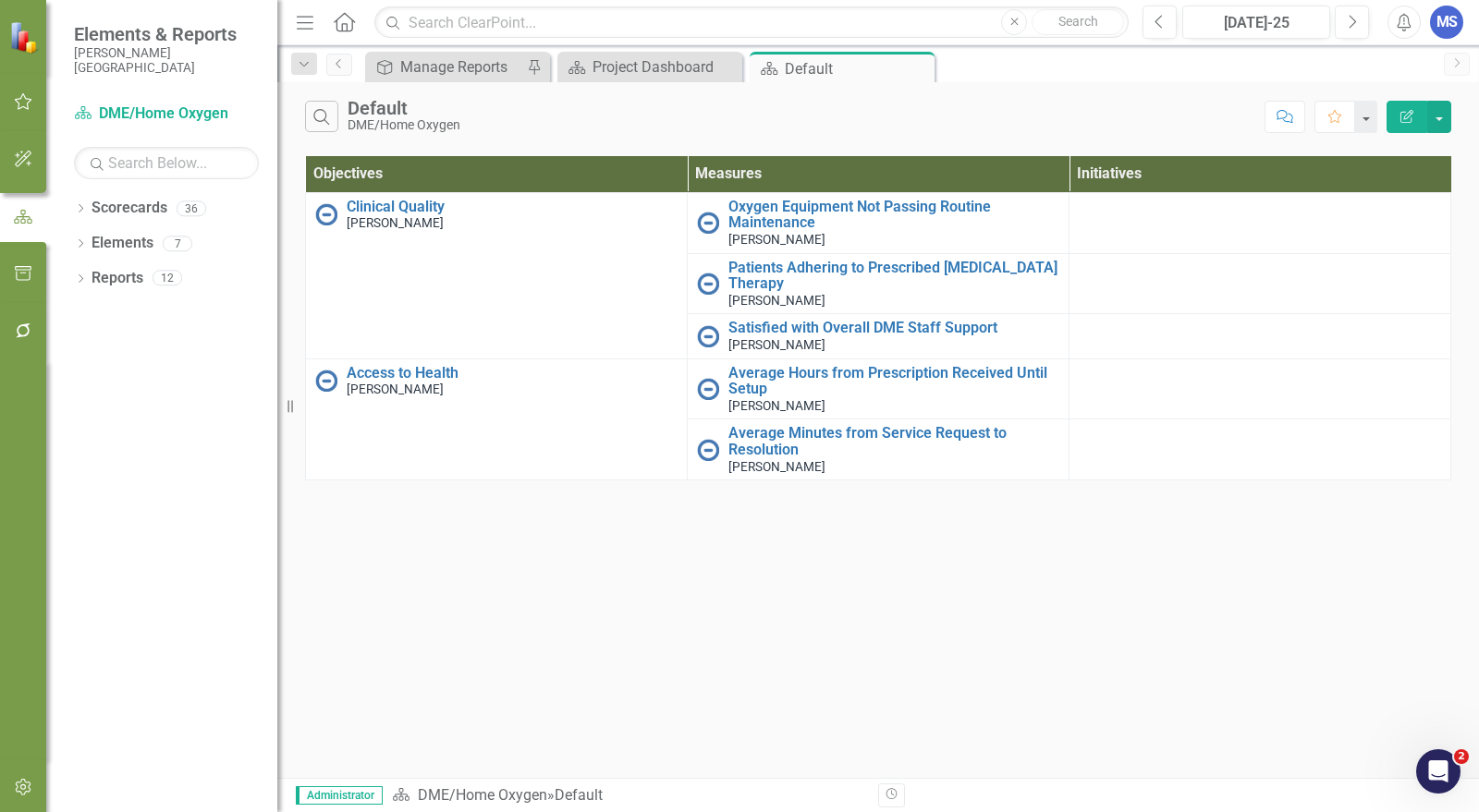
click at [0, 0] on icon "Close" at bounding box center [0, 0] width 0 height 0
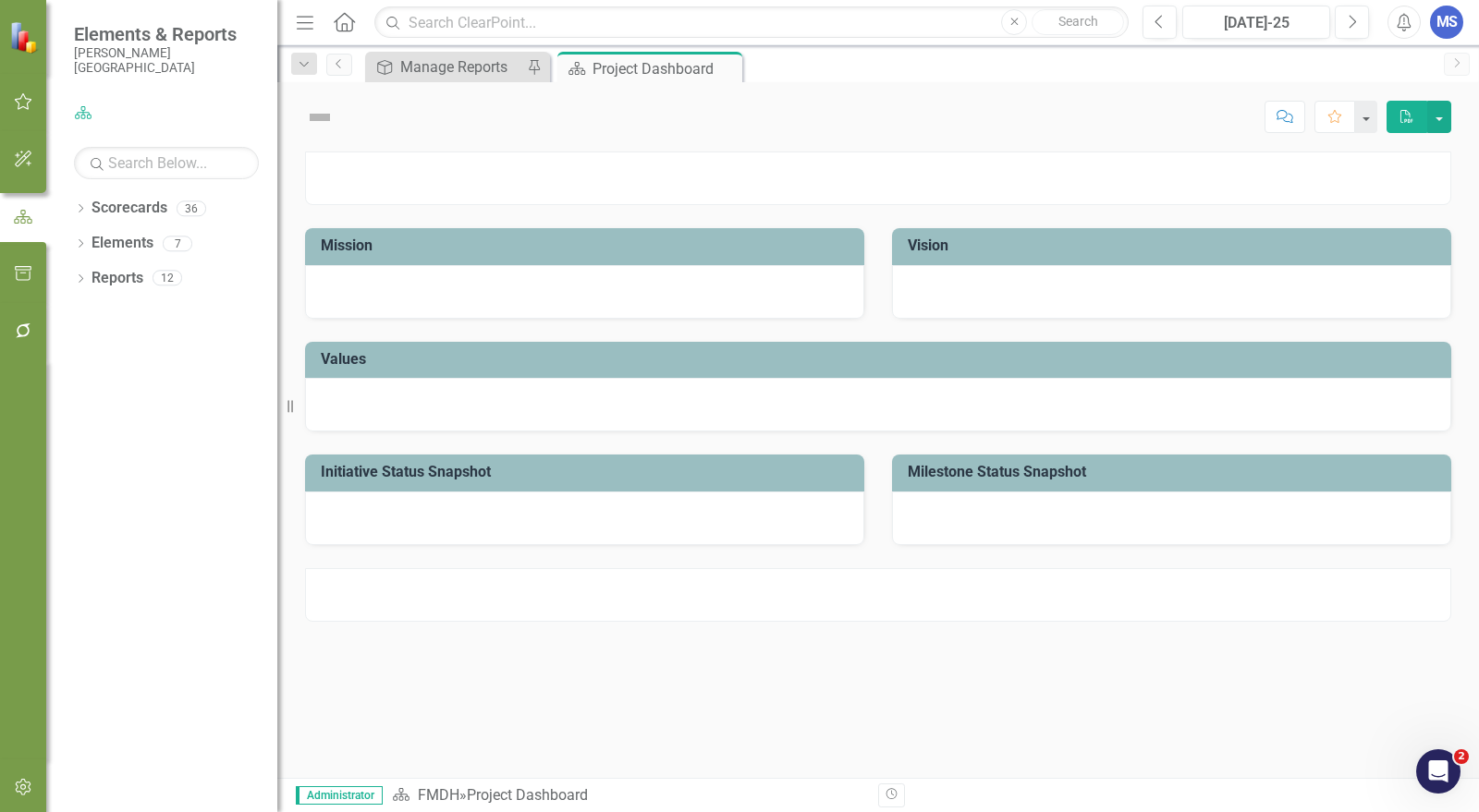
click at [79, 210] on icon "Dropdown" at bounding box center [79, 210] width 13 height 11
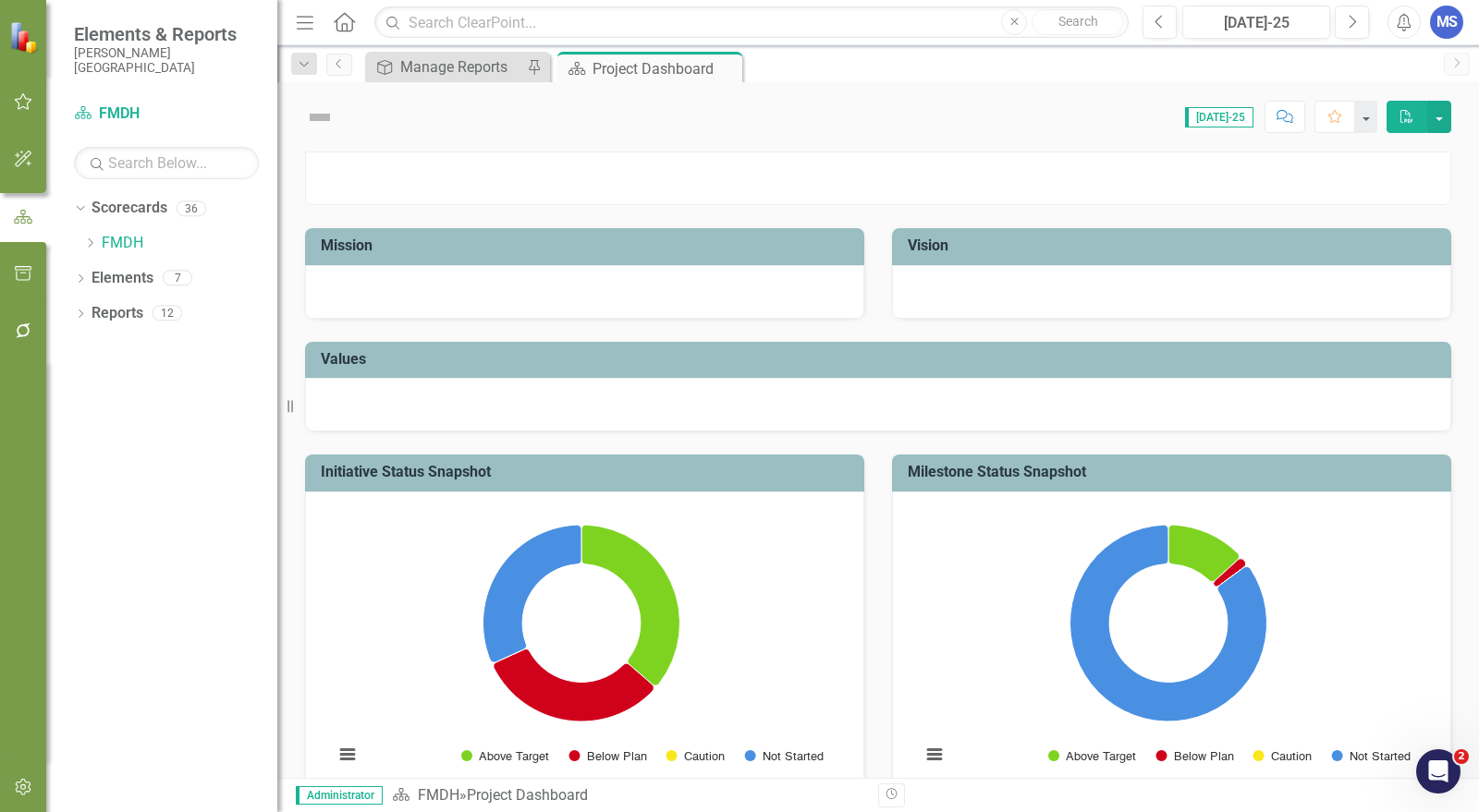
click at [93, 246] on icon "Dropdown" at bounding box center [90, 243] width 14 height 11
click at [111, 316] on icon "Dropdown" at bounding box center [108, 311] width 14 height 11
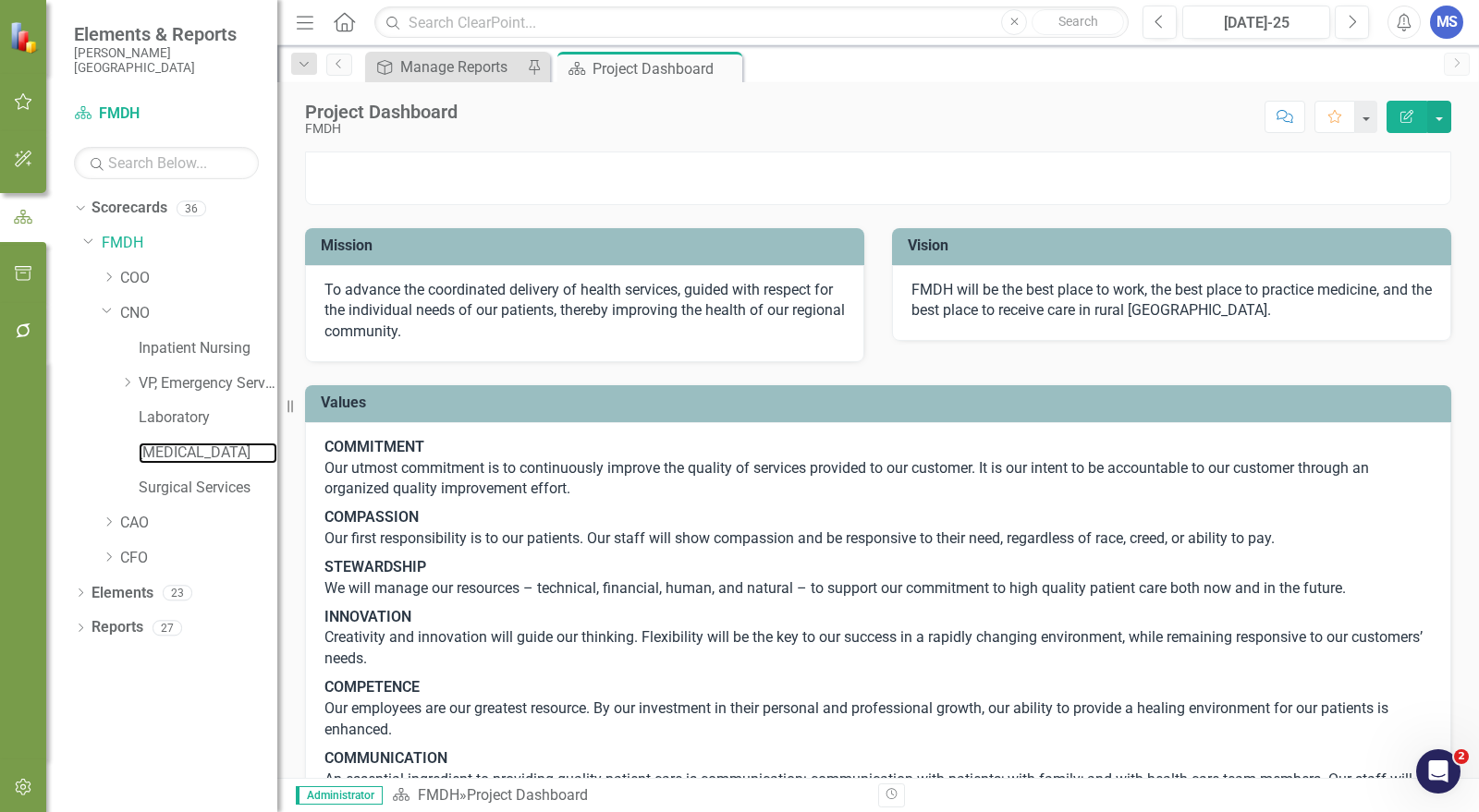
click at [169, 453] on link "[MEDICAL_DATA]" at bounding box center [207, 453] width 138 height 21
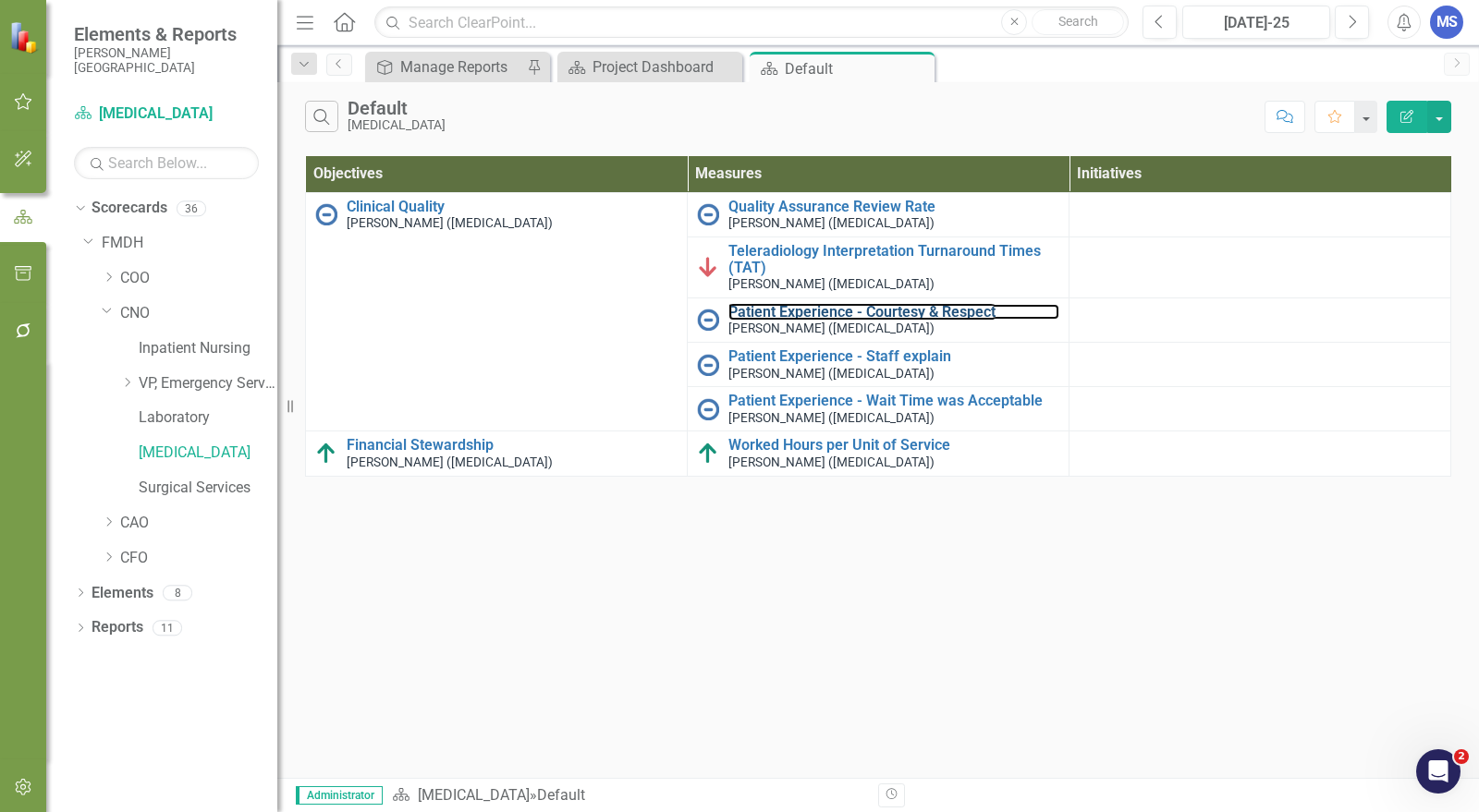
click at [798, 307] on link "Patient Experience - Courtesy & Respect" at bounding box center [893, 312] width 331 height 16
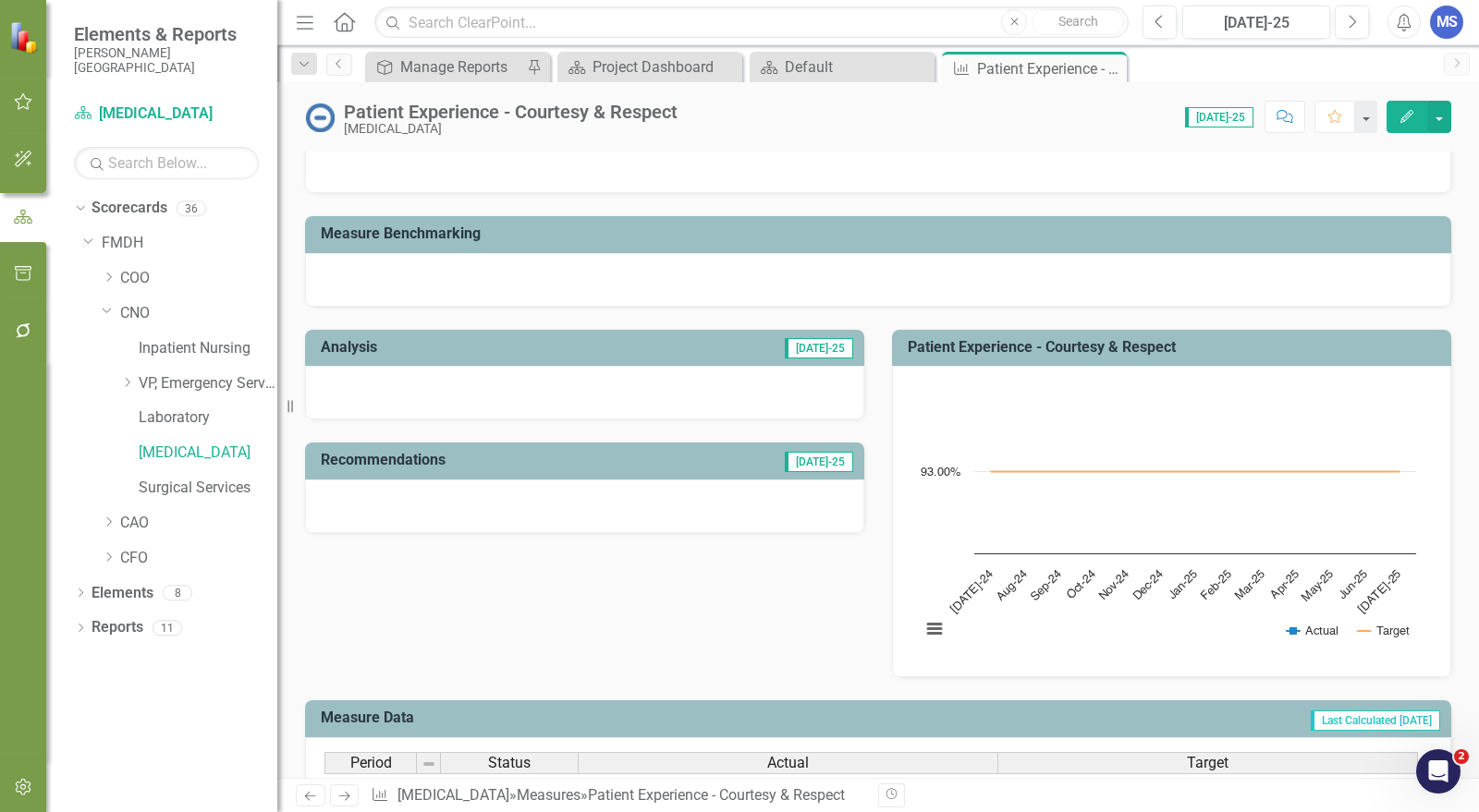
scroll to position [392, 0]
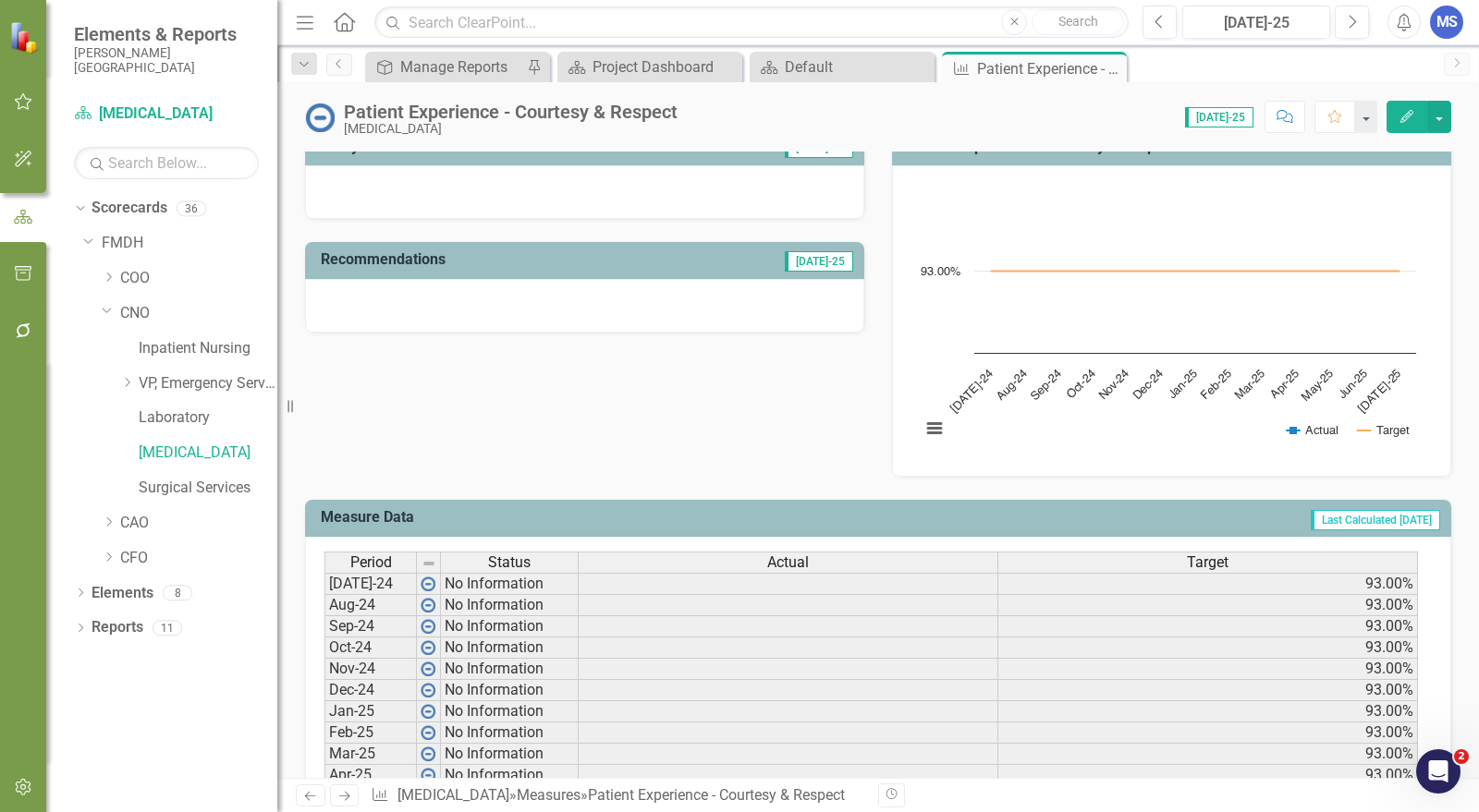
click at [1403, 116] on icon "Edit" at bounding box center [1406, 116] width 16 height 13
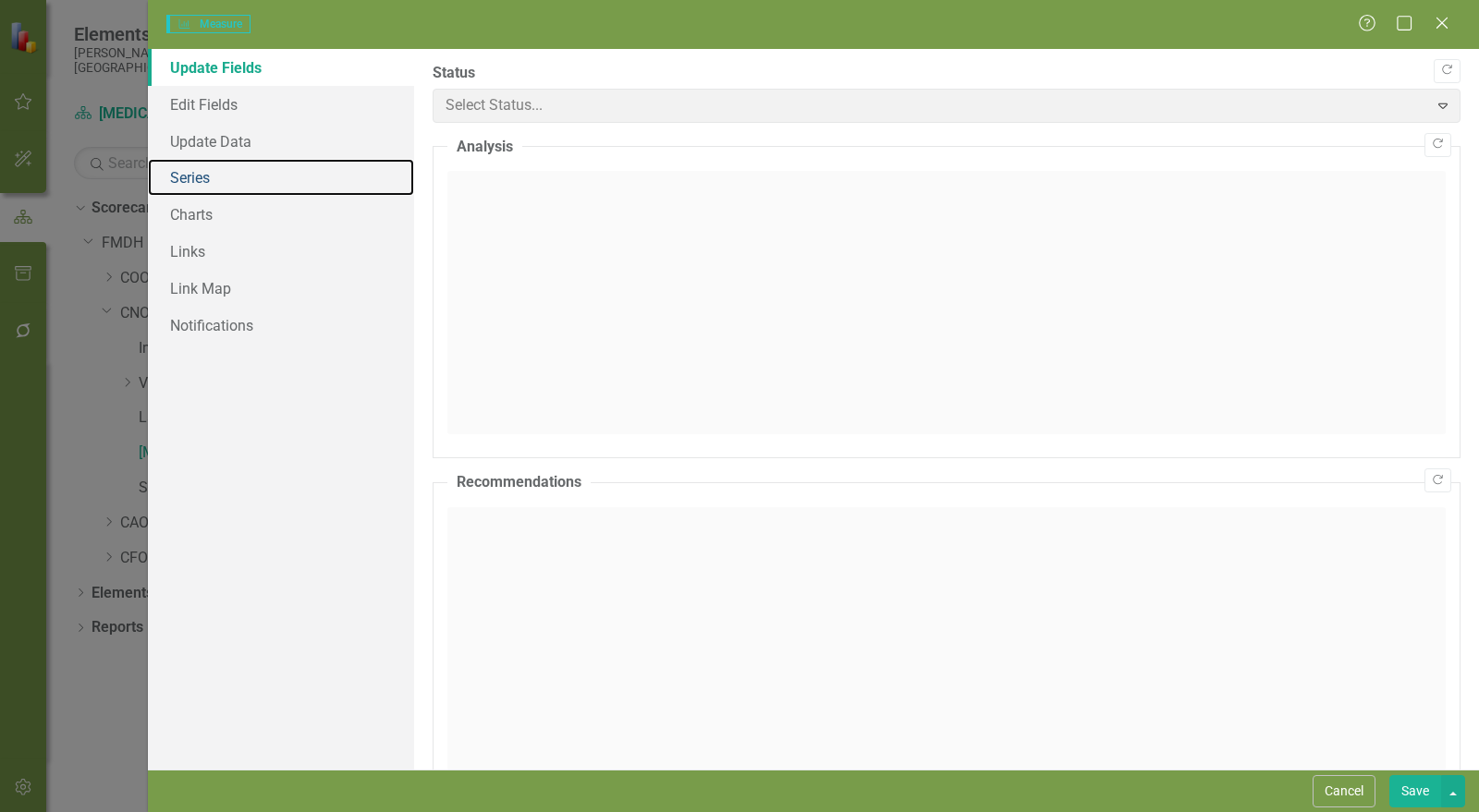
click at [193, 180] on link "Series" at bounding box center [280, 177] width 266 height 37
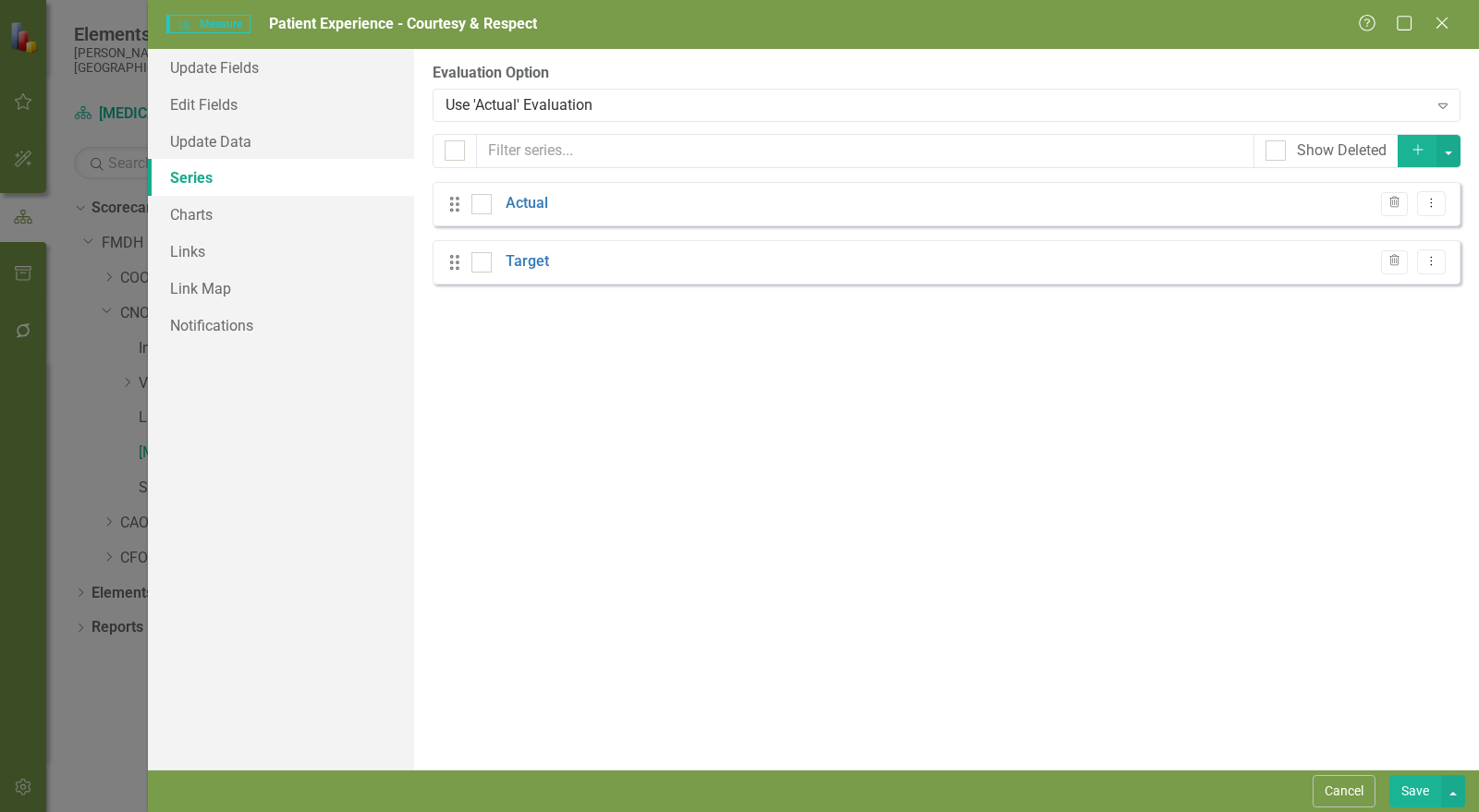
click at [519, 203] on link "Actual" at bounding box center [527, 204] width 43 height 21
checkbox input "false"
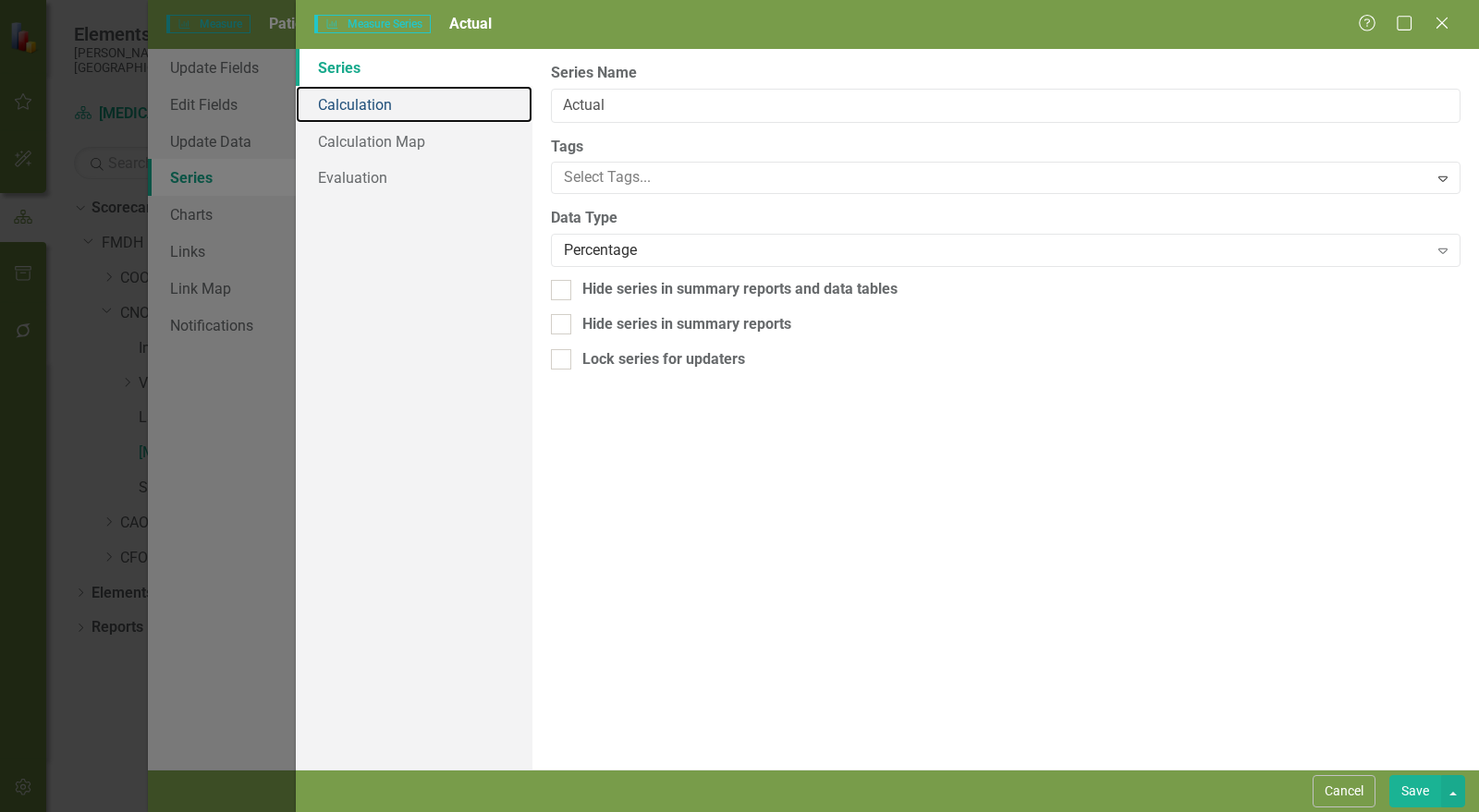
scroll to position [0, 0]
click at [376, 109] on link "Calculation" at bounding box center [414, 104] width 237 height 37
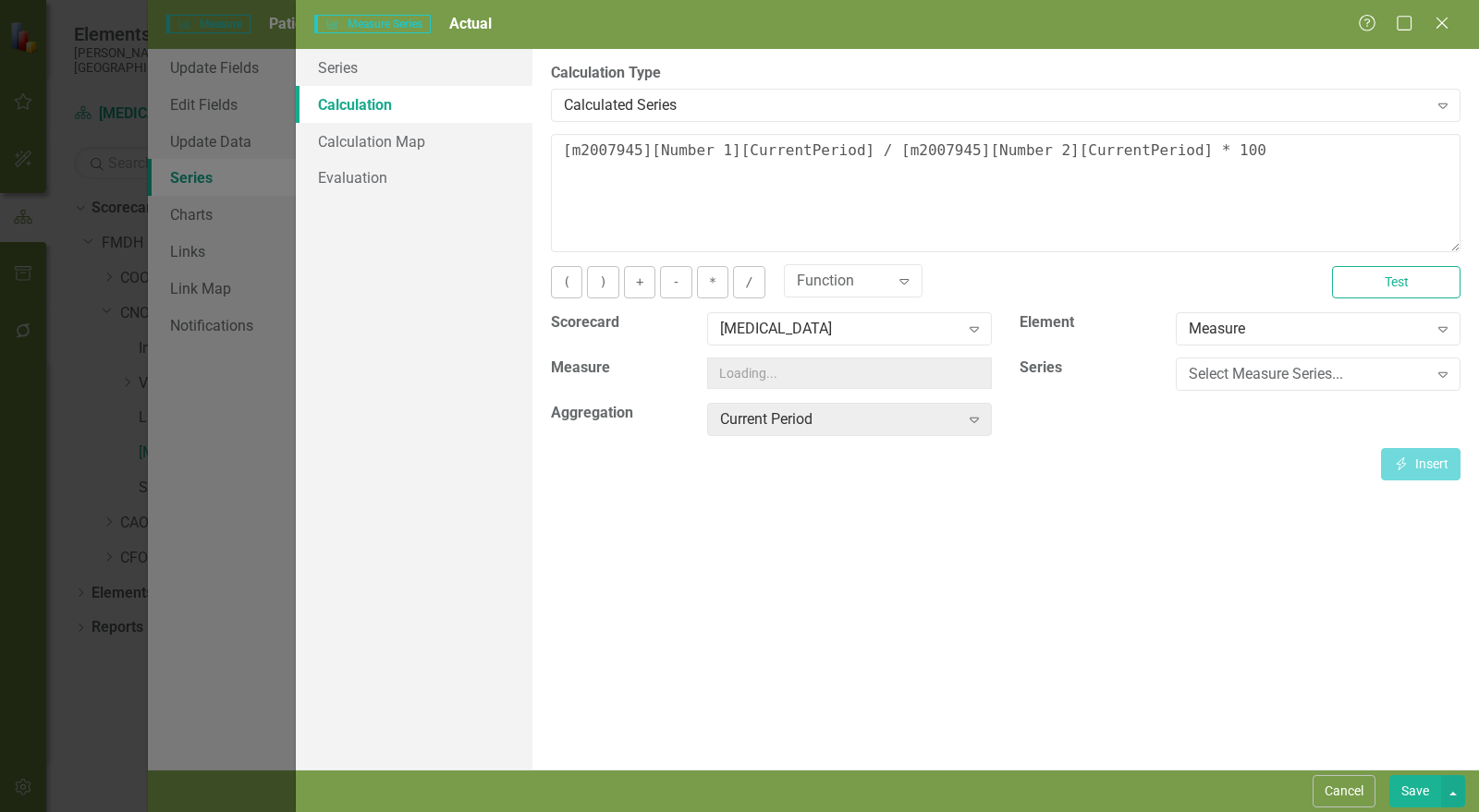
click at [653, 103] on div "Calculated Series" at bounding box center [996, 105] width 864 height 21
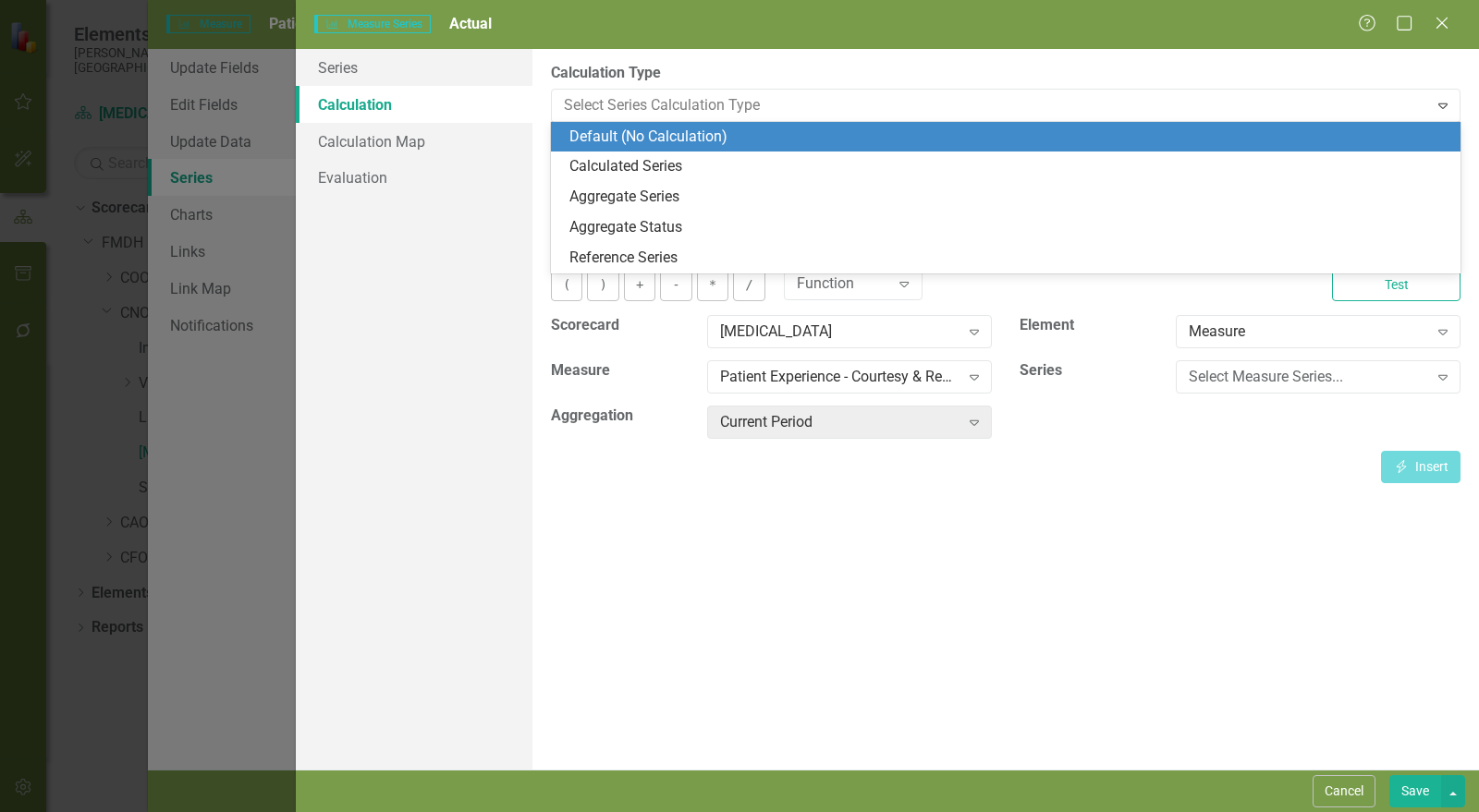
click at [640, 136] on div "Default (No Calculation)" at bounding box center [1009, 137] width 880 height 21
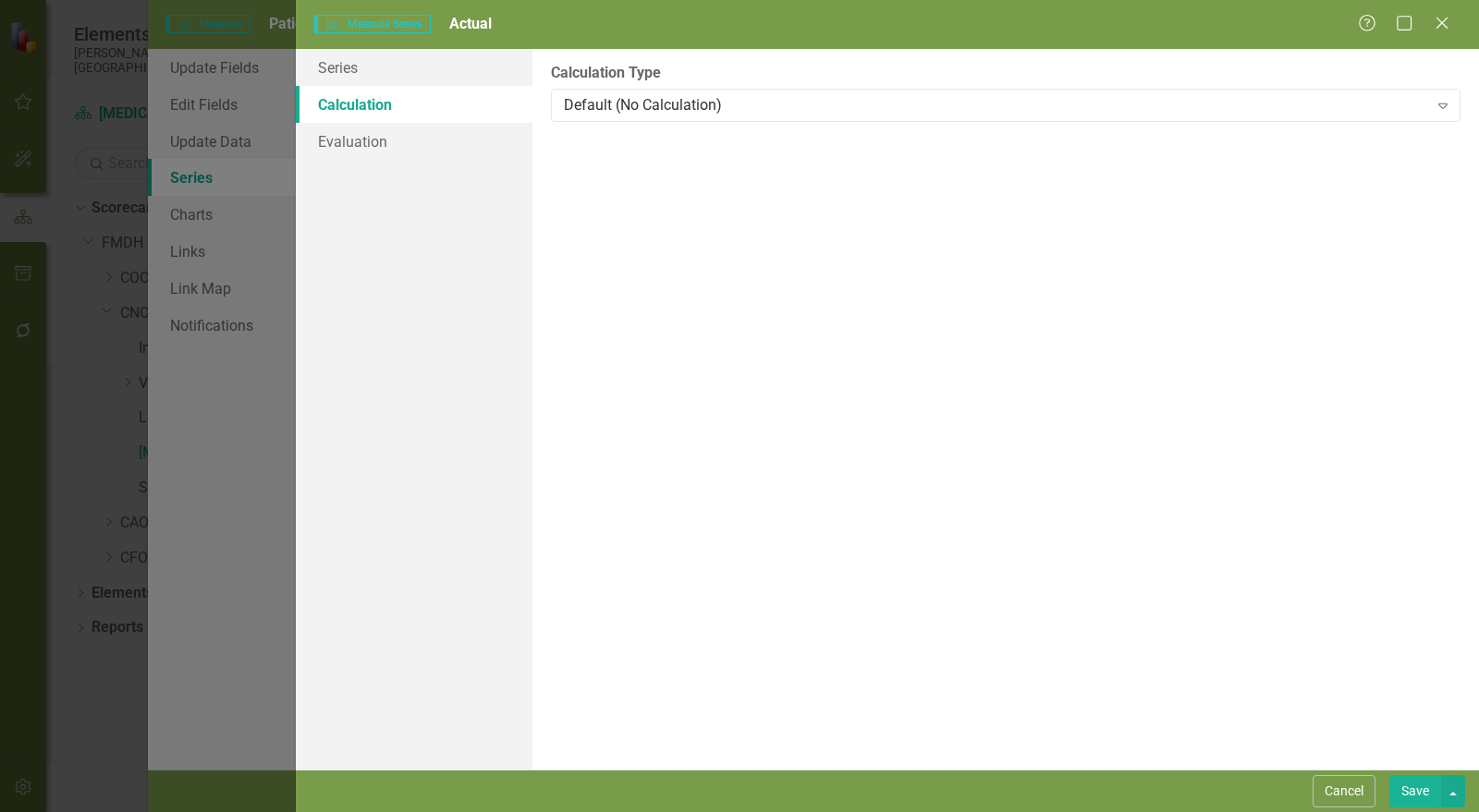
click at [1420, 794] on button "Save" at bounding box center [1415, 791] width 52 height 32
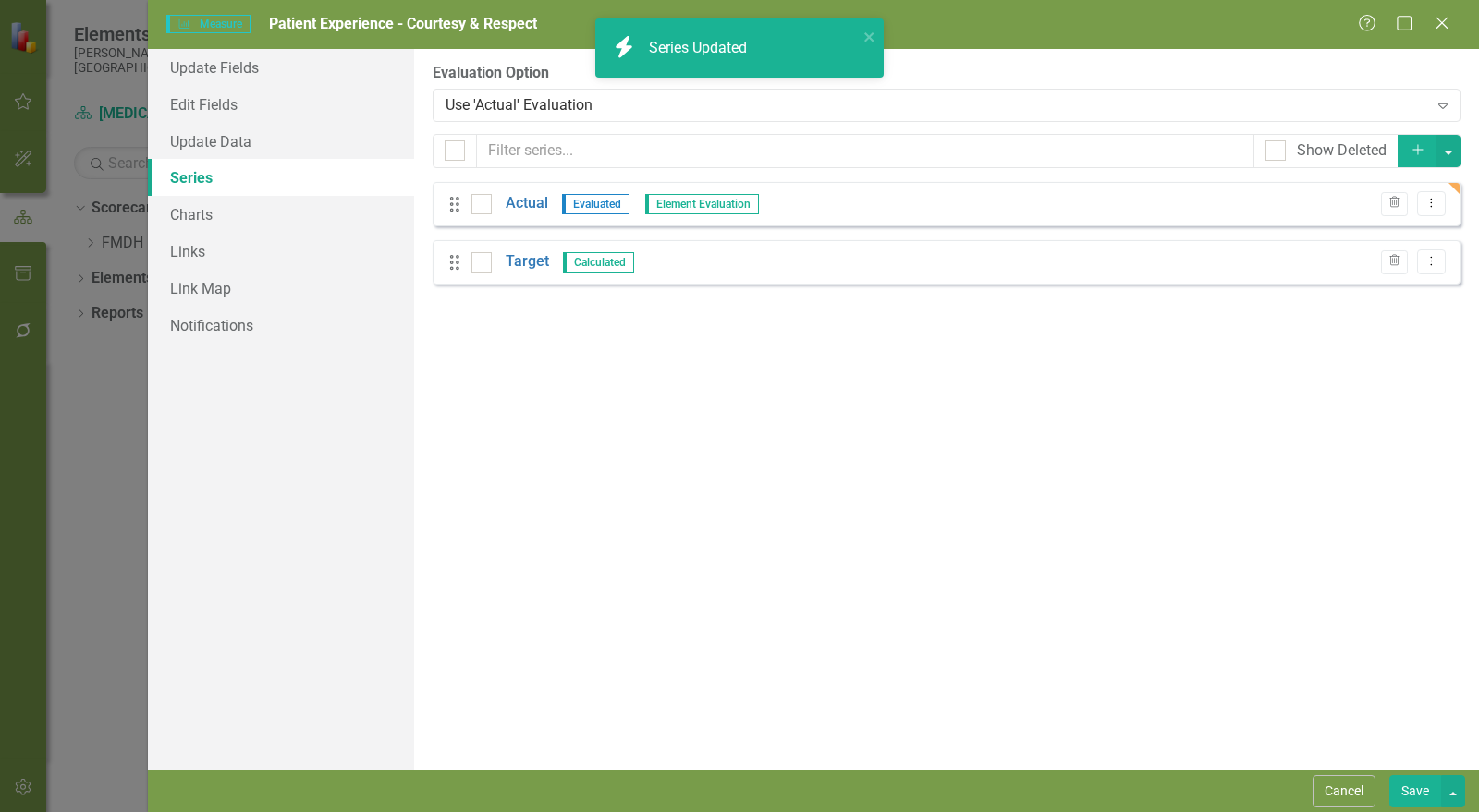
click at [1419, 786] on button "Save" at bounding box center [1415, 791] width 52 height 32
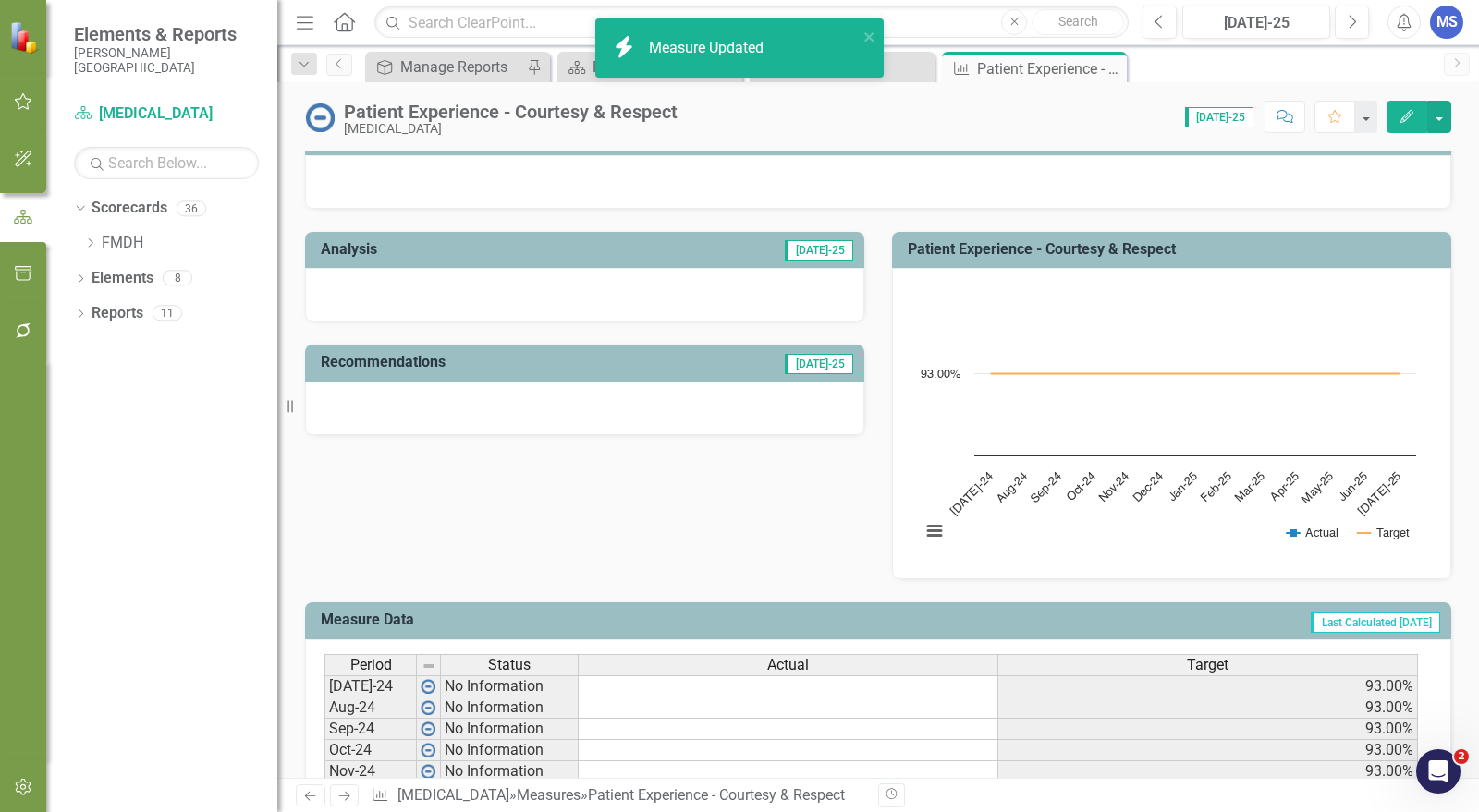
click at [0, 0] on icon "Close" at bounding box center [0, 0] width 0 height 0
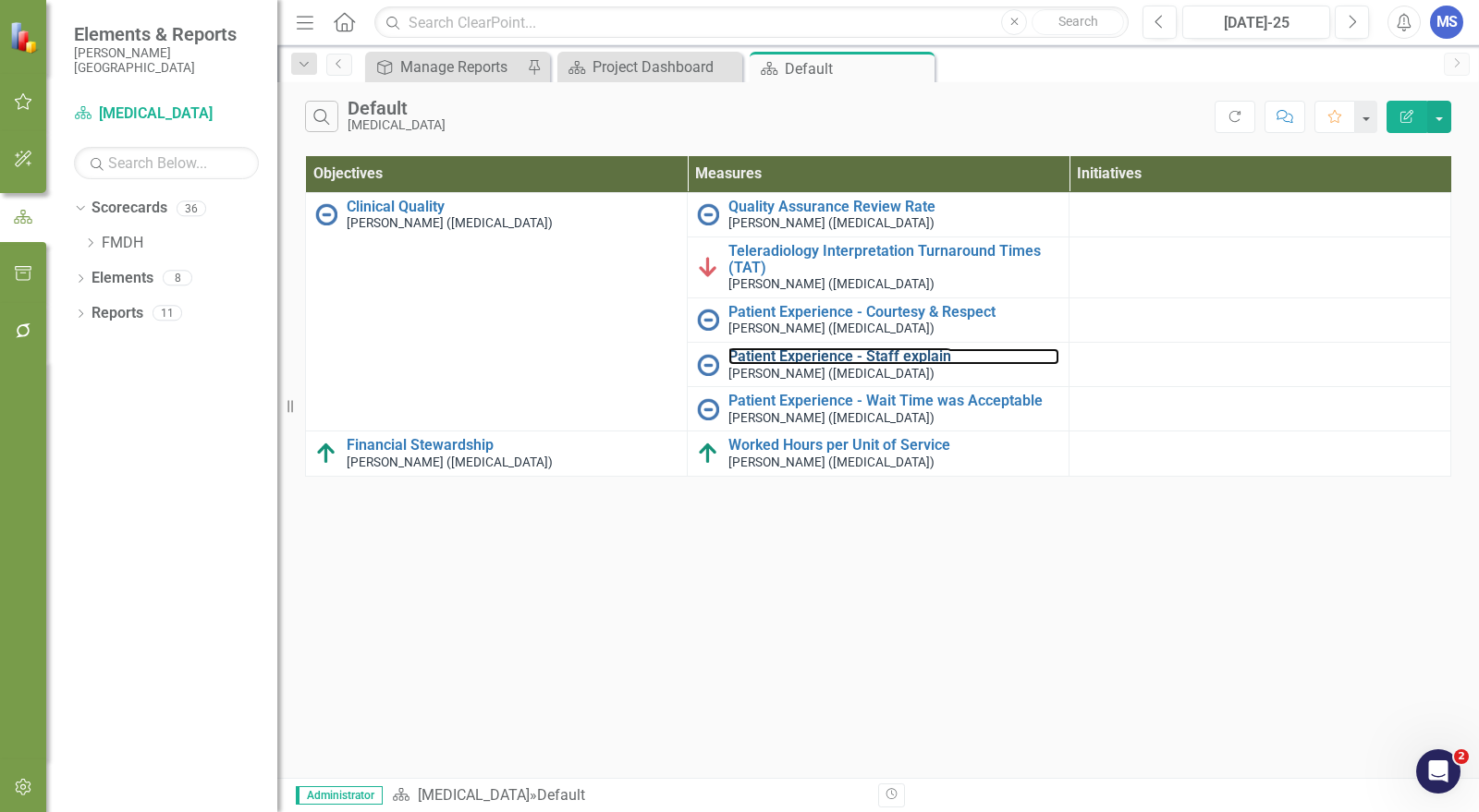
click at [807, 353] on link "Patient Experience - Staff explain" at bounding box center [893, 356] width 331 height 16
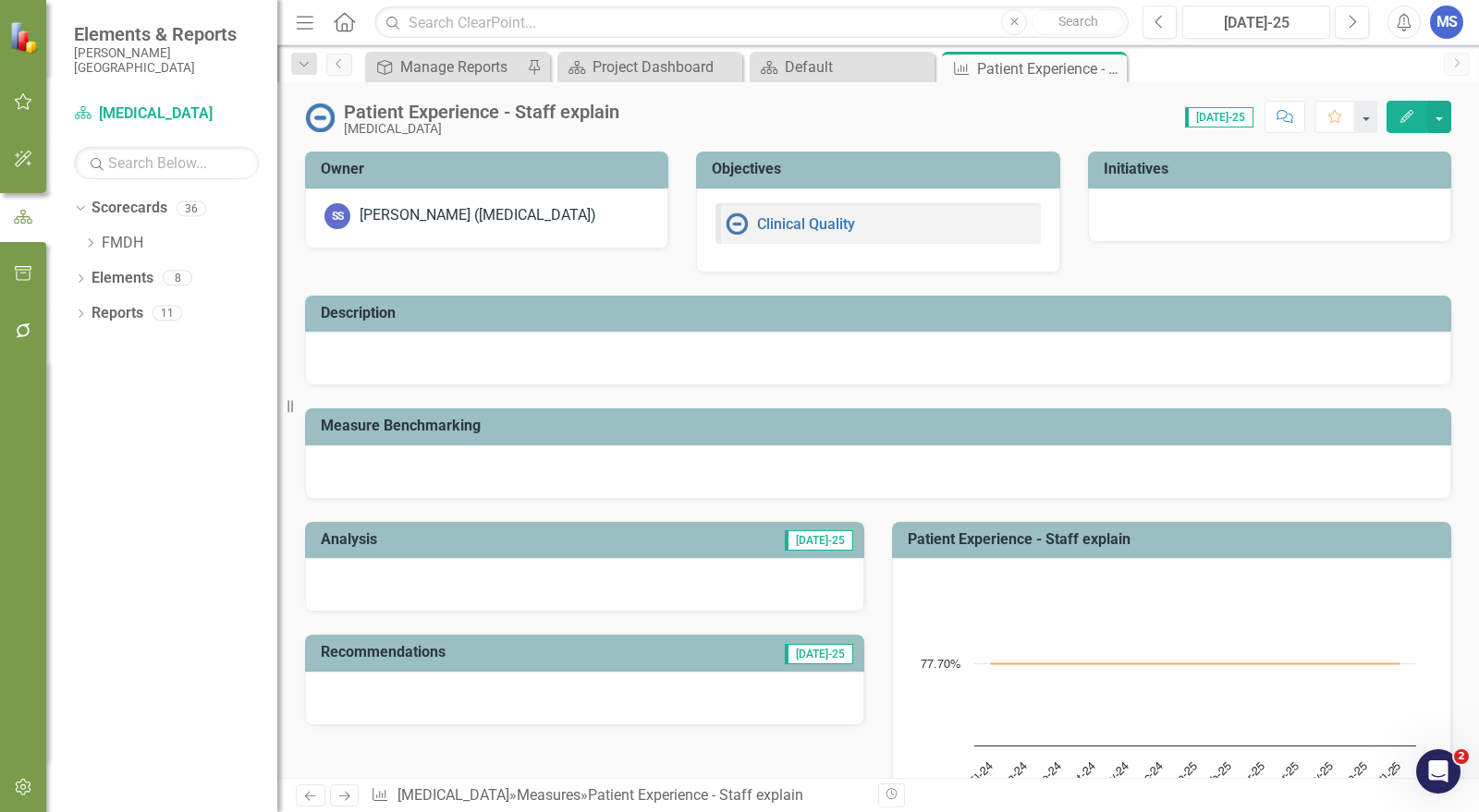
scroll to position [410, 0]
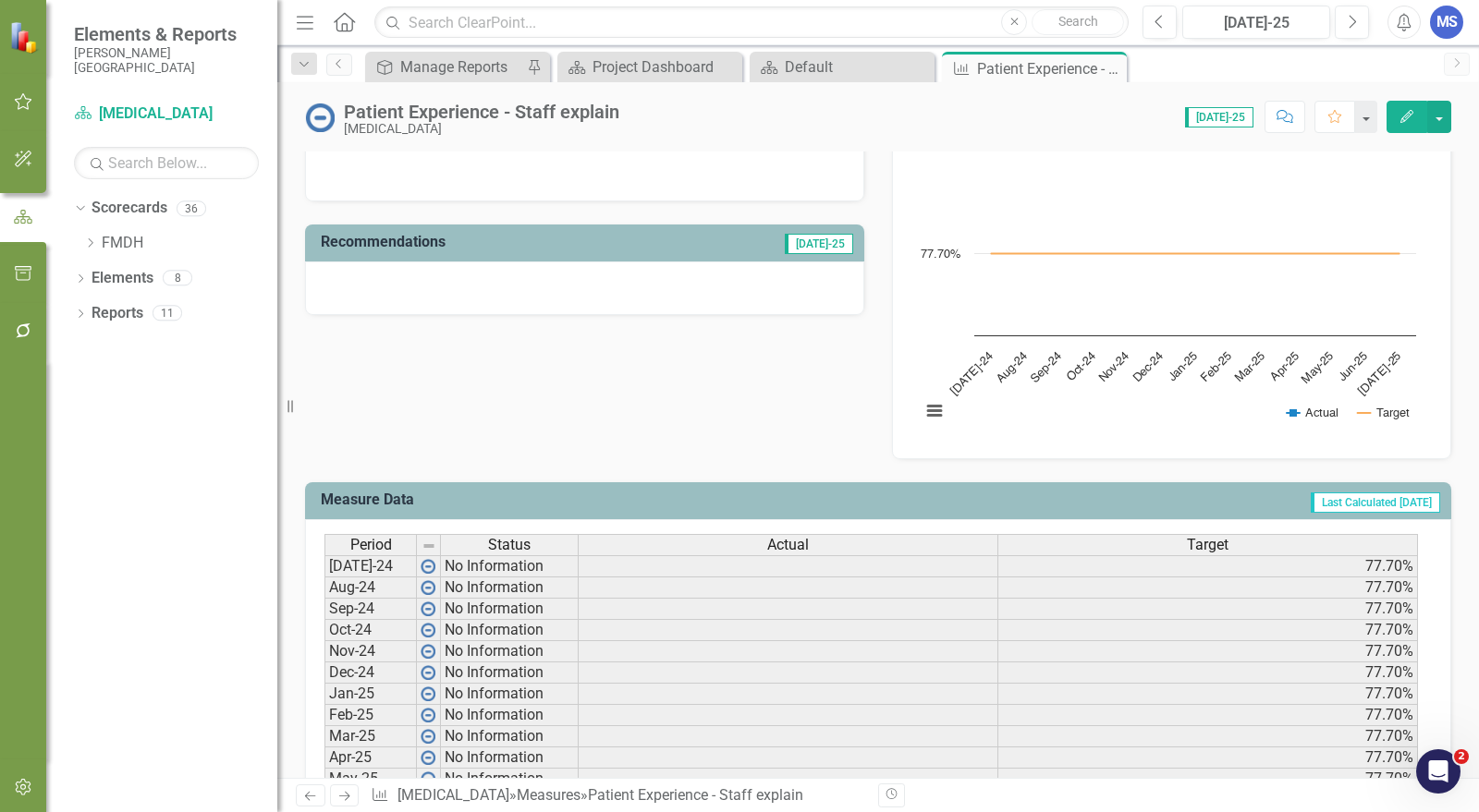
click at [1403, 115] on icon "Edit" at bounding box center [1406, 116] width 16 height 13
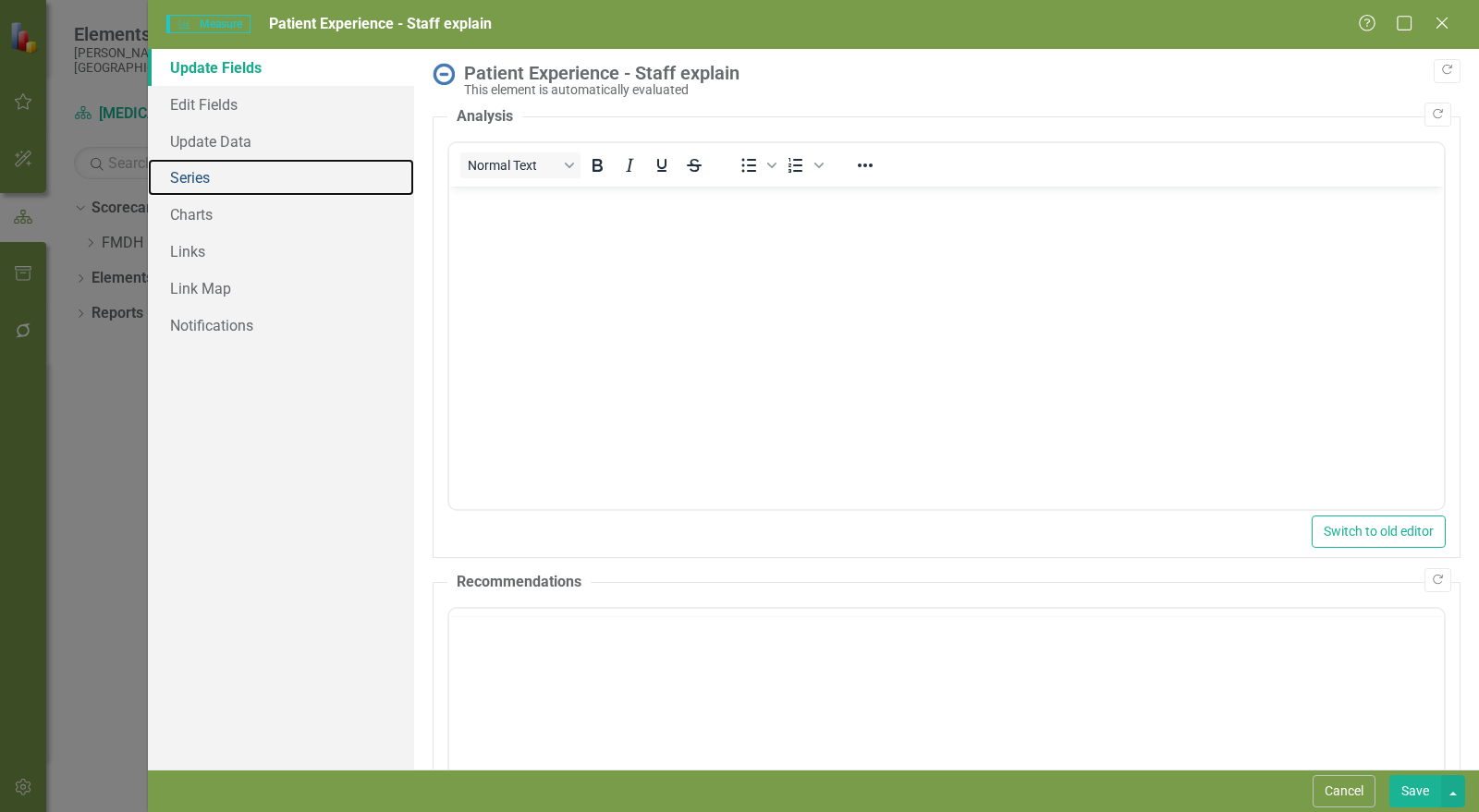
click at [210, 184] on link "Series" at bounding box center [280, 177] width 266 height 37
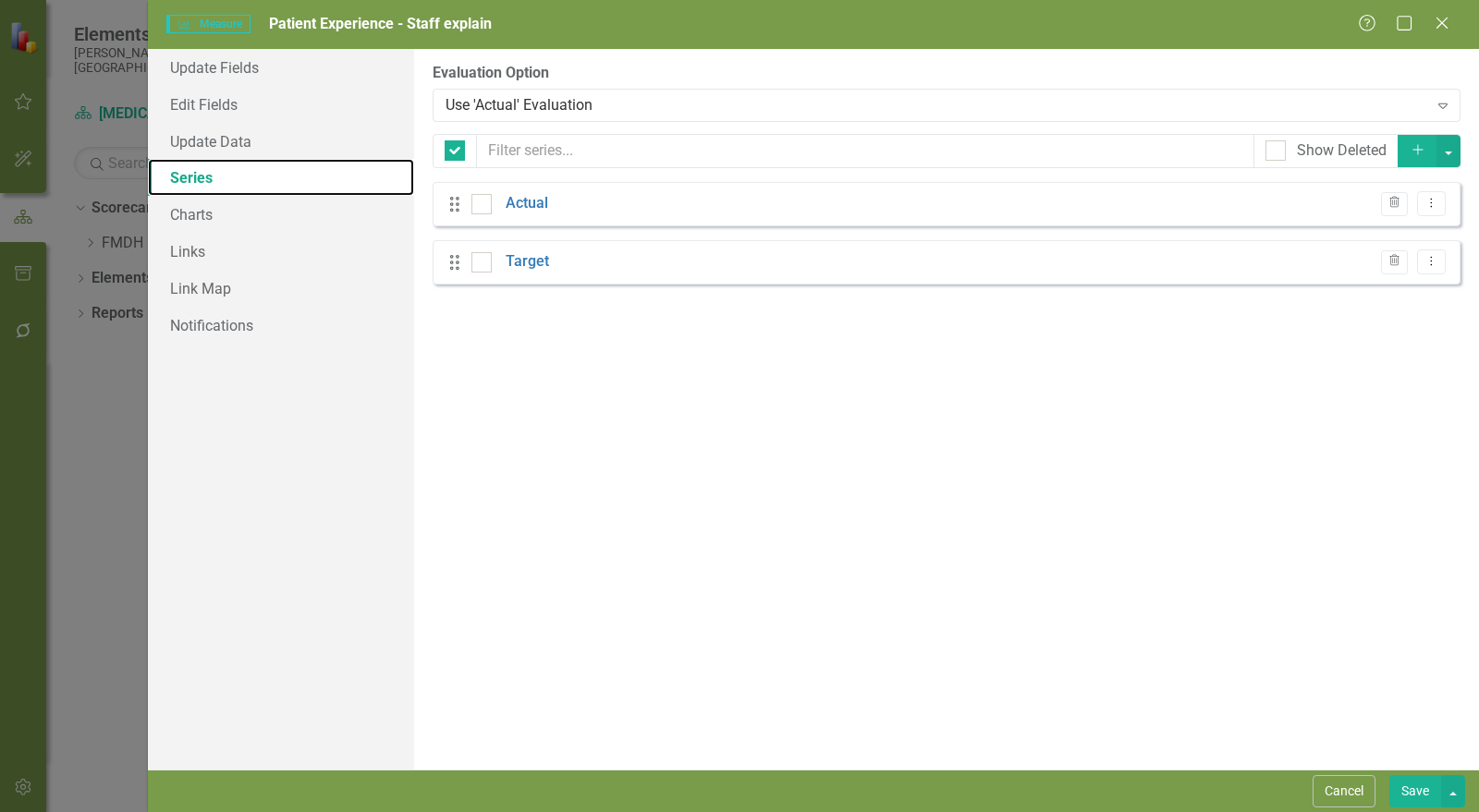
checkbox input "false"
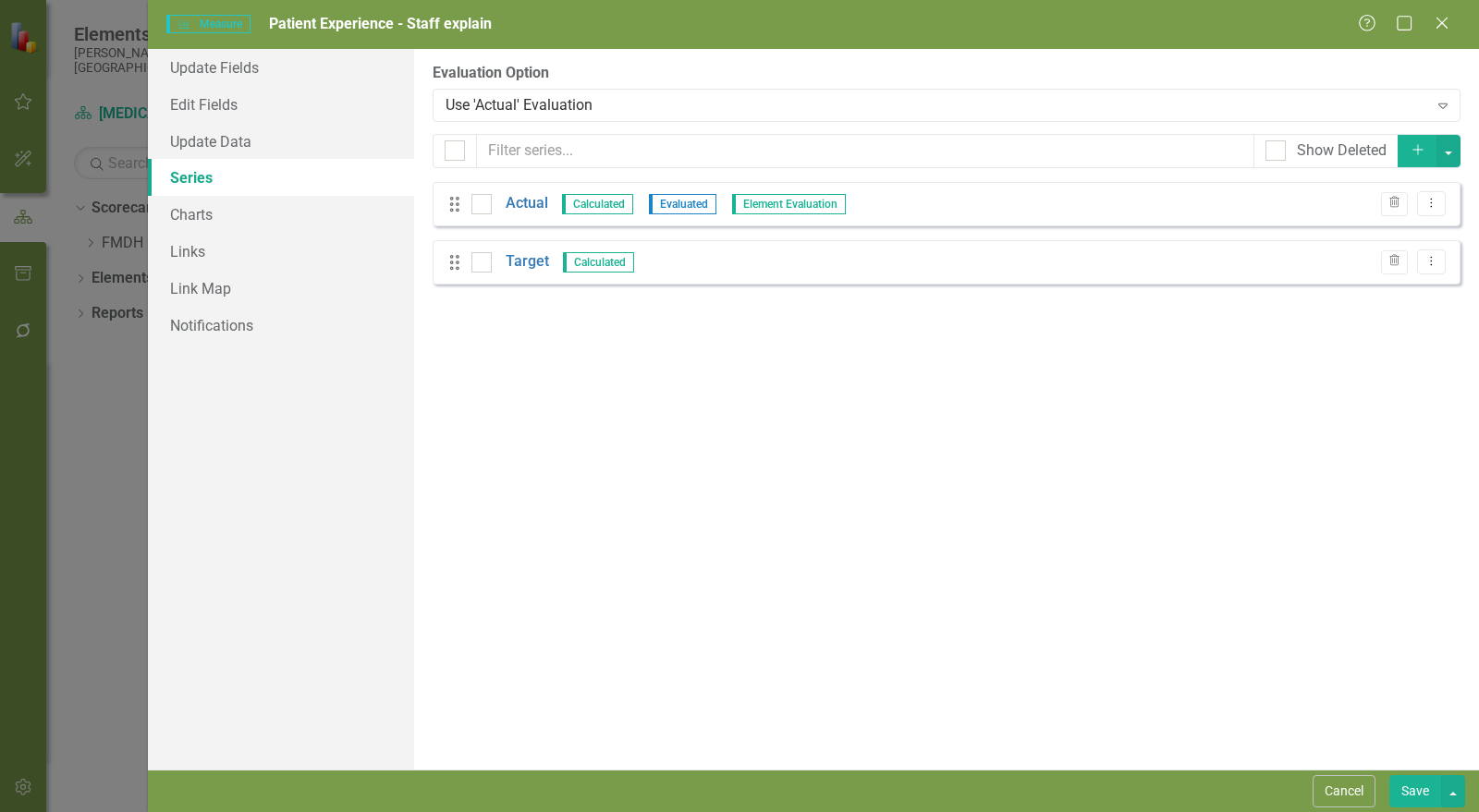
click at [529, 201] on link "Actual" at bounding box center [527, 204] width 43 height 21
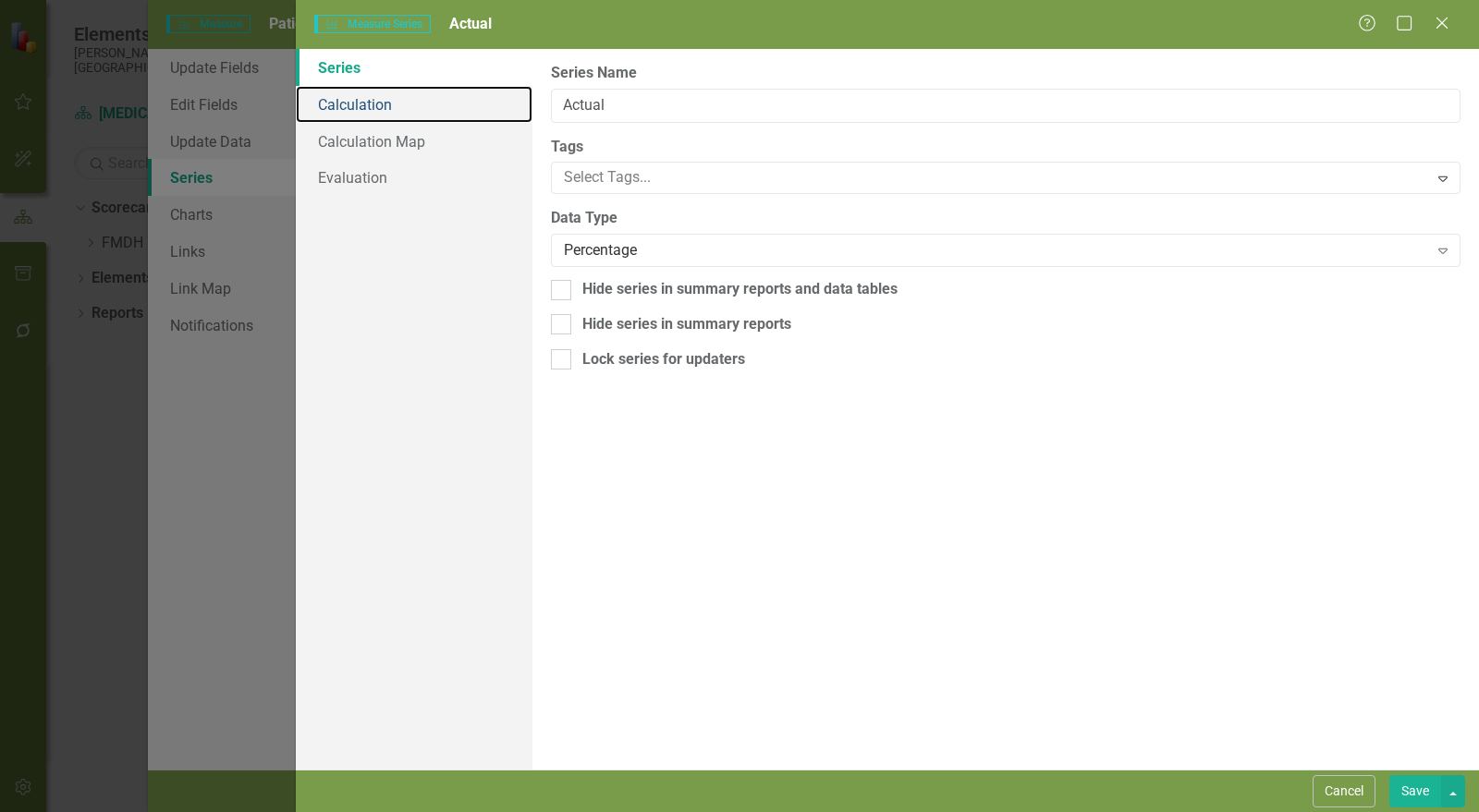
click at [398, 113] on link "Calculation" at bounding box center [414, 104] width 237 height 37
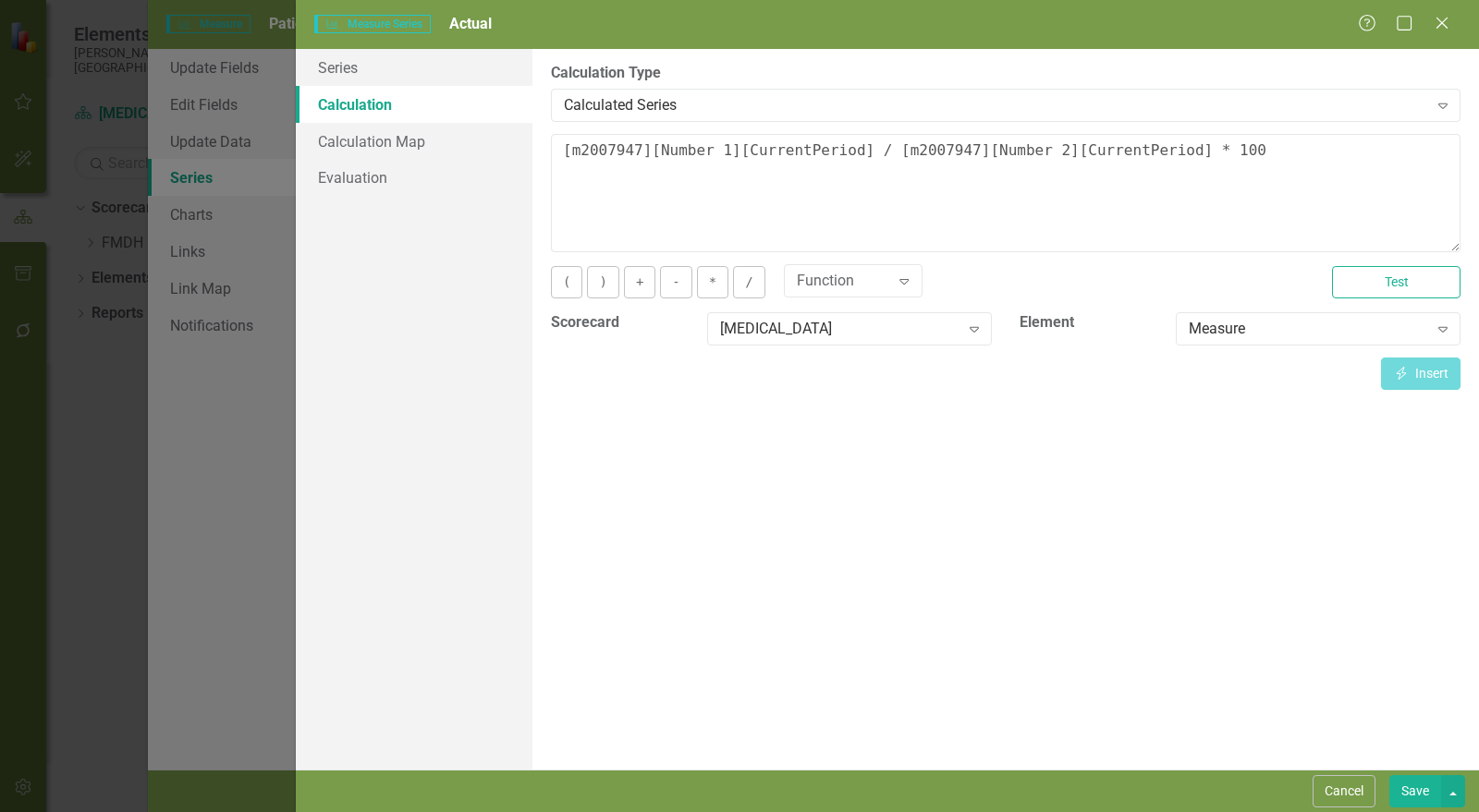
click at [609, 102] on div "Calculated Series" at bounding box center [996, 105] width 864 height 21
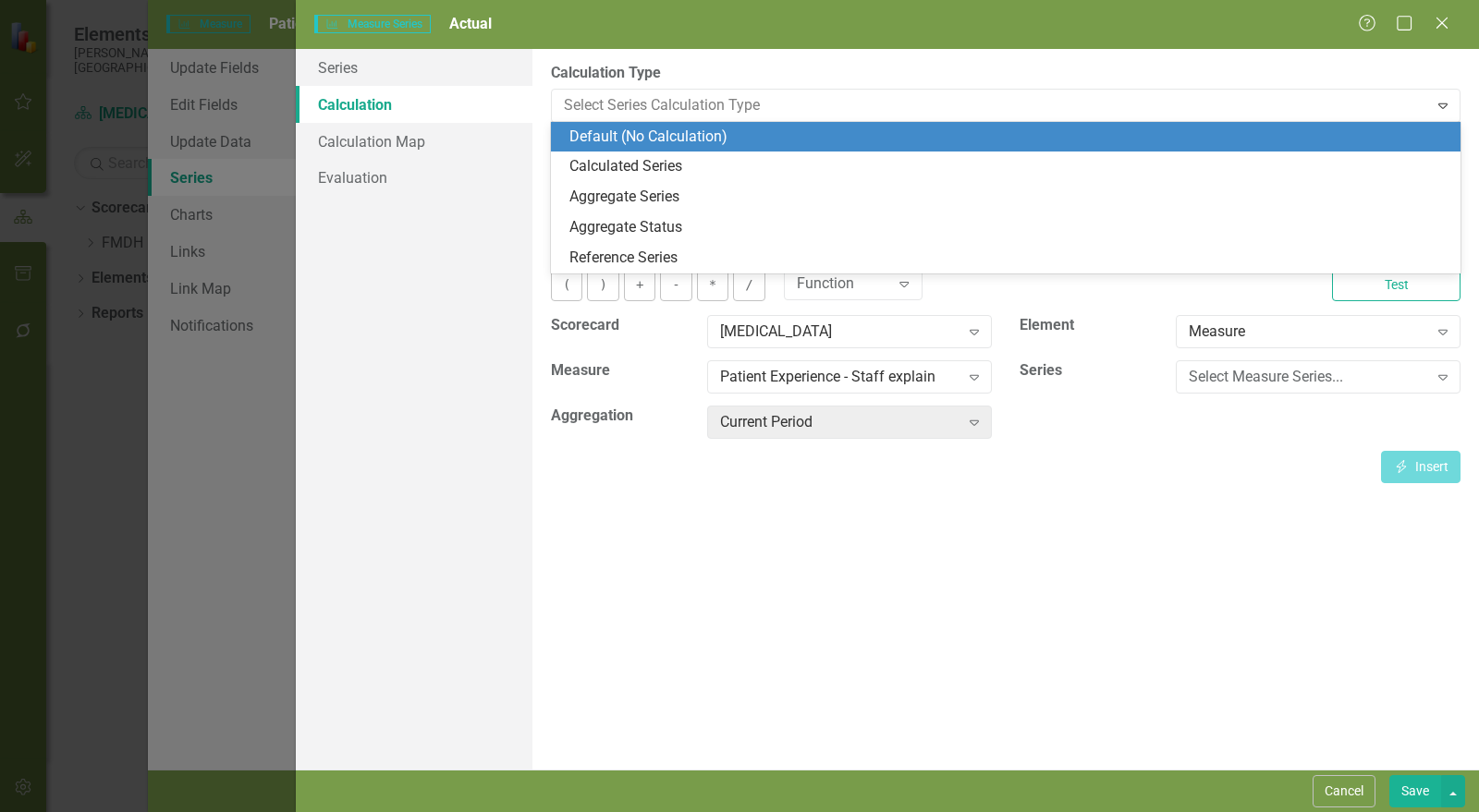
click at [649, 136] on div "Default (No Calculation)" at bounding box center [1009, 137] width 880 height 21
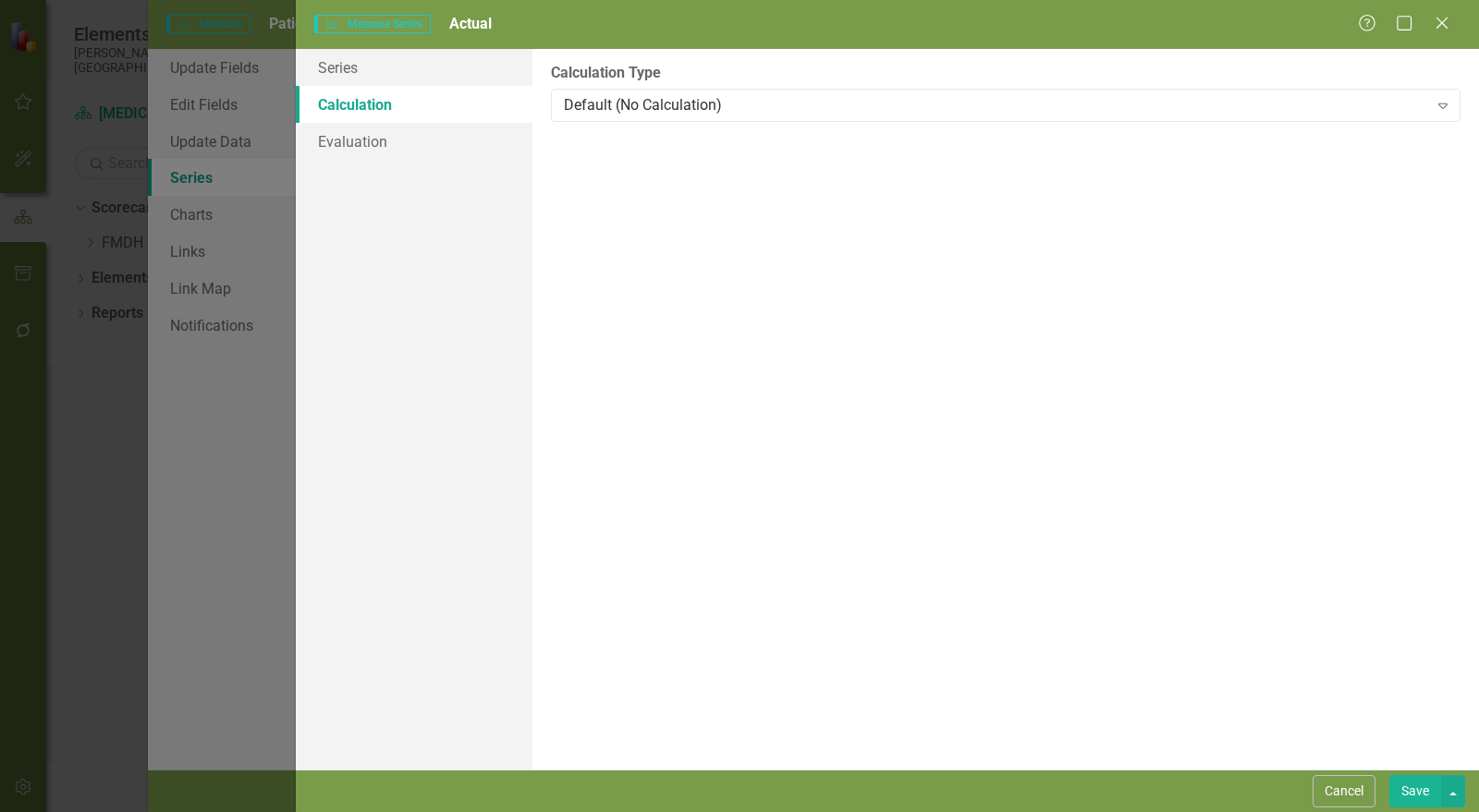
click at [1410, 795] on button "Save" at bounding box center [1415, 791] width 52 height 32
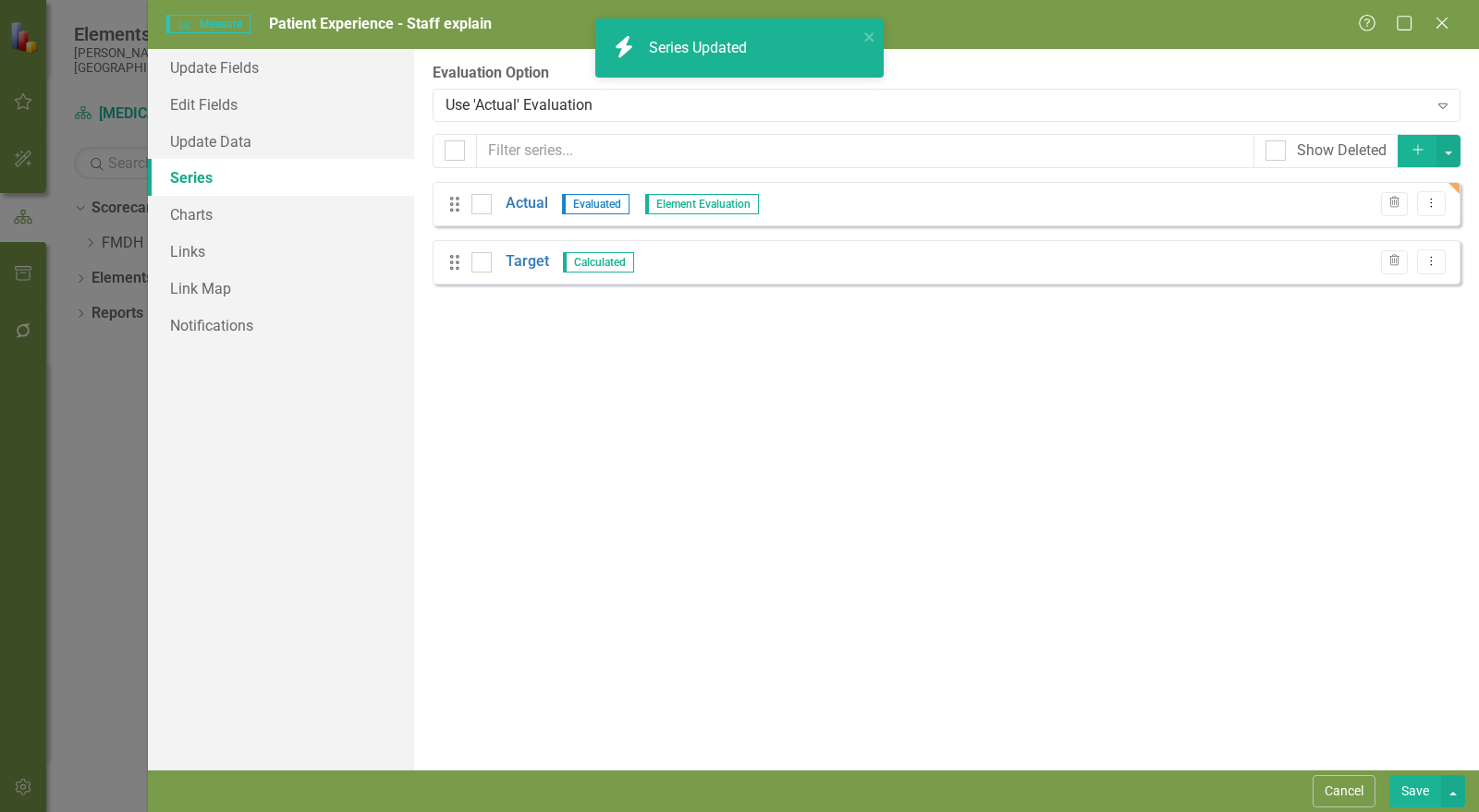
click at [1415, 797] on button "Save" at bounding box center [1415, 791] width 52 height 32
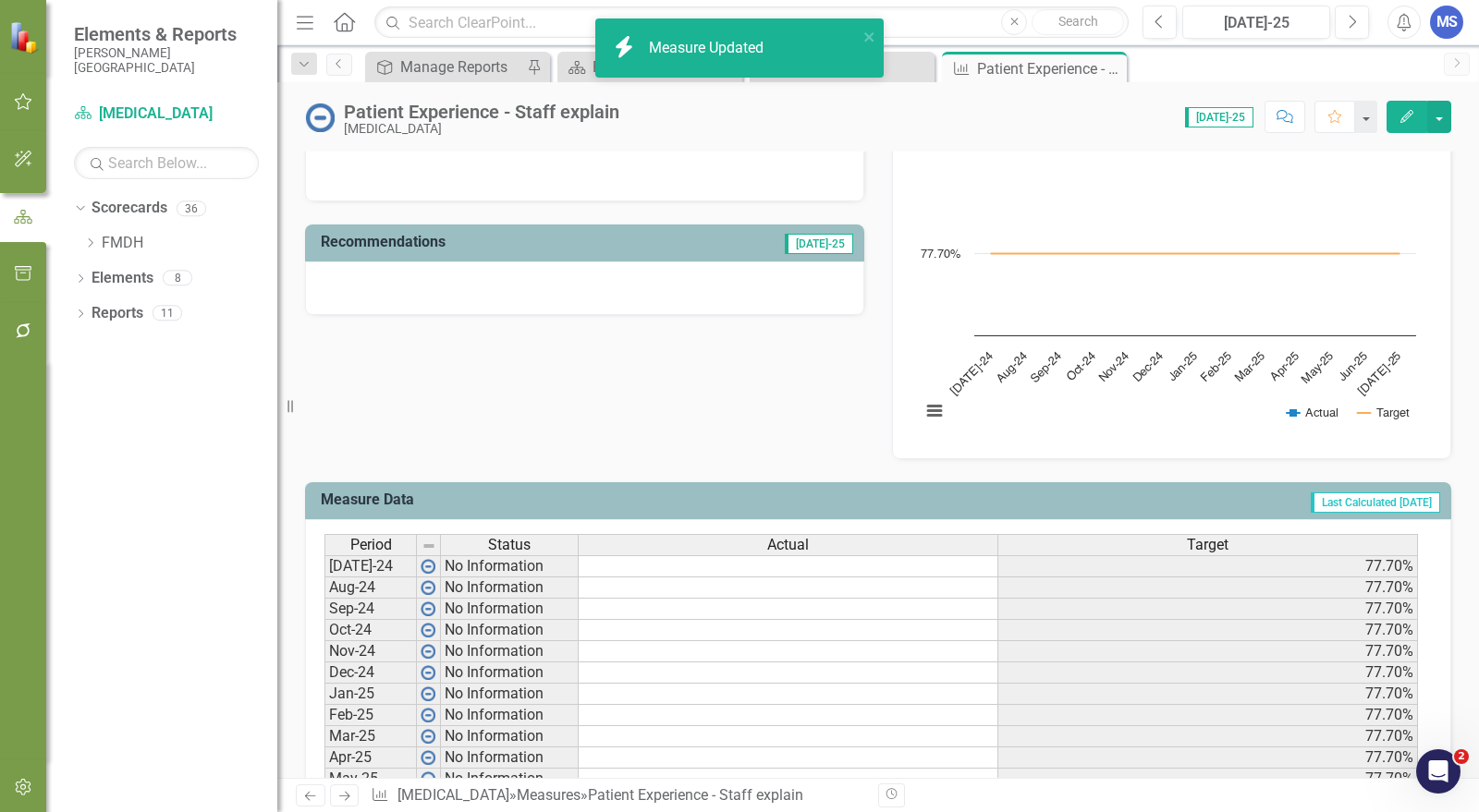
click at [0, 0] on icon at bounding box center [0, 0] width 0 height 0
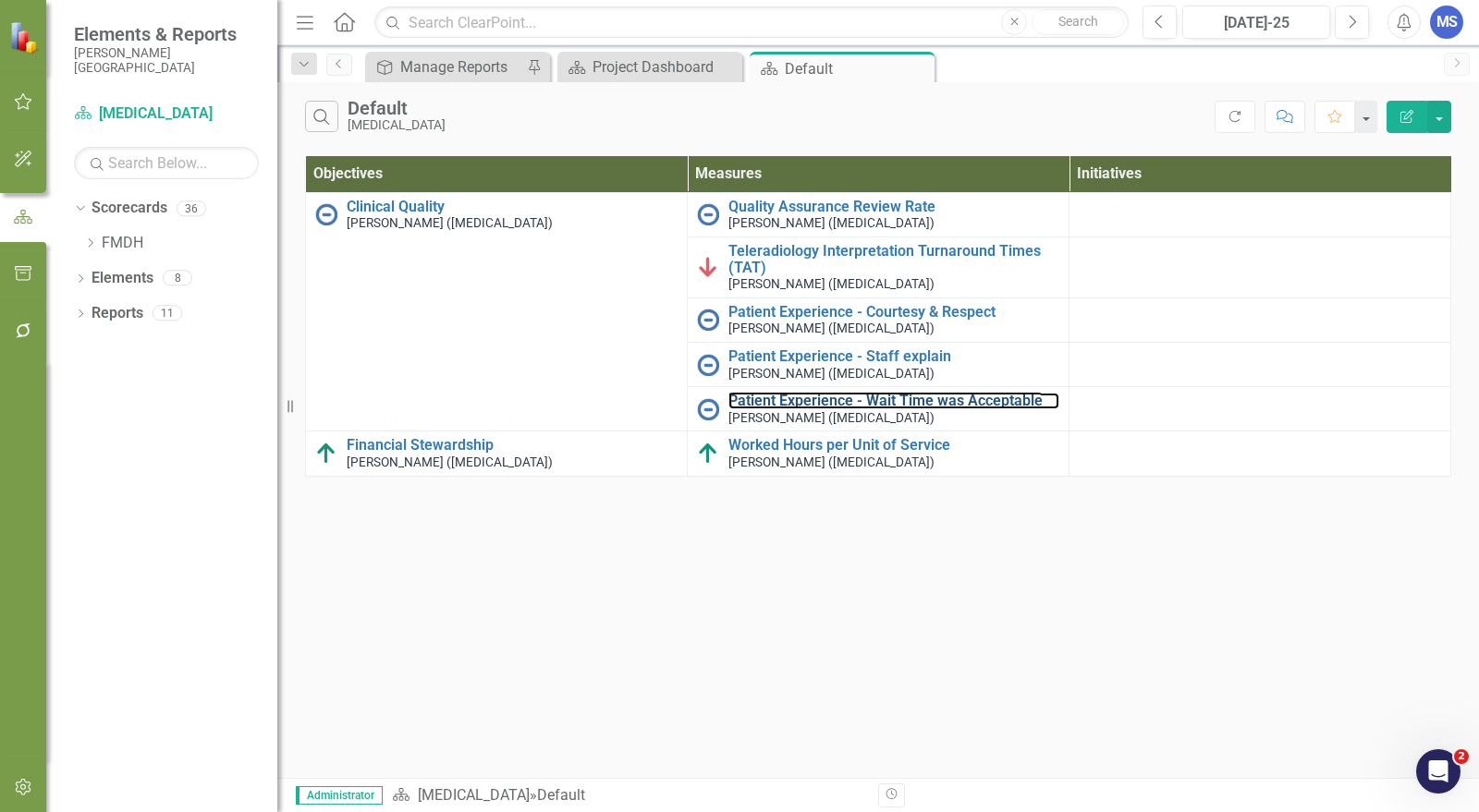
click at [981, 398] on link "Patient Experience - Wait Time was Acceptable" at bounding box center [893, 400] width 331 height 16
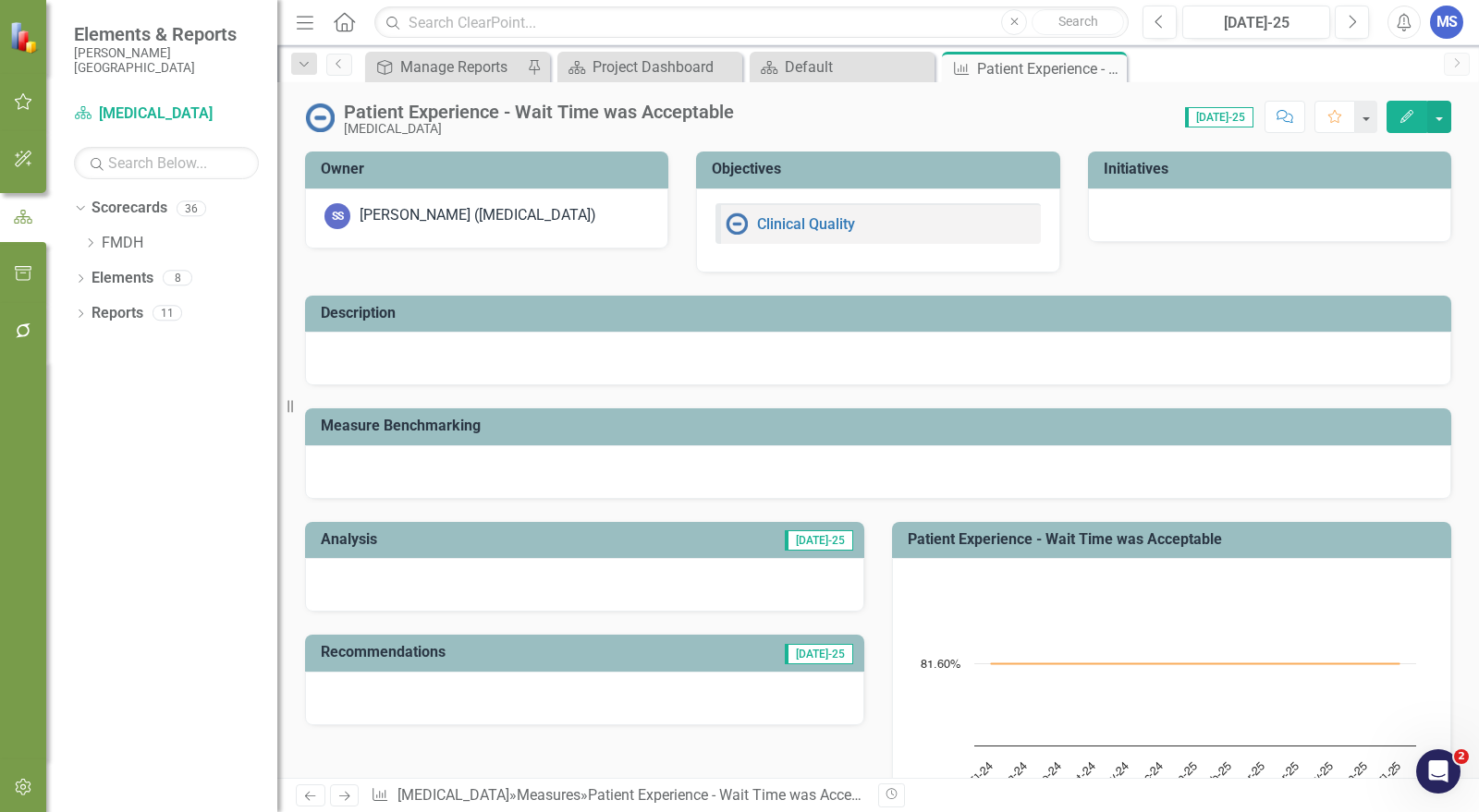
click at [1405, 115] on icon "button" at bounding box center [1406, 116] width 13 height 13
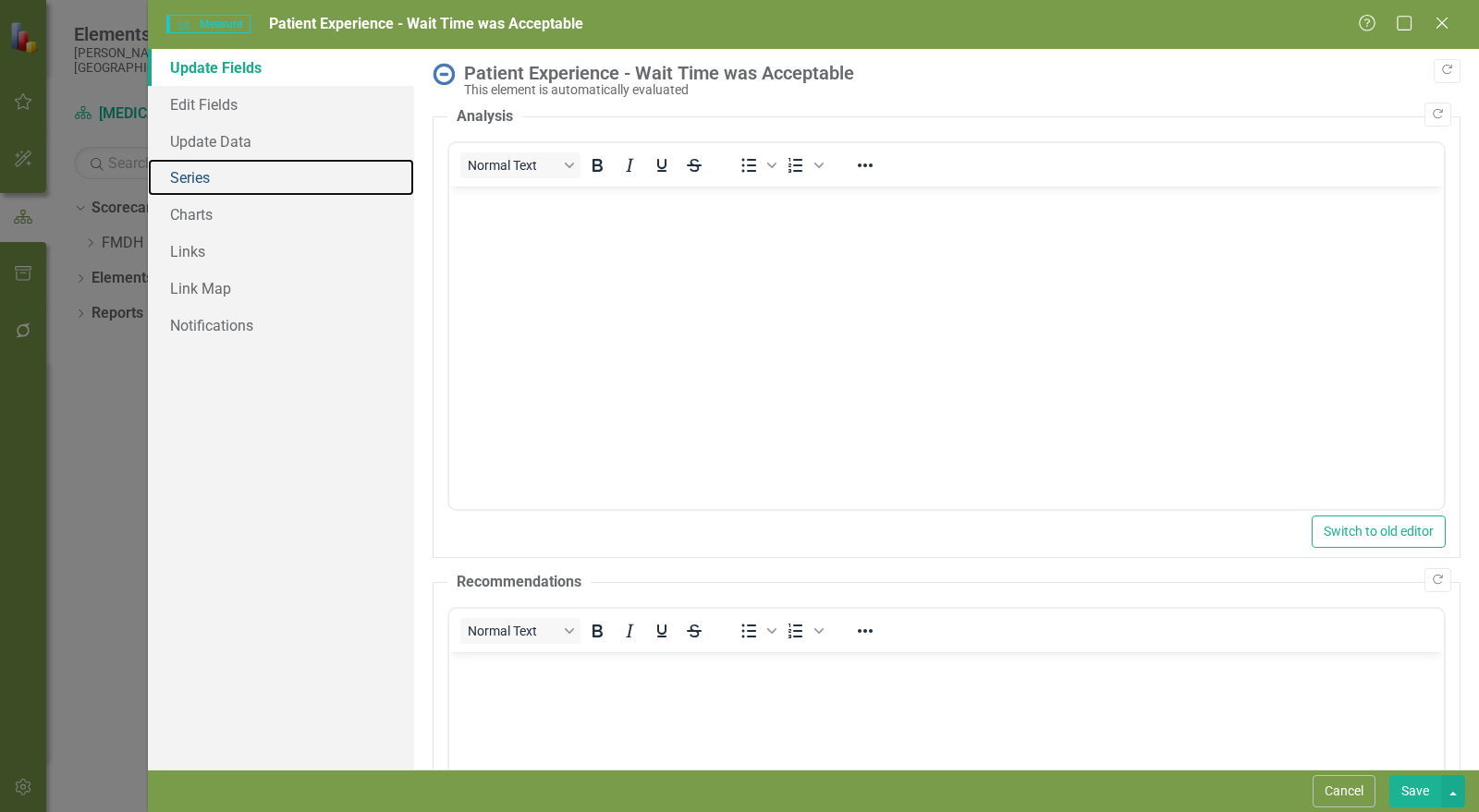
click at [201, 186] on link "Series" at bounding box center [280, 177] width 266 height 37
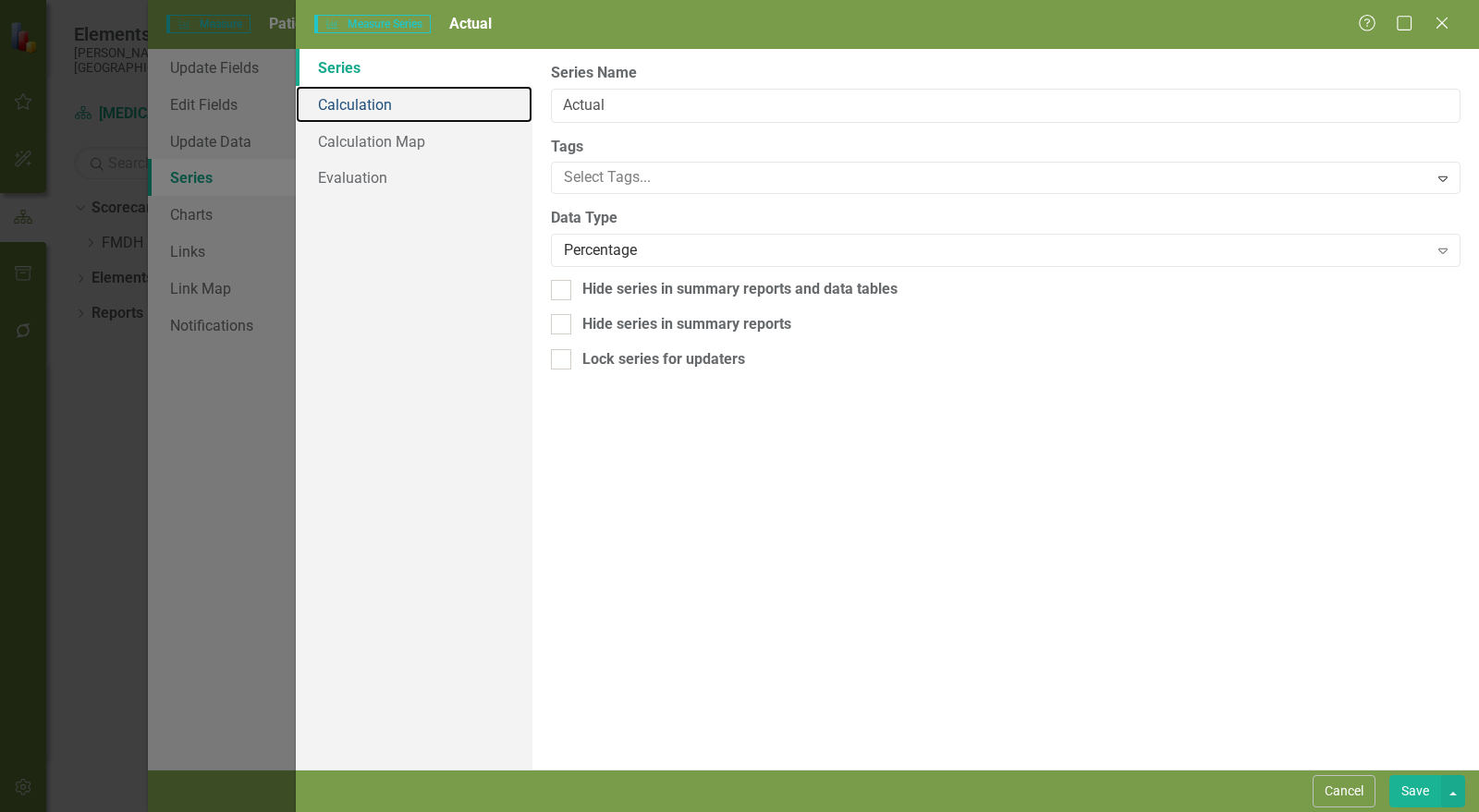
click at [377, 106] on link "Calculation" at bounding box center [414, 104] width 237 height 37
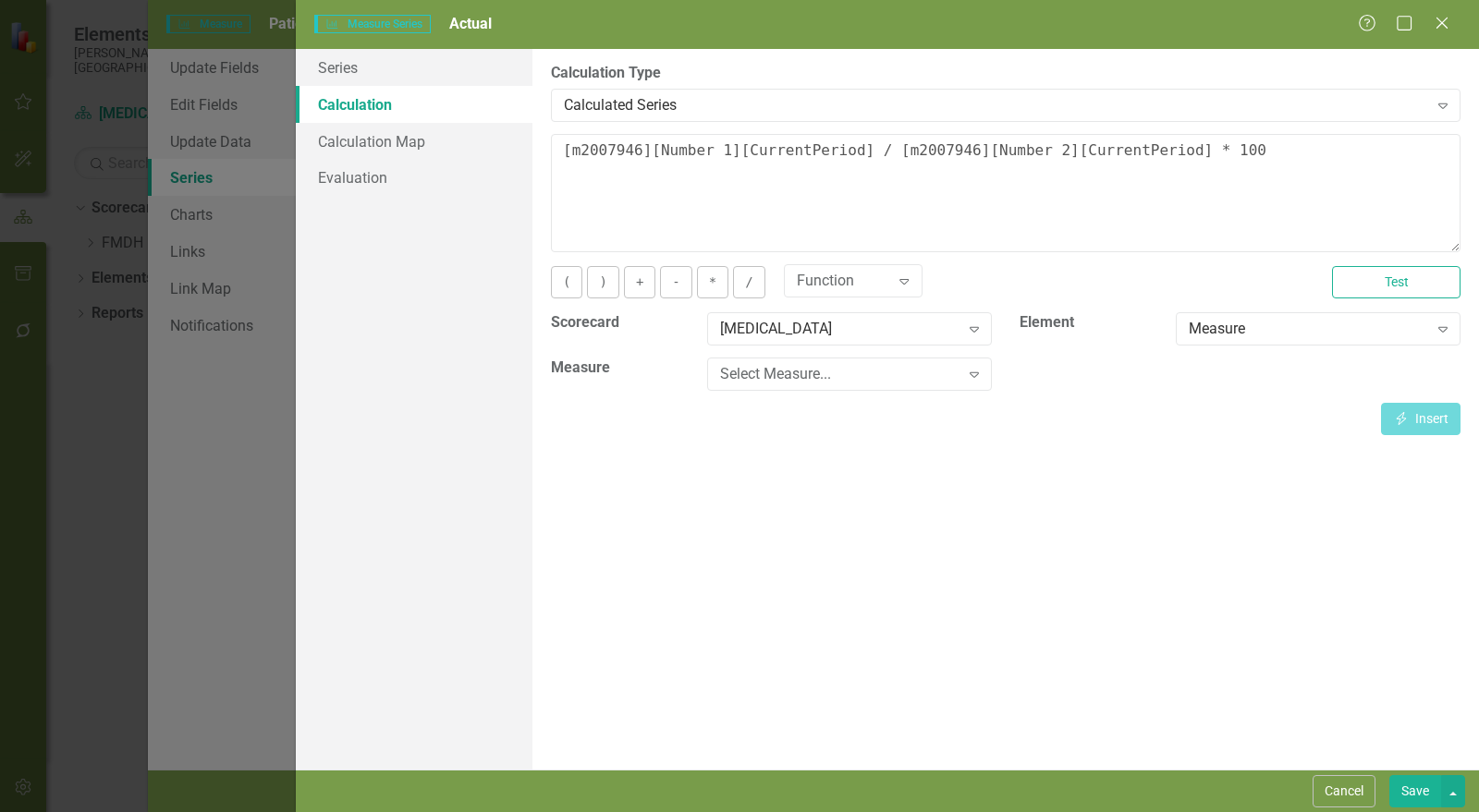
click at [698, 111] on div "Calculated Series" at bounding box center [996, 105] width 864 height 21
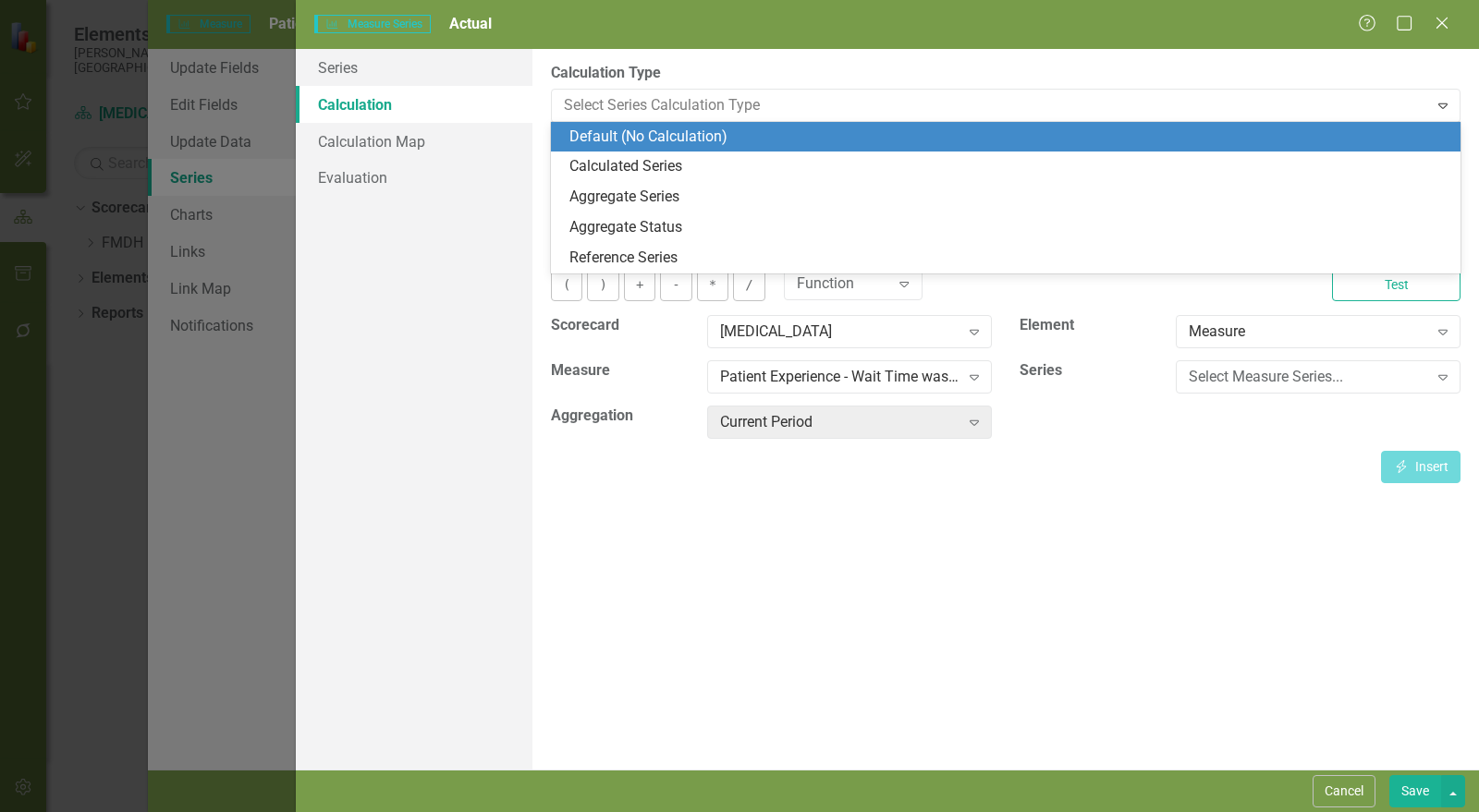
click at [634, 132] on div "Default (No Calculation)" at bounding box center [1009, 137] width 880 height 21
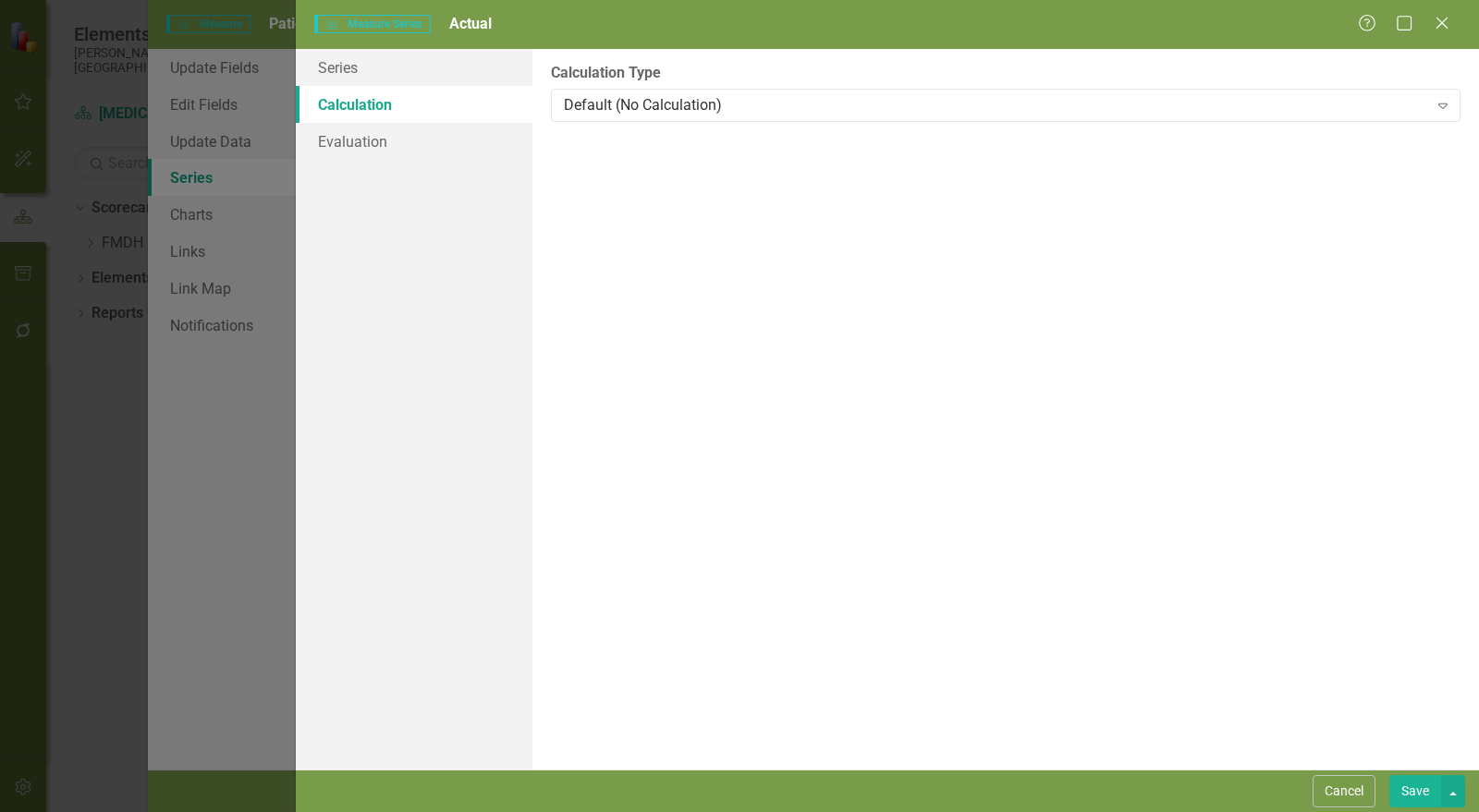
click at [1428, 790] on button "Save" at bounding box center [1415, 791] width 52 height 32
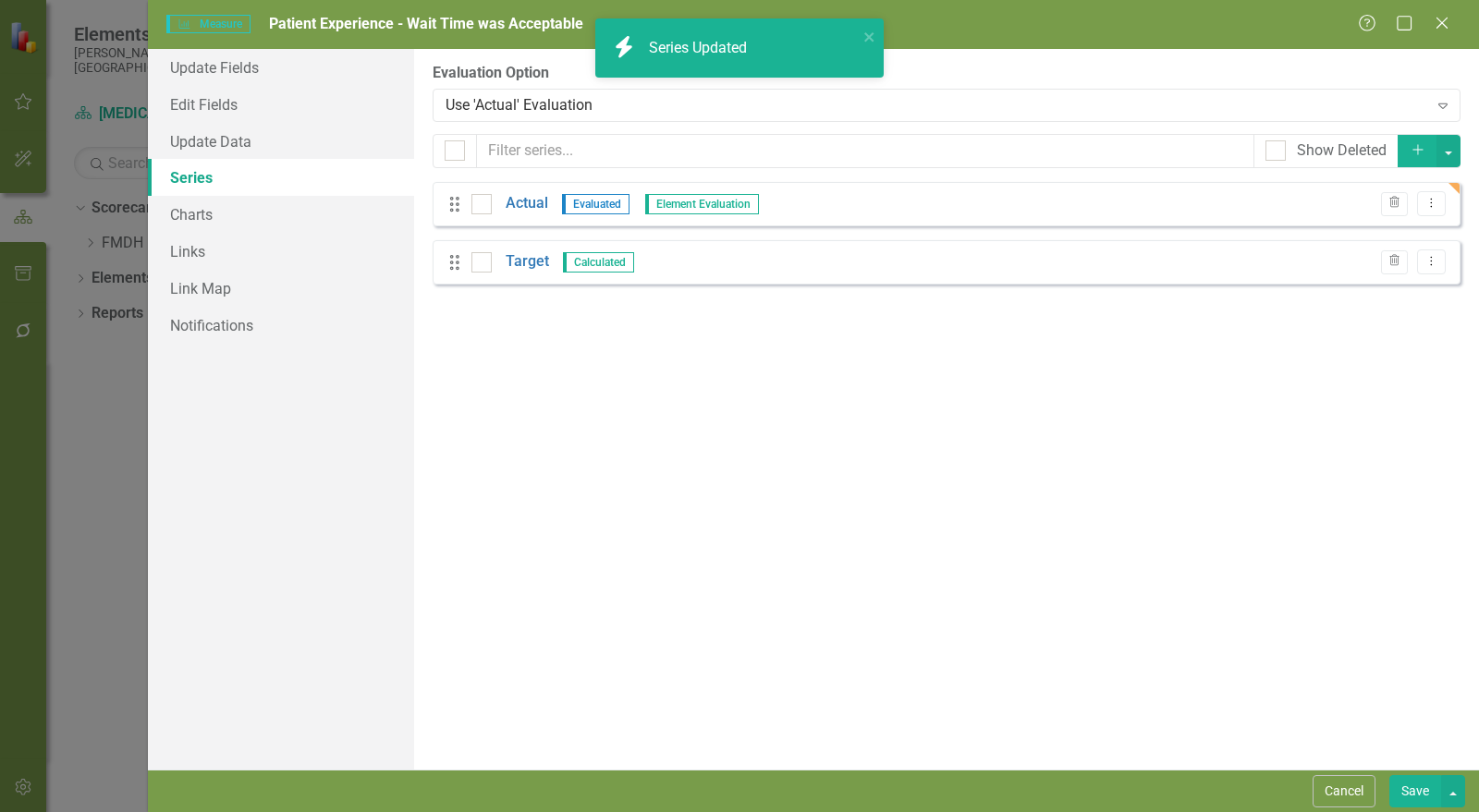
click at [1416, 795] on button "Save" at bounding box center [1415, 791] width 52 height 32
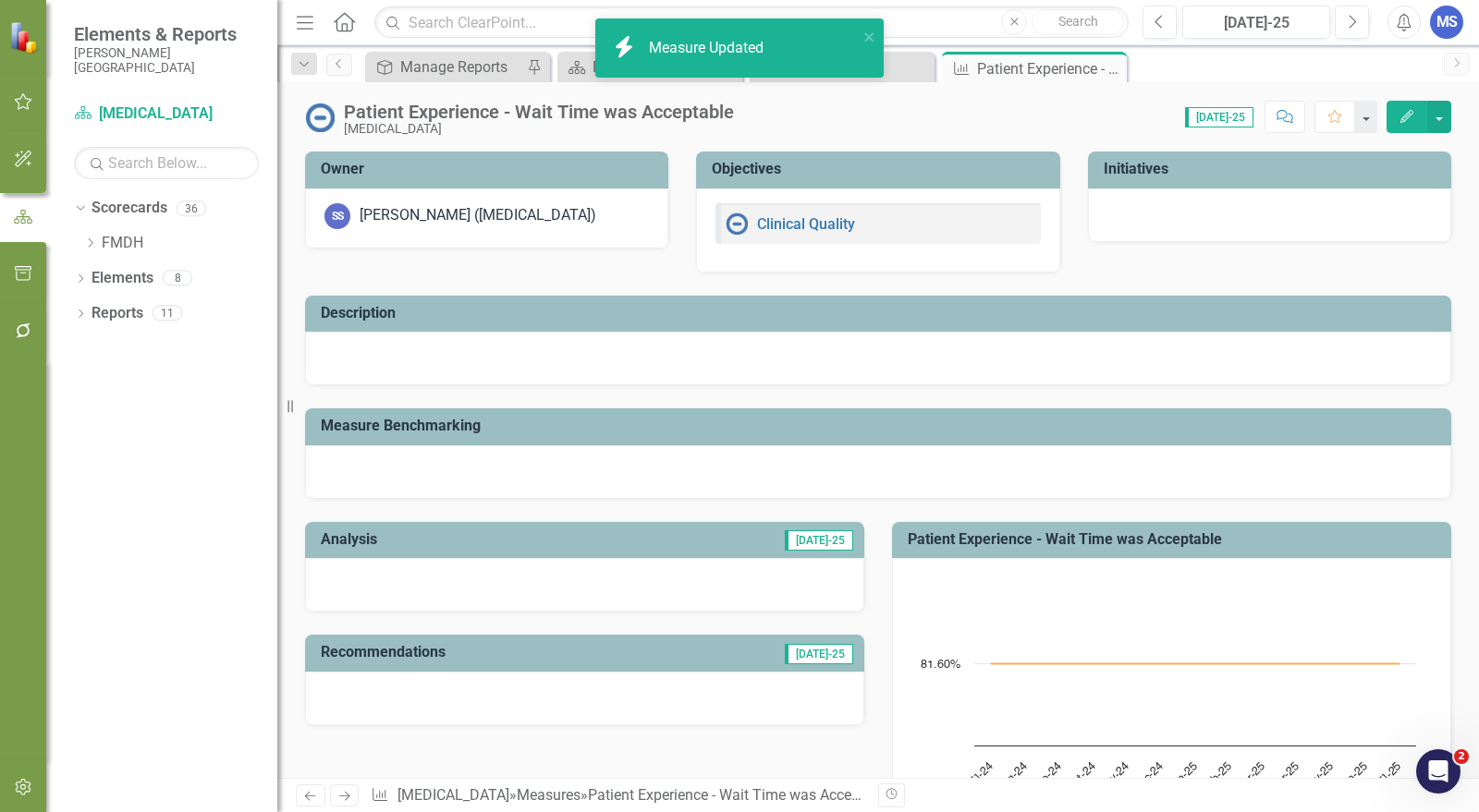
click at [0, 0] on icon "Close" at bounding box center [0, 0] width 0 height 0
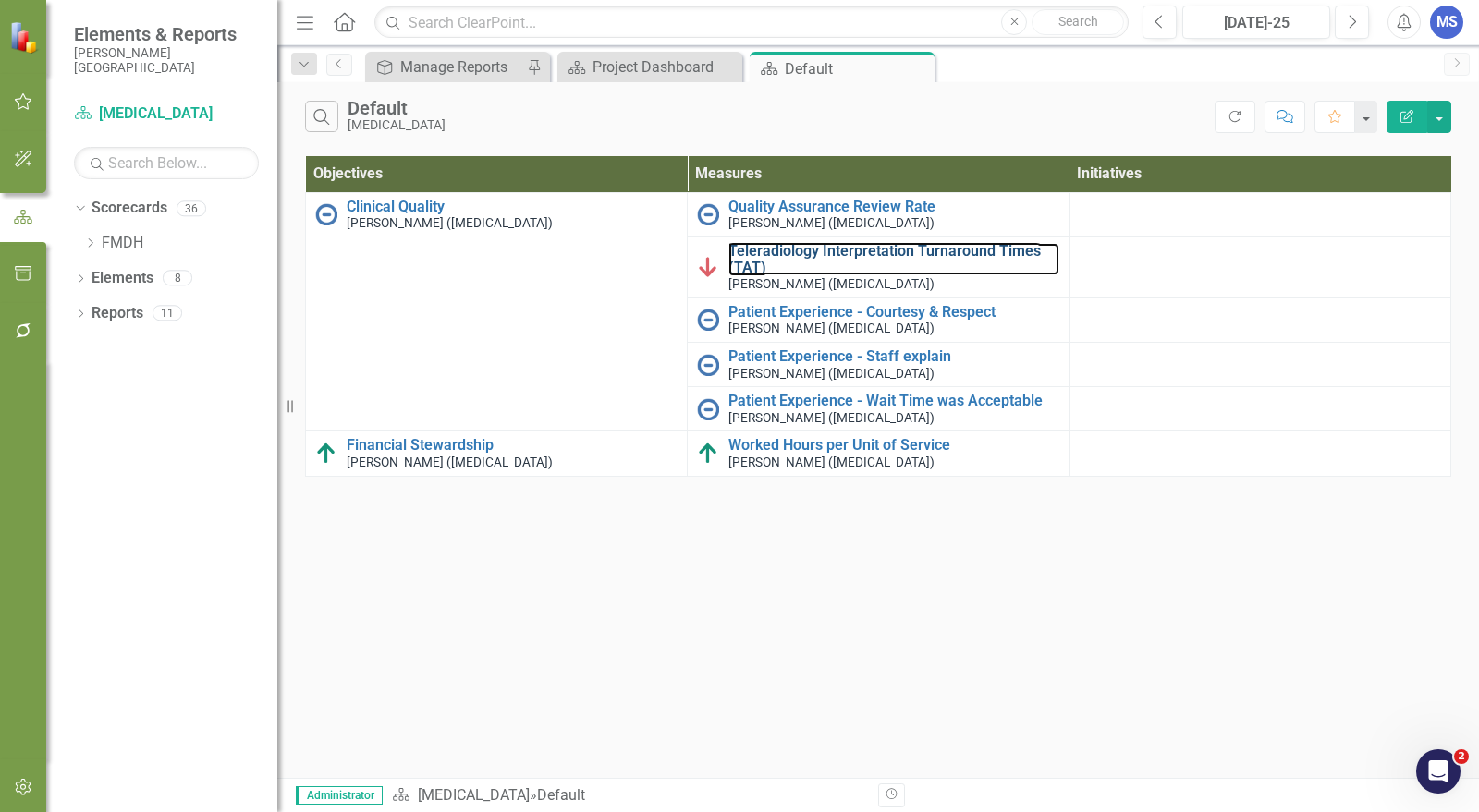
click at [800, 246] on link "Teleradiology Interpretation Turnaround Times (TAT)" at bounding box center [893, 258] width 331 height 32
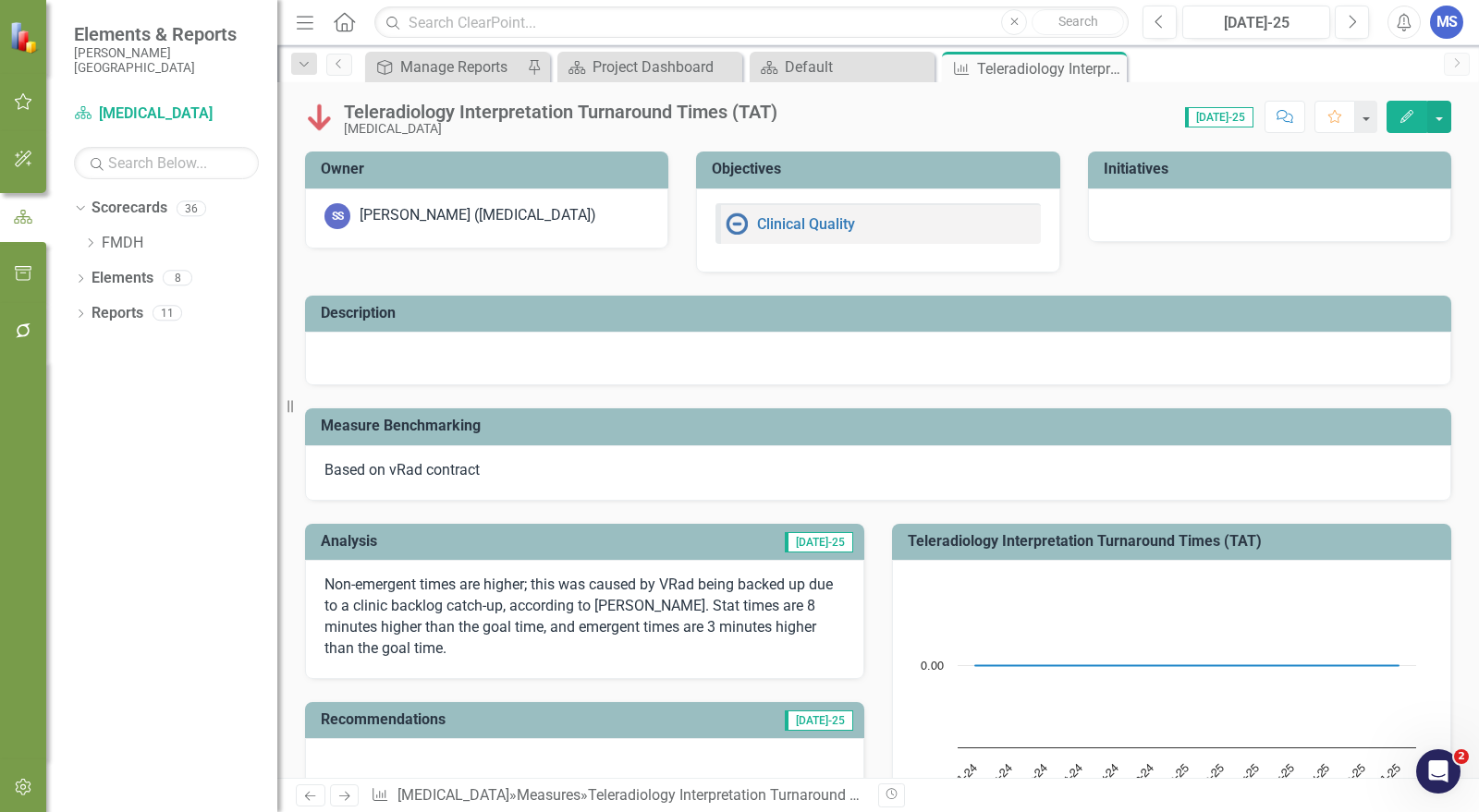
click at [1405, 114] on icon "Edit" at bounding box center [1406, 116] width 16 height 13
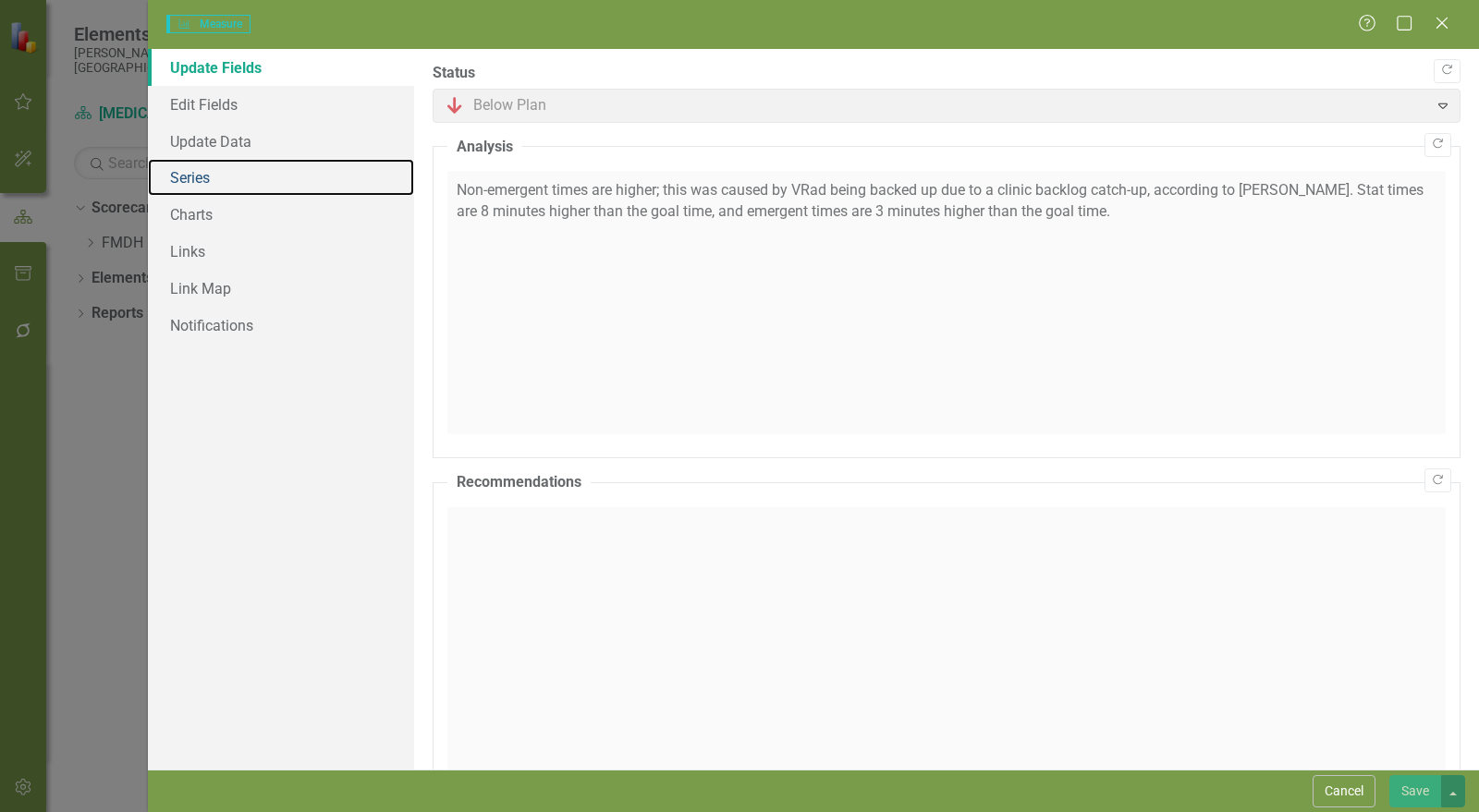
click at [193, 186] on link "Series" at bounding box center [280, 177] width 266 height 37
